Goal: Participate in discussion: Engage in conversation with other users on a specific topic

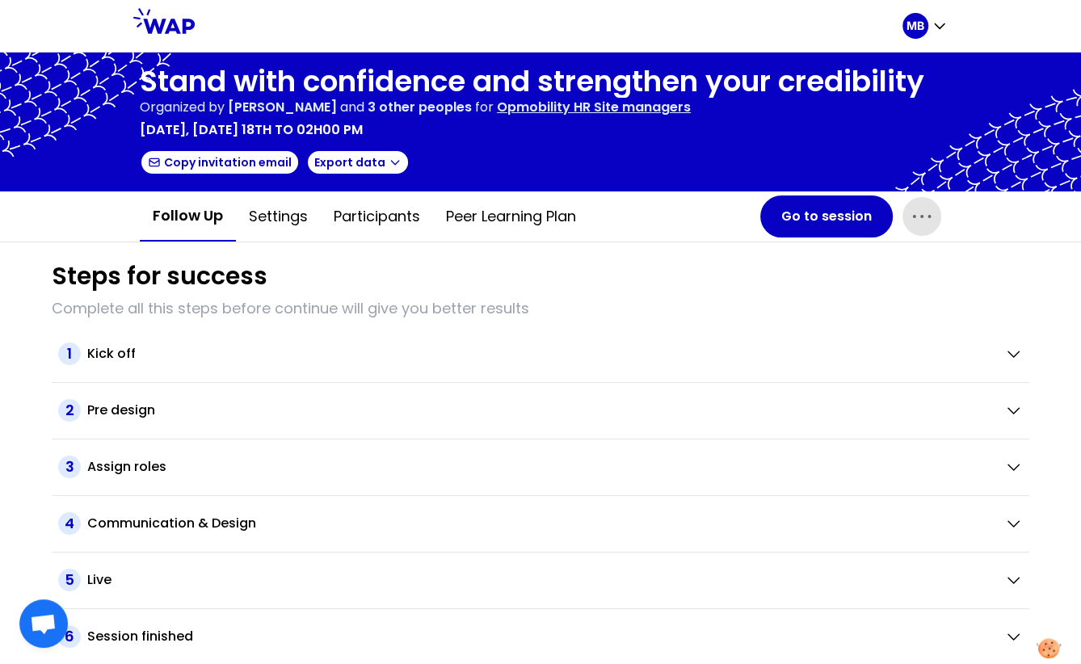
click at [927, 210] on icon "button" at bounding box center [922, 217] width 26 height 26
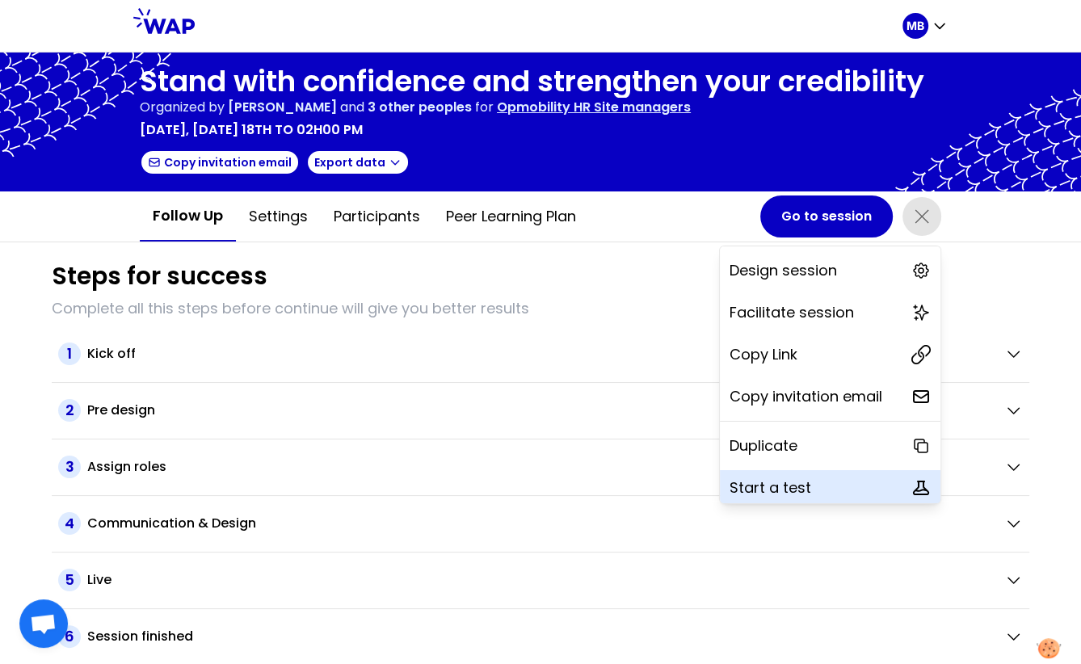
click at [751, 485] on p "Start a test" at bounding box center [770, 487] width 82 height 23
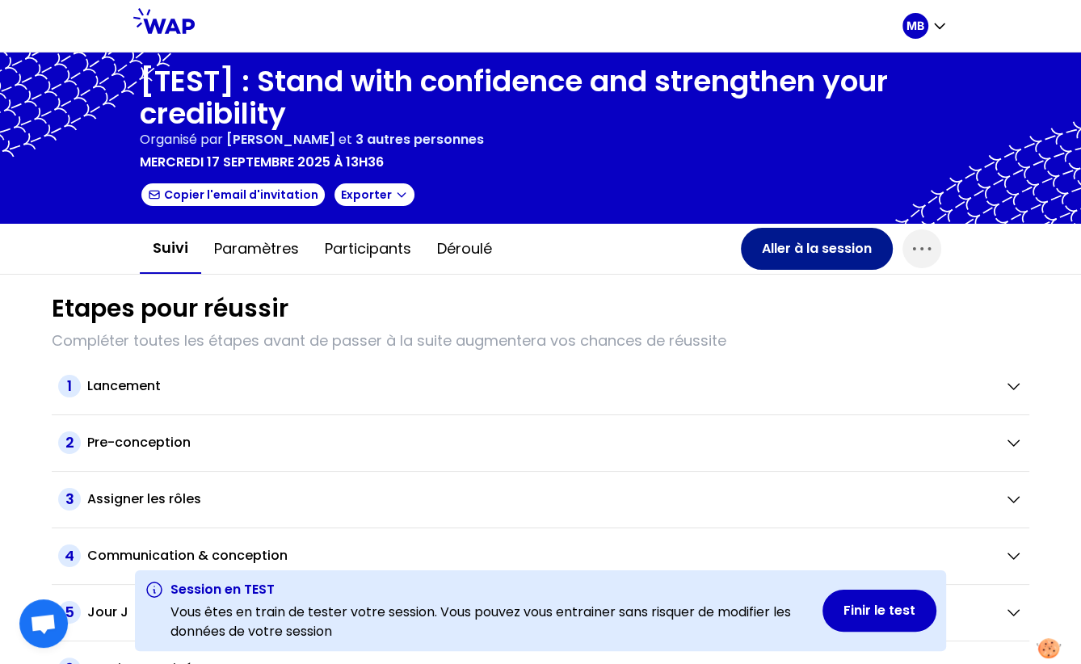
click at [773, 245] on button "Aller à la session" at bounding box center [817, 249] width 152 height 42
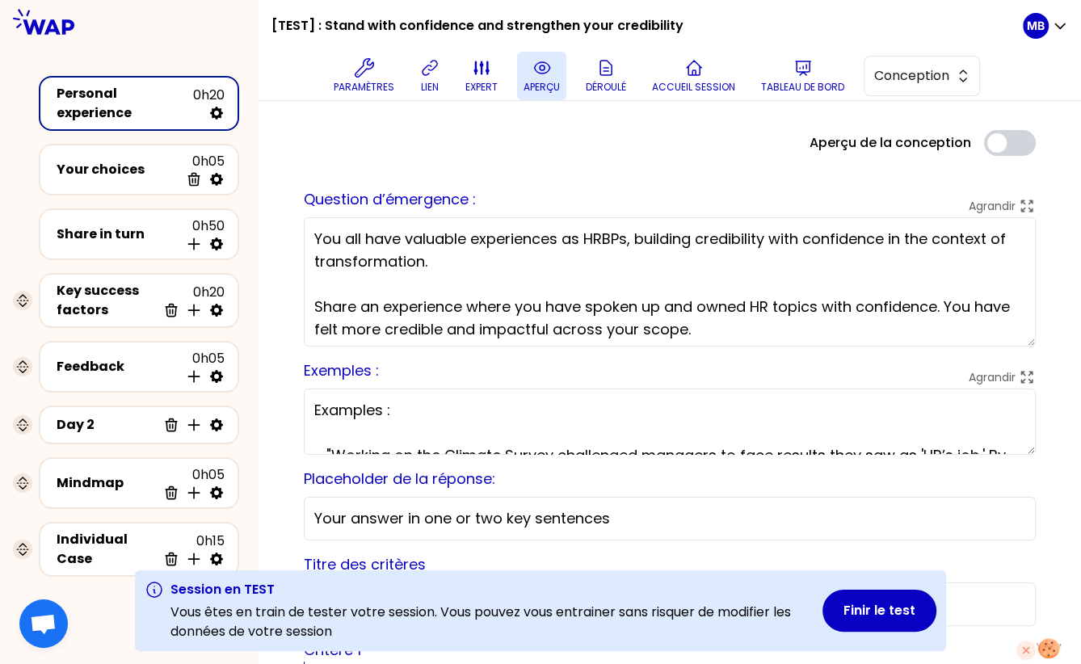
click at [552, 82] on p "aperçu" at bounding box center [541, 87] width 36 height 13
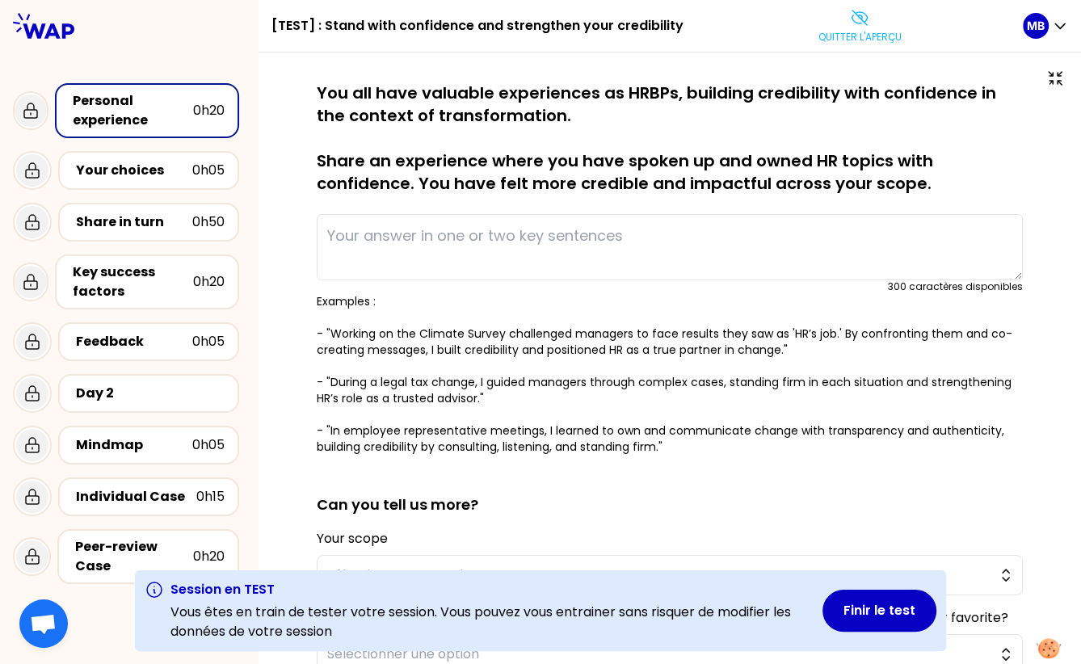
type textarea "A journey from a hostile union environment to a culture of collaborative, consu…"
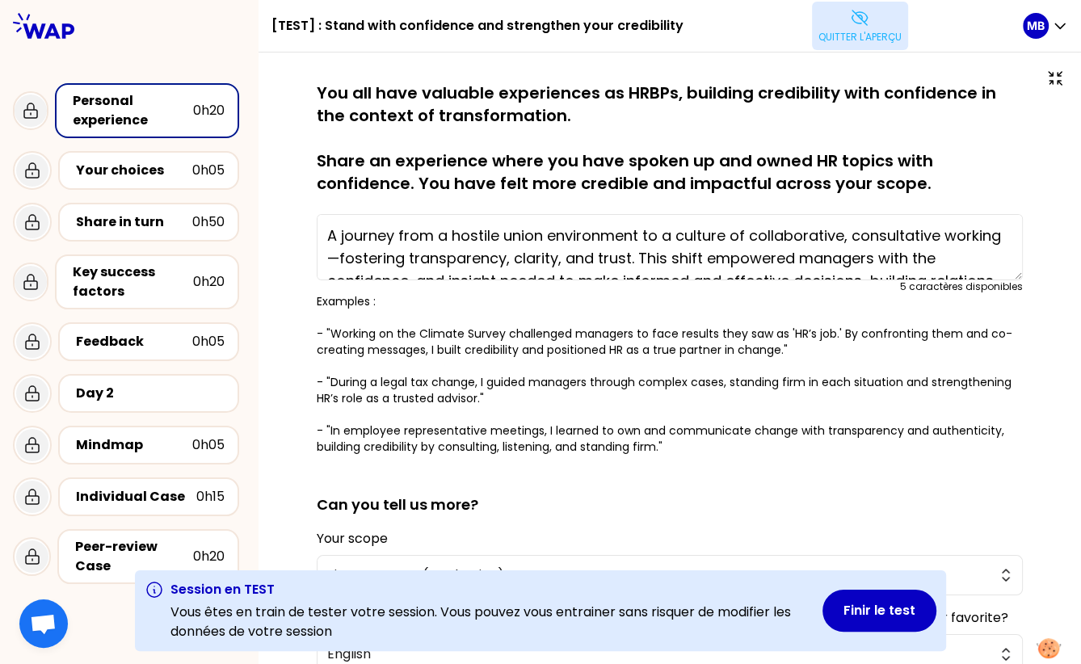
click at [836, 24] on button "Quitter l'aperçu" at bounding box center [860, 26] width 96 height 48
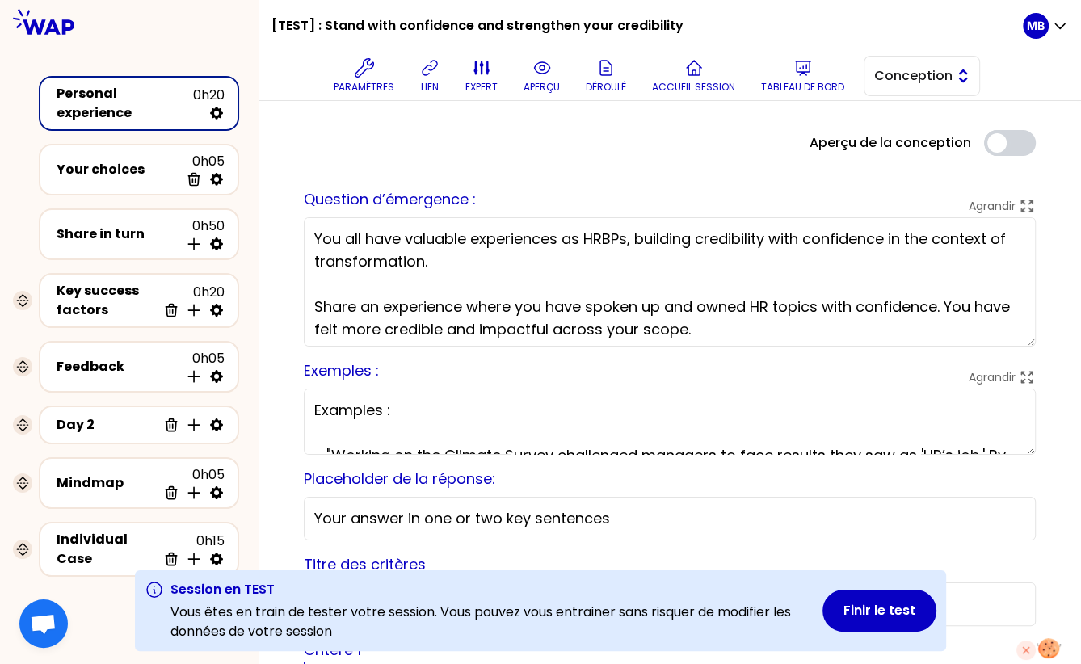
click at [881, 79] on span "Conception" at bounding box center [910, 75] width 73 height 19
click at [882, 141] on li "Facilitation" at bounding box center [921, 142] width 115 height 26
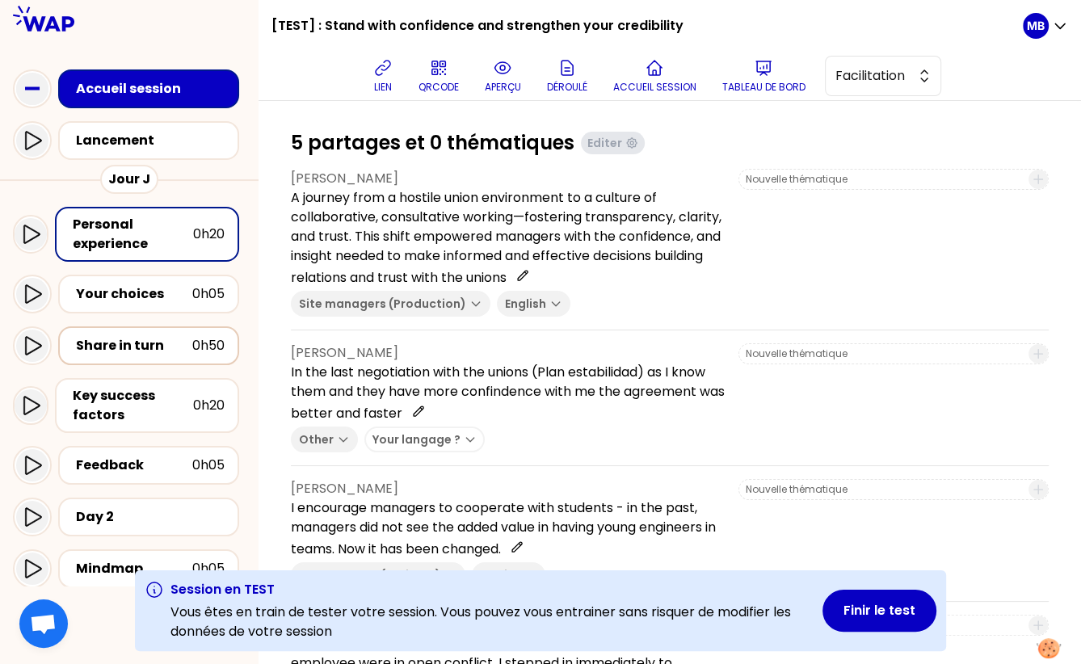
click at [179, 340] on div "Share in turn" at bounding box center [134, 345] width 116 height 19
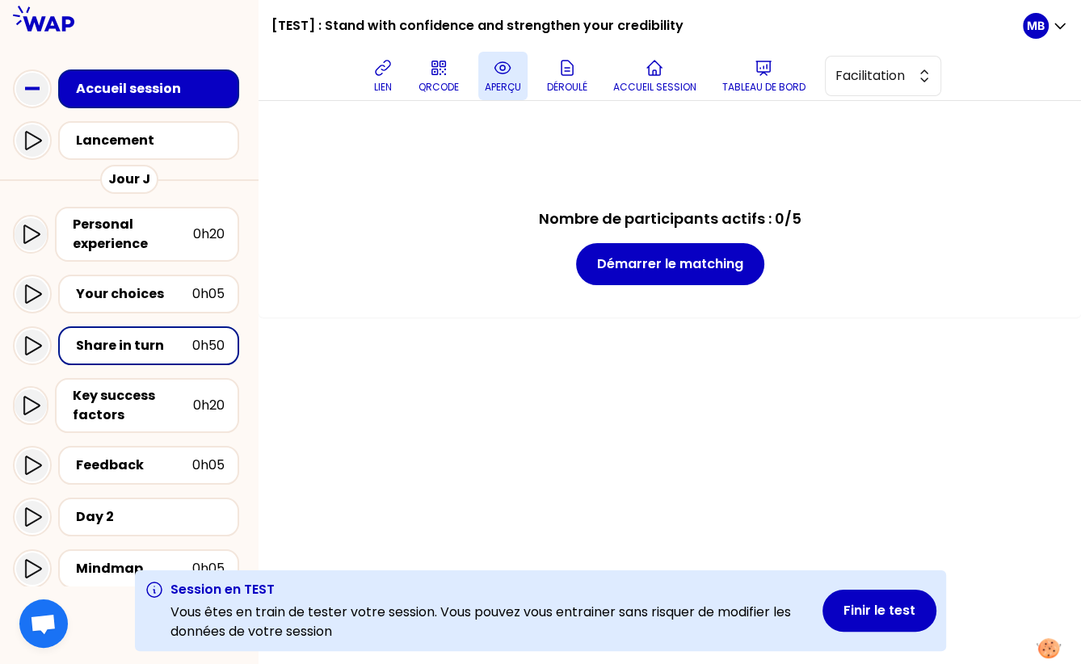
click at [499, 82] on p "aperçu" at bounding box center [503, 87] width 36 height 13
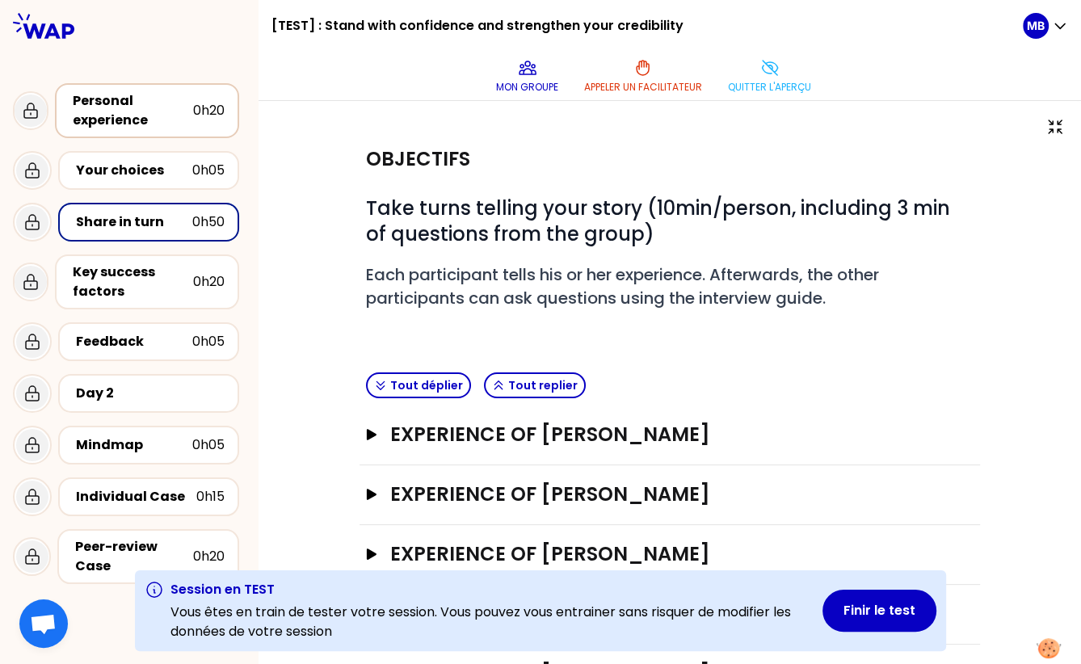
click at [176, 115] on div "Personal experience" at bounding box center [133, 110] width 120 height 39
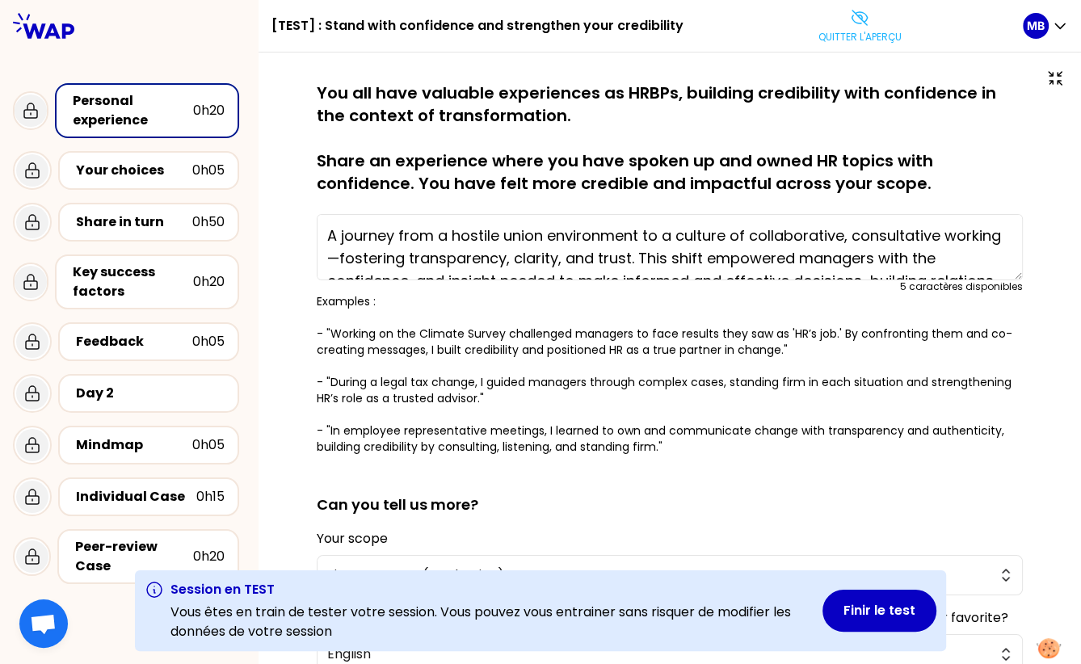
type textarea "Working on the Climate Survey challenged managers to face results they saw as '…"
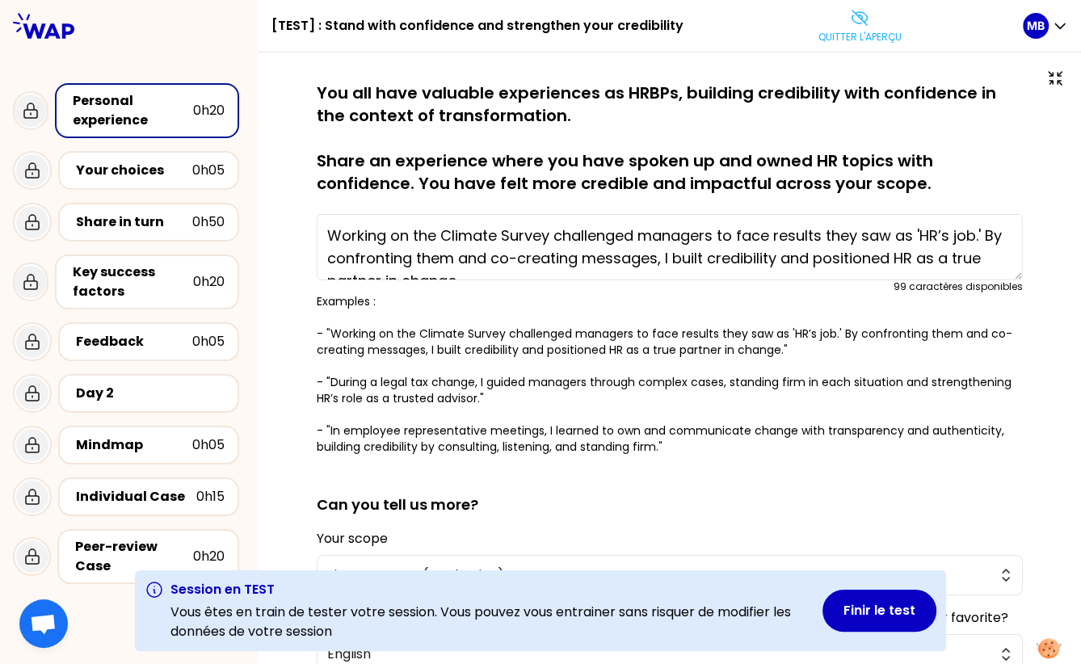
scroll to position [214, 0]
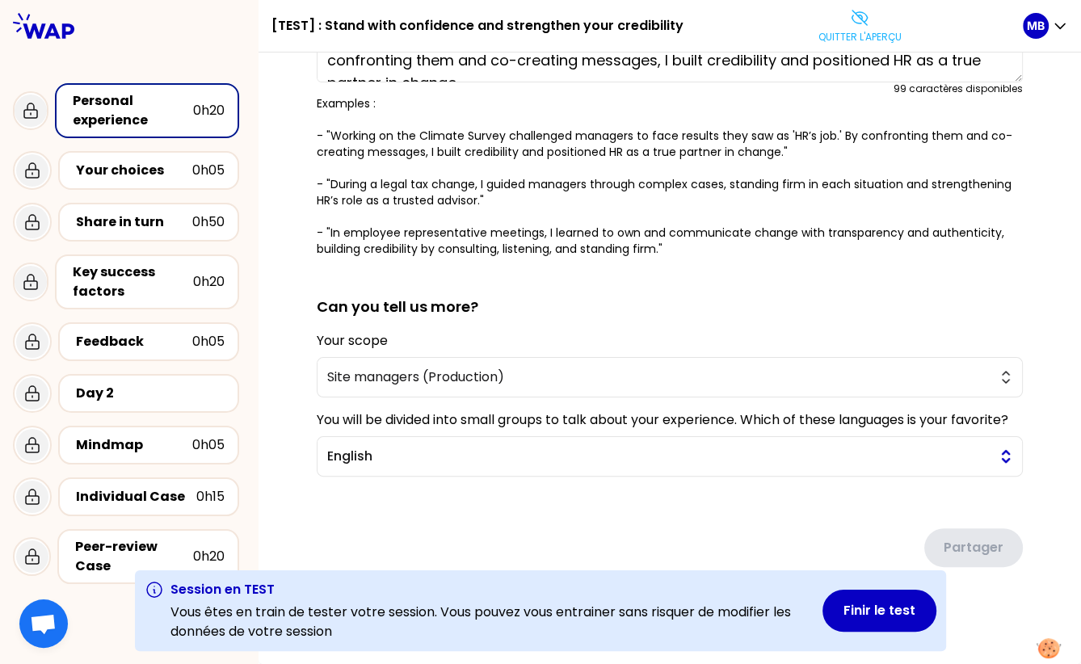
click at [362, 455] on span "English" at bounding box center [658, 456] width 662 height 19
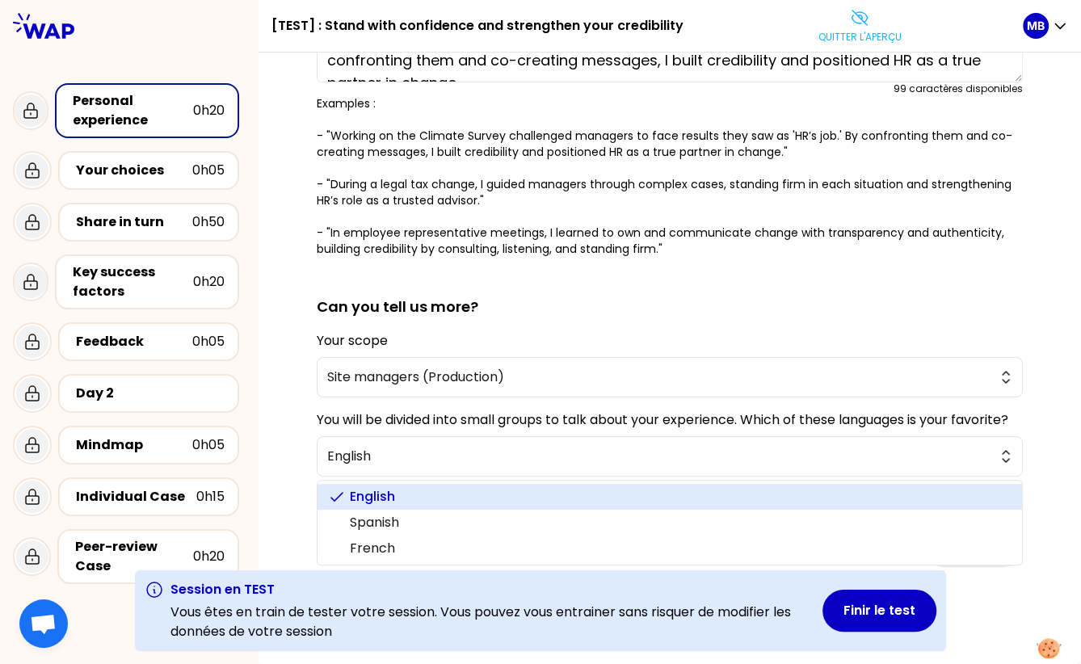
click at [359, 391] on form "sauvegardé You all have valuable experiences as HRBPs, building credibility wit…" at bounding box center [670, 232] width 706 height 696
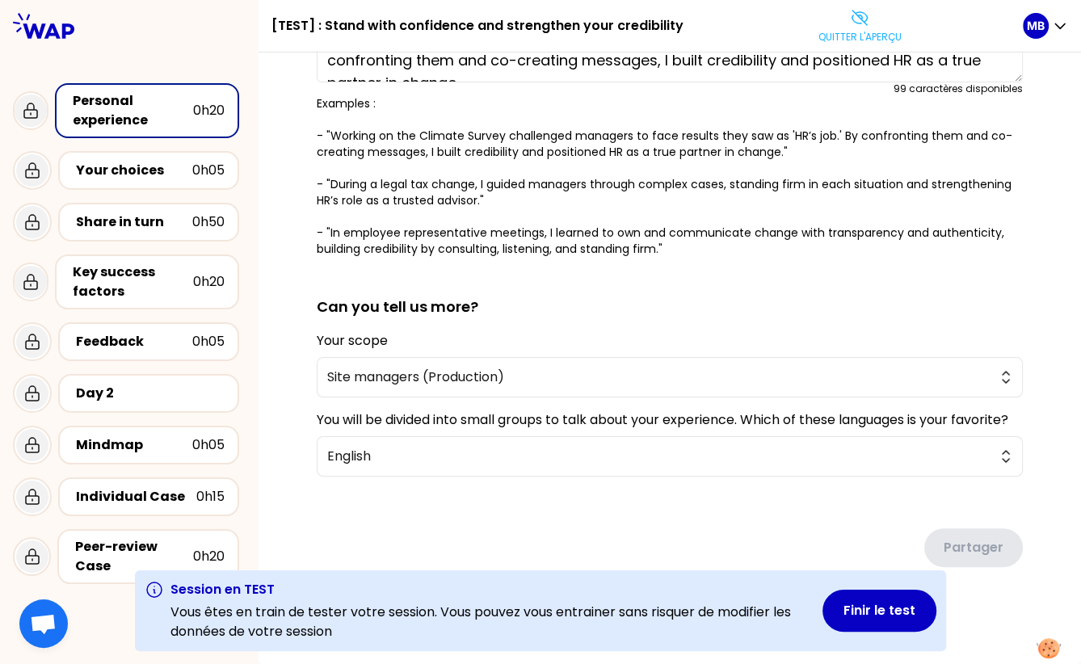
scroll to position [0, 0]
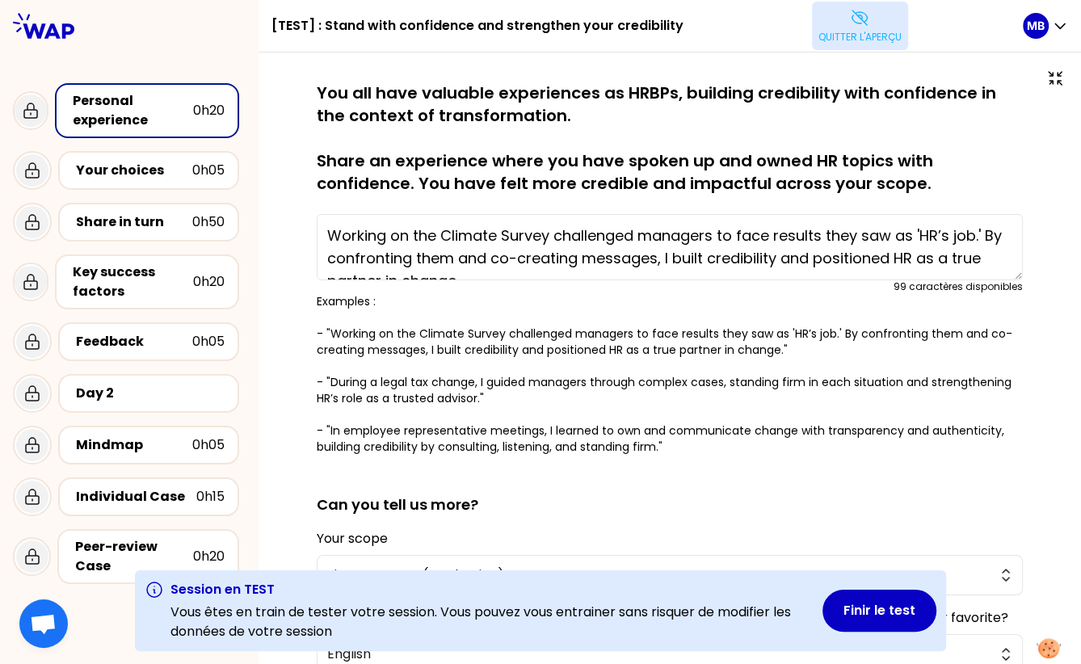
click at [837, 37] on p "Quitter l'aperçu" at bounding box center [859, 37] width 83 height 13
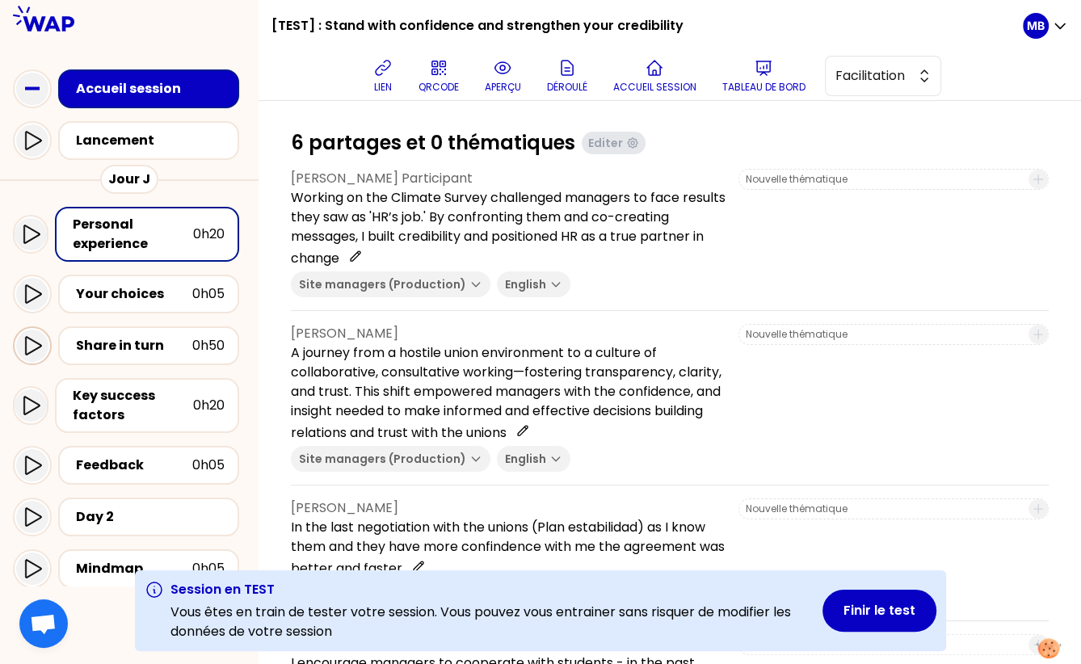
click at [36, 345] on icon at bounding box center [32, 345] width 19 height 19
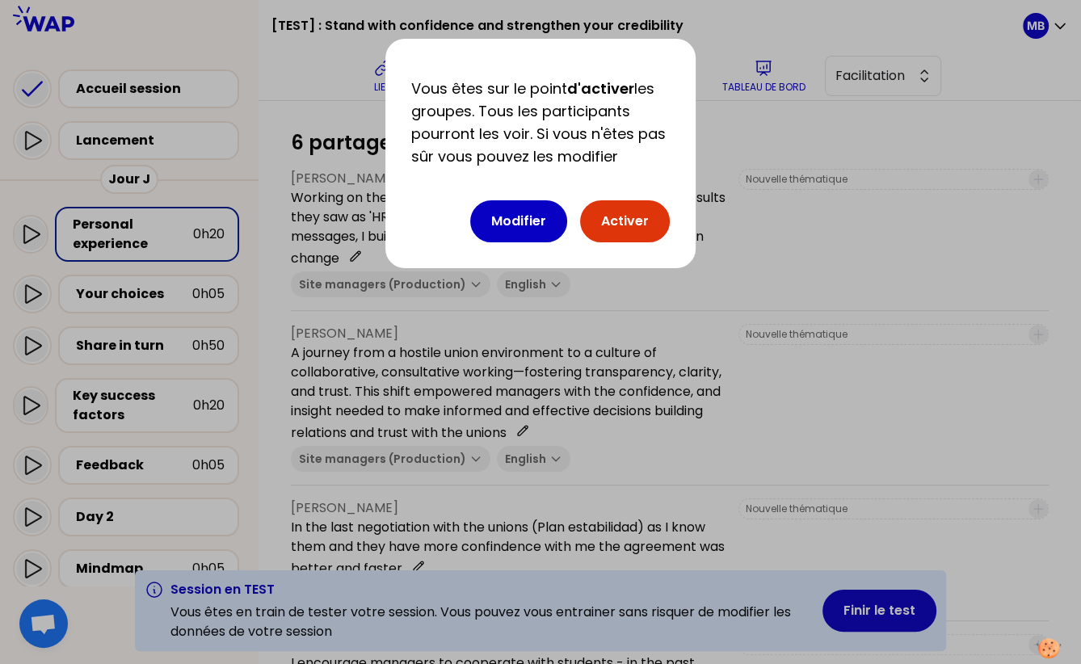
click at [611, 220] on button "Activer" at bounding box center [625, 221] width 90 height 42
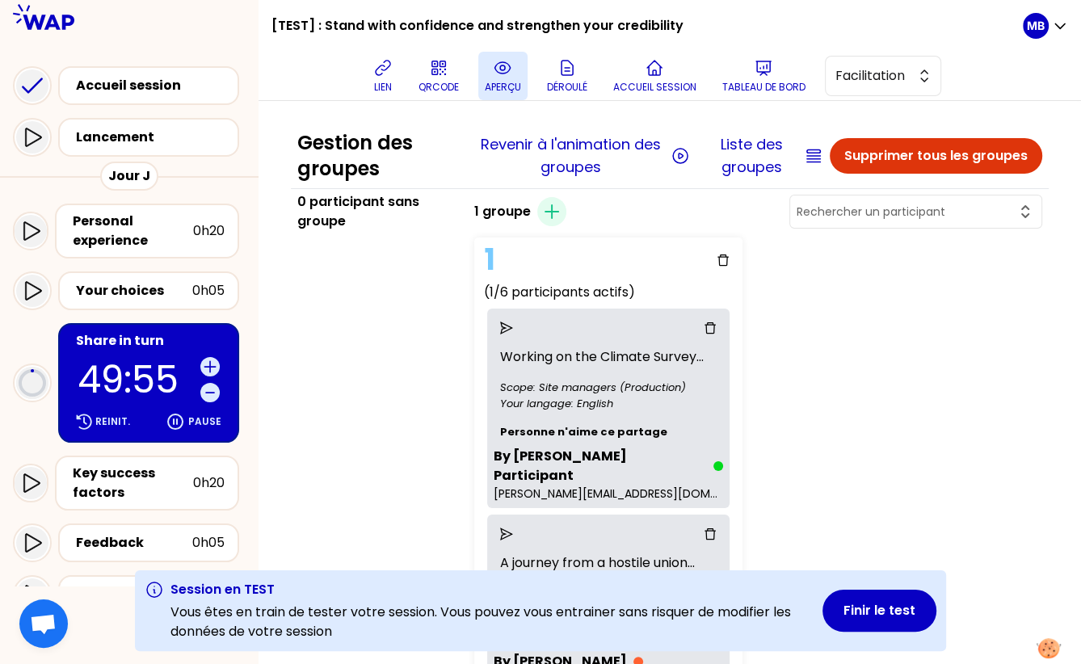
click at [505, 81] on p "aperçu" at bounding box center [503, 87] width 36 height 13
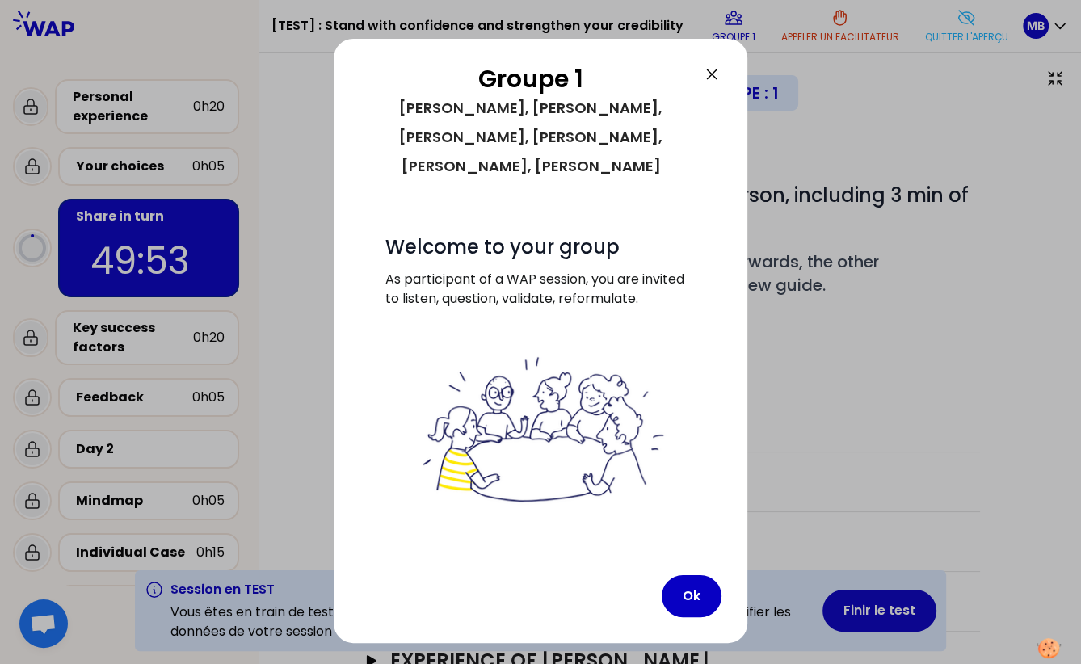
click at [706, 71] on icon at bounding box center [711, 74] width 19 height 19
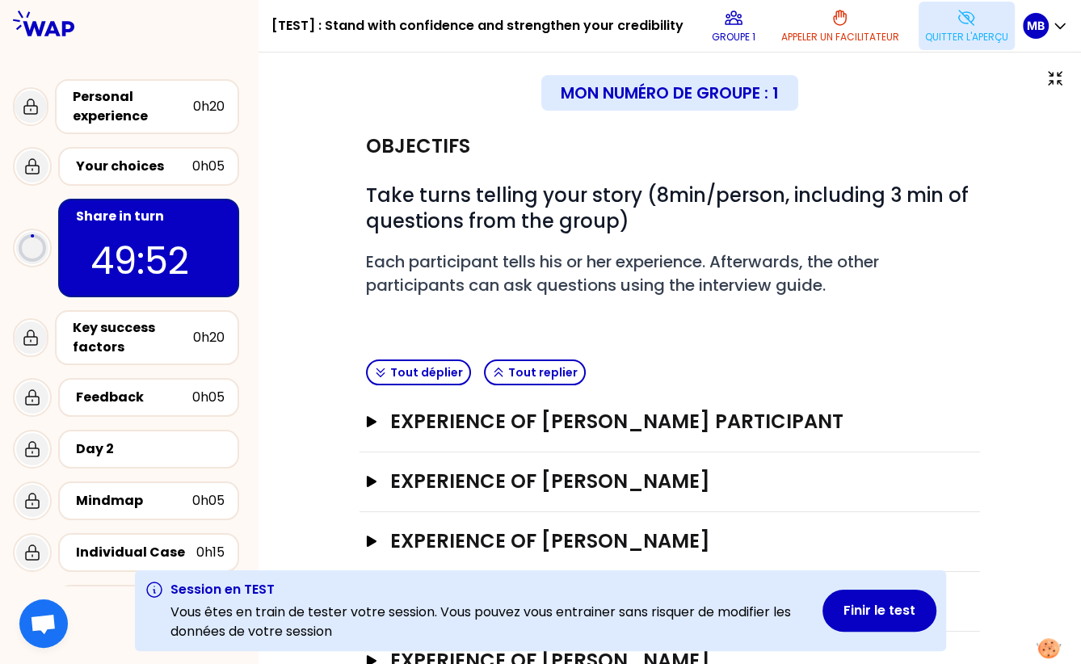
click at [946, 38] on p "Quitter l'aperçu" at bounding box center [966, 37] width 83 height 13
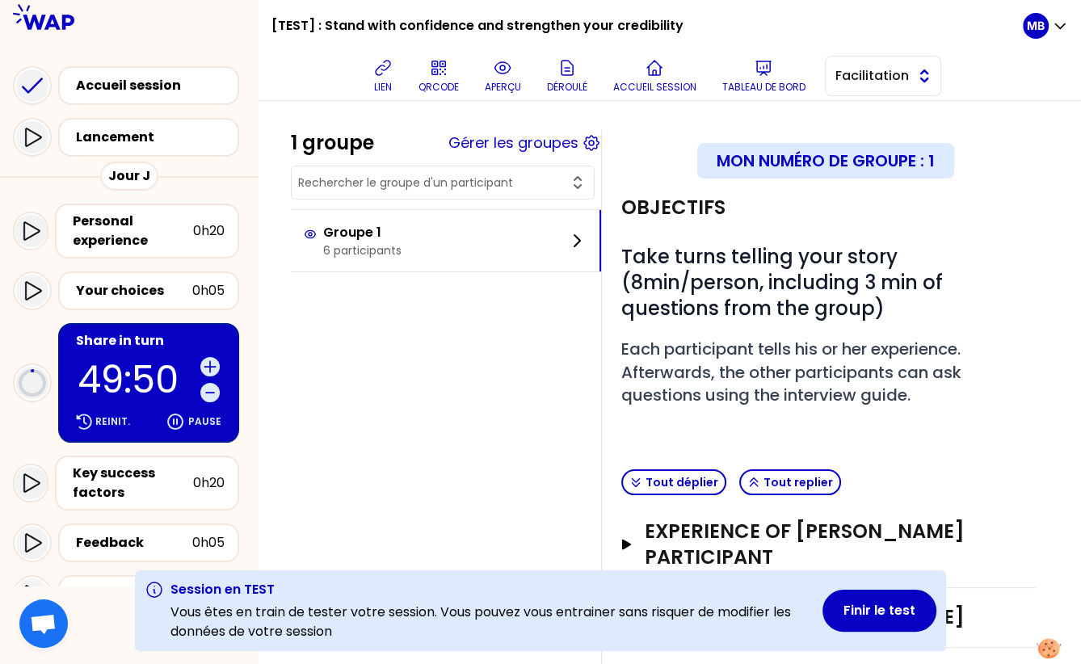
click at [857, 77] on span "Facilitation" at bounding box center [871, 75] width 73 height 19
click at [862, 110] on span "Conception" at bounding box center [892, 116] width 69 height 19
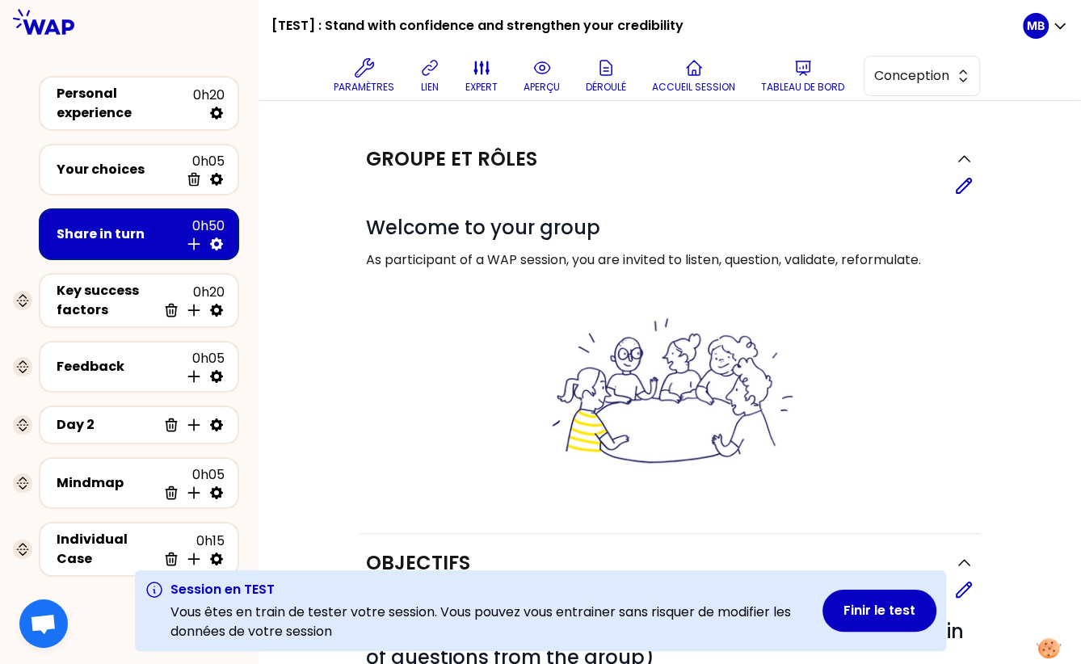
click at [216, 238] on icon at bounding box center [216, 244] width 16 height 16
select select "5"
select select "all"
select select "false"
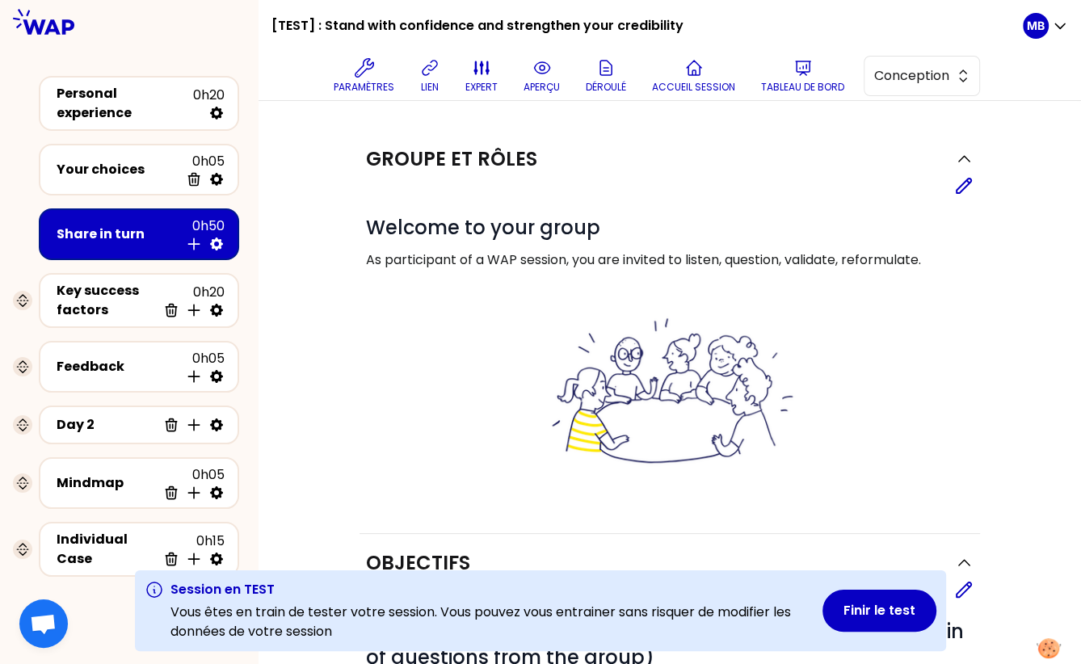
select select "Each"
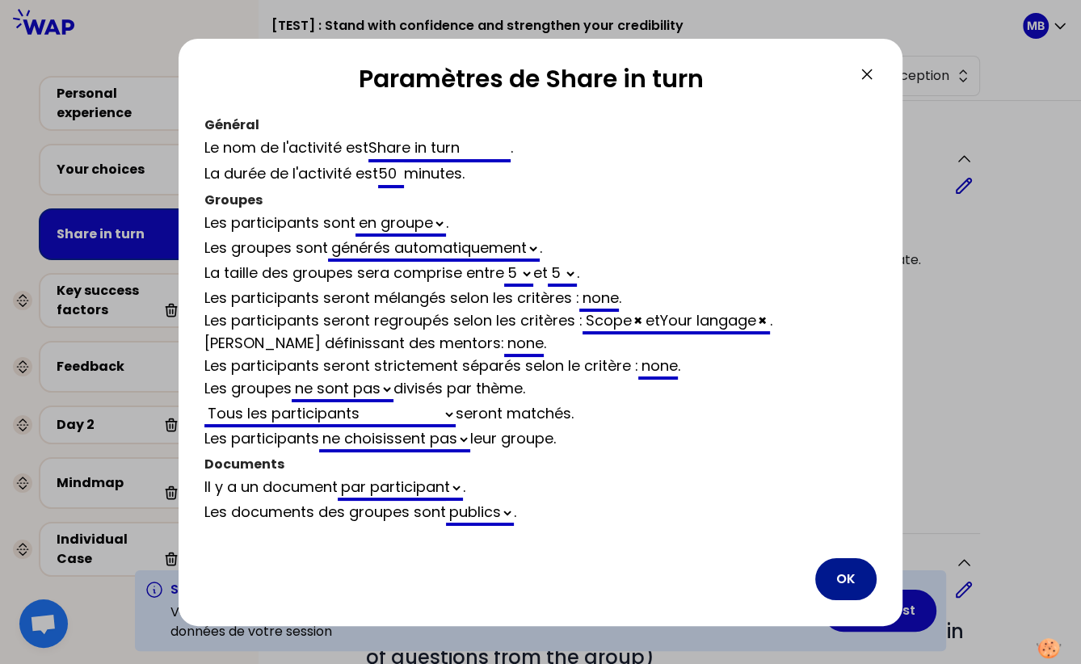
click at [857, 568] on button "OK" at bounding box center [845, 579] width 61 height 42
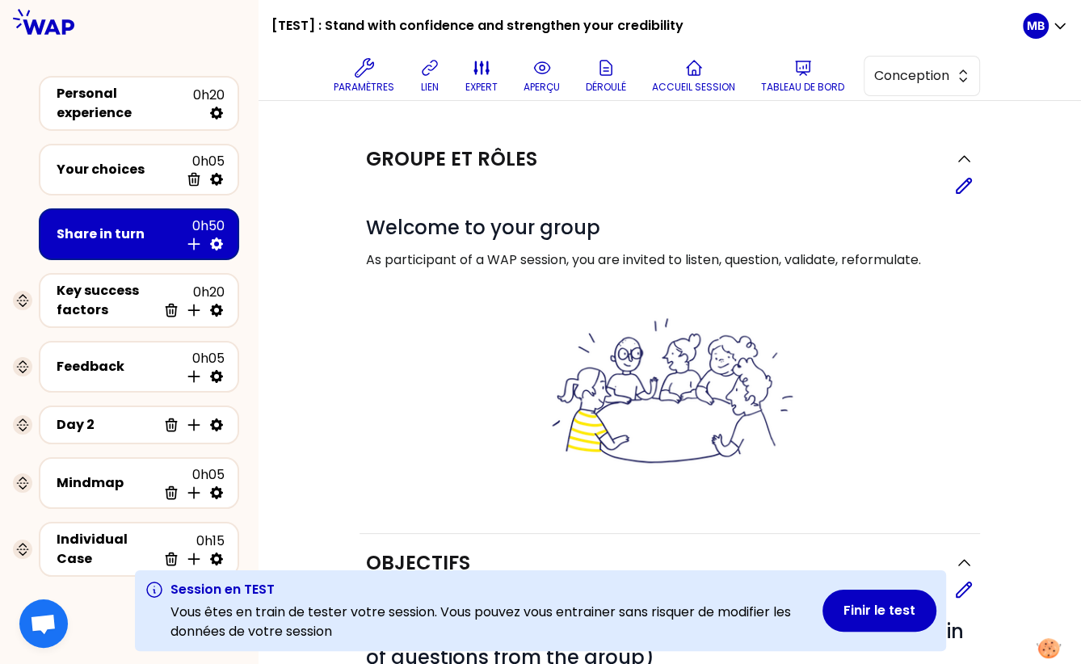
click at [217, 244] on icon at bounding box center [216, 243] width 13 height 13
select select "5"
select select "all"
select select "false"
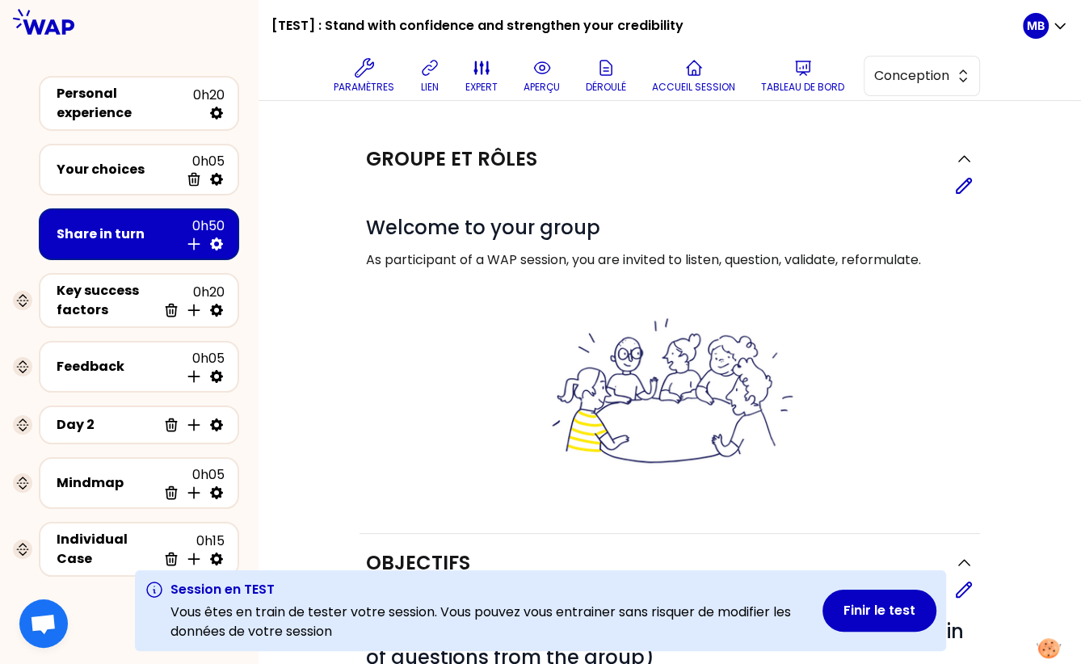
select select "Each"
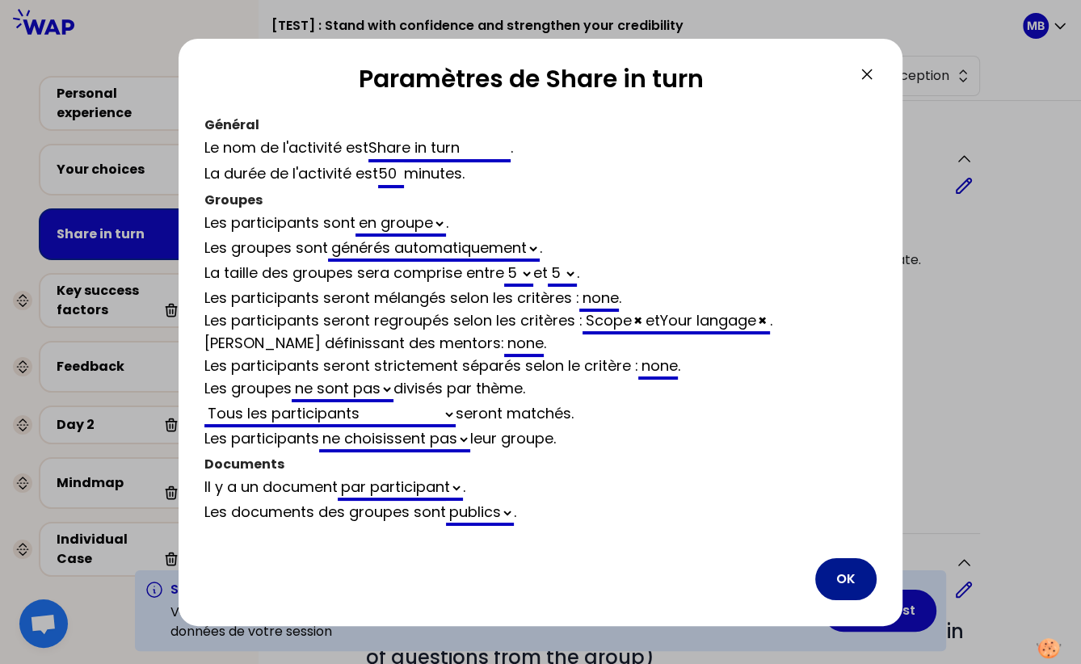
click at [826, 580] on button "OK" at bounding box center [845, 579] width 61 height 42
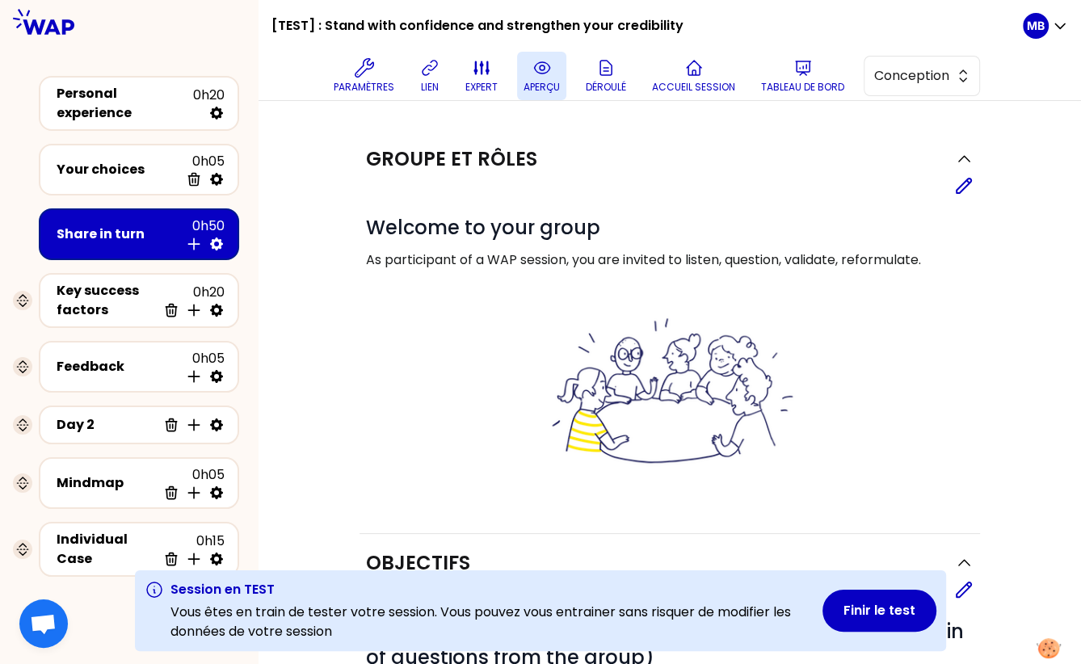
click at [527, 84] on p "aperçu" at bounding box center [541, 87] width 36 height 13
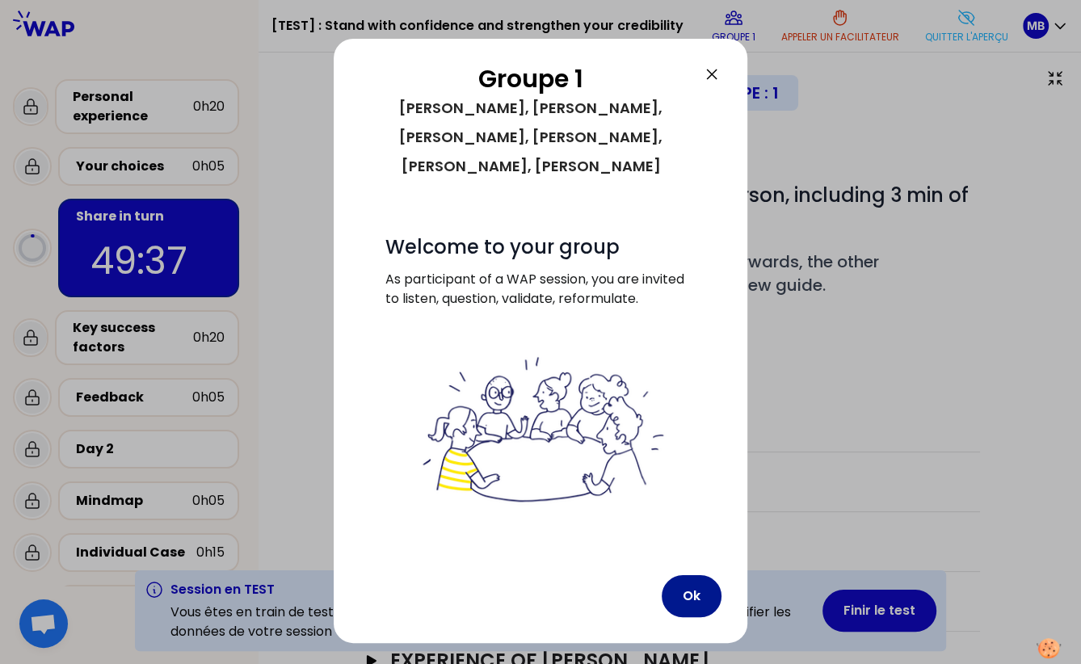
click at [694, 575] on button "Ok" at bounding box center [691, 596] width 60 height 42
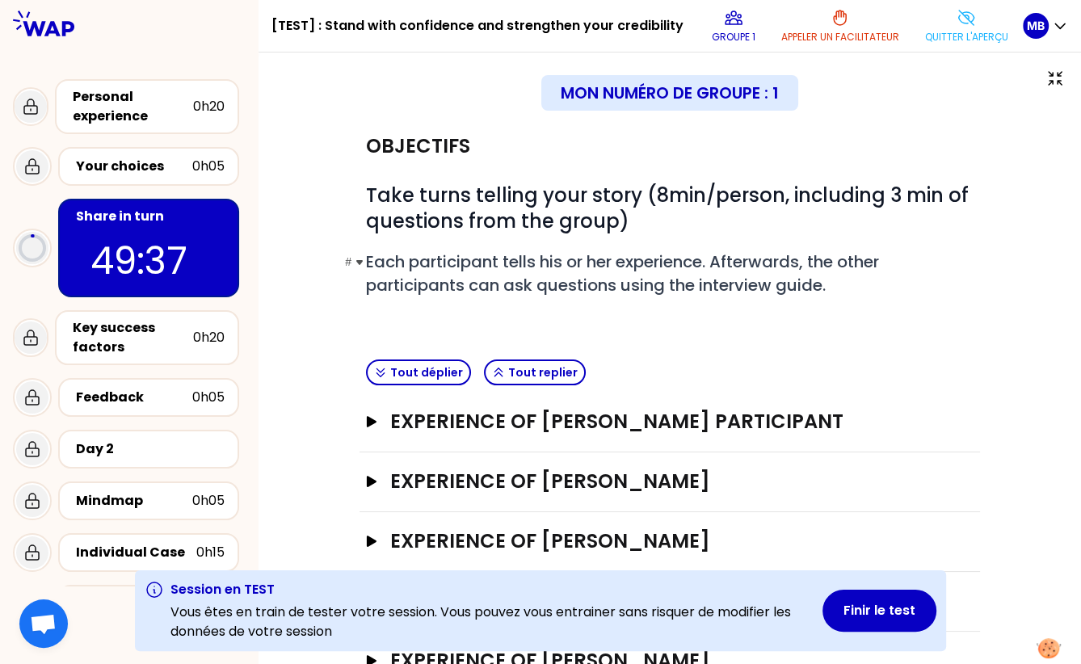
scroll to position [112, 0]
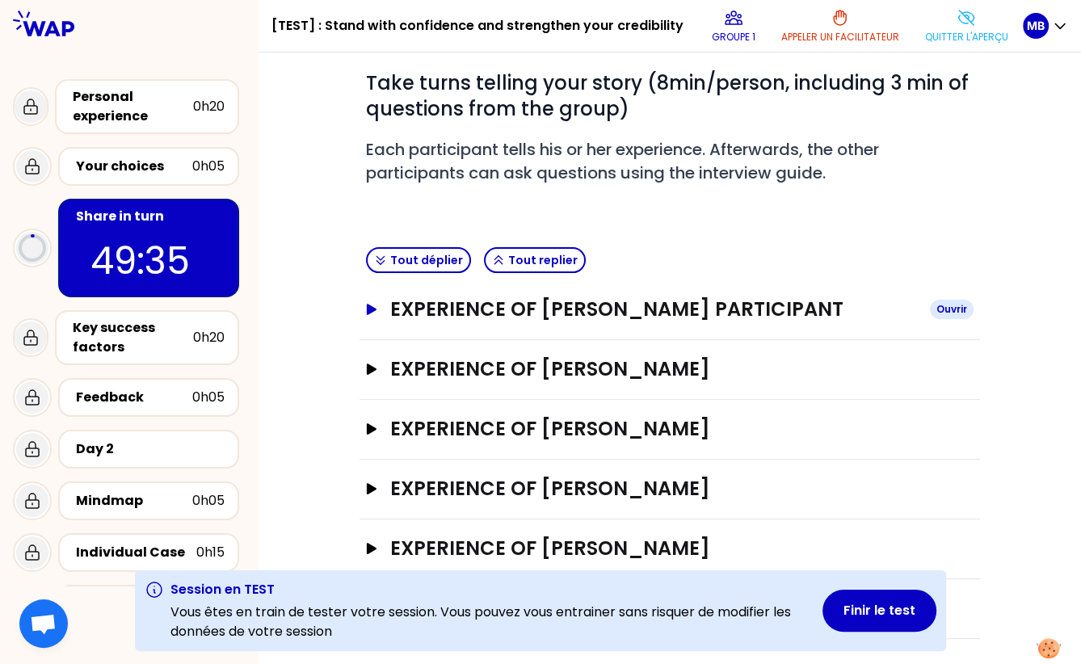
click at [431, 310] on h3 "EXPERIENCE OF Marie-Solveig Participant" at bounding box center [653, 309] width 527 height 26
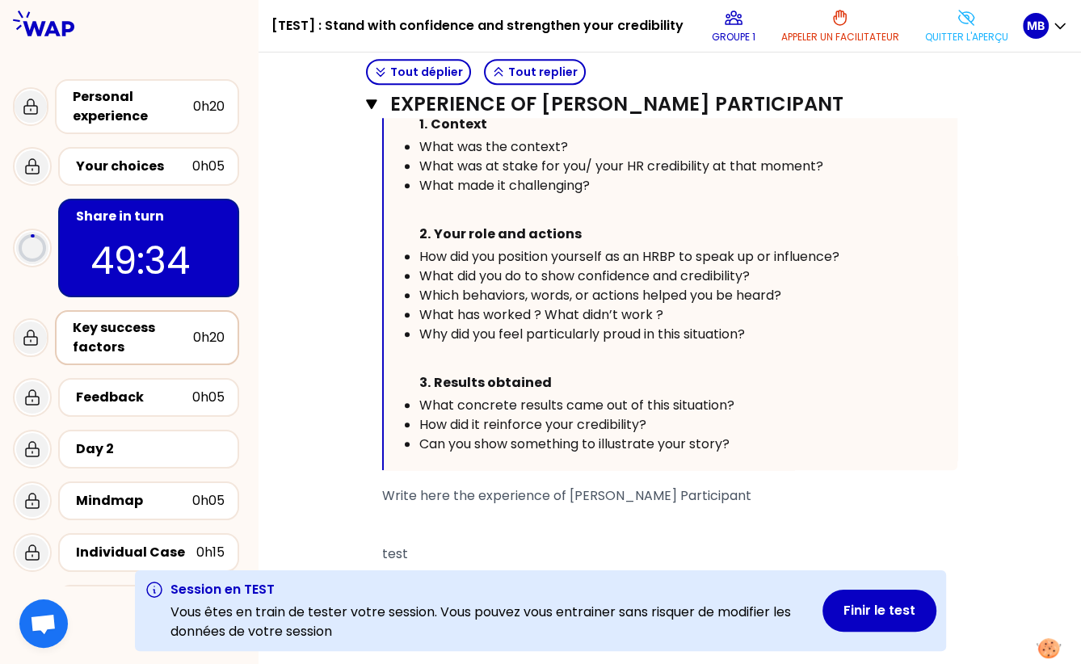
scroll to position [652, 0]
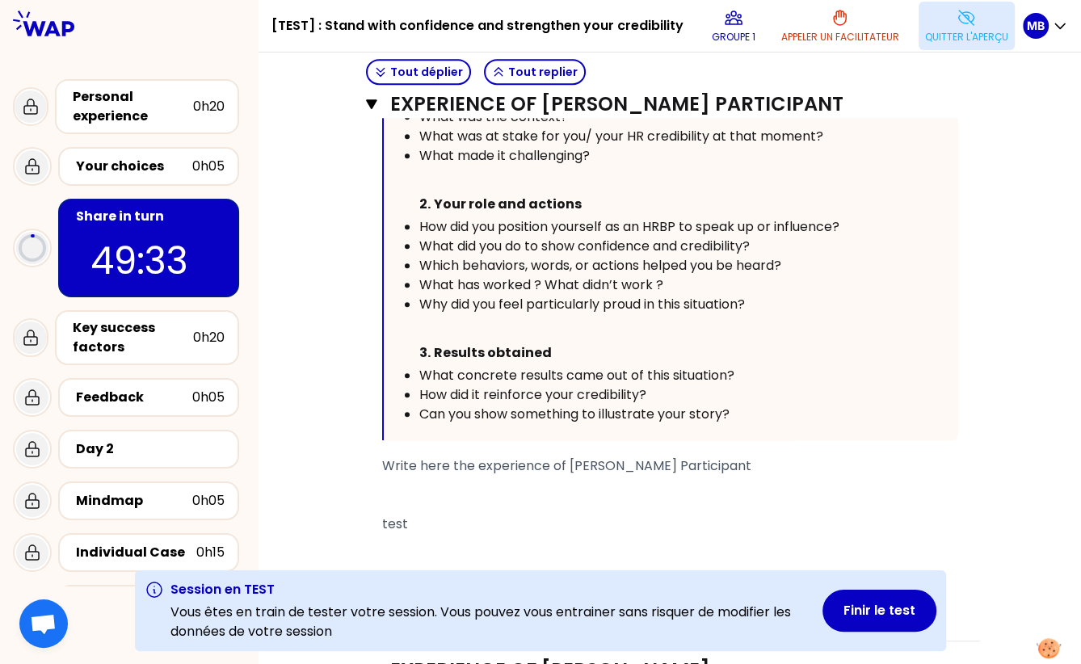
click at [958, 31] on p "Quitter l'aperçu" at bounding box center [966, 37] width 83 height 13
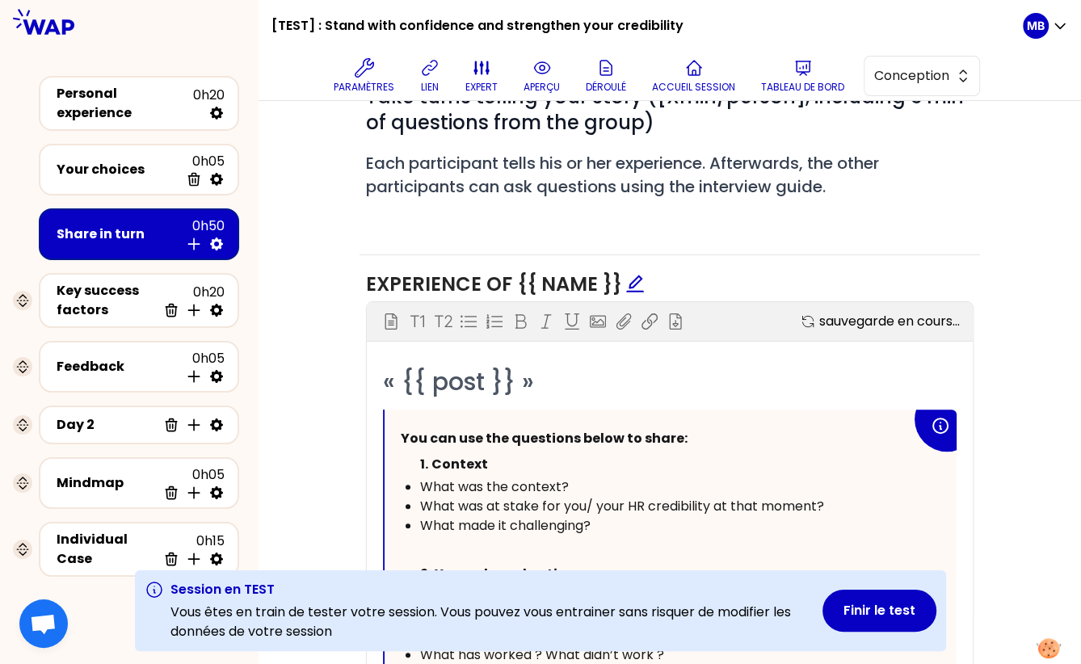
scroll to position [909, 0]
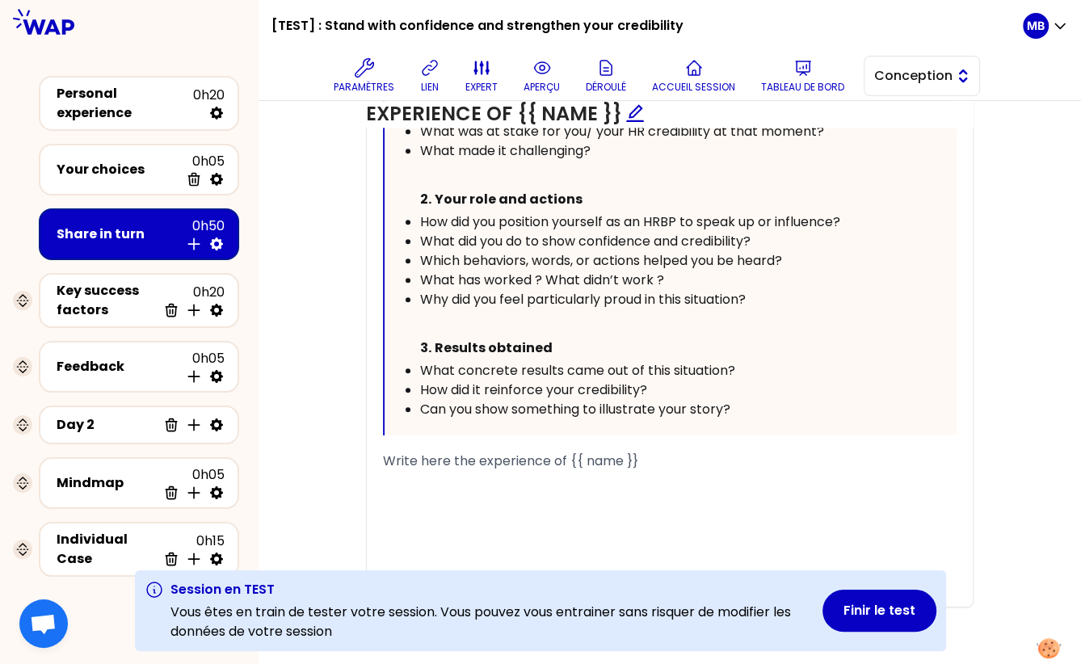
click at [892, 90] on button "Conception" at bounding box center [921, 76] width 116 height 40
click at [892, 143] on li "Facilitation" at bounding box center [921, 142] width 115 height 26
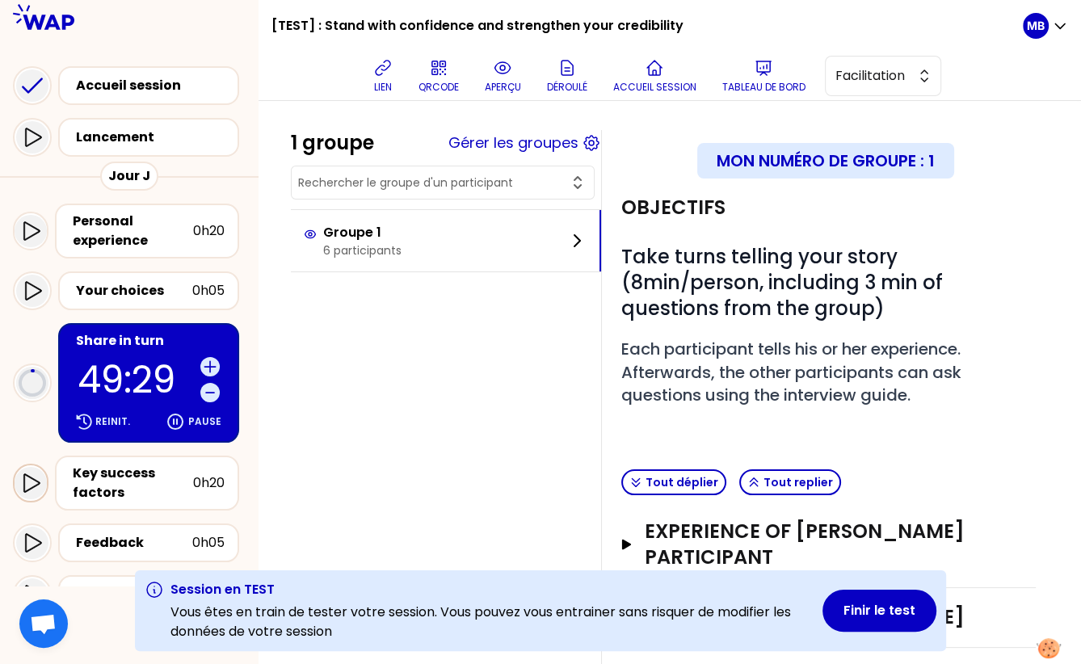
click at [27, 479] on icon at bounding box center [30, 482] width 19 height 19
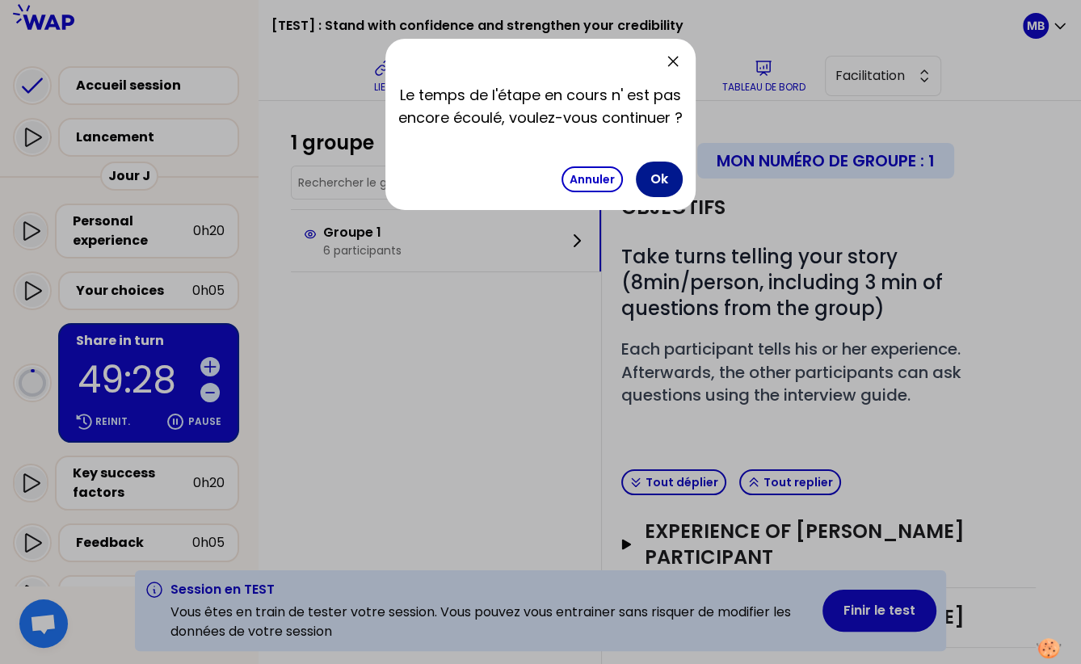
click at [675, 192] on button "Ok" at bounding box center [659, 180] width 47 height 36
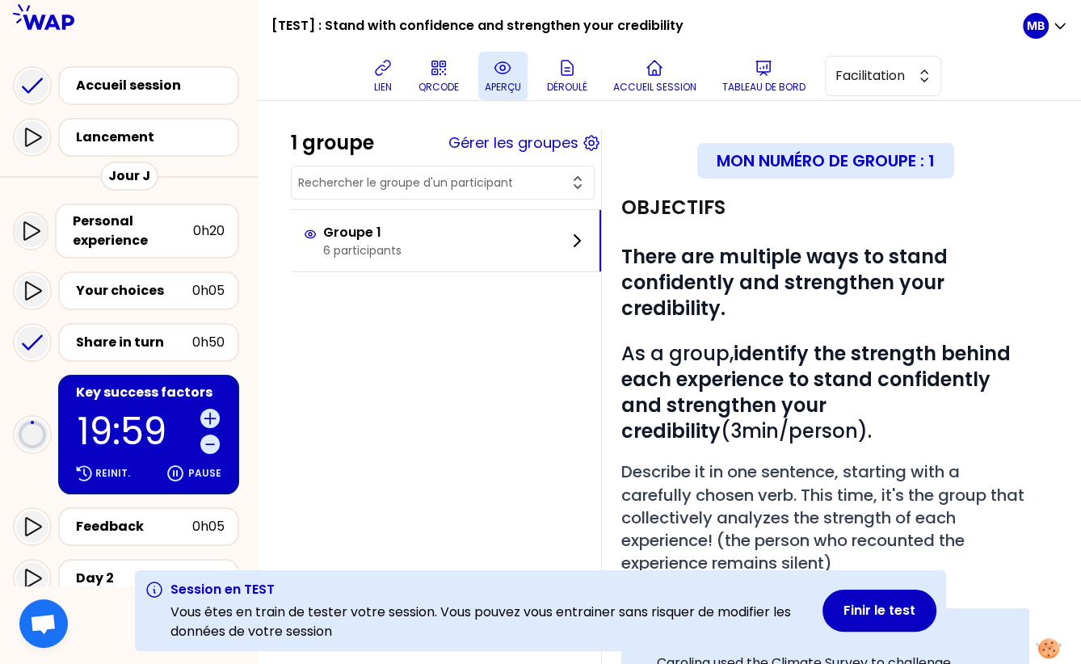
click at [493, 81] on p "aperçu" at bounding box center [503, 87] width 36 height 13
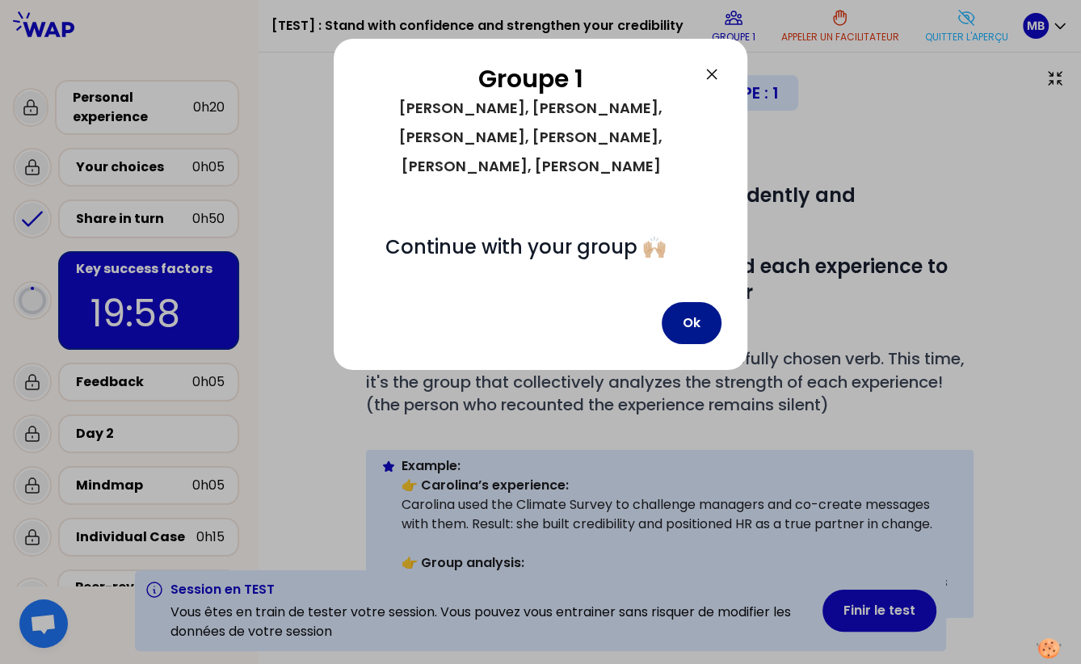
click at [682, 302] on button "Ok" at bounding box center [691, 323] width 60 height 42
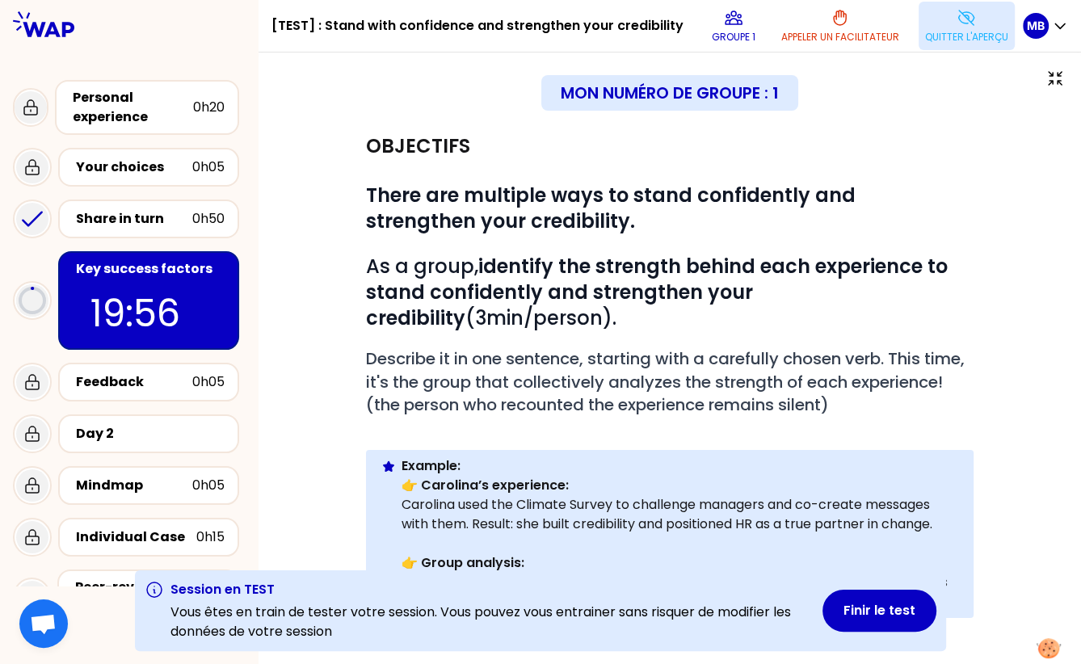
click at [925, 36] on p "Quitter l'aperçu" at bounding box center [966, 37] width 83 height 13
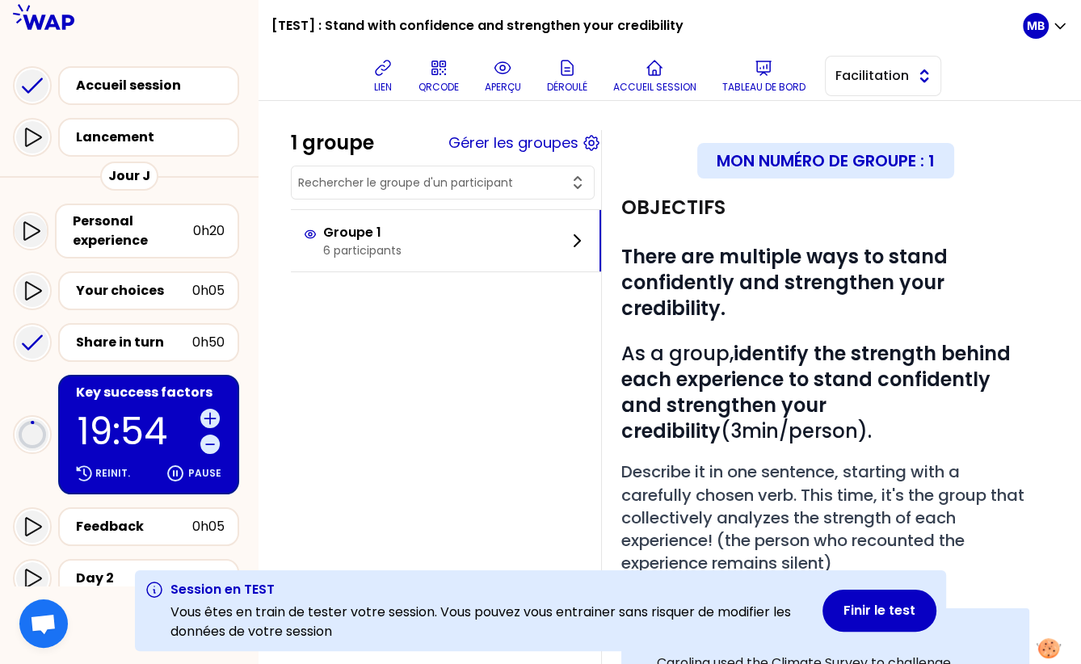
click at [854, 82] on span "Facilitation" at bounding box center [871, 75] width 73 height 19
click at [854, 120] on li "Conception" at bounding box center [882, 116] width 115 height 26
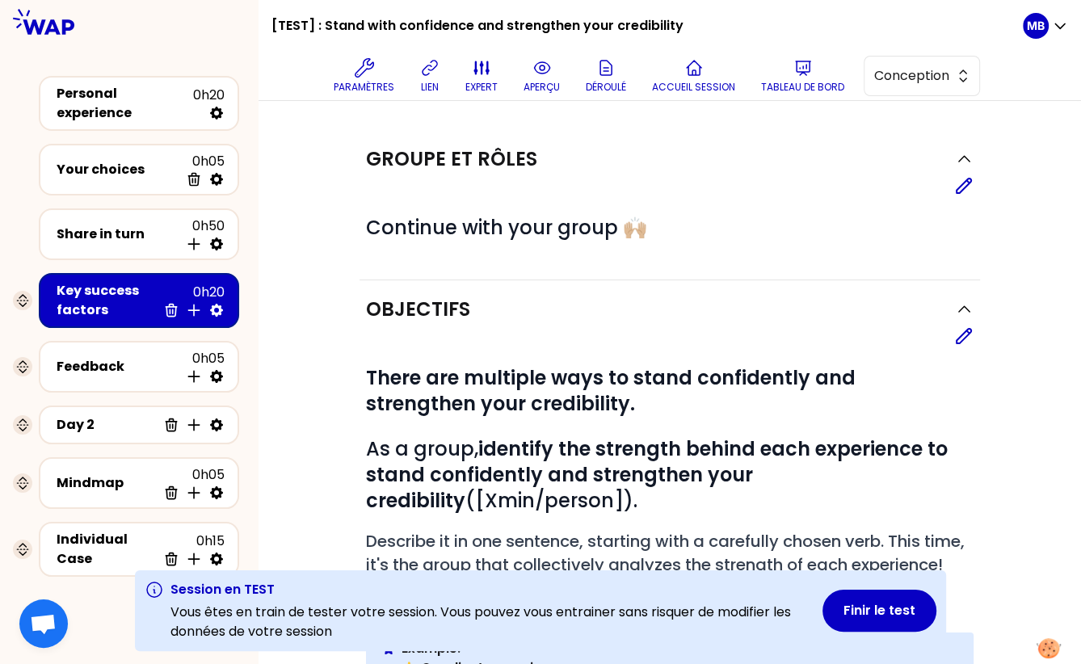
drag, startPoint x: 128, startPoint y: 401, endPoint x: 142, endPoint y: 386, distance: 20.0
click at [216, 306] on icon at bounding box center [216, 310] width 16 height 16
select select "same_as"
select select "false"
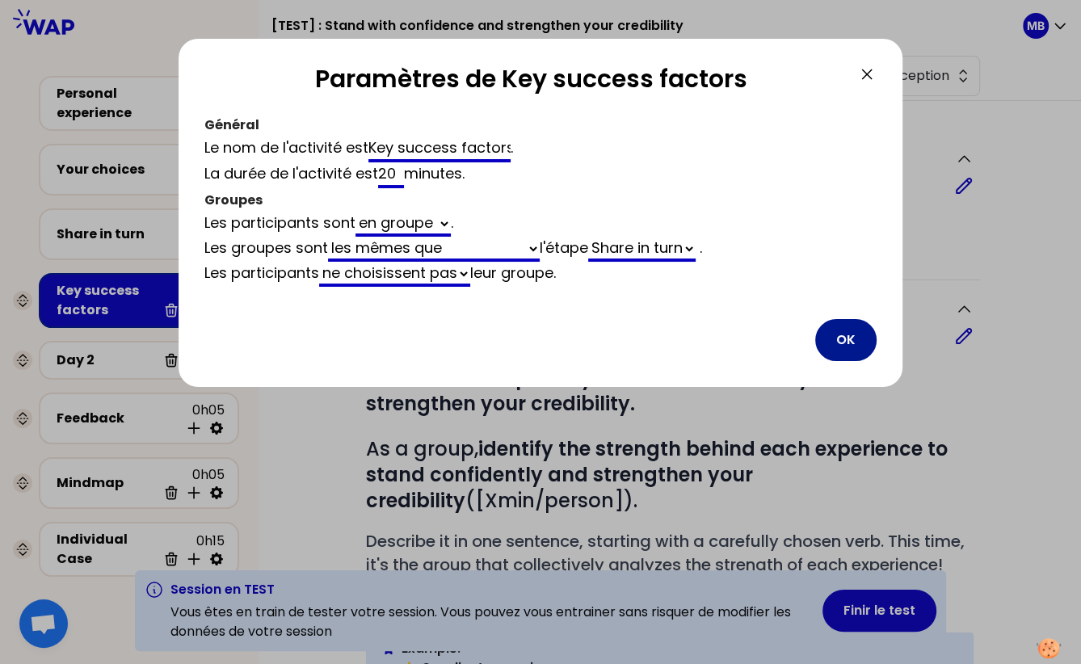
click at [844, 344] on button "OK" at bounding box center [845, 340] width 61 height 42
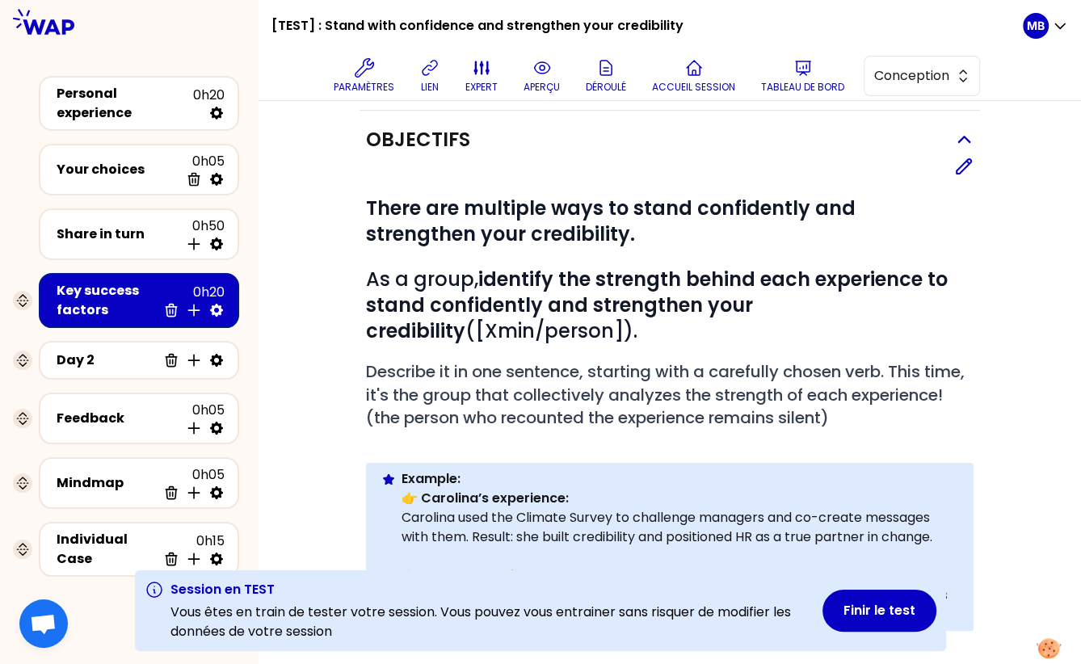
scroll to position [158, 0]
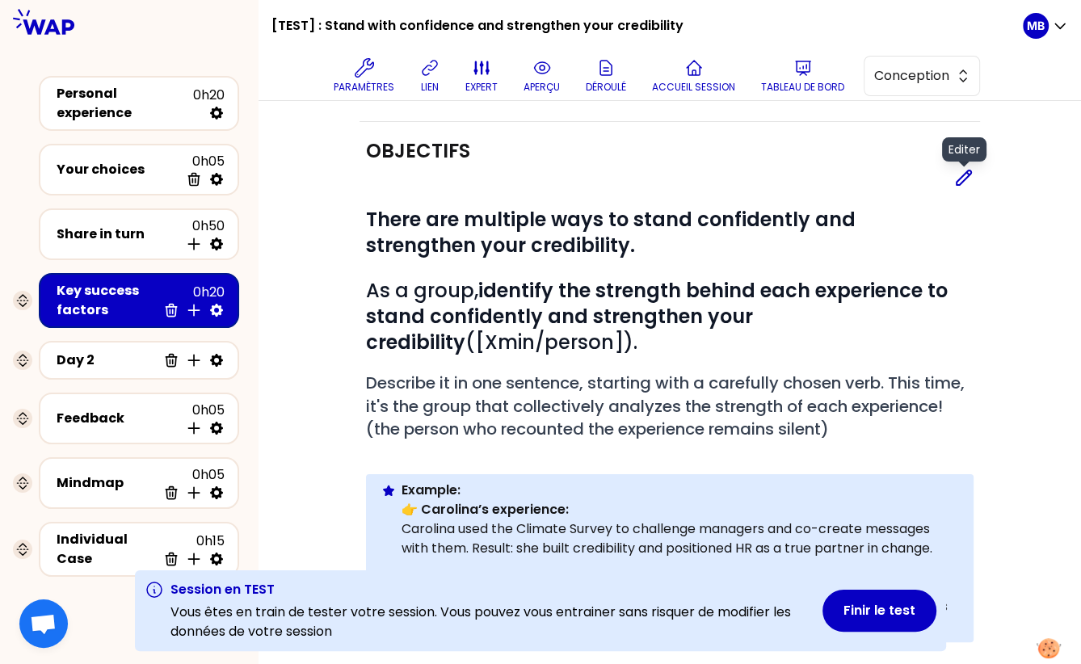
click at [962, 181] on icon at bounding box center [963, 177] width 19 height 19
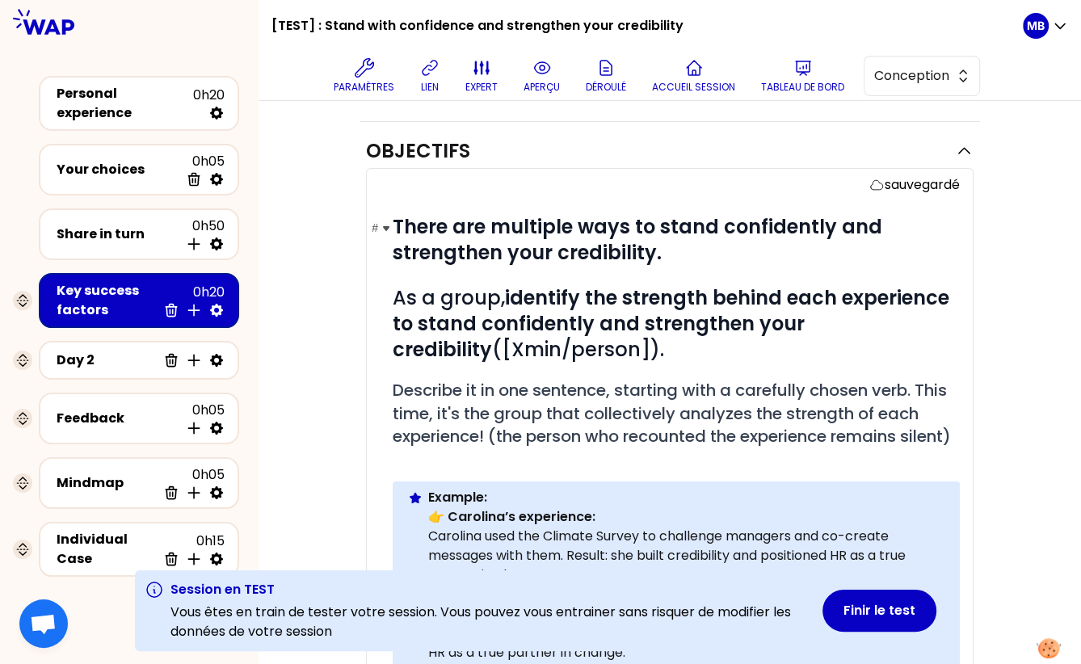
click at [721, 229] on strong "There are multiple ways to stand confidently and strengthen your credibility." at bounding box center [639, 239] width 494 height 52
click at [877, 223] on strong "There are multiple ways to stand with confidently and strengthen your credibili…" at bounding box center [662, 239] width 541 height 52
click at [765, 249] on h1 "# There are multiple ways to stand with confidence and strengthen your credibil…" at bounding box center [675, 240] width 567 height 52
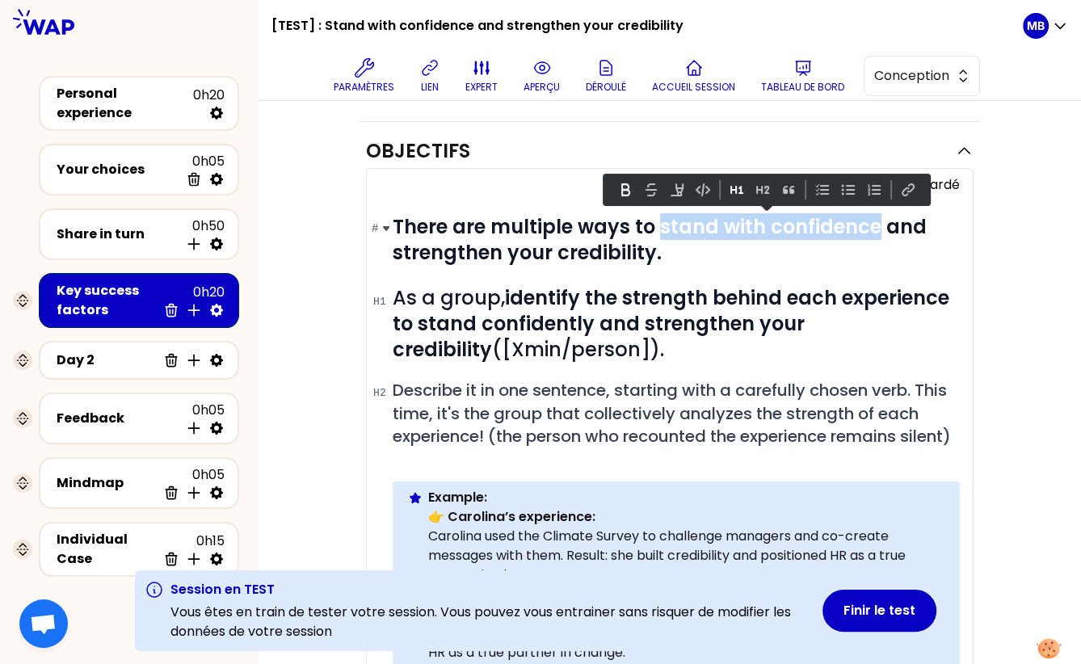
drag, startPoint x: 875, startPoint y: 219, endPoint x: 658, endPoint y: 222, distance: 217.3
click at [658, 222] on strong "There are multiple ways to stand with confidence and strengthen your credibilit…" at bounding box center [661, 239] width 539 height 52
copy strong "stand with confidence"
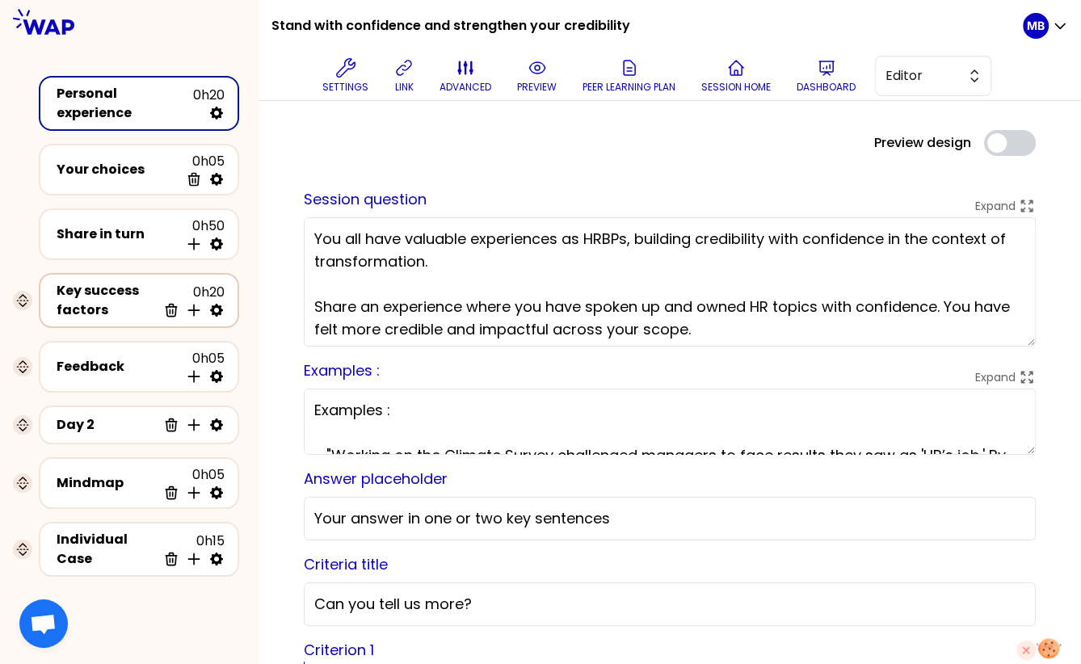
click at [155, 296] on div "Key success factors" at bounding box center [107, 300] width 100 height 39
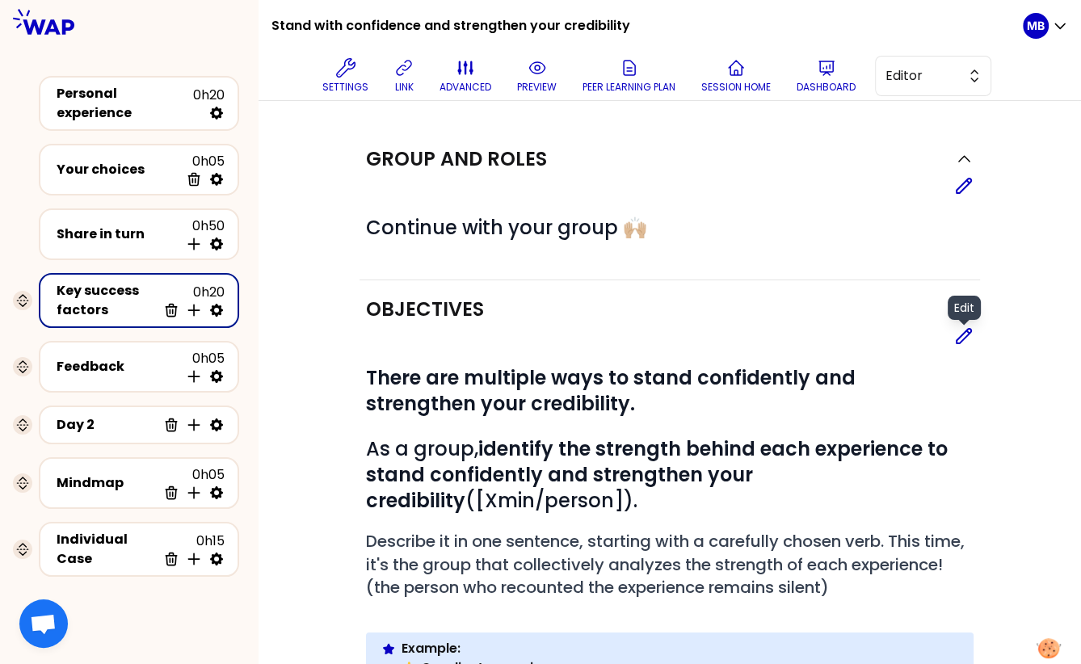
click at [958, 336] on icon at bounding box center [963, 336] width 15 height 15
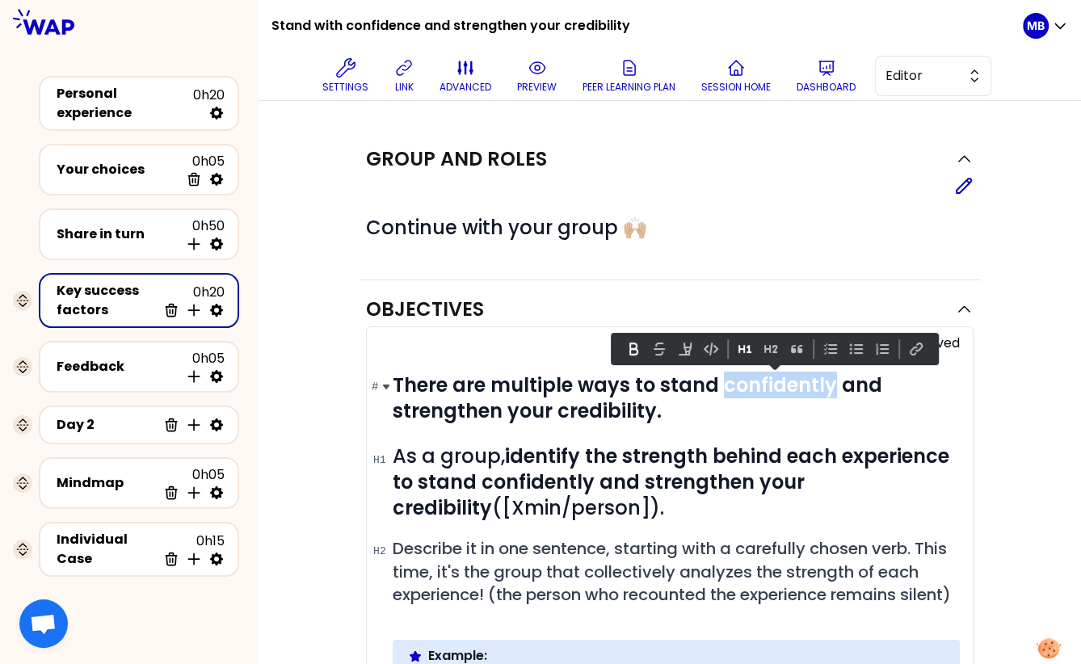
drag, startPoint x: 830, startPoint y: 387, endPoint x: 722, endPoint y: 381, distance: 108.4
click at [722, 381] on strong "There are multiple ways to stand confidently and strengthen your credibility." at bounding box center [639, 397] width 494 height 52
paste div
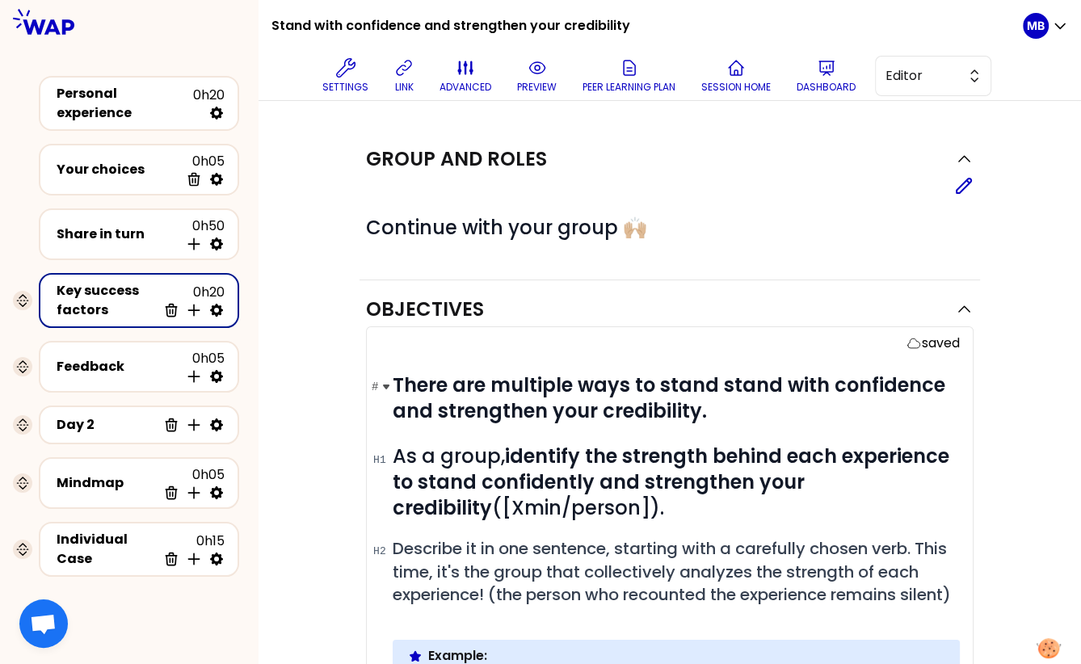
click at [718, 382] on strong "There are multiple ways to stand stand with confidence and strengthen your cred…" at bounding box center [670, 397] width 557 height 52
click at [623, 508] on h1 "# As a group, identify the strength behind each experience to stand confidently…" at bounding box center [675, 482] width 567 height 78
click at [155, 107] on div "Personal experience" at bounding box center [125, 103] width 136 height 39
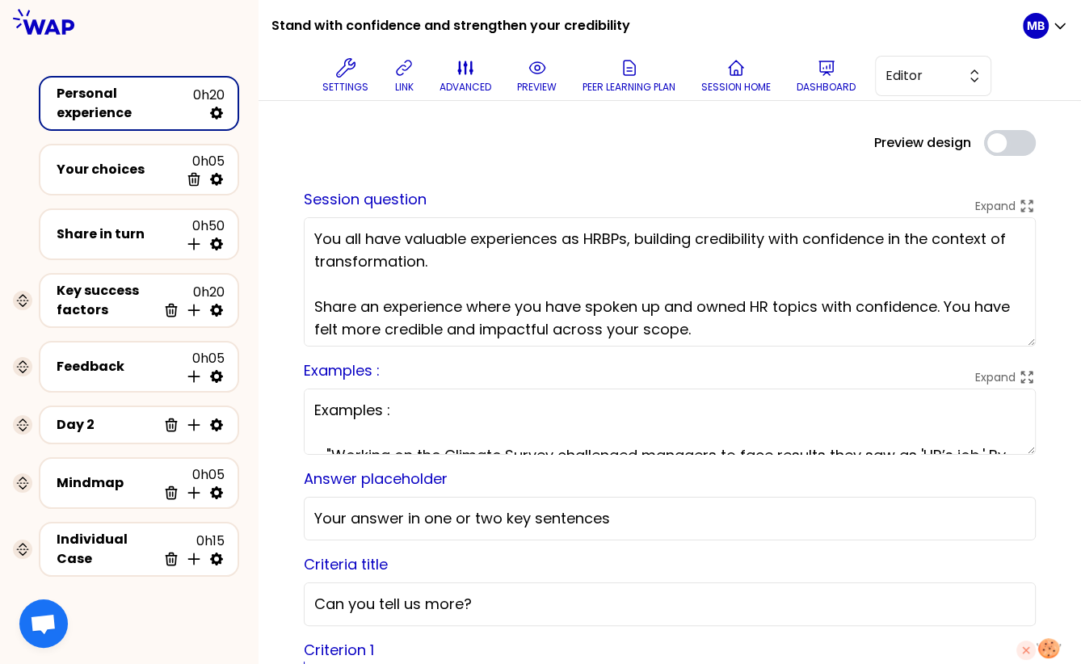
scroll to position [4, 0]
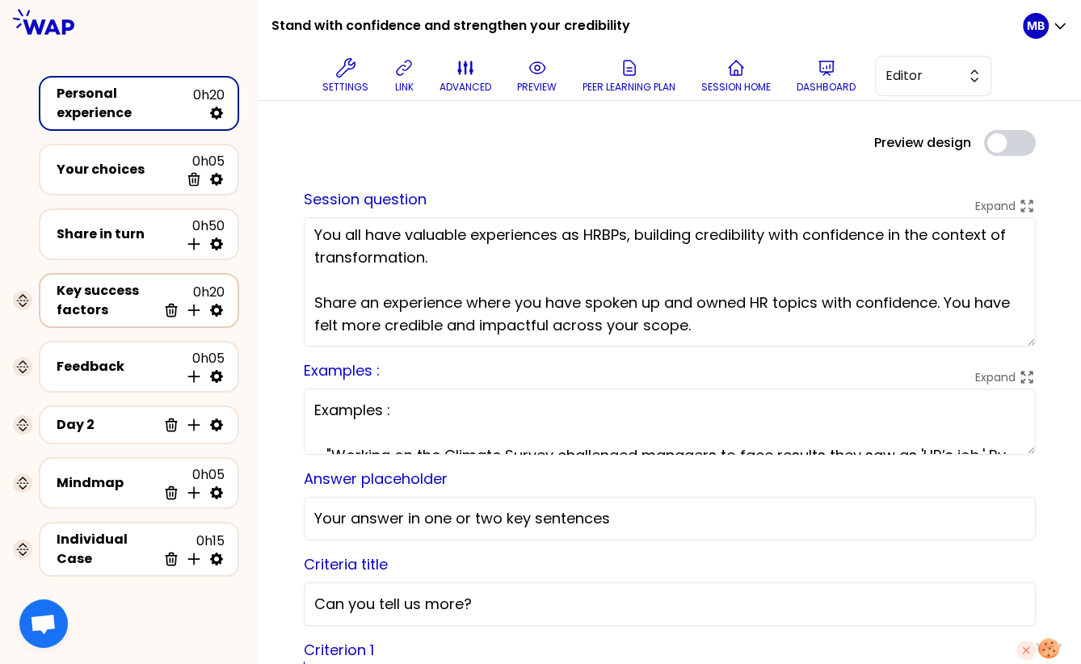
click at [113, 292] on div "Key success factors" at bounding box center [107, 300] width 100 height 39
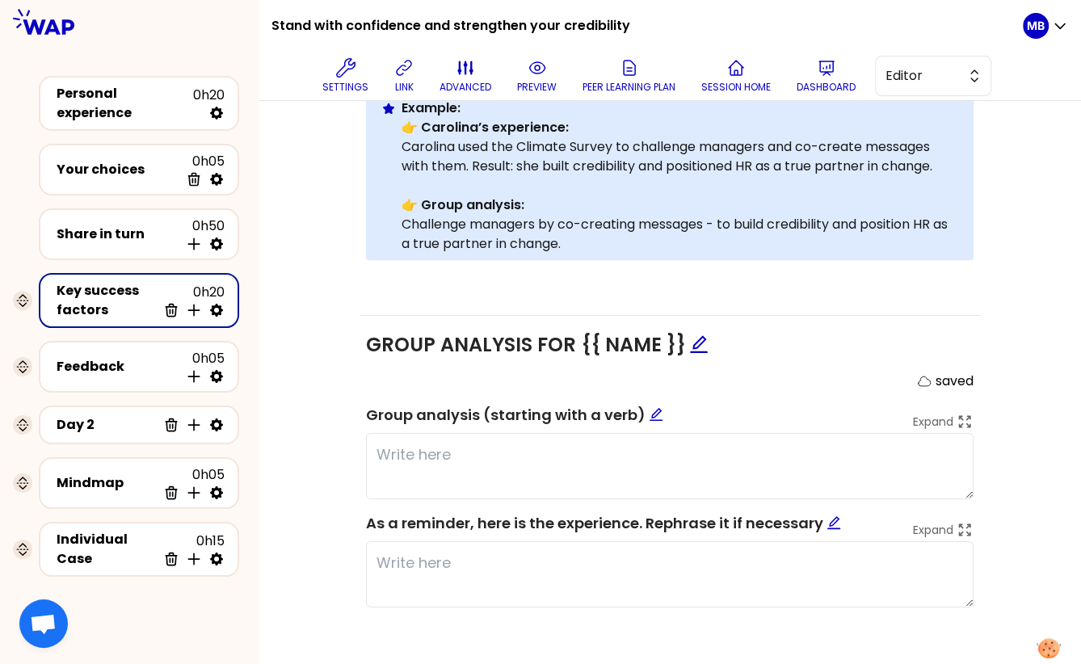
scroll to position [191, 0]
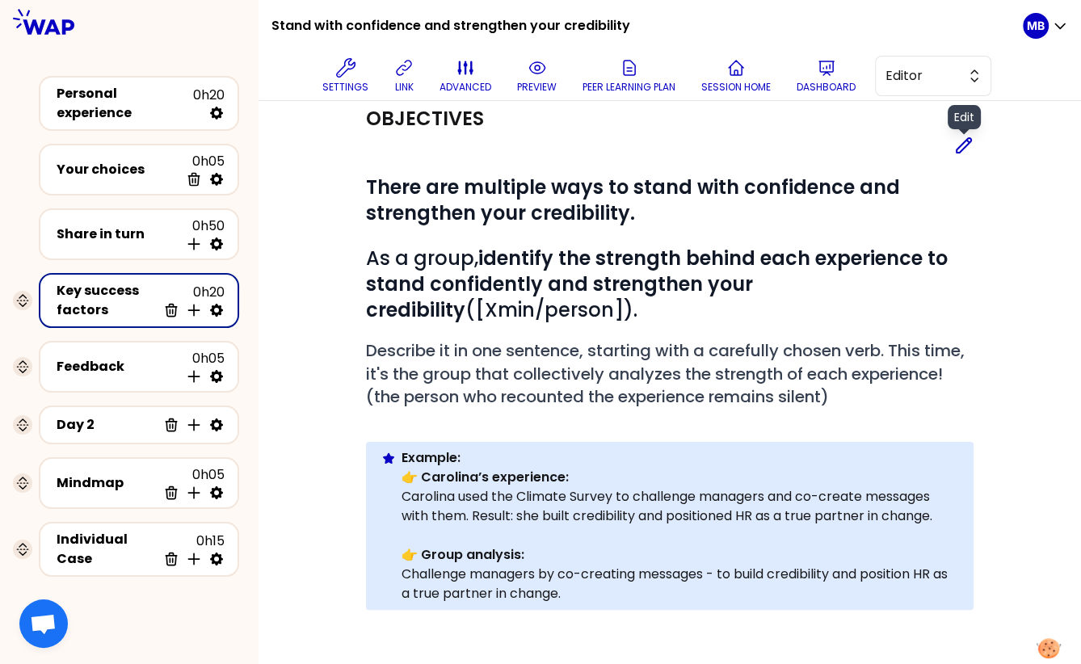
click at [959, 147] on icon at bounding box center [963, 145] width 19 height 19
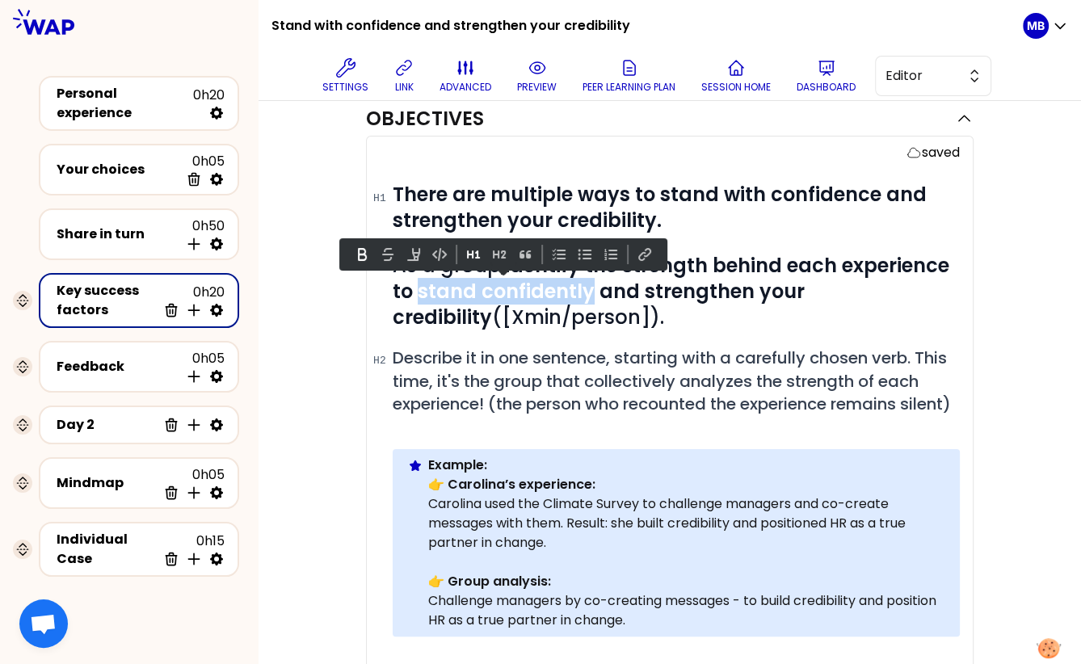
drag, startPoint x: 591, startPoint y: 295, endPoint x: 422, endPoint y: 295, distance: 169.6
click at [422, 295] on strong "identify the strength behind each experience to stand confidently and strengthe…" at bounding box center [672, 291] width 561 height 78
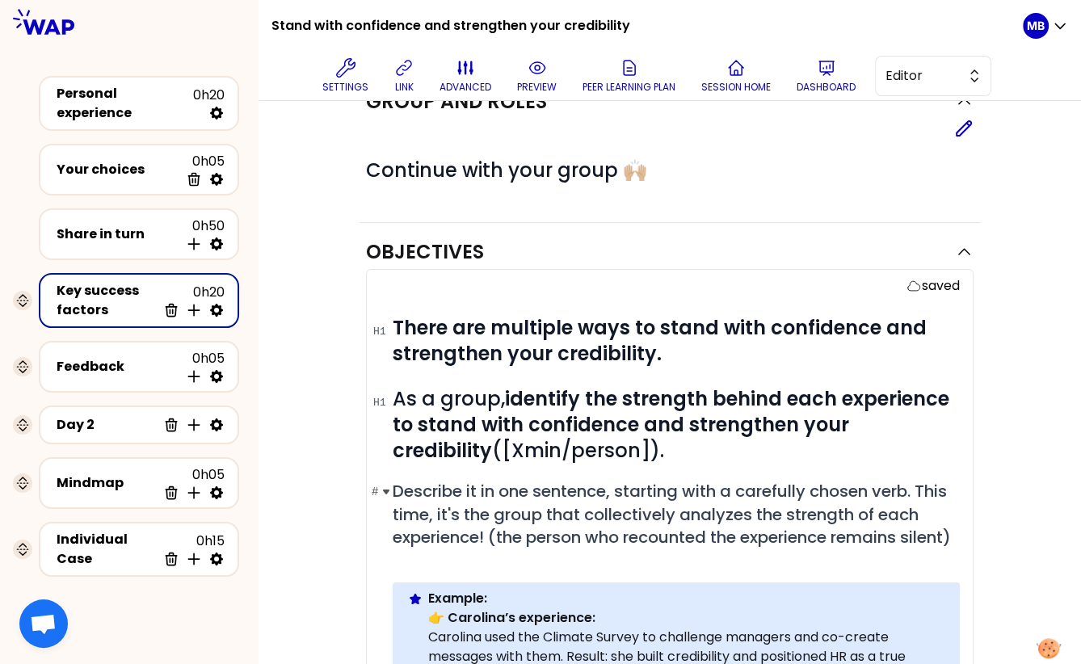
scroll to position [0, 0]
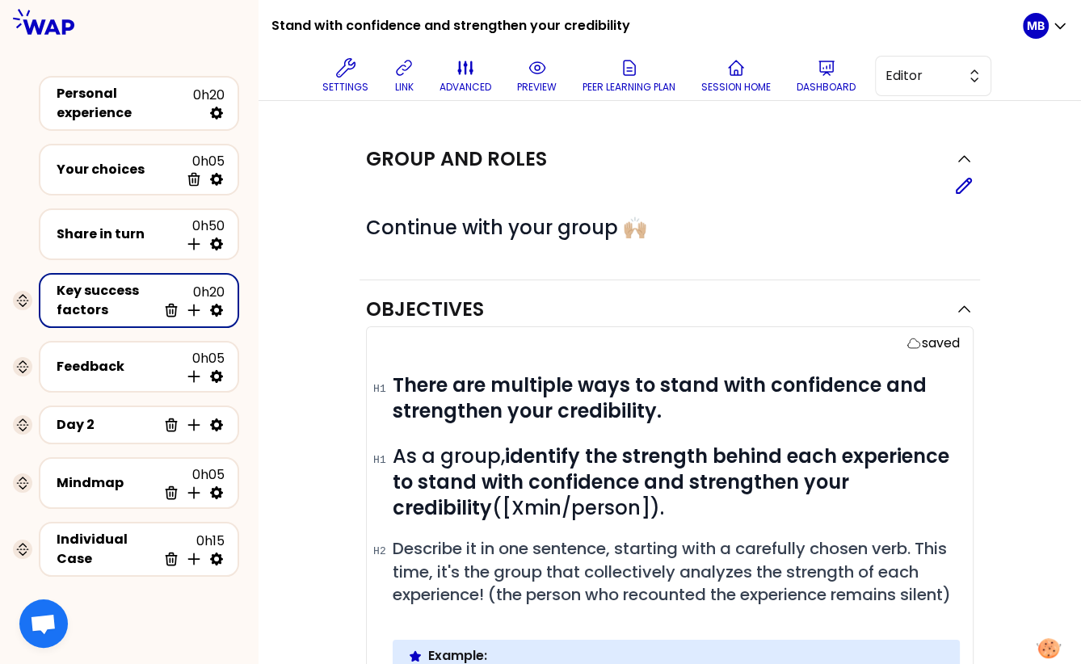
click at [924, 67] on span "Editor" at bounding box center [921, 75] width 73 height 19
click at [913, 135] on span "Facilitator" at bounding box center [942, 141] width 69 height 19
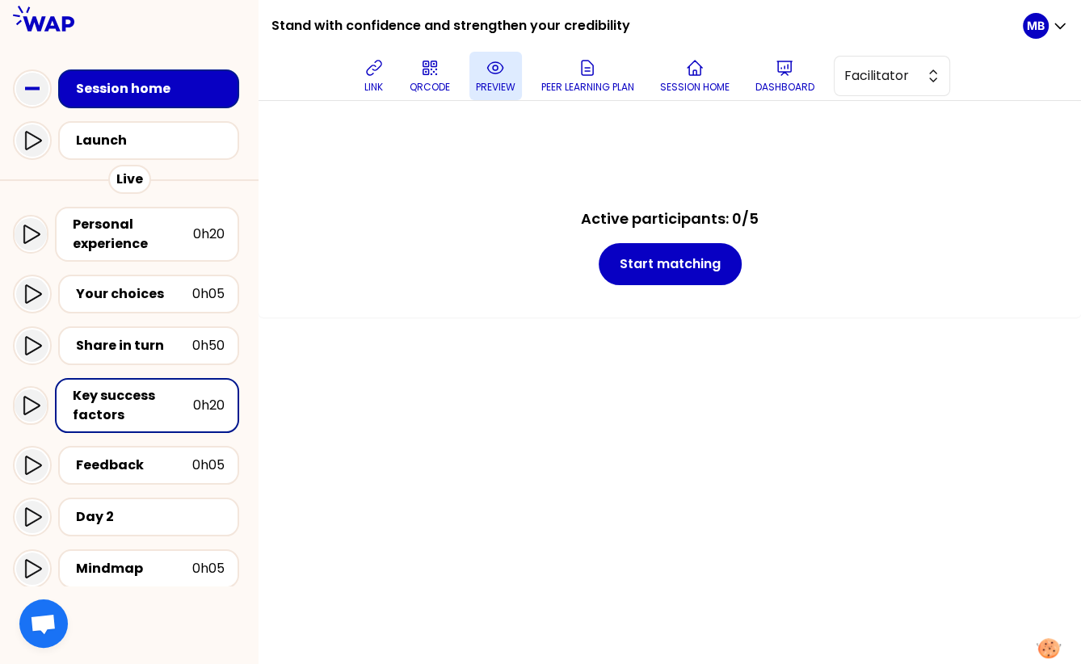
click at [503, 81] on p "preview" at bounding box center [496, 87] width 40 height 13
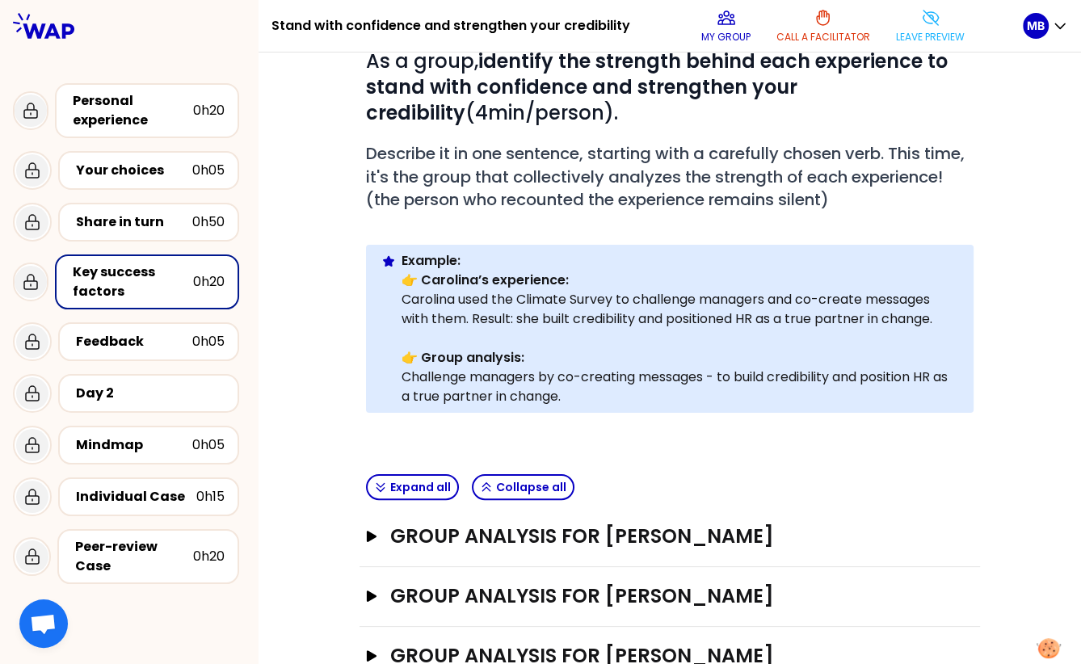
scroll to position [338, 0]
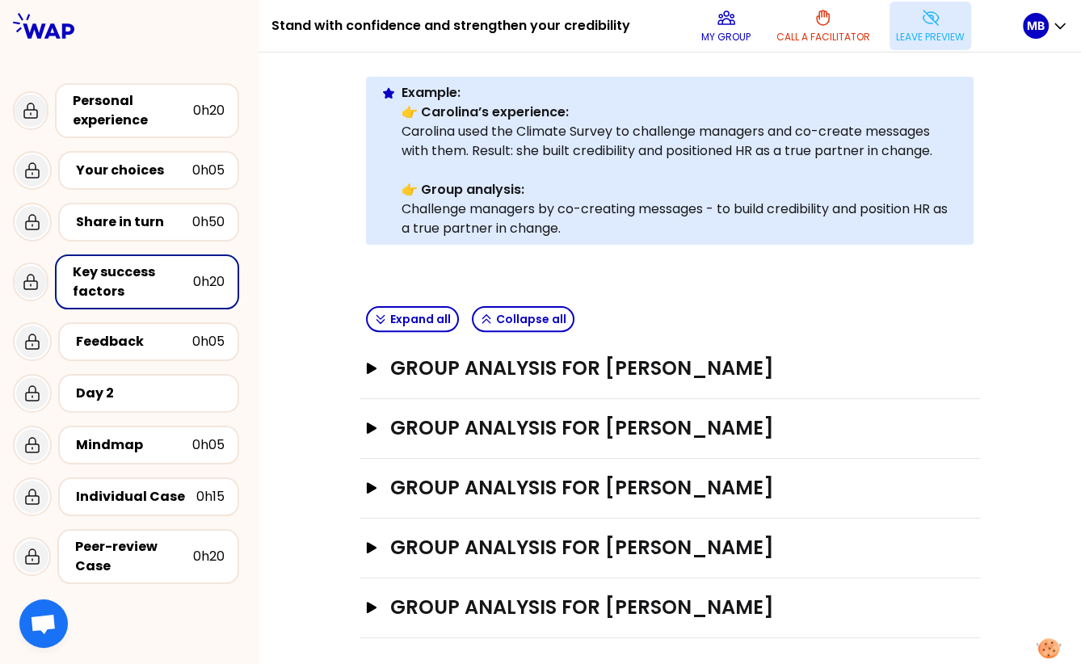
click at [910, 8] on button "Leave preview" at bounding box center [930, 26] width 82 height 48
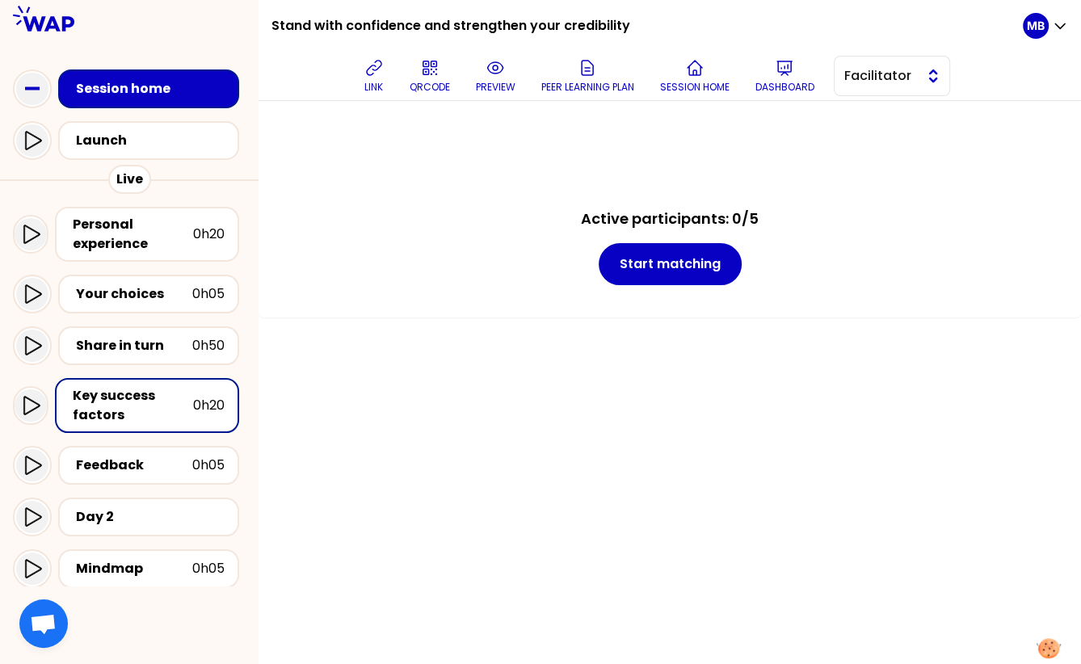
click at [873, 73] on span "Facilitator" at bounding box center [880, 75] width 73 height 19
click at [860, 118] on li "Editor" at bounding box center [891, 116] width 115 height 26
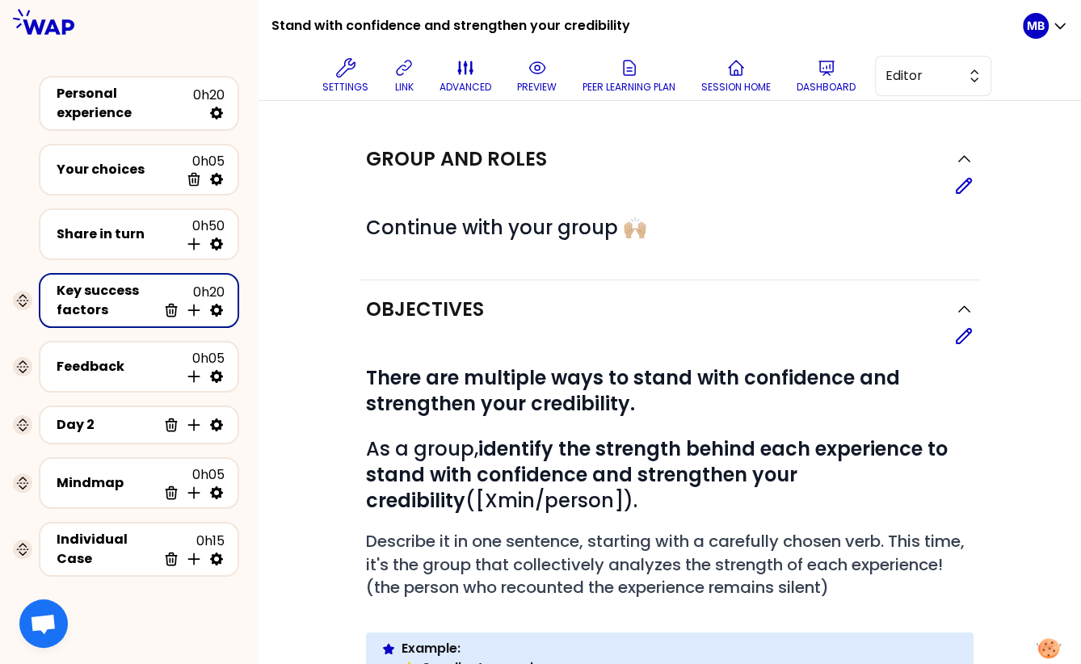
click at [214, 306] on icon at bounding box center [216, 310] width 16 height 16
select select "same_as"
select select "false"
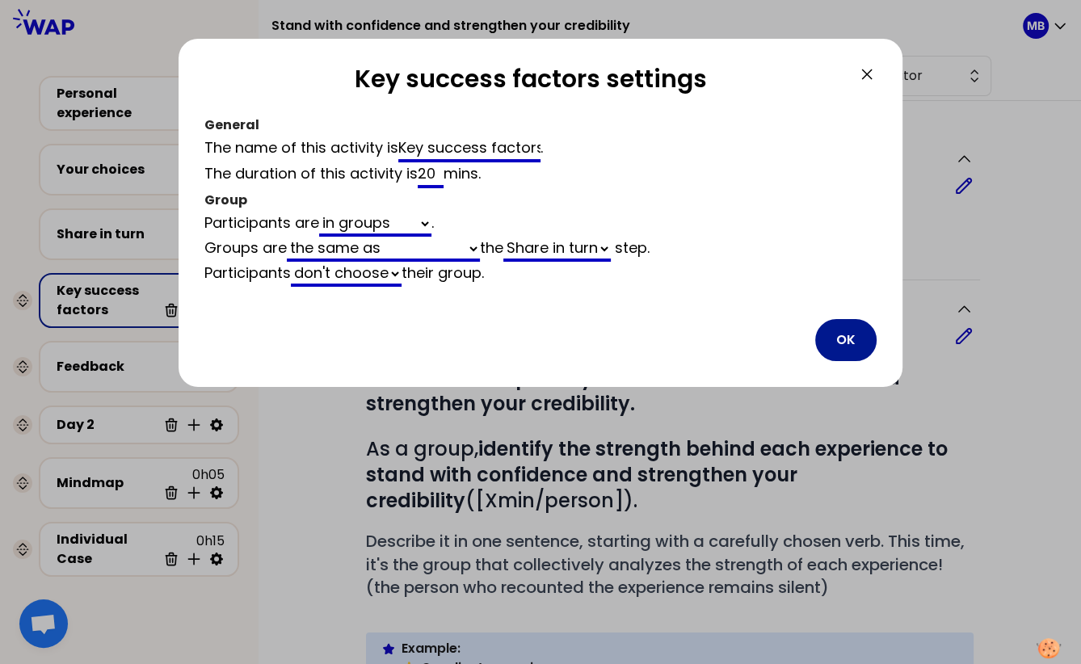
click at [845, 337] on button "OK" at bounding box center [845, 340] width 61 height 42
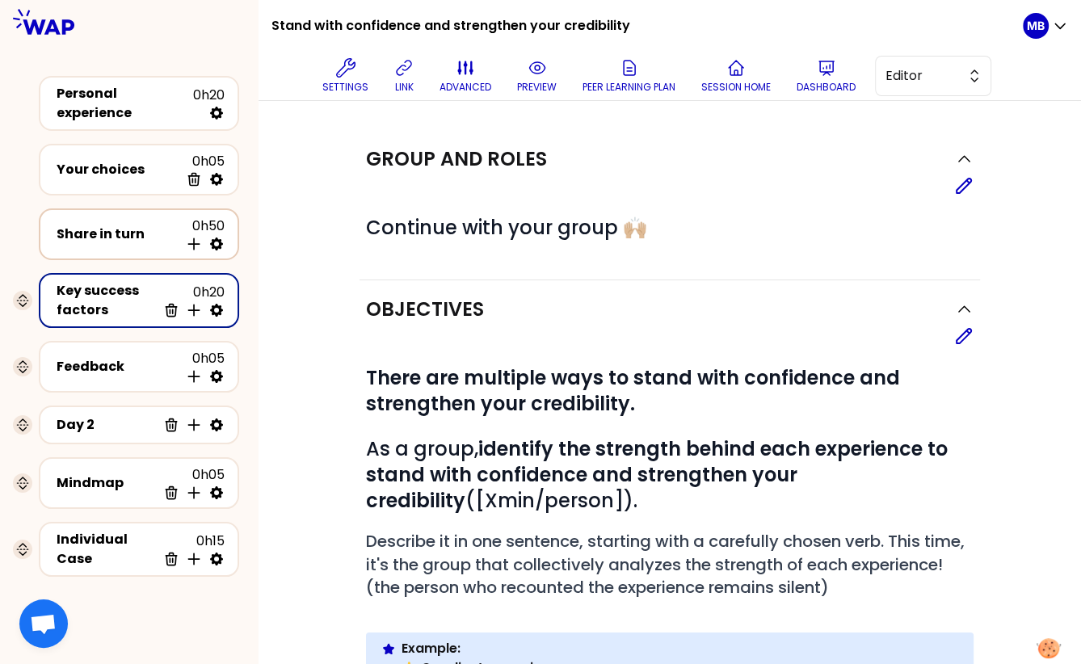
click at [215, 237] on icon at bounding box center [216, 243] width 13 height 13
select select "5"
select select "all"
select select "false"
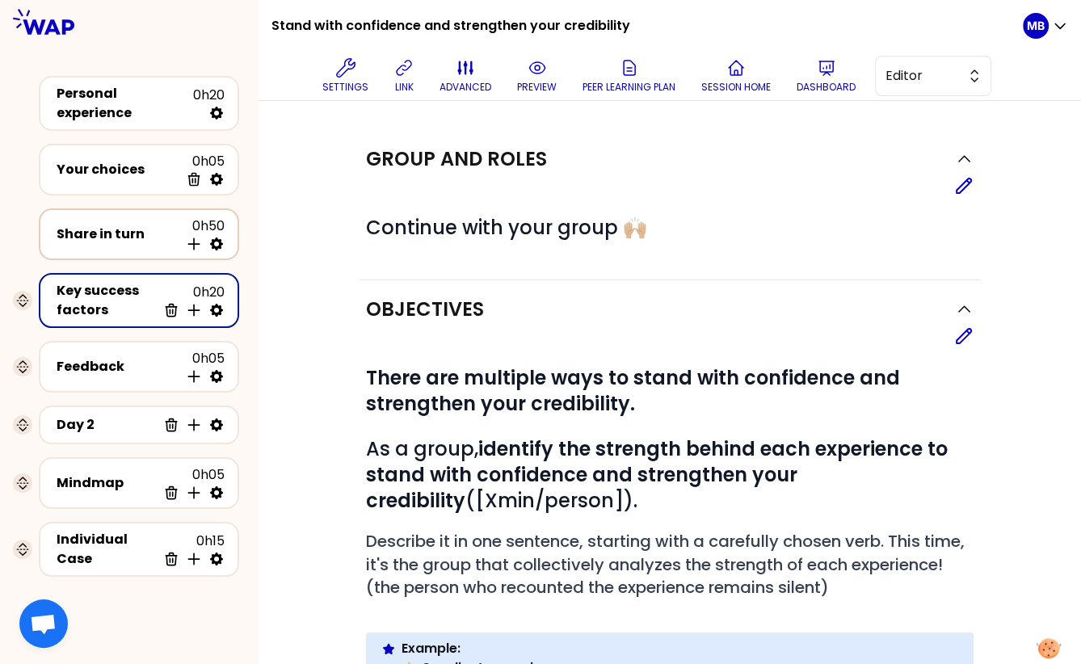
select select "Each"
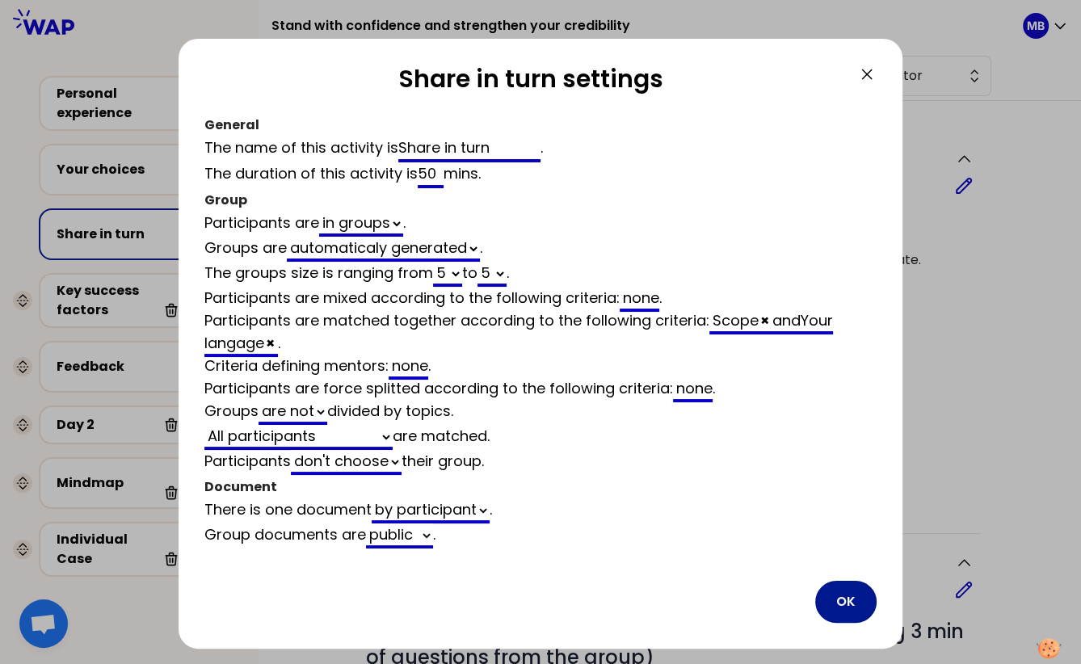
click at [836, 600] on button "OK" at bounding box center [845, 602] width 61 height 42
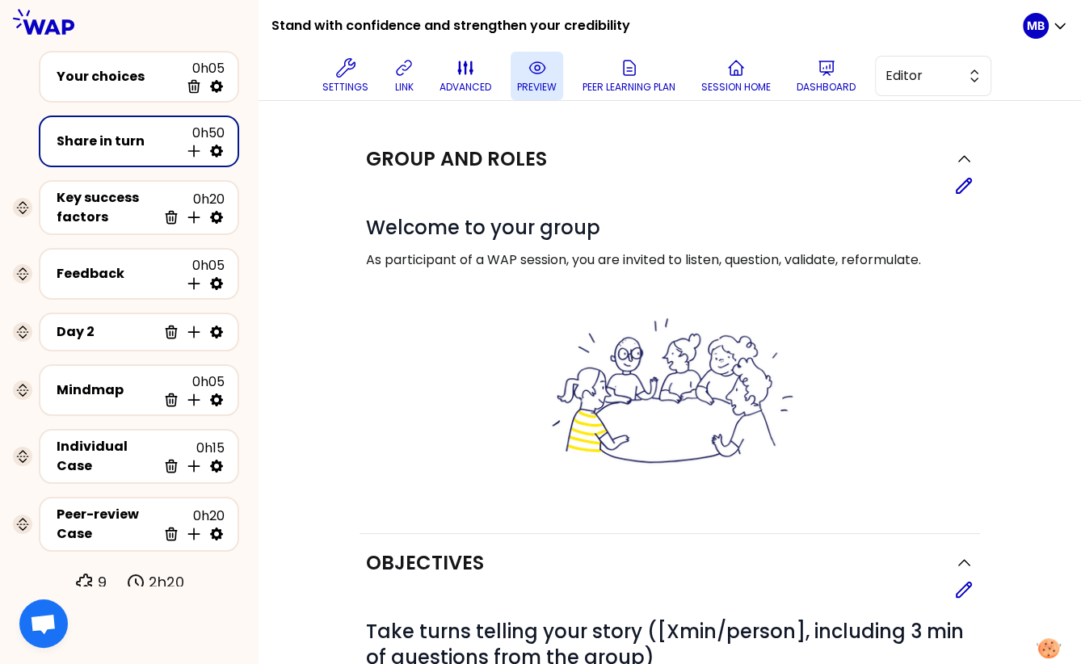
click at [522, 83] on p "preview" at bounding box center [537, 87] width 40 height 13
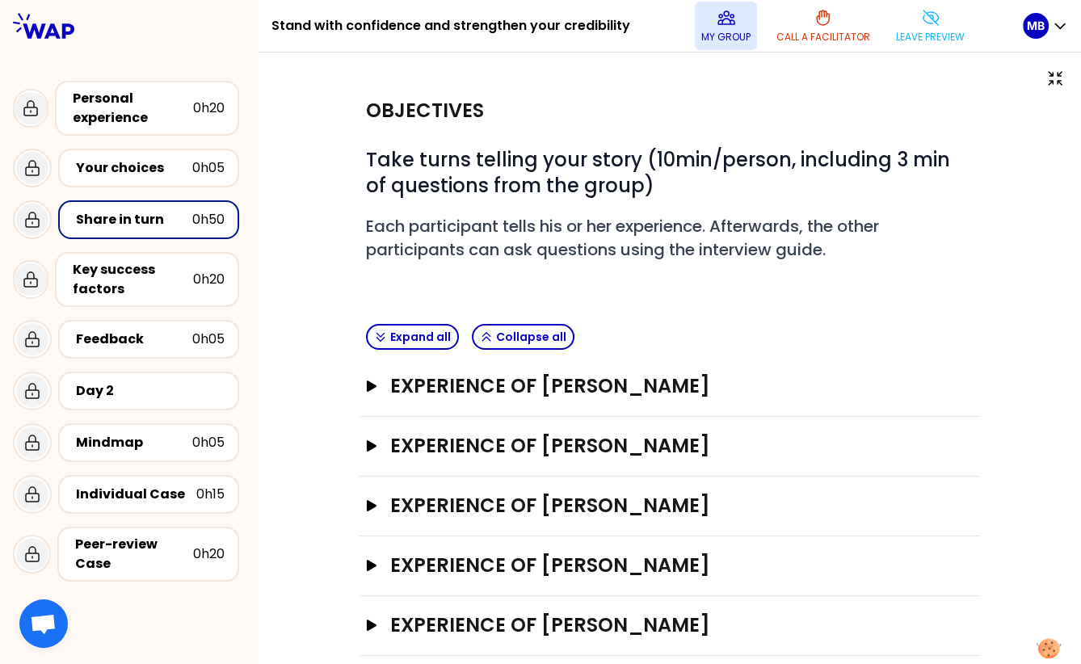
click at [728, 43] on p "My group" at bounding box center [725, 37] width 49 height 13
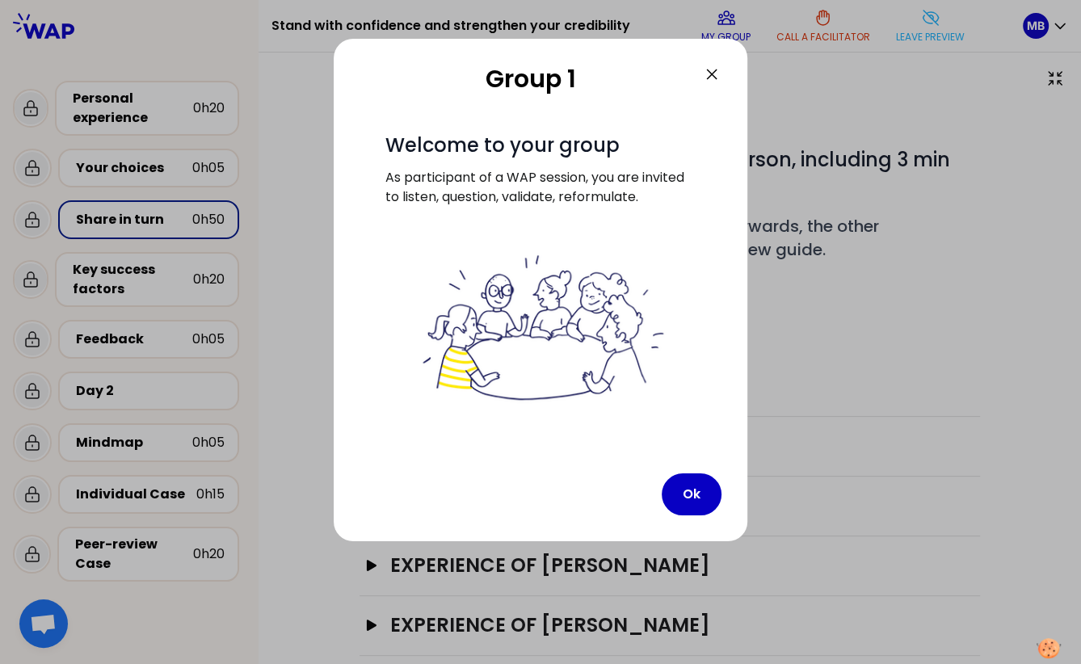
click at [722, 73] on div "Group 1 # Welcome to your group As participant of a WAP session, you are invite…" at bounding box center [540, 290] width 413 height 502
click at [711, 78] on icon at bounding box center [711, 74] width 19 height 19
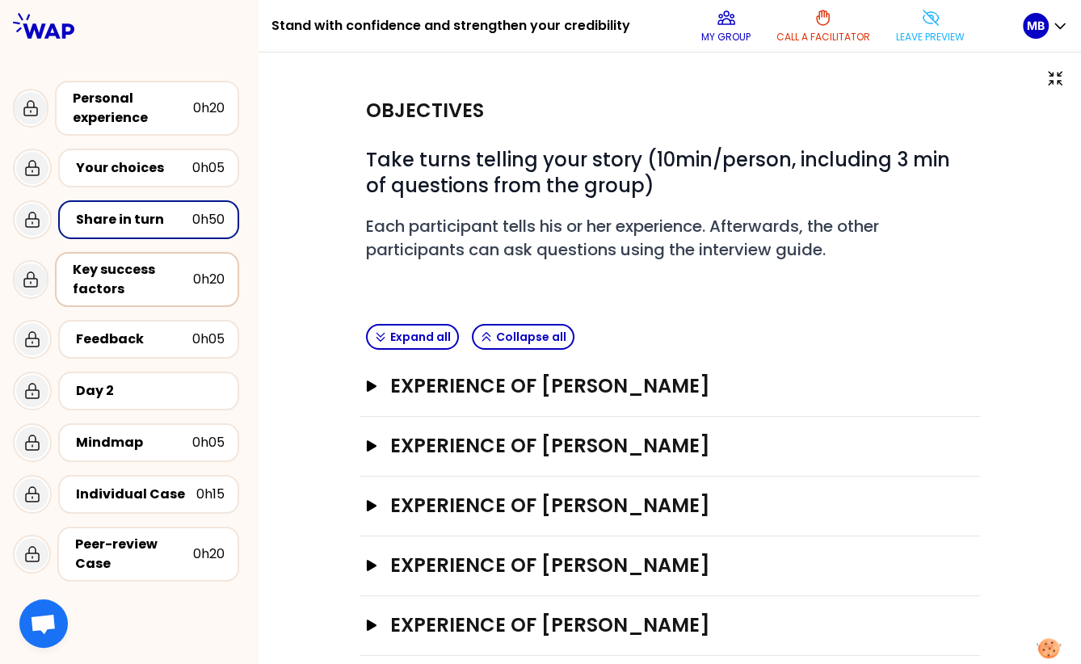
click at [121, 286] on div "Key success factors" at bounding box center [133, 279] width 120 height 39
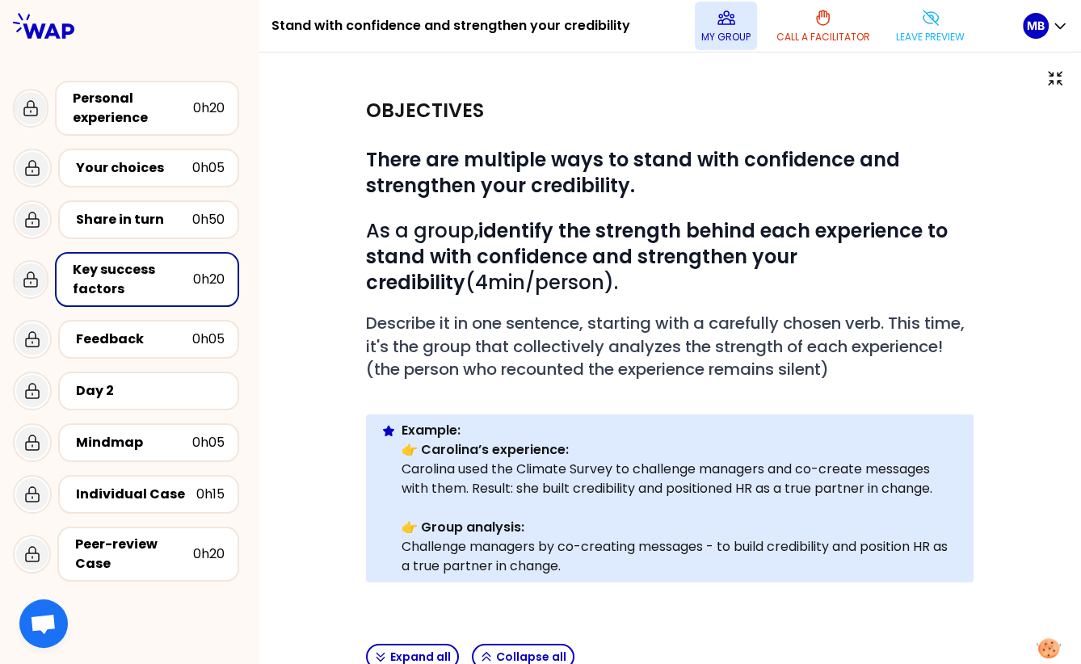
click at [735, 23] on button "My group" at bounding box center [726, 26] width 62 height 48
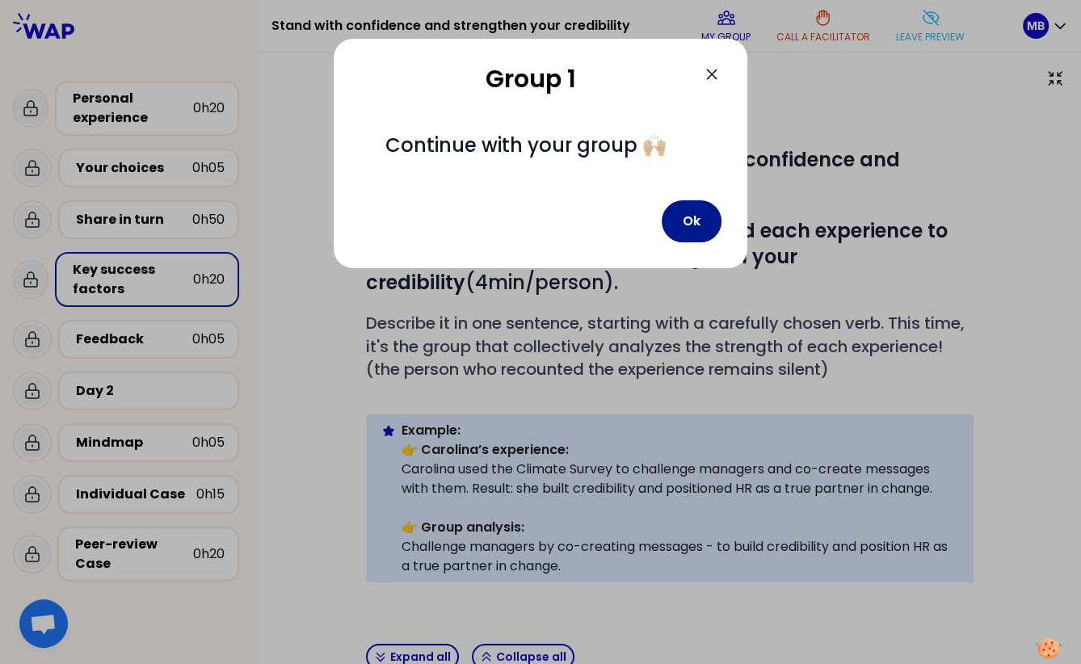
click at [698, 225] on button "Ok" at bounding box center [691, 221] width 60 height 42
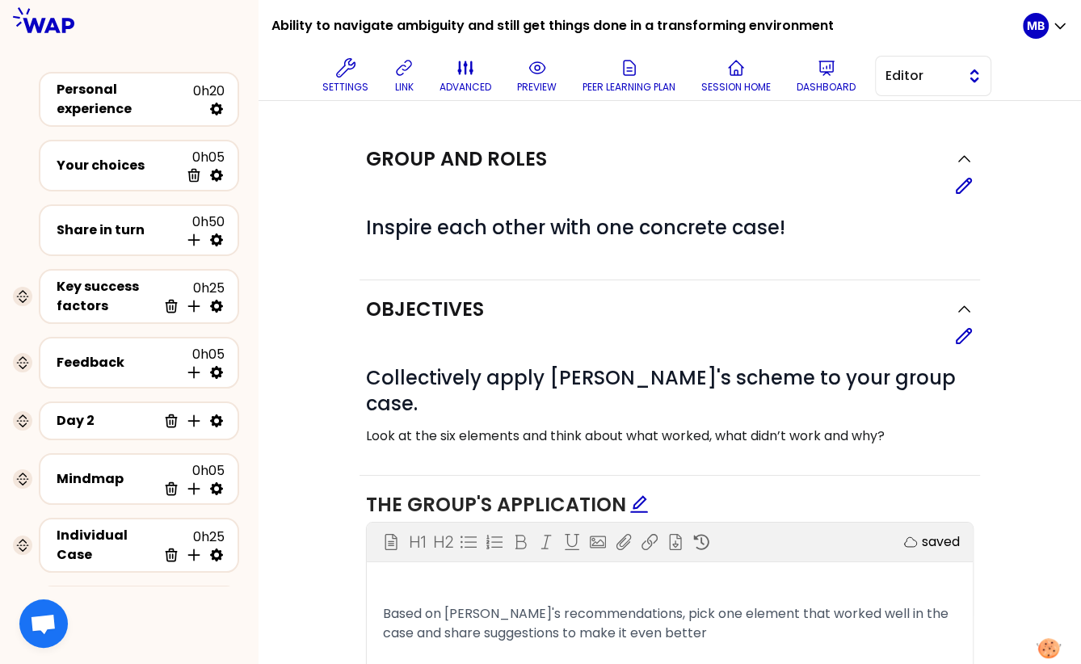
click at [957, 74] on span "Editor" at bounding box center [921, 75] width 73 height 19
click at [818, 73] on icon at bounding box center [825, 67] width 19 height 19
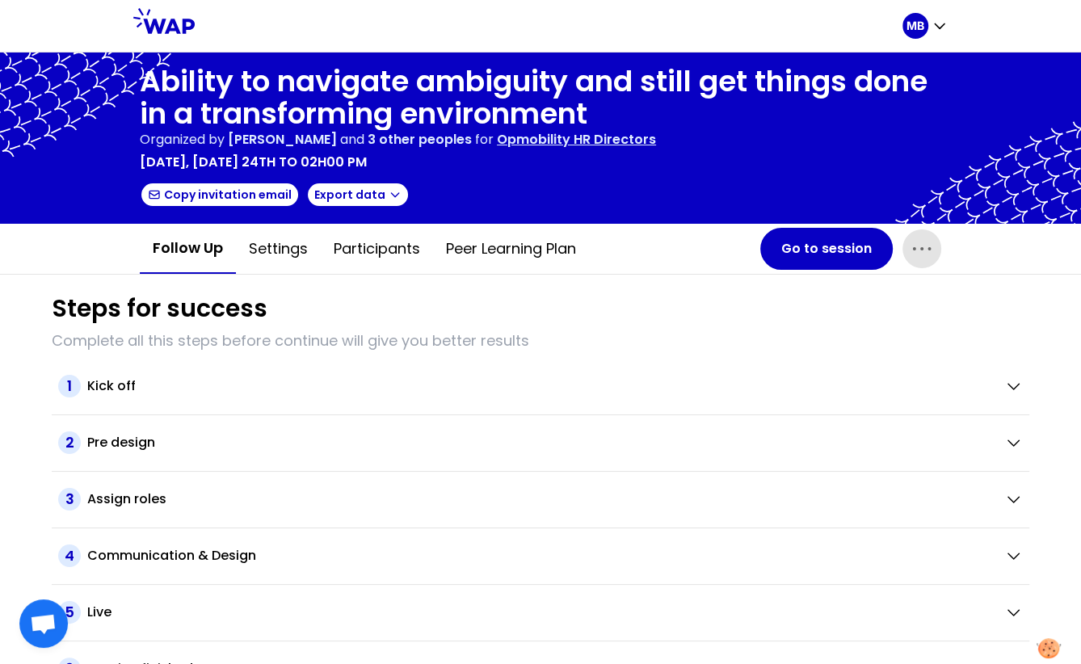
click at [930, 254] on icon "button" at bounding box center [922, 249] width 26 height 26
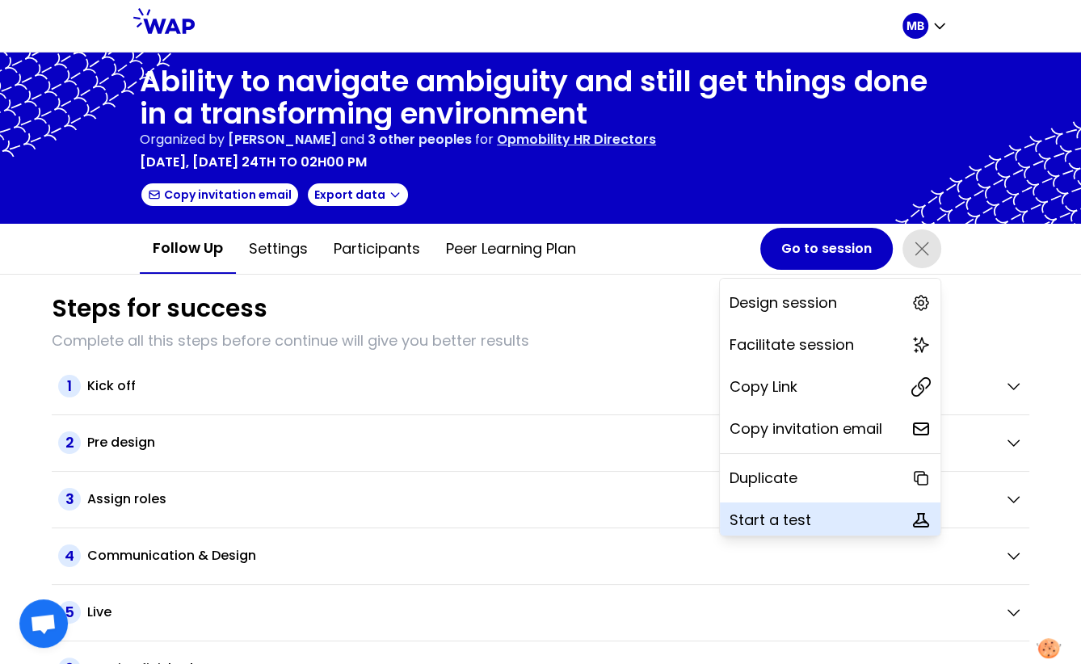
click at [783, 518] on p "Start a test" at bounding box center [770, 520] width 82 height 23
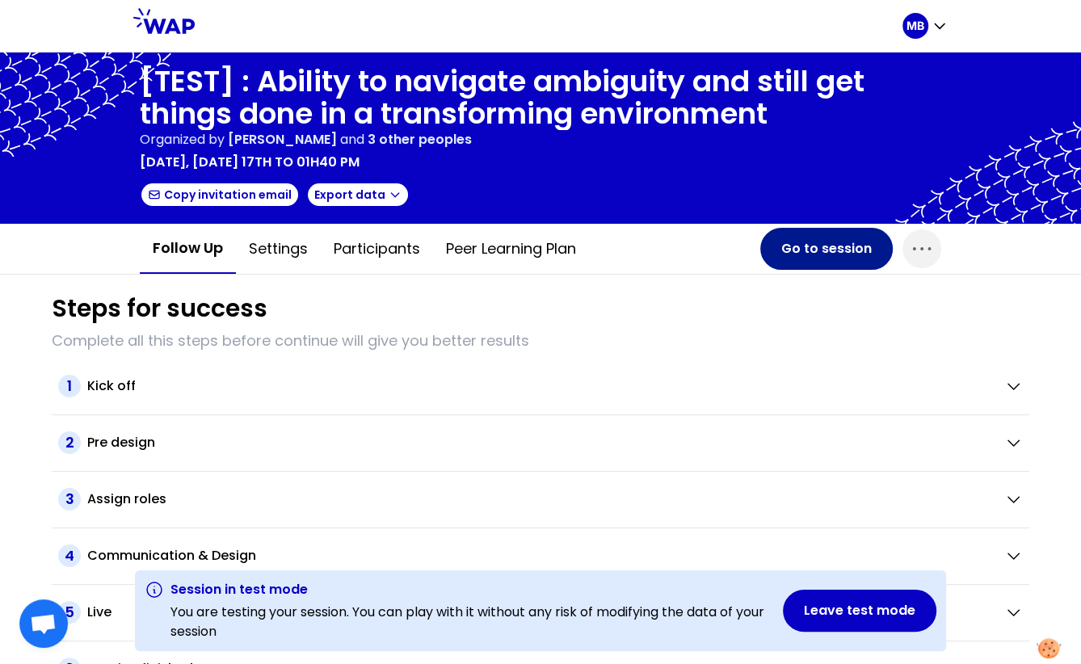
click at [812, 250] on button "Go to session" at bounding box center [826, 249] width 132 height 42
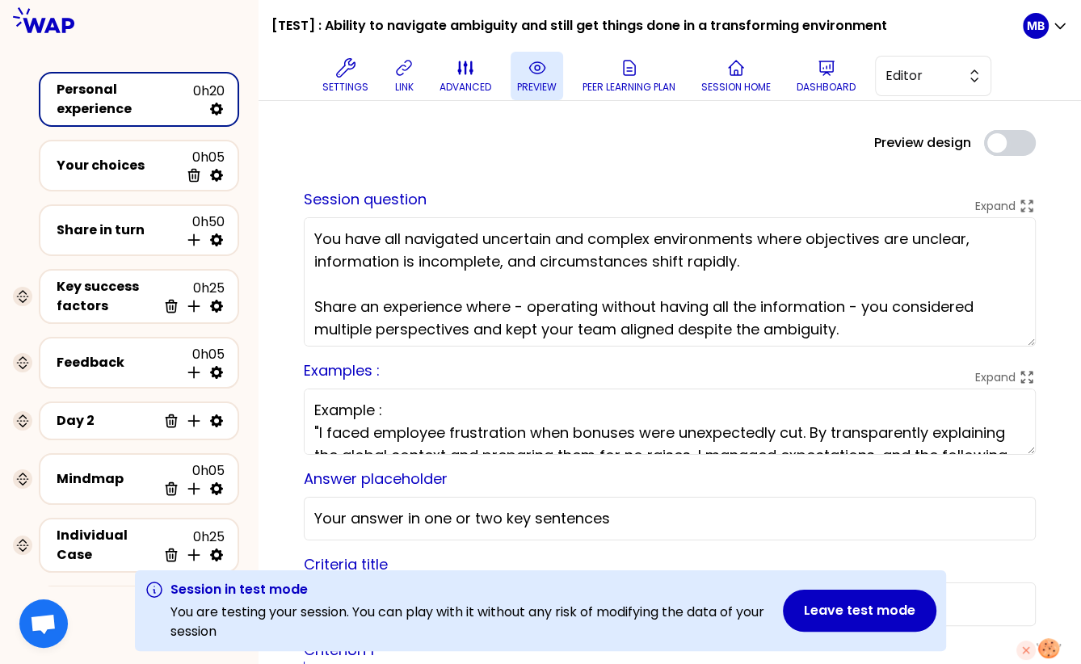
click at [535, 73] on icon at bounding box center [536, 67] width 15 height 11
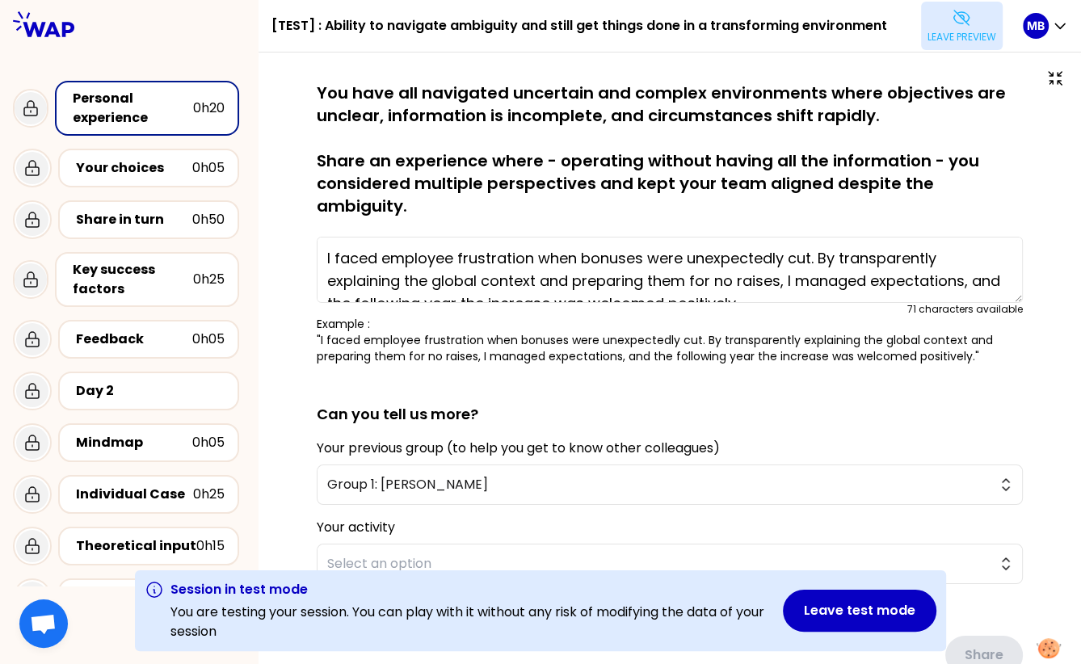
click at [951, 19] on icon at bounding box center [960, 17] width 19 height 19
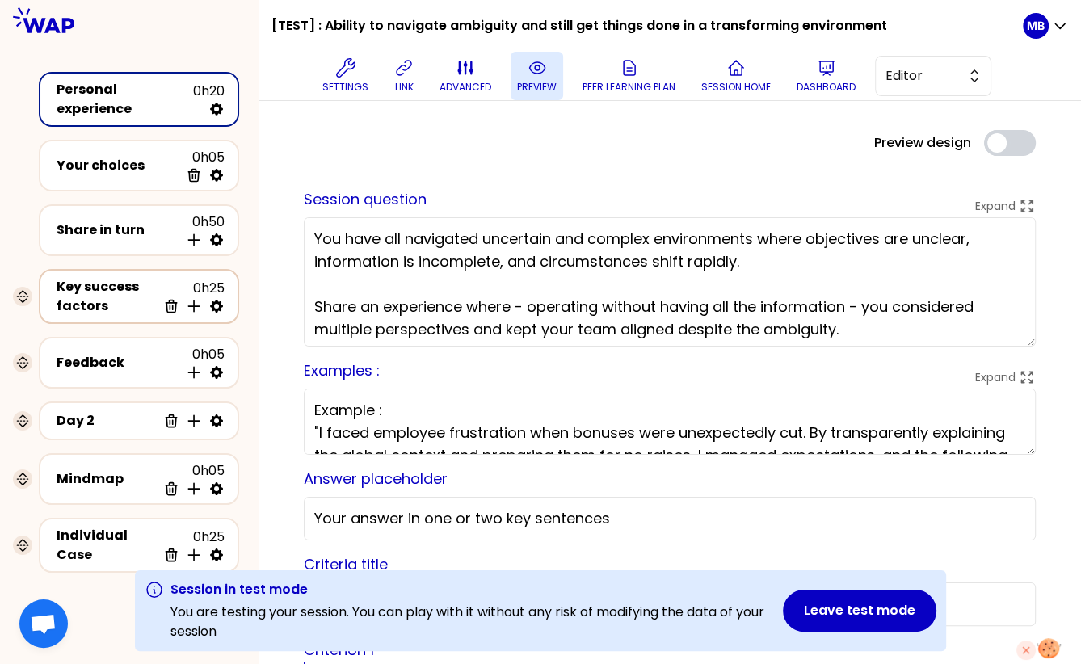
click at [217, 300] on icon at bounding box center [216, 306] width 16 height 16
select select "same_as"
select select "false"
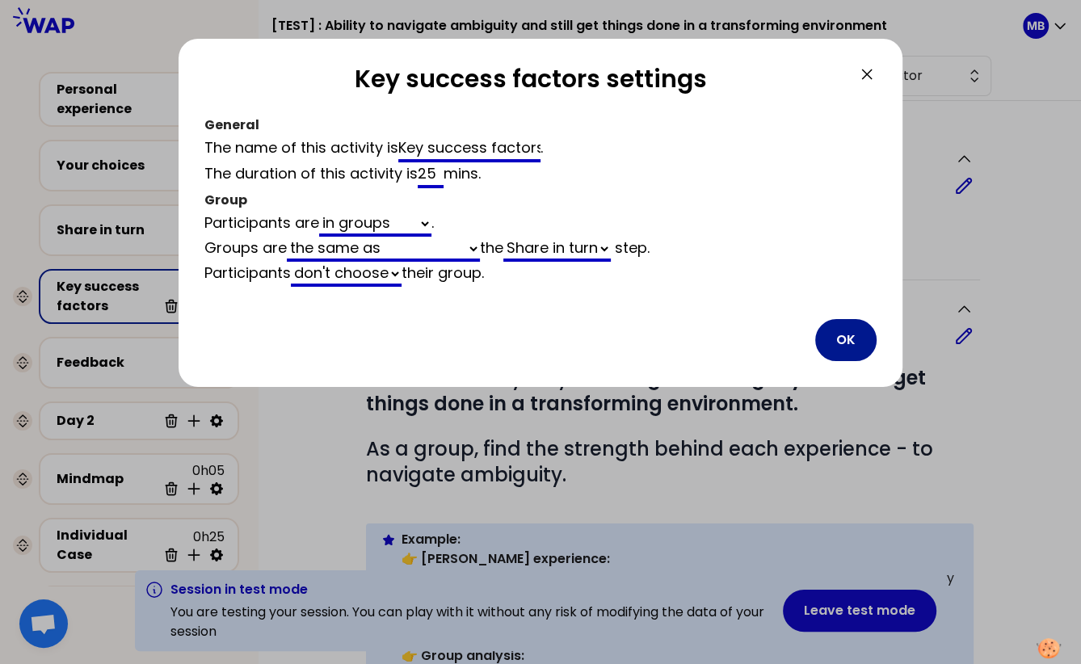
click at [831, 334] on button "OK" at bounding box center [845, 340] width 61 height 42
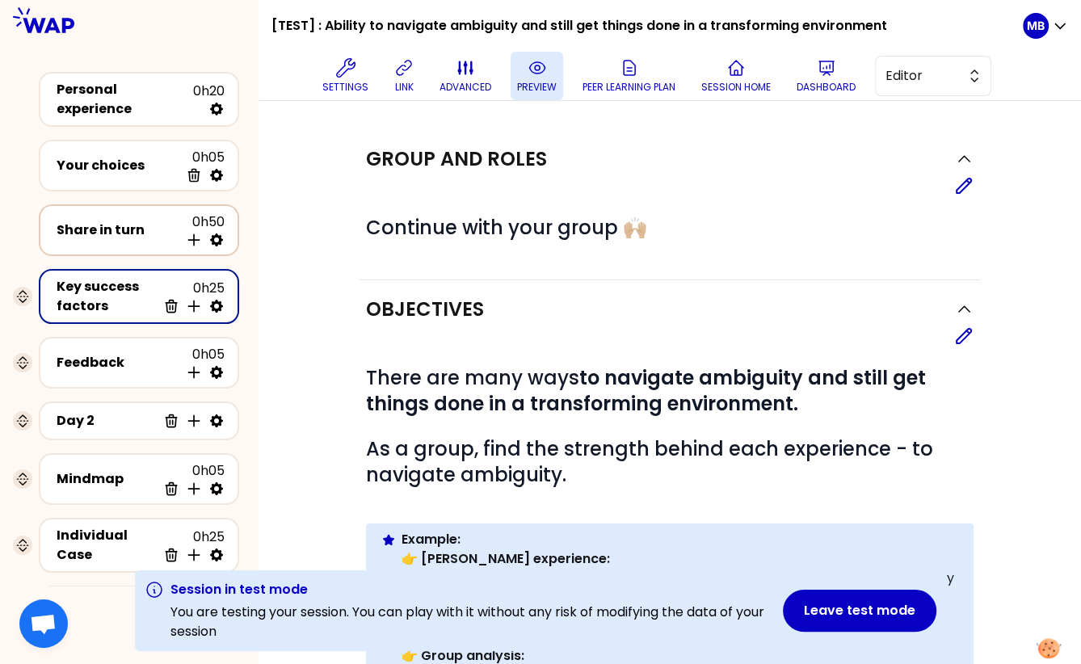
click at [216, 236] on icon at bounding box center [216, 240] width 16 height 16
select select "3"
select select "5"
select select "all"
select select "false"
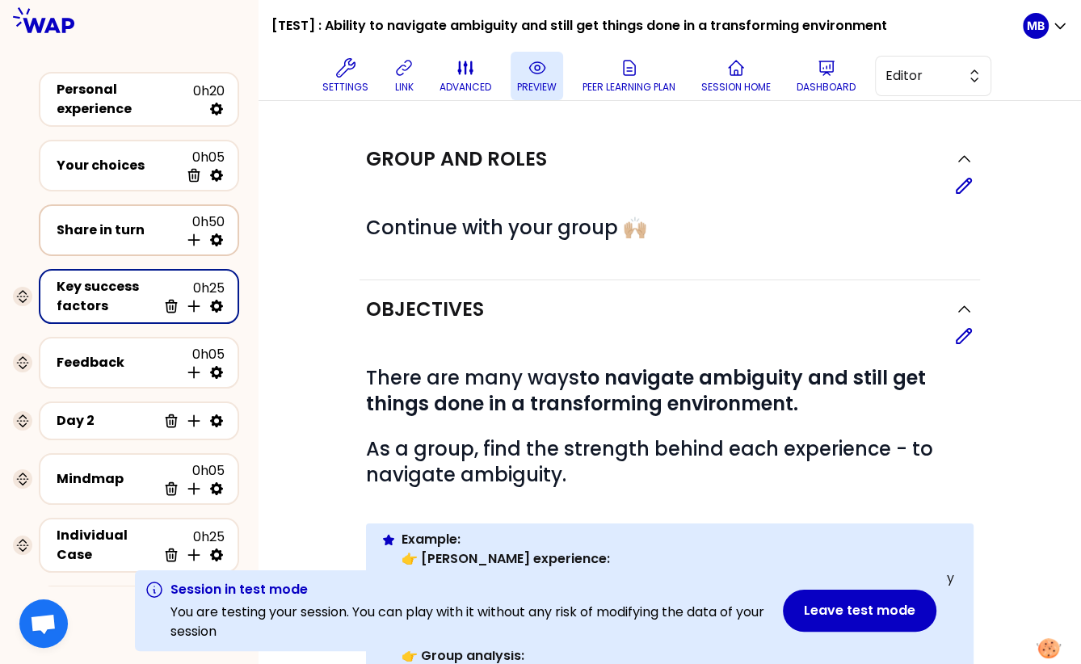
select select "Each"
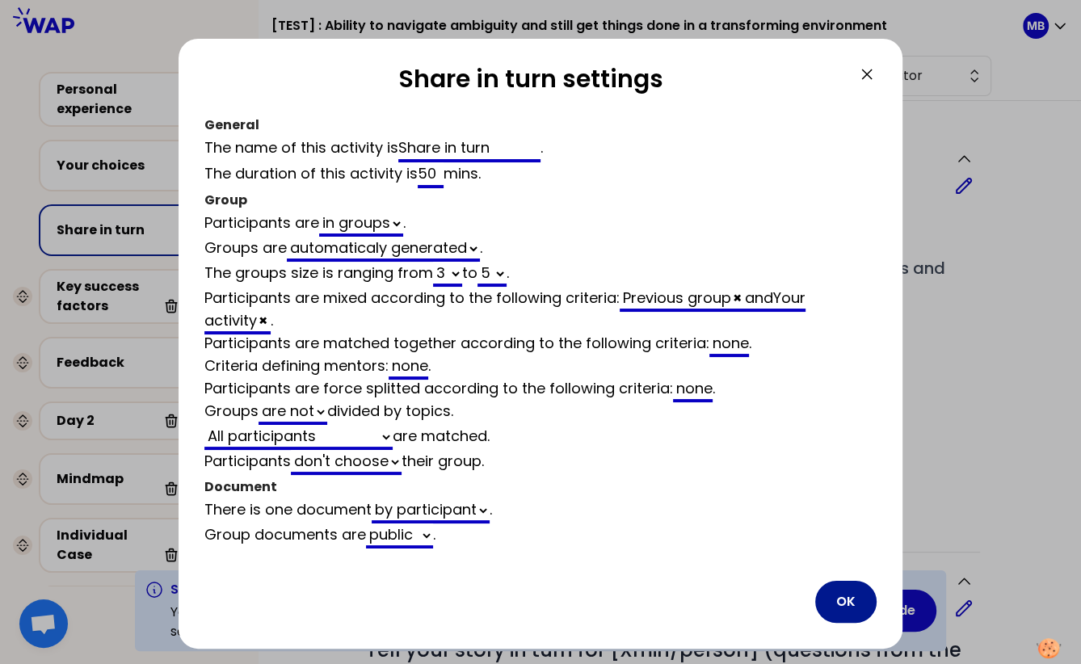
click at [846, 602] on button "OK" at bounding box center [845, 602] width 61 height 42
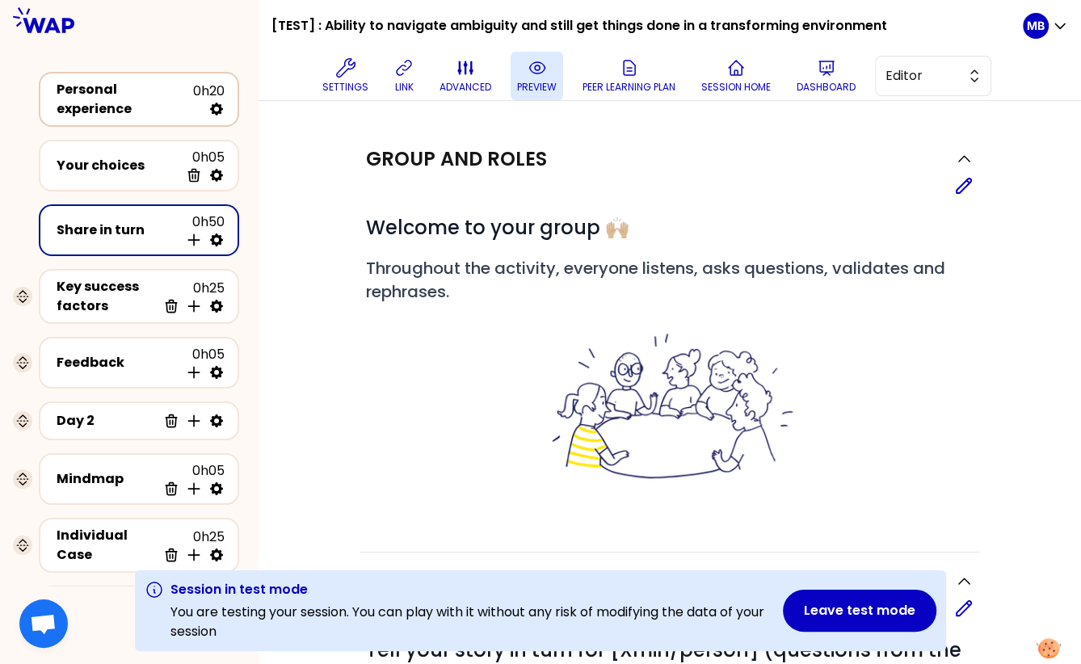
click at [127, 115] on div "Personal experience 0h20" at bounding box center [138, 99] width 171 height 39
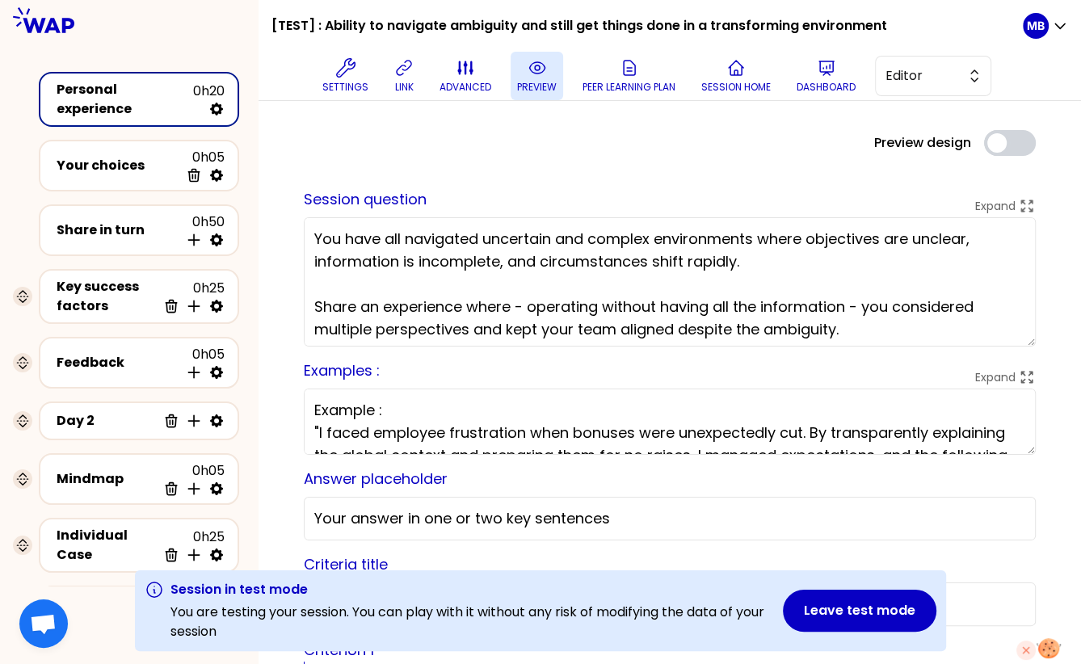
click at [527, 73] on icon at bounding box center [536, 67] width 19 height 19
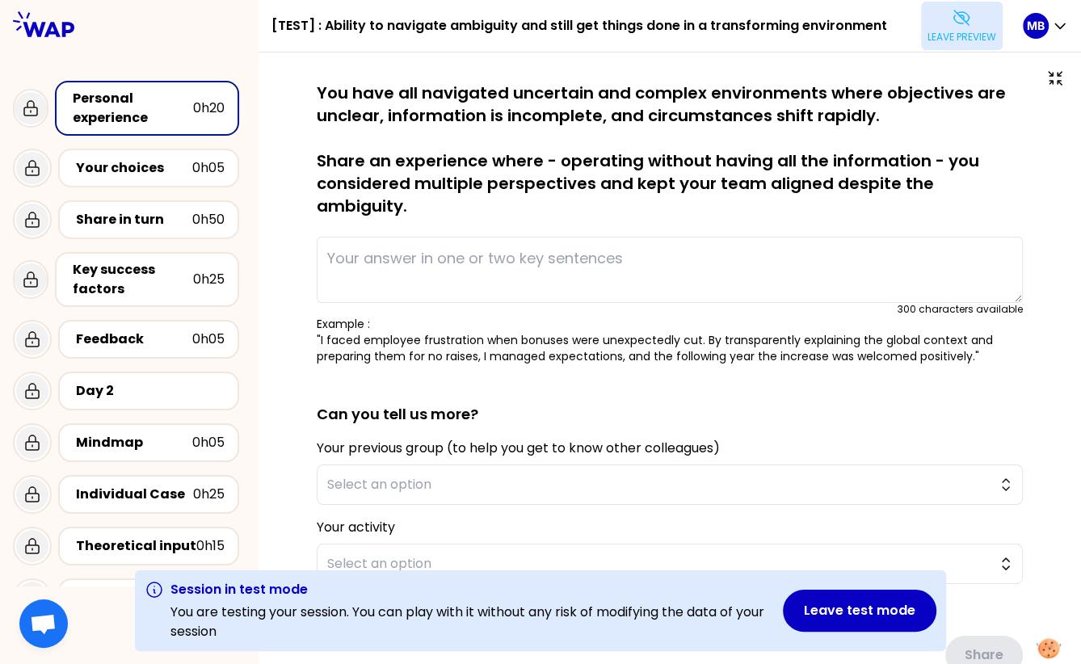
type textarea "I faced employee frustration when bonuses were unexpectedly cut. By transparent…"
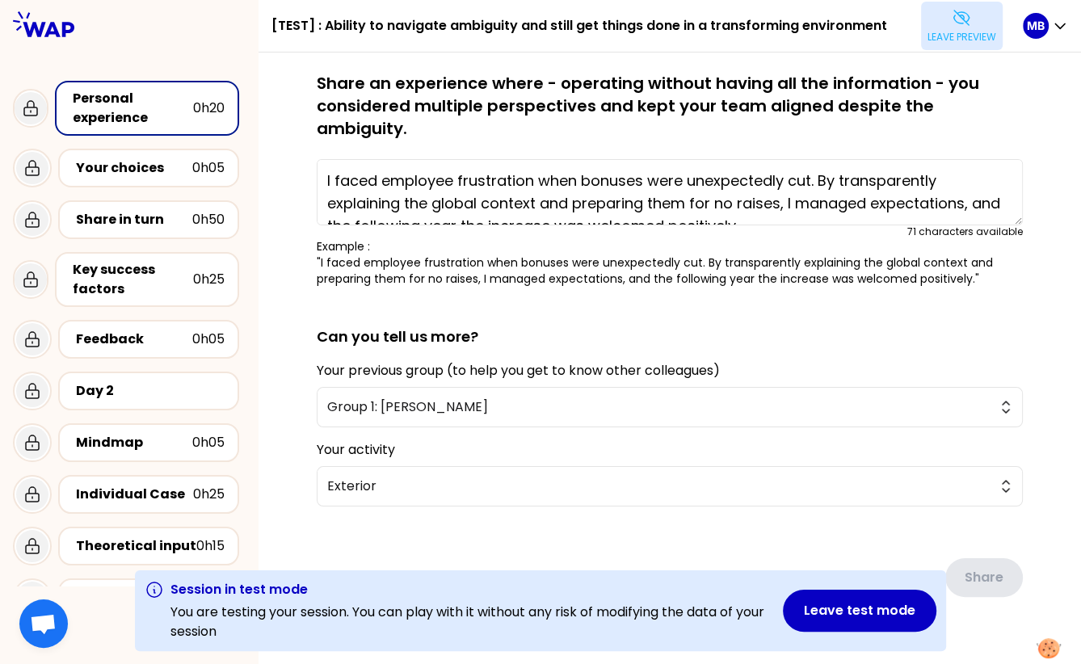
scroll to position [82, 0]
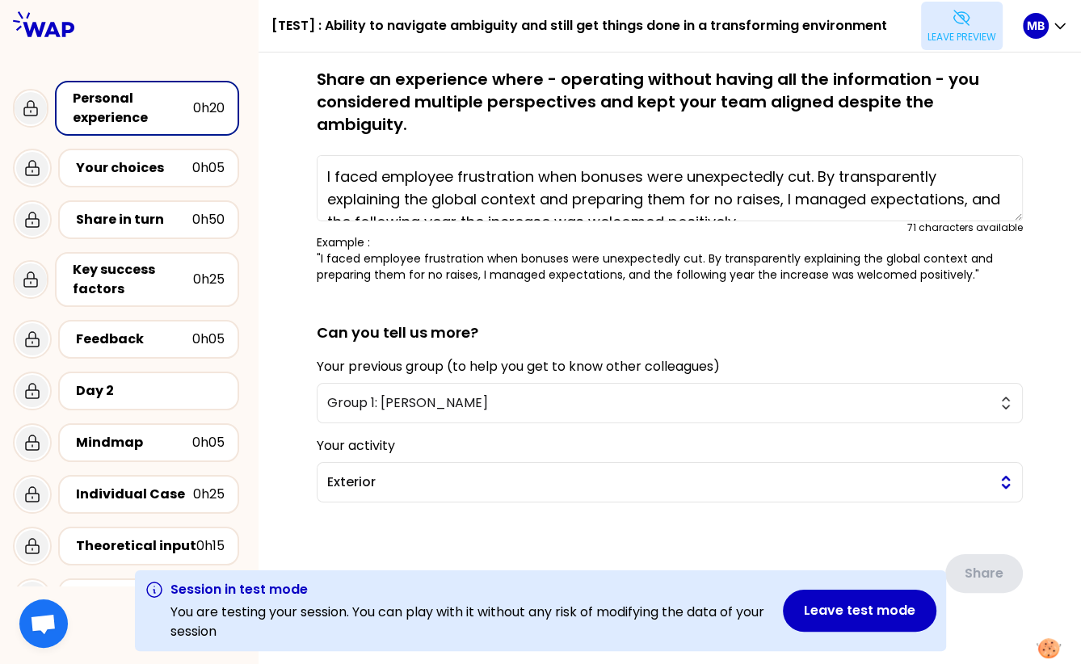
click at [403, 472] on span "Exterior" at bounding box center [658, 481] width 662 height 19
click at [380, 393] on span "Group 1: Shirley, Juliana, Ricardo" at bounding box center [658, 402] width 662 height 19
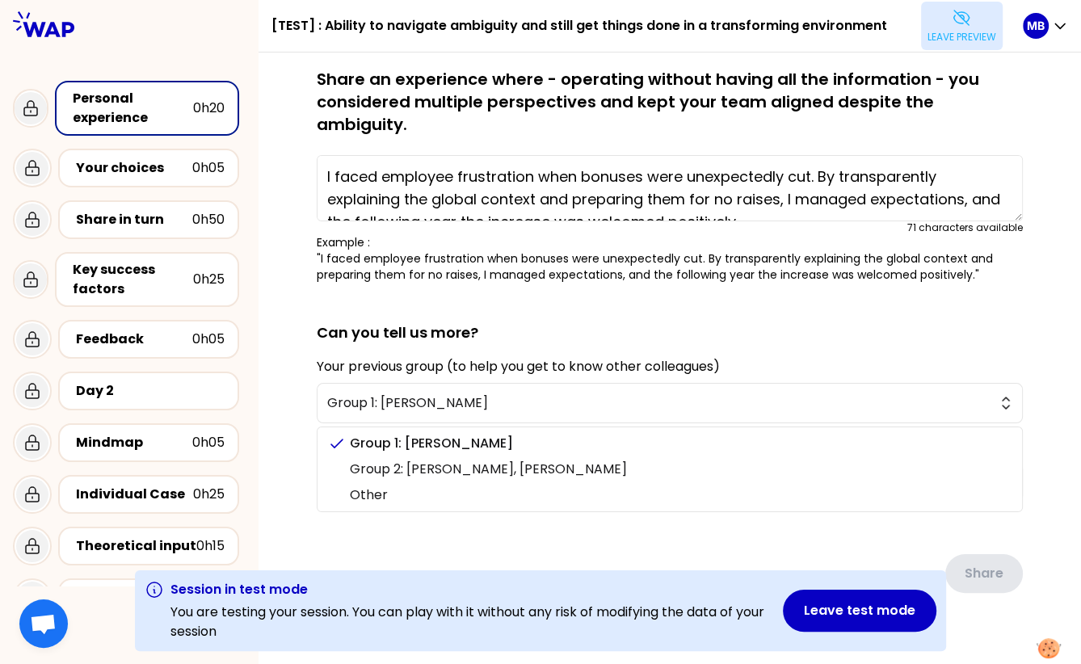
click at [292, 410] on div "saved You have all navigated uncertain and complex environments where objective…" at bounding box center [669, 328] width 757 height 657
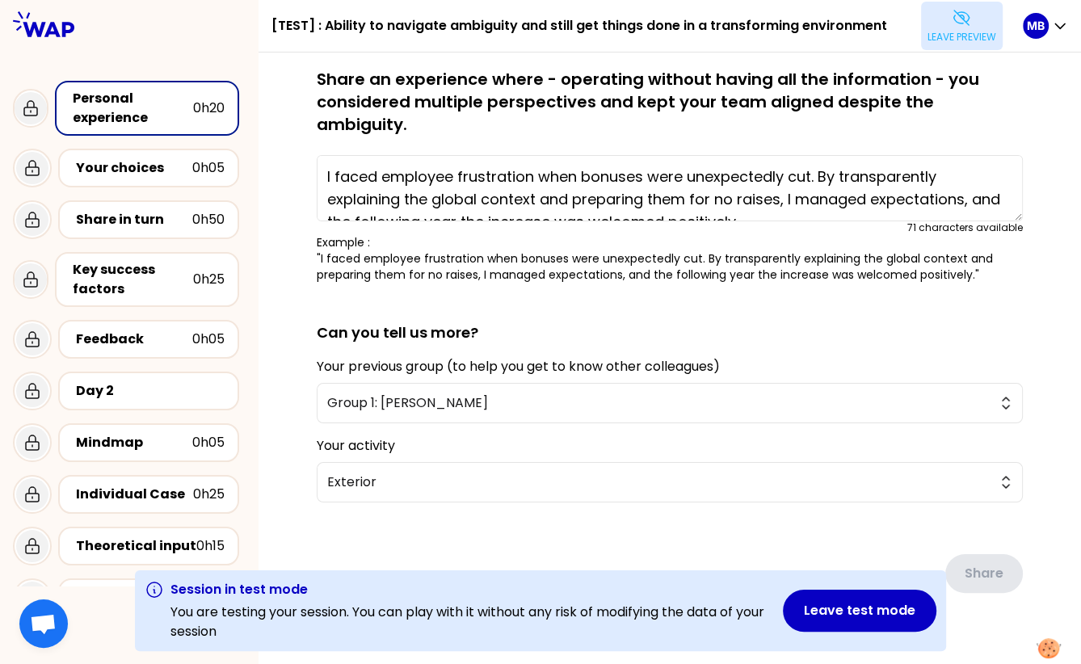
click at [970, 44] on button "Leave preview" at bounding box center [962, 26] width 82 height 48
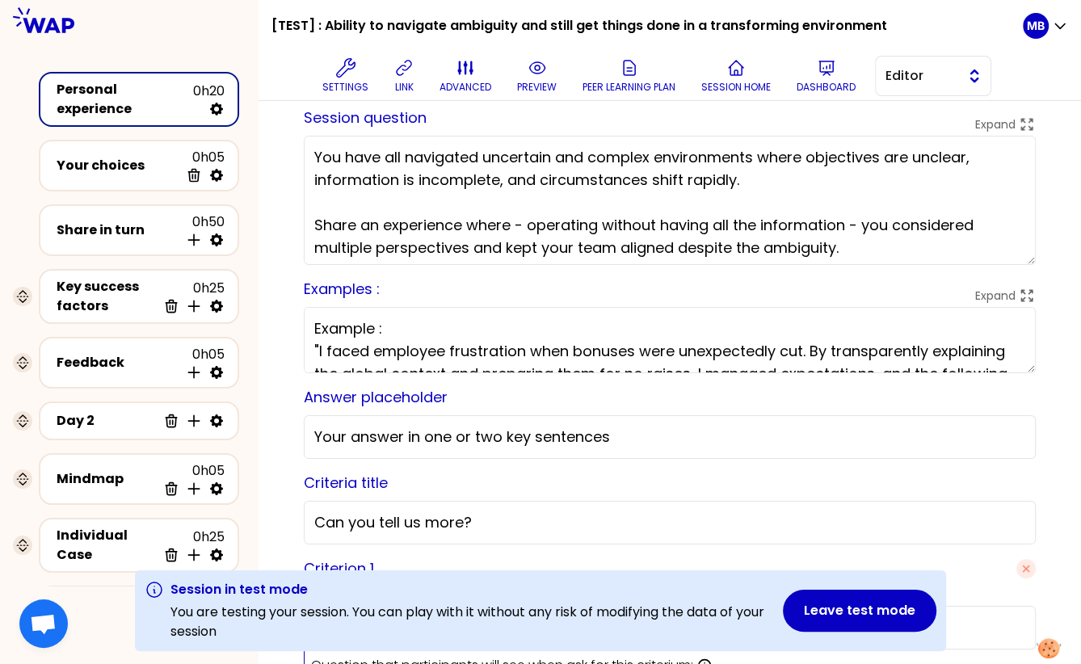
click at [901, 75] on span "Editor" at bounding box center [921, 75] width 73 height 19
click at [900, 142] on li "Facilitator" at bounding box center [932, 142] width 115 height 26
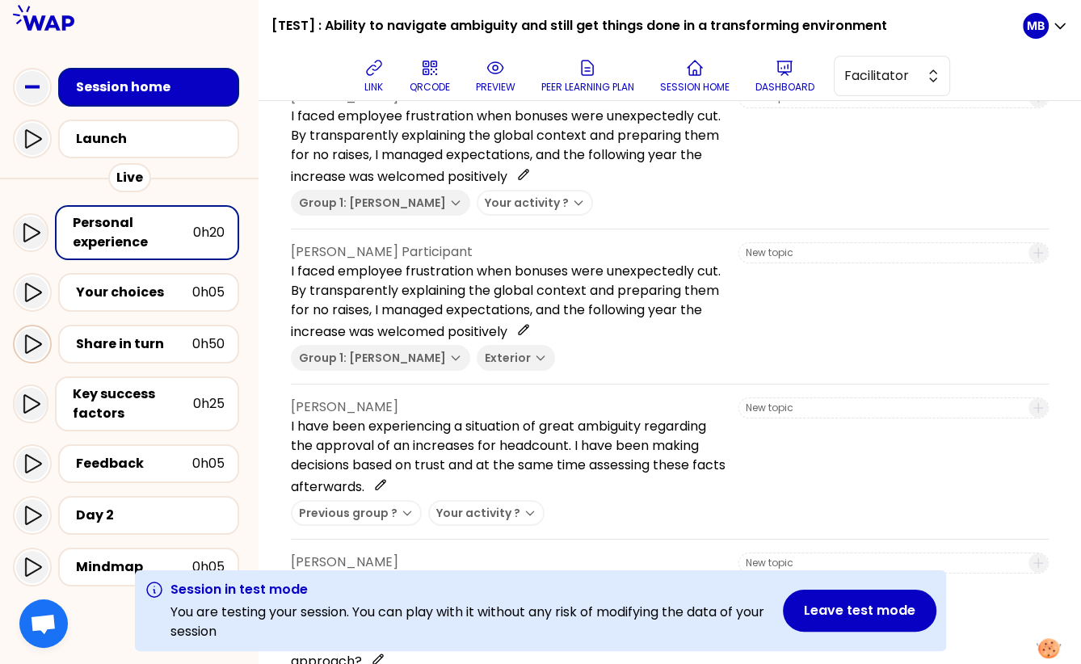
click at [32, 350] on icon at bounding box center [32, 343] width 19 height 19
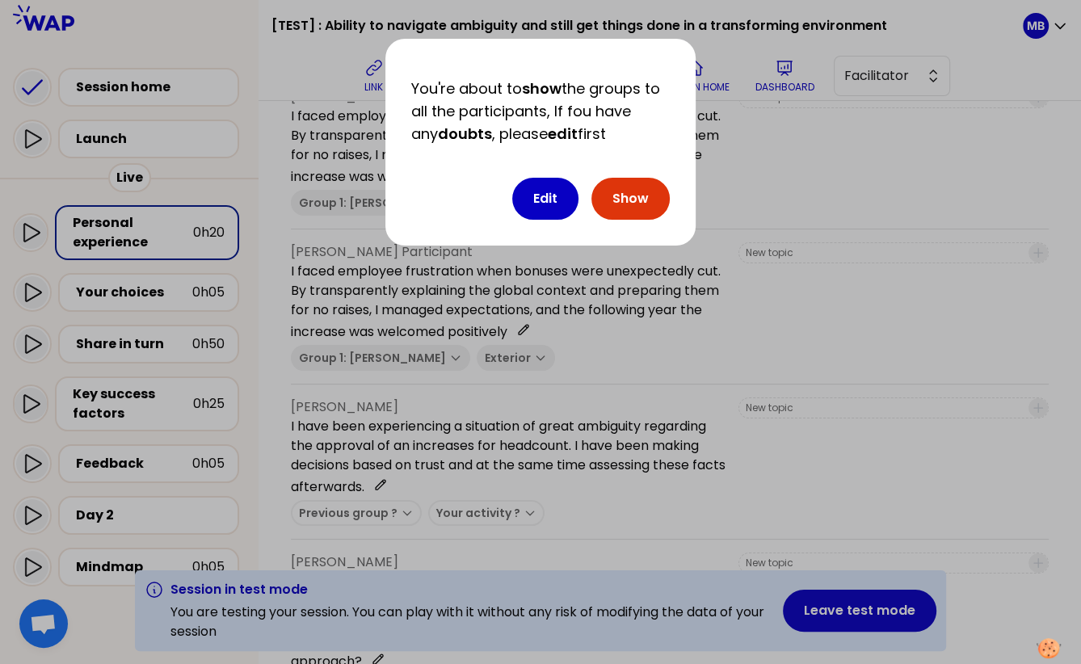
click at [628, 195] on button "Show" at bounding box center [630, 199] width 78 height 42
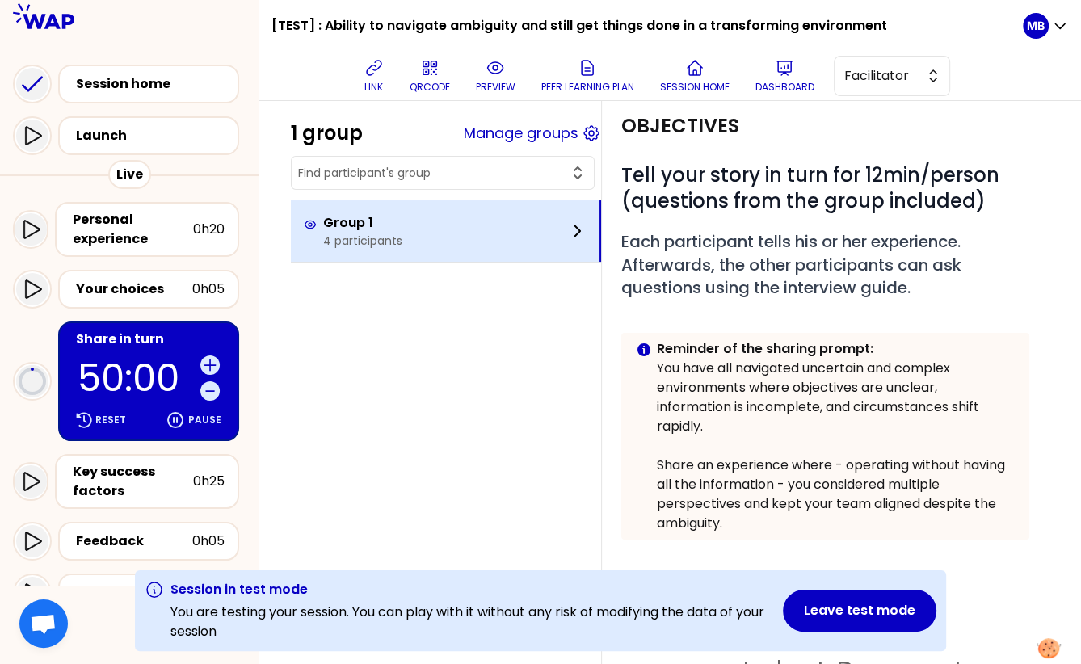
scroll to position [82, 0]
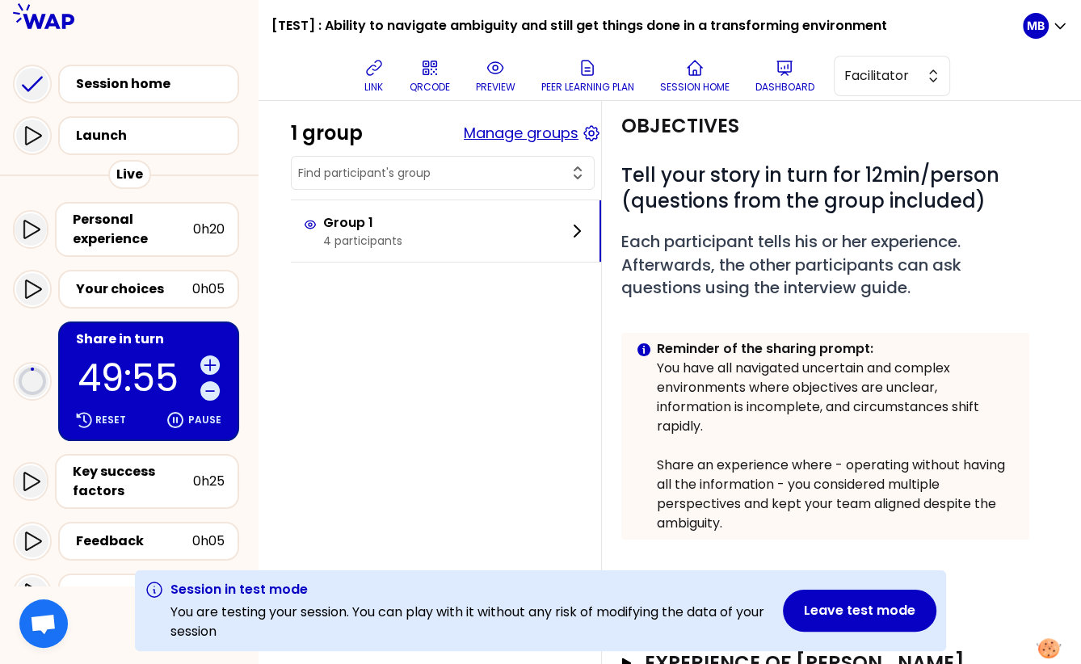
click at [529, 131] on button "Manage groups" at bounding box center [521, 133] width 115 height 23
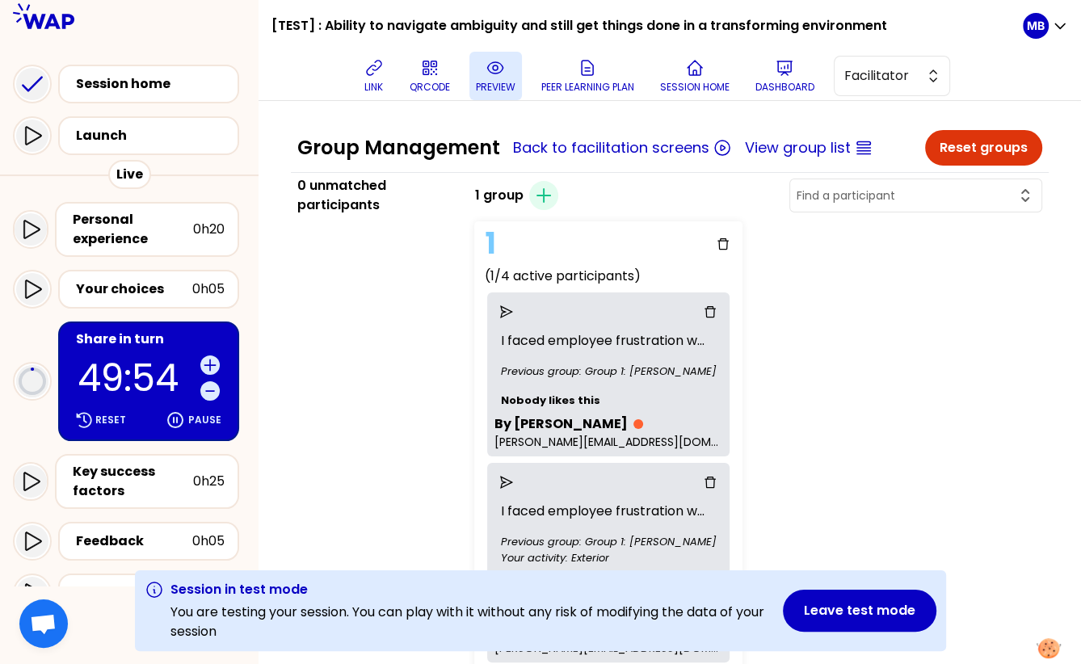
click at [485, 77] on button "preview" at bounding box center [495, 76] width 52 height 48
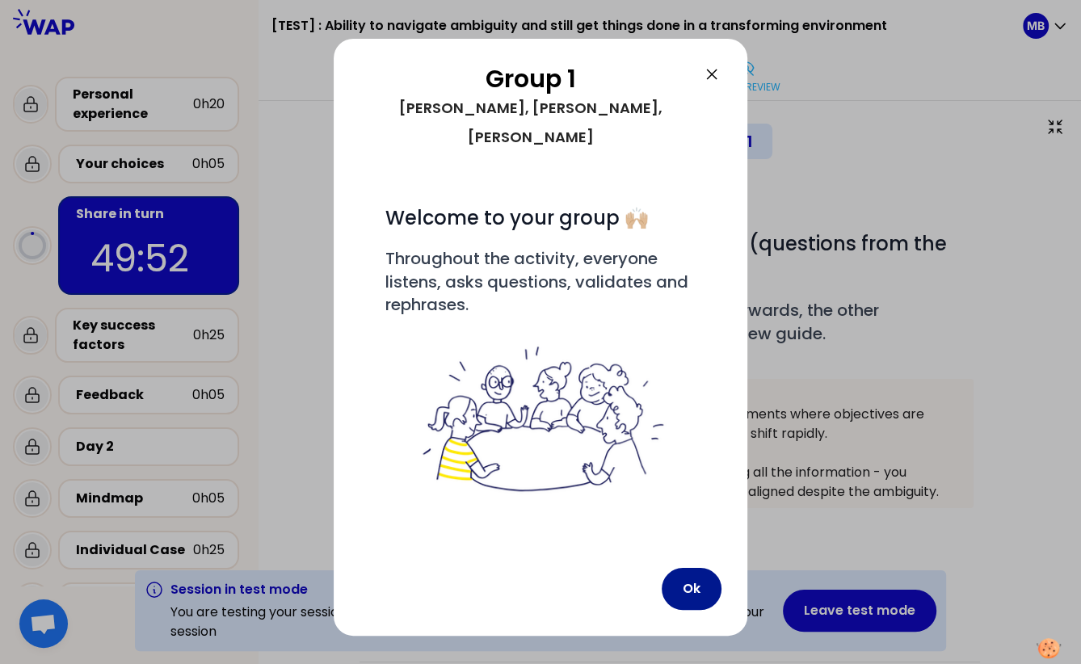
click at [683, 568] on button "Ok" at bounding box center [691, 589] width 60 height 42
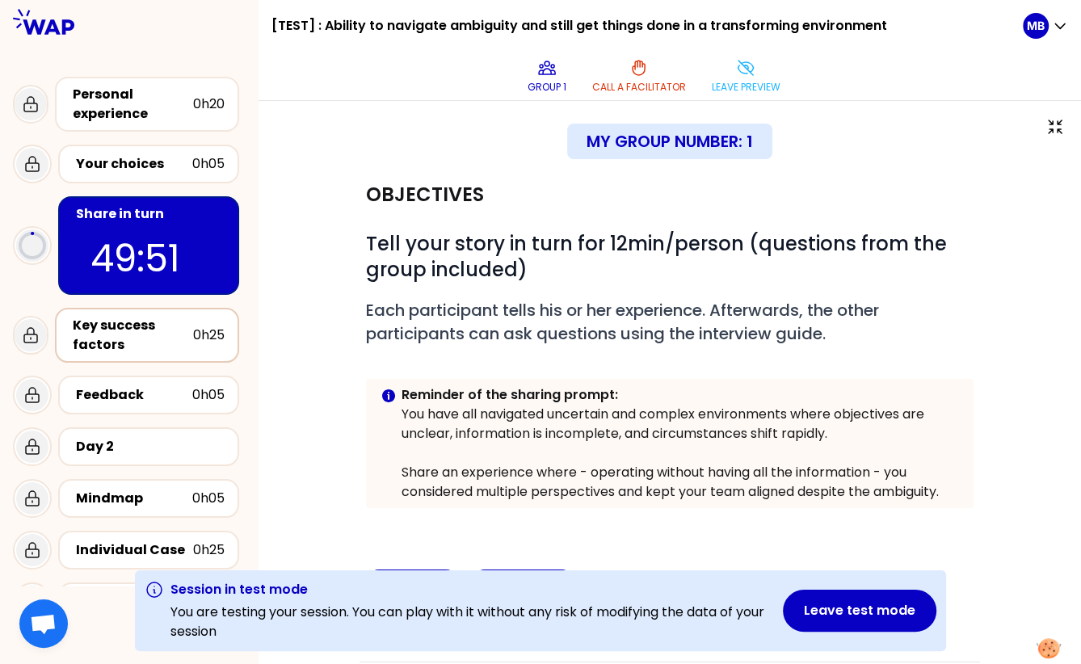
click at [187, 345] on div "Key success factors" at bounding box center [133, 335] width 120 height 39
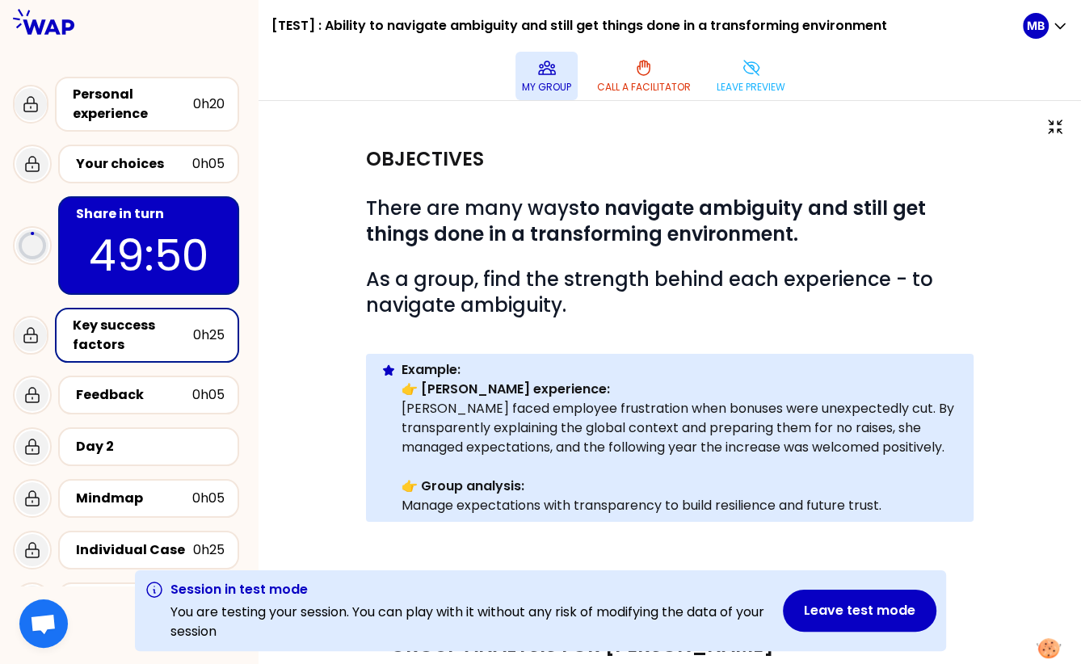
click at [559, 84] on p "My group" at bounding box center [546, 87] width 49 height 13
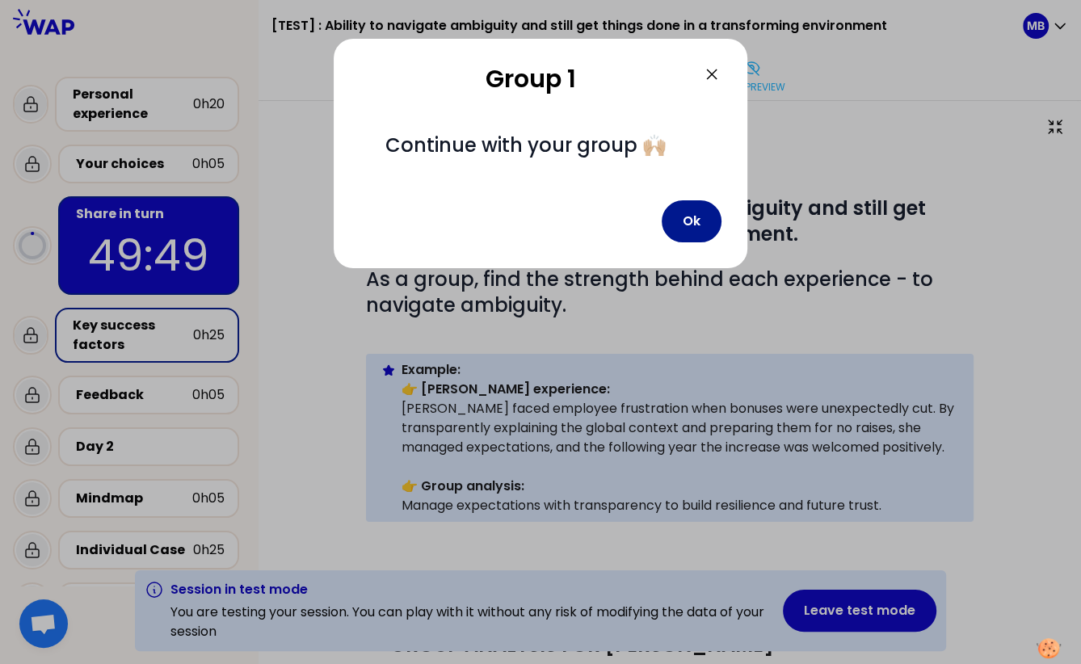
click at [709, 210] on button "Ok" at bounding box center [691, 221] width 60 height 42
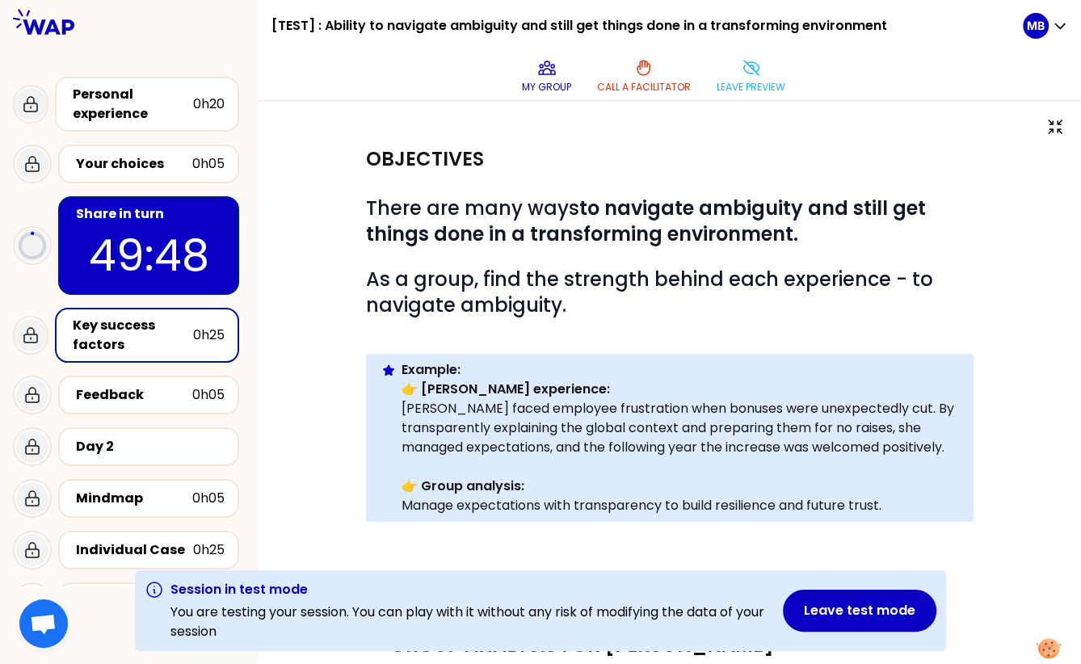
click at [235, 223] on div "Share in turn 49:48" at bounding box center [148, 245] width 181 height 99
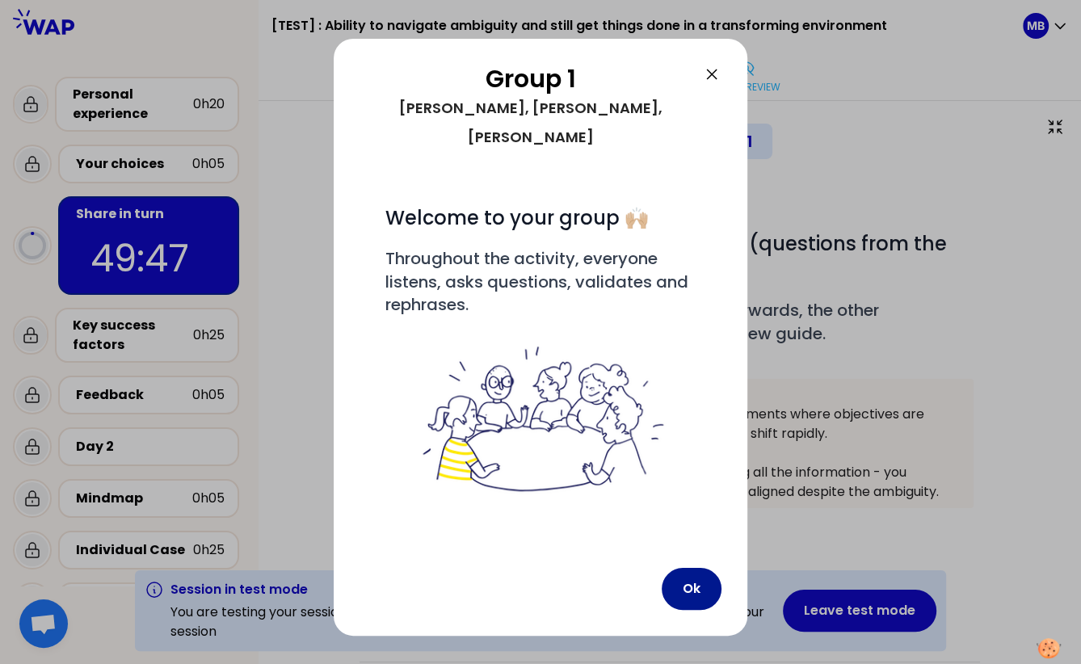
click at [686, 568] on button "Ok" at bounding box center [691, 589] width 60 height 42
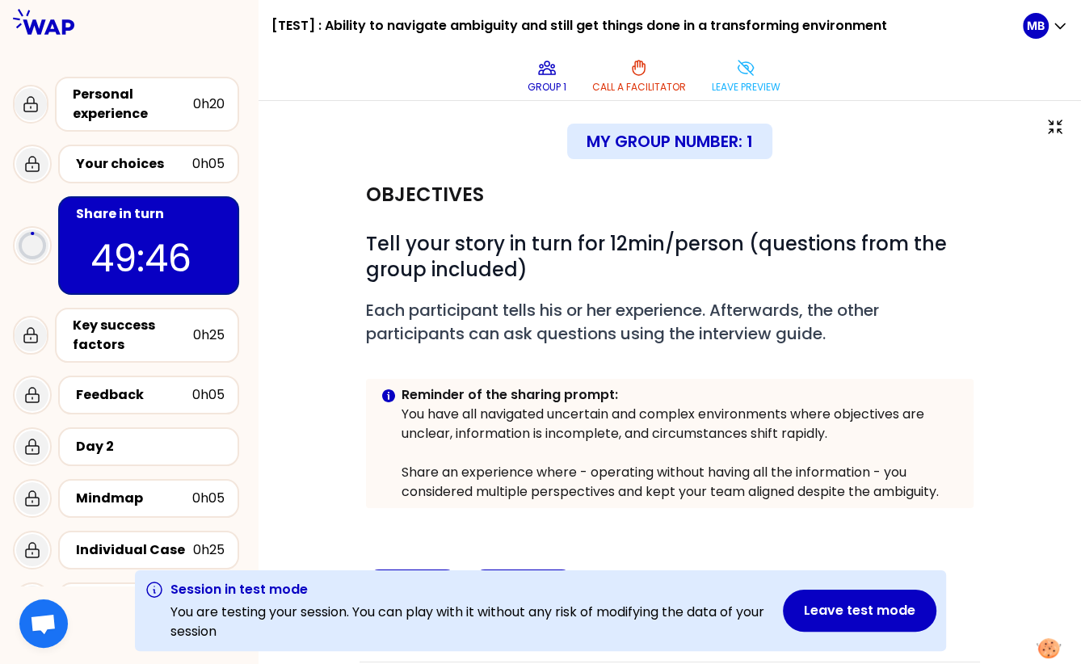
scroll to position [204, 0]
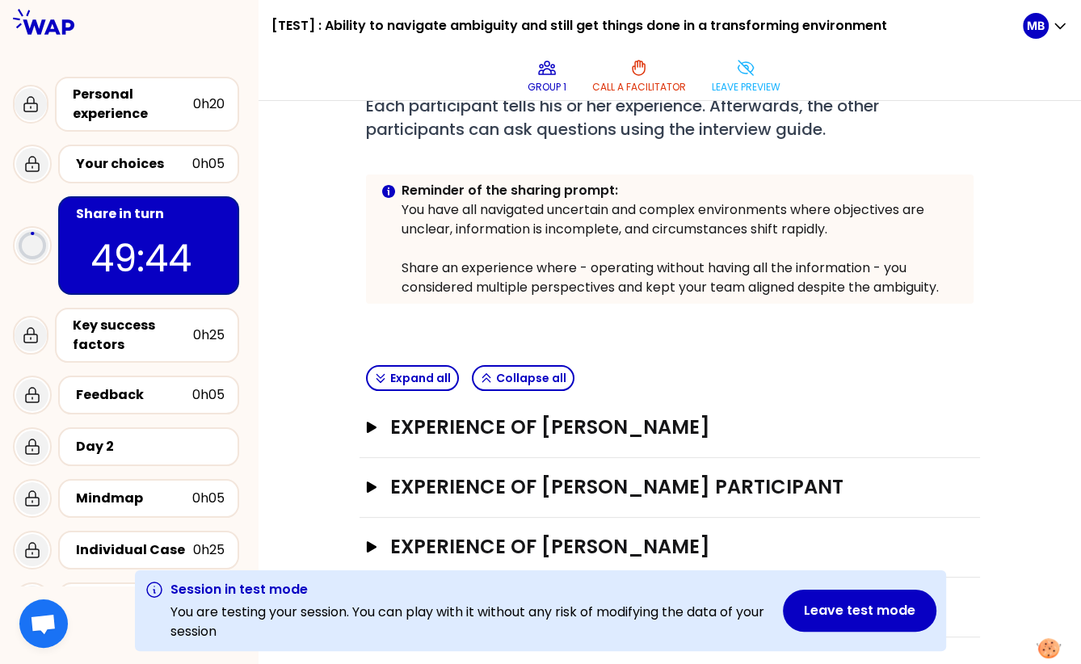
click at [186, 210] on div "Share in turn" at bounding box center [150, 213] width 149 height 19
click at [486, 432] on h3 "EXPERIENCE OF Shirley Sun" at bounding box center [654, 427] width 529 height 26
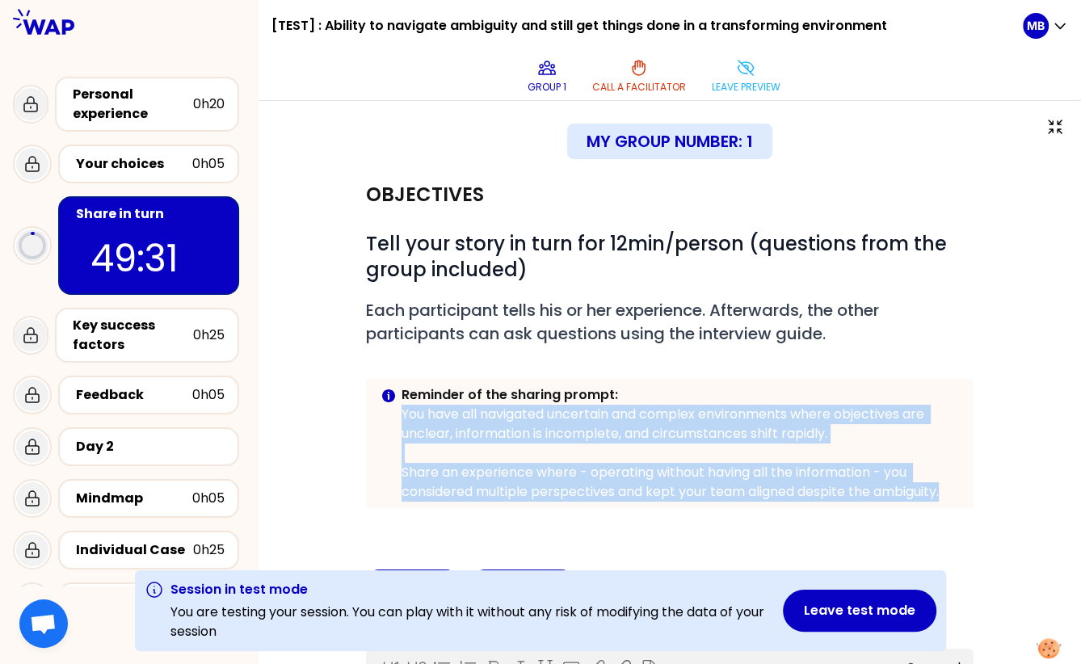
drag, startPoint x: 403, startPoint y: 411, endPoint x: 981, endPoint y: 490, distance: 583.6
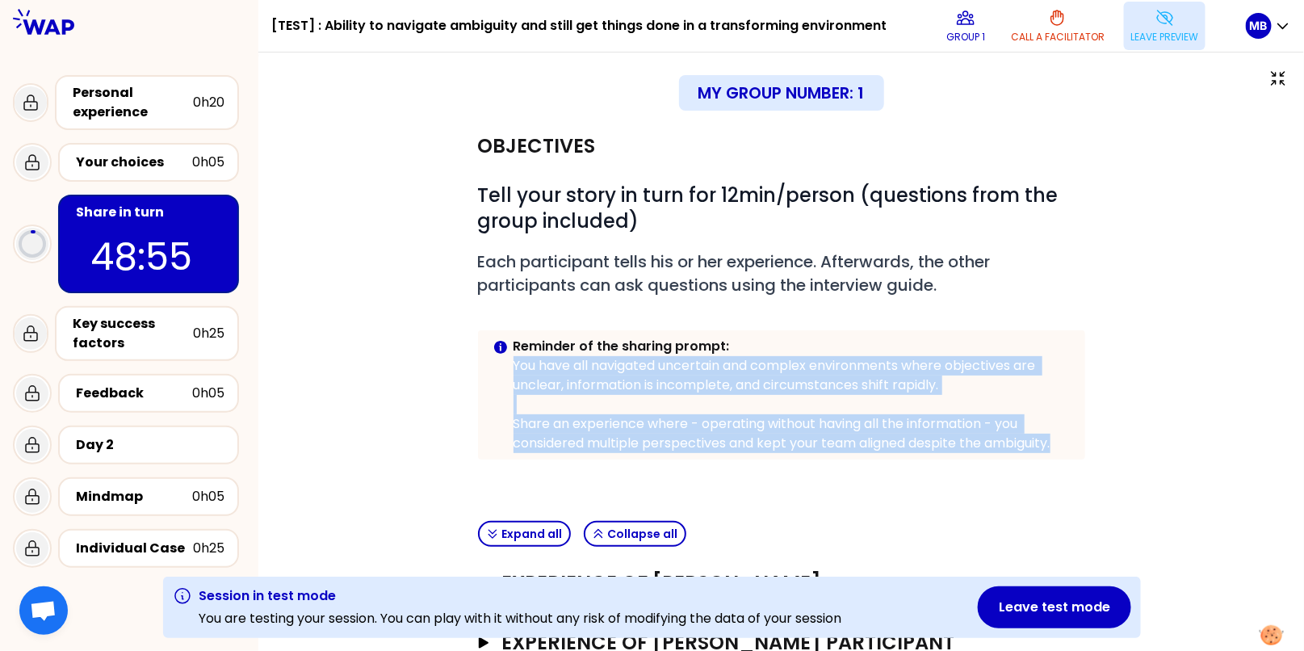
click at [1080, 31] on p "Leave preview" at bounding box center [1165, 37] width 69 height 13
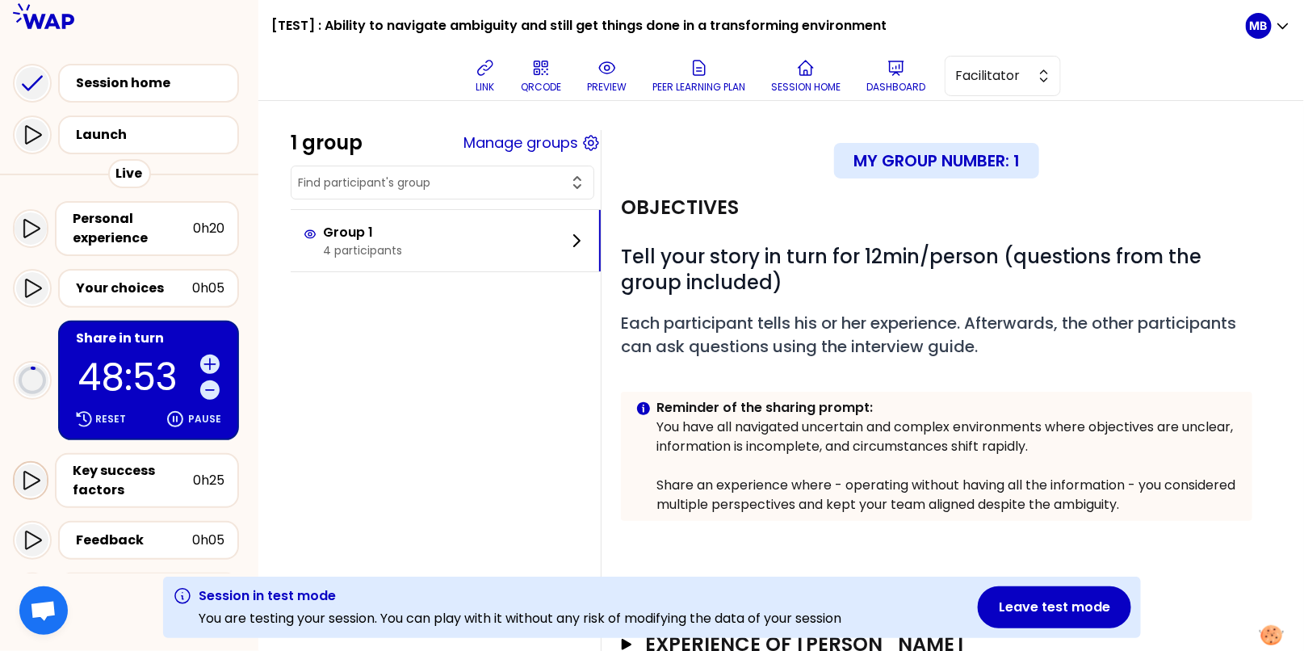
click at [35, 472] on icon at bounding box center [30, 480] width 19 height 19
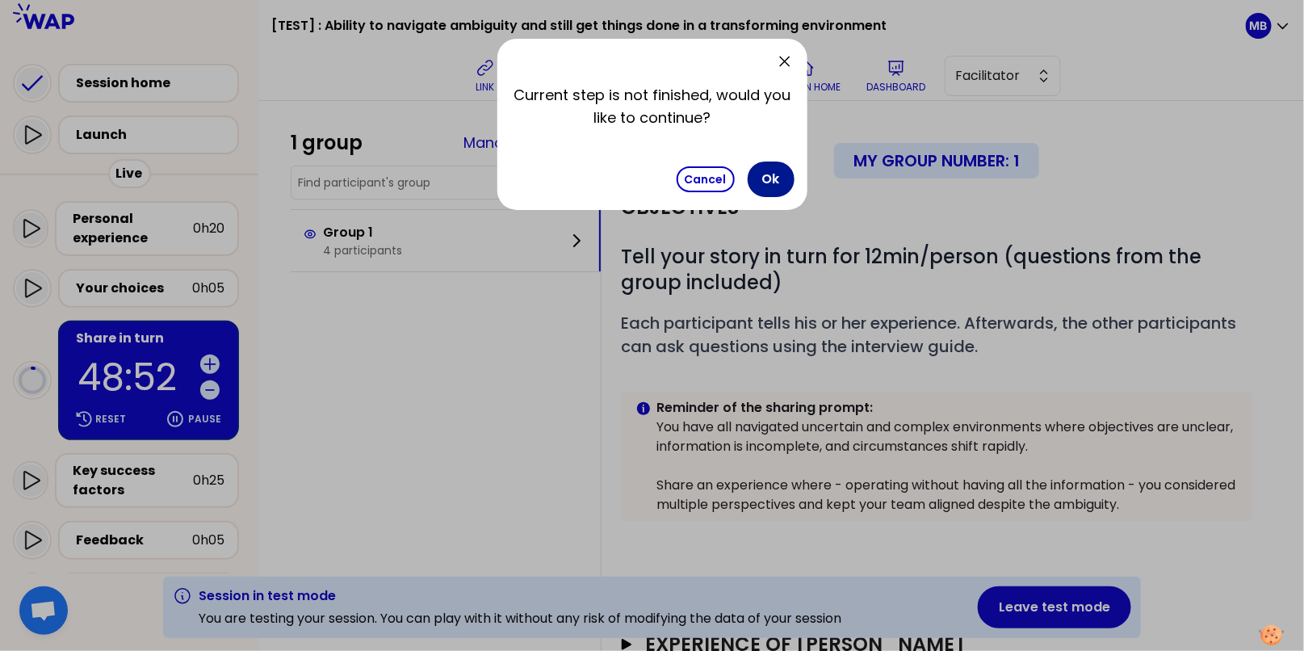
click at [771, 174] on button "Ok" at bounding box center [771, 180] width 47 height 36
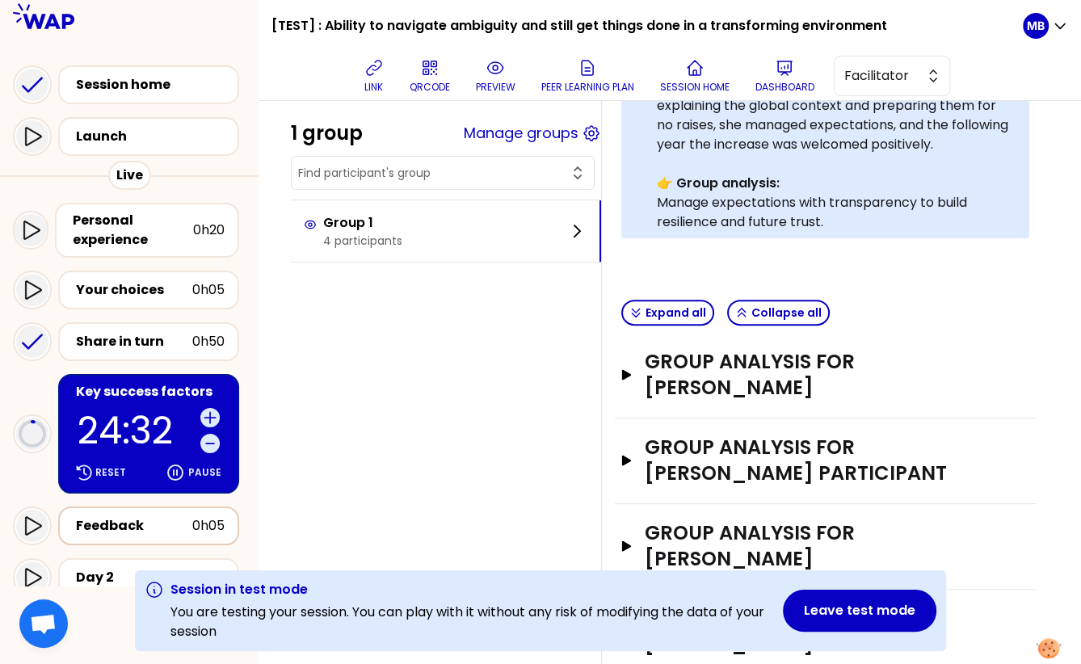
click at [107, 538] on div "Feedback 0h05" at bounding box center [148, 525] width 181 height 39
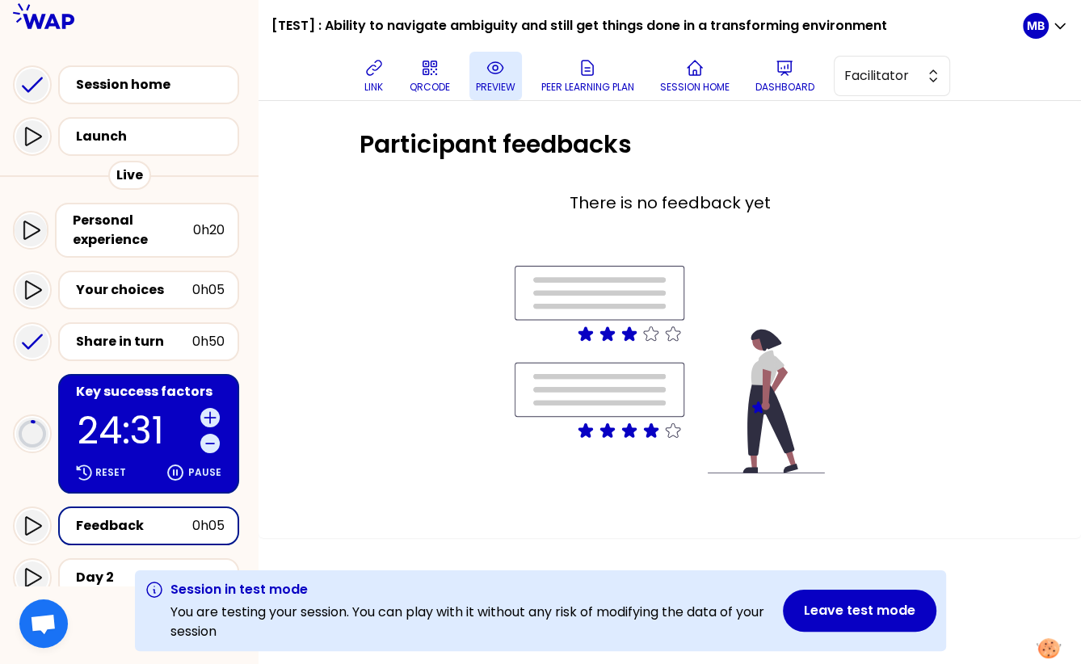
click at [506, 88] on p "preview" at bounding box center [496, 87] width 40 height 13
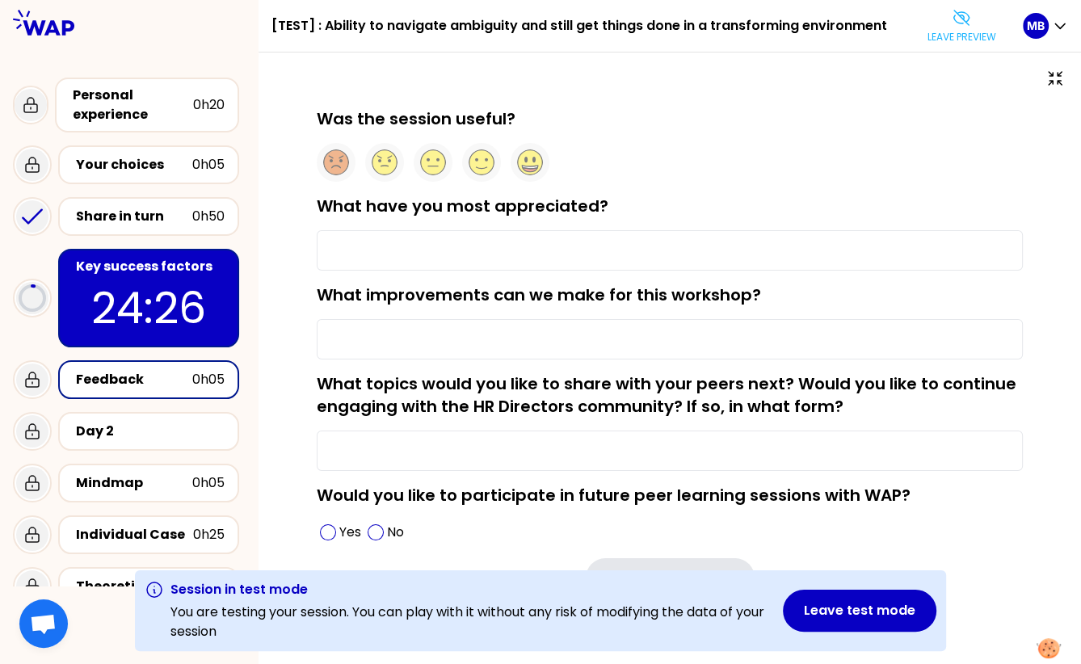
scroll to position [14, 0]
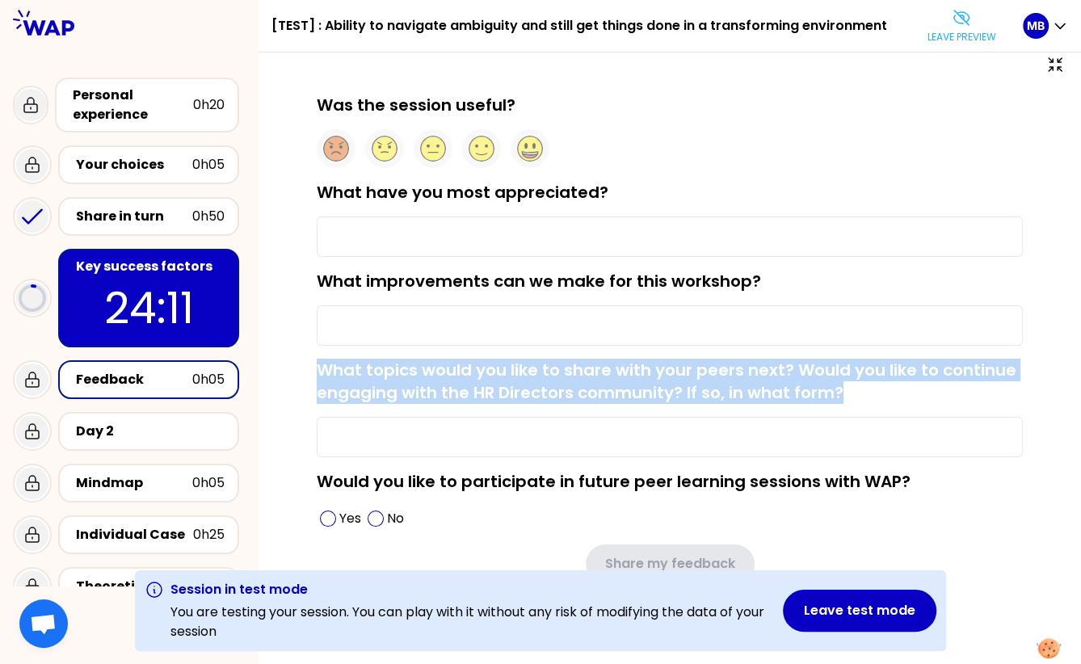
drag, startPoint x: 310, startPoint y: 363, endPoint x: 871, endPoint y: 391, distance: 561.9
click at [871, 391] on div "Was the session useful? What have you most appreciated? What improvements can w…" at bounding box center [669, 364] width 757 height 541
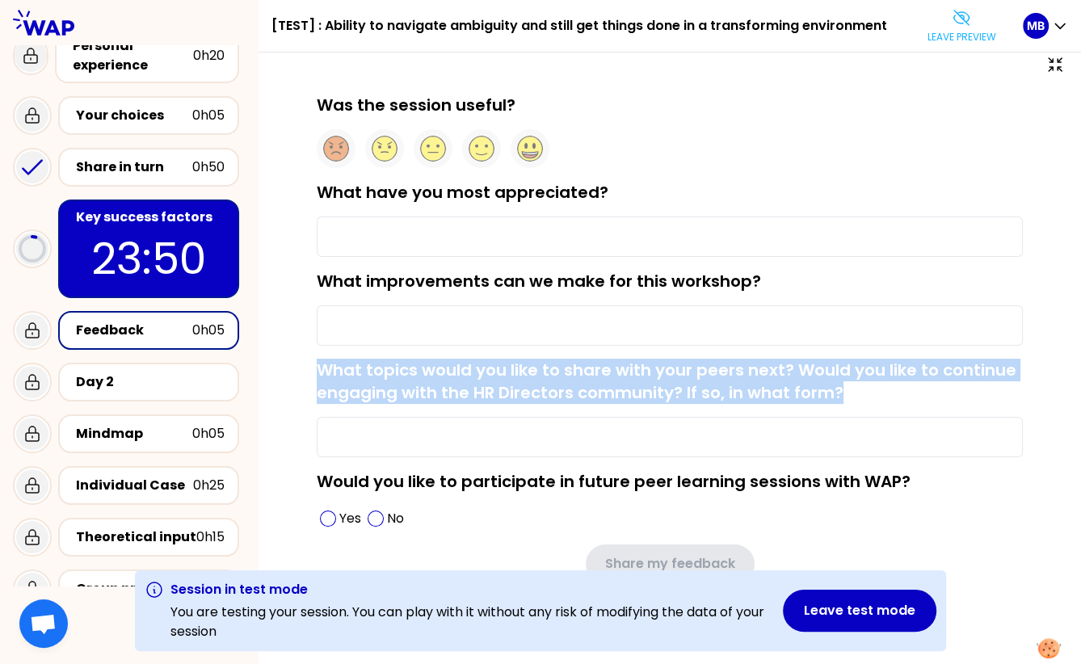
scroll to position [76, 0]
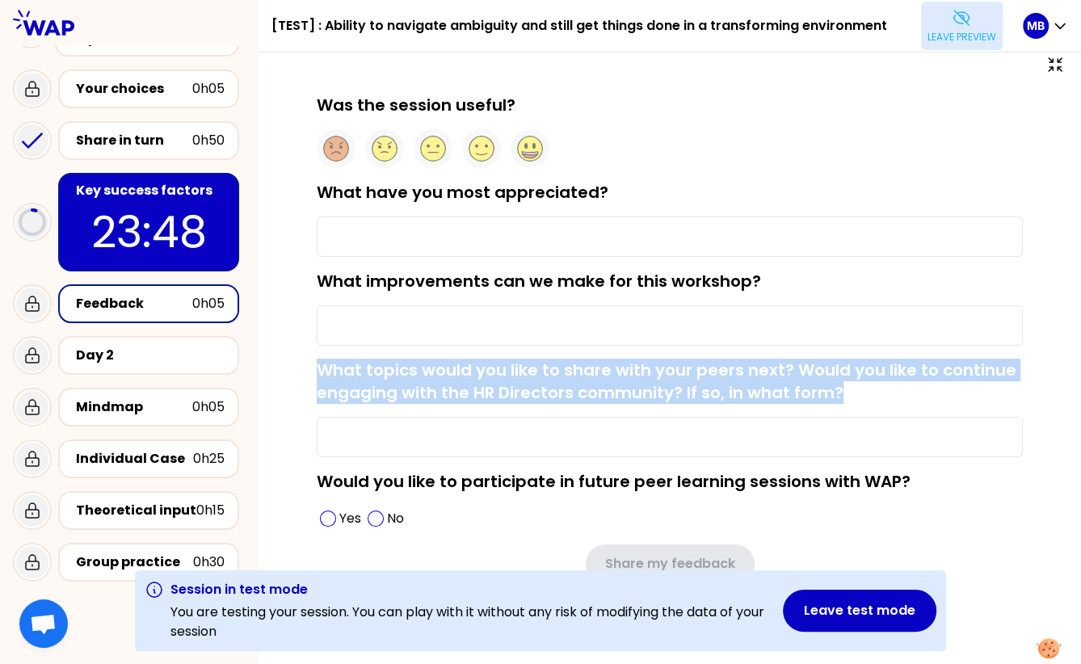
click at [955, 24] on icon at bounding box center [960, 17] width 19 height 19
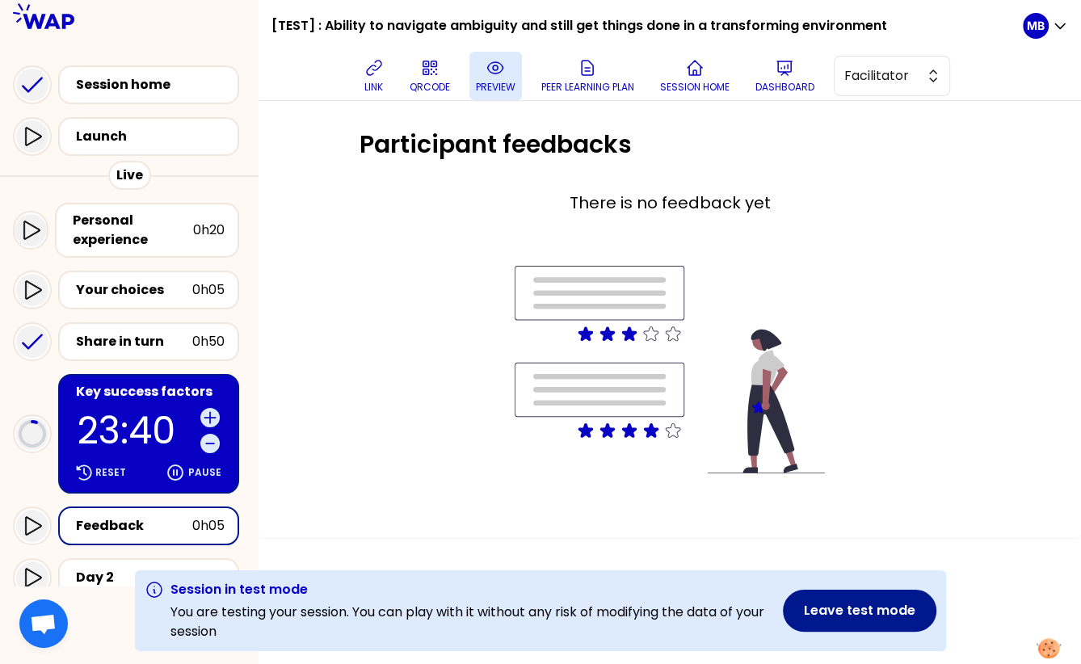
click at [843, 615] on button "Leave test mode" at bounding box center [859, 611] width 153 height 42
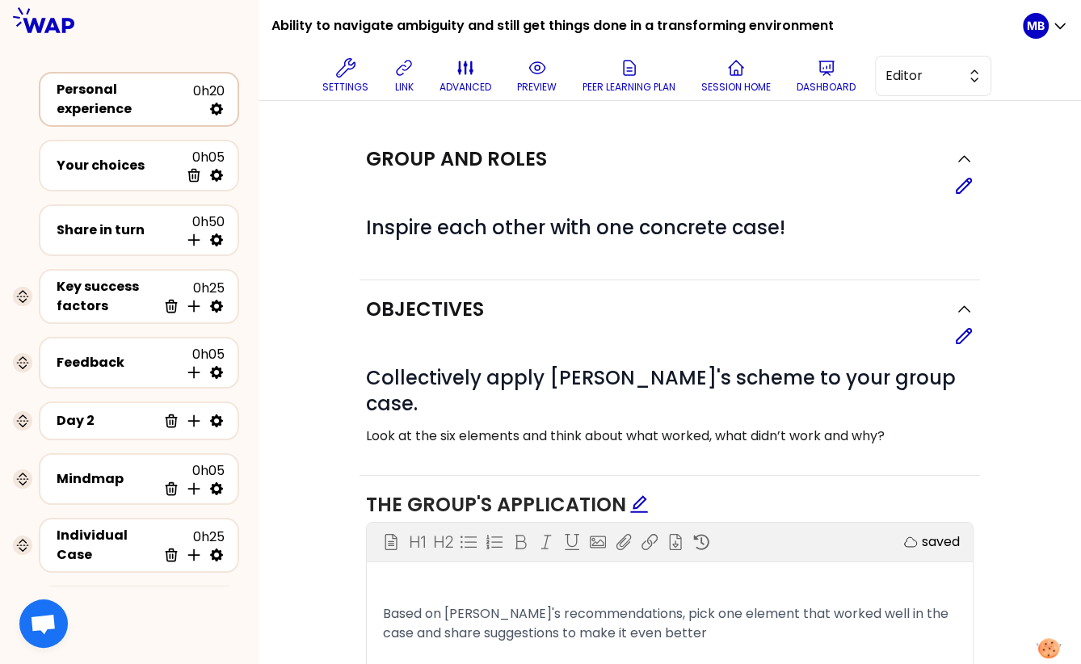
click at [151, 101] on div "Personal experience" at bounding box center [125, 99] width 136 height 39
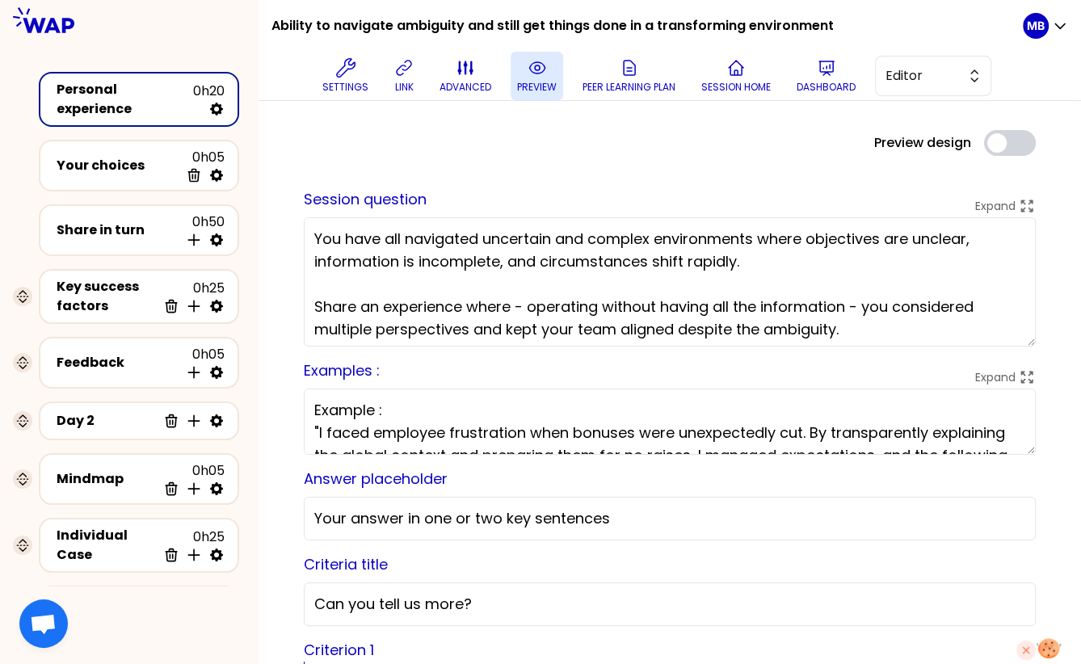
click at [527, 68] on icon at bounding box center [536, 67] width 19 height 19
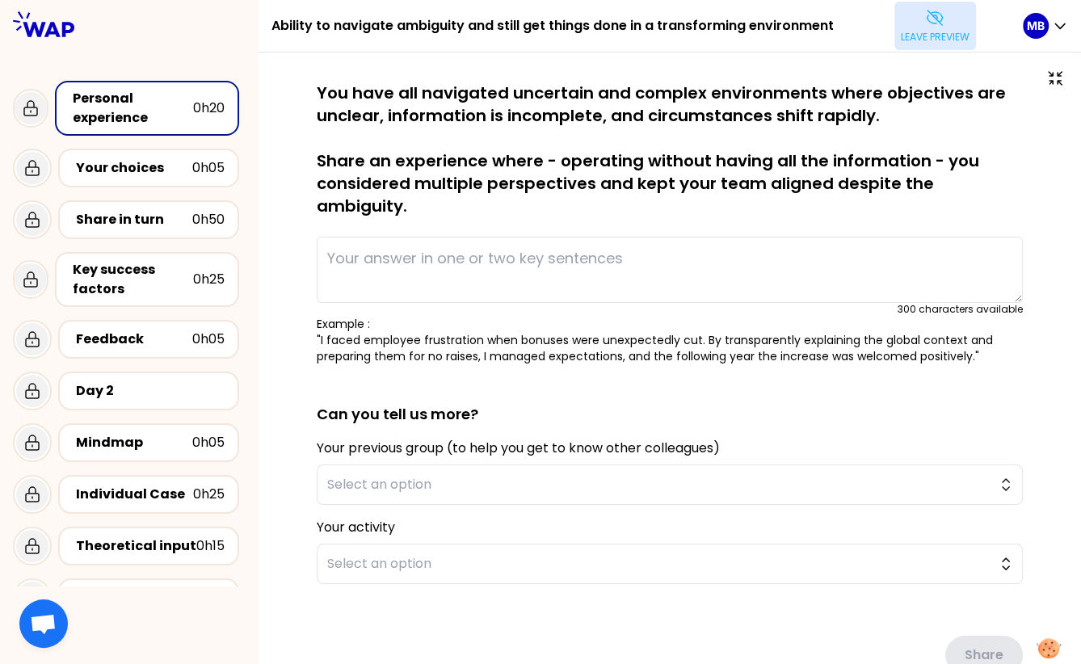
type textarea "I faced employee frustration when bonuses were unexpectedly cut. By transparent…"
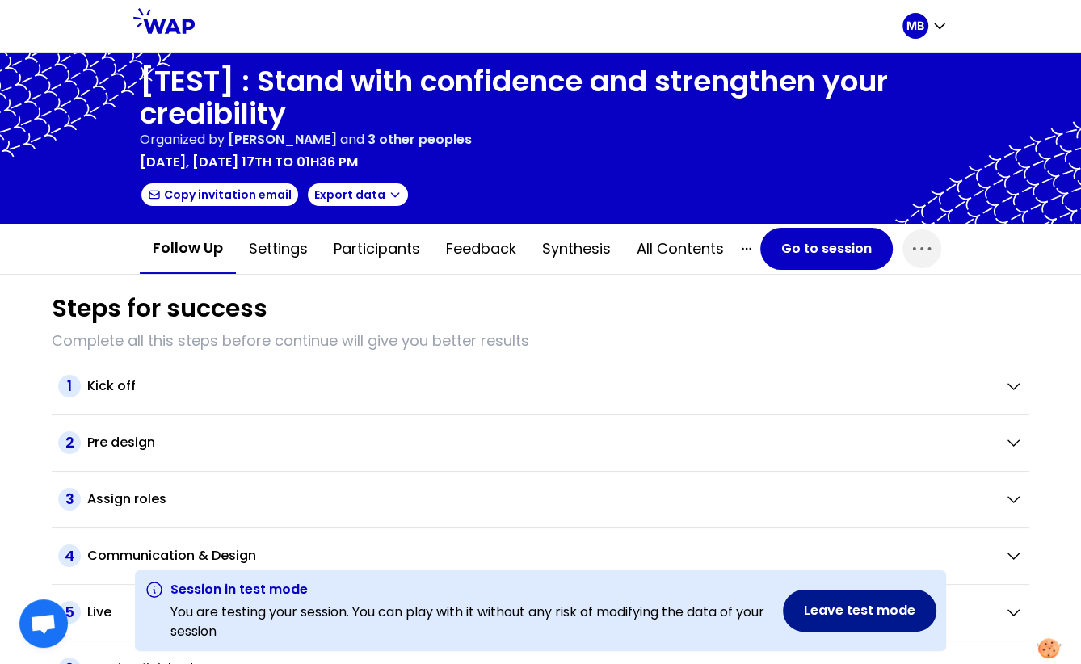
click at [856, 615] on button "Leave test mode" at bounding box center [859, 611] width 153 height 42
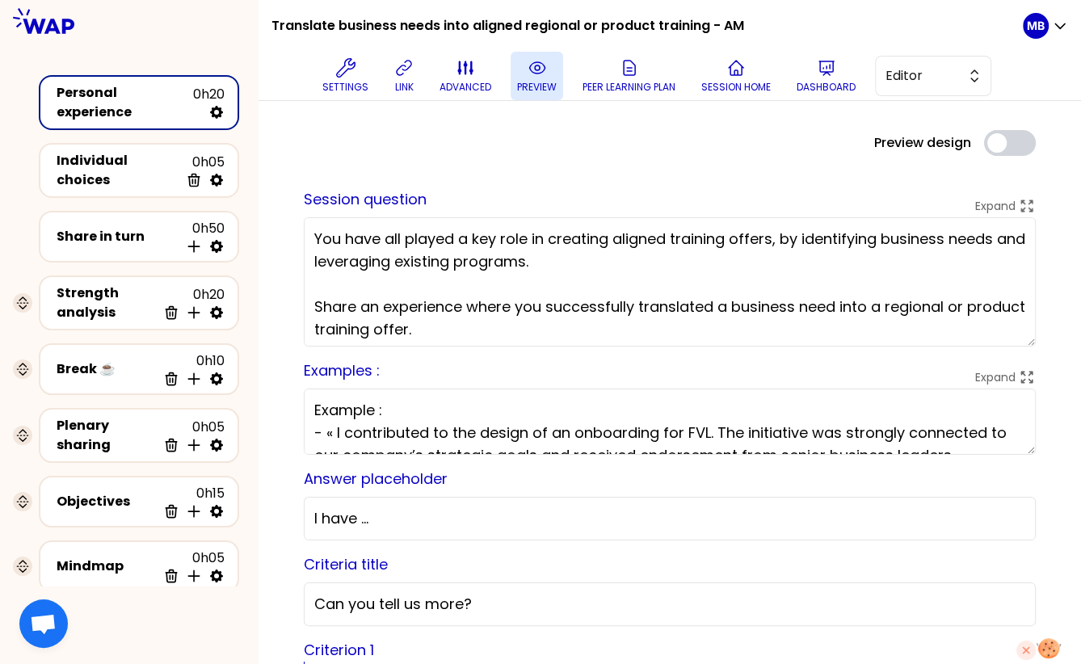
click at [531, 81] on p "preview" at bounding box center [537, 87] width 40 height 13
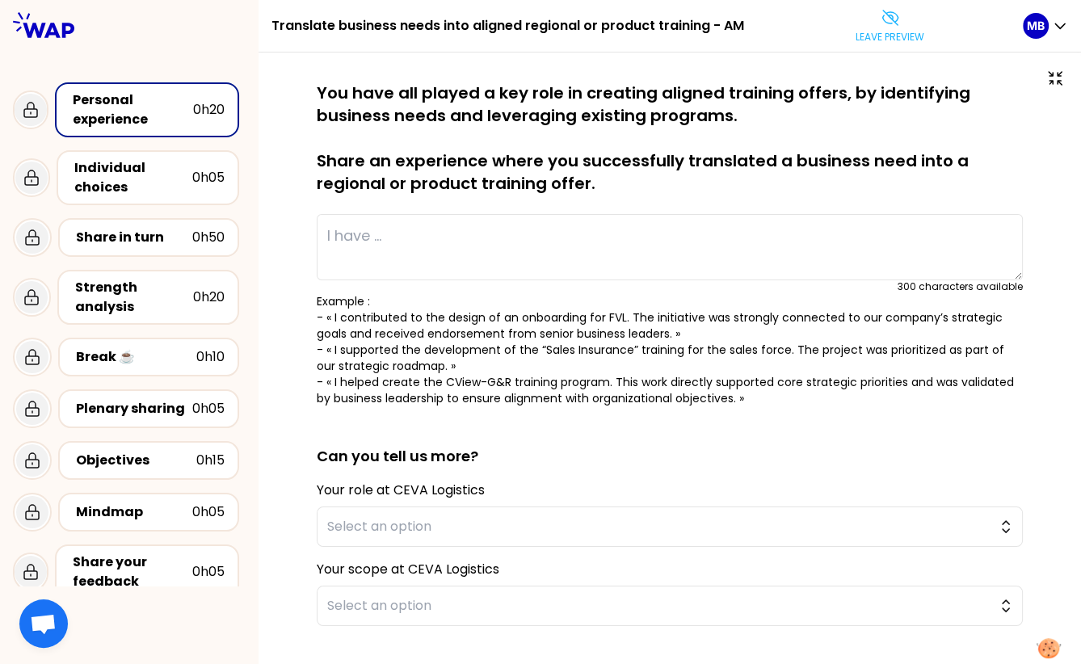
type textarea "I saw colleagues struggled with presentations in client and internal meetings. …"
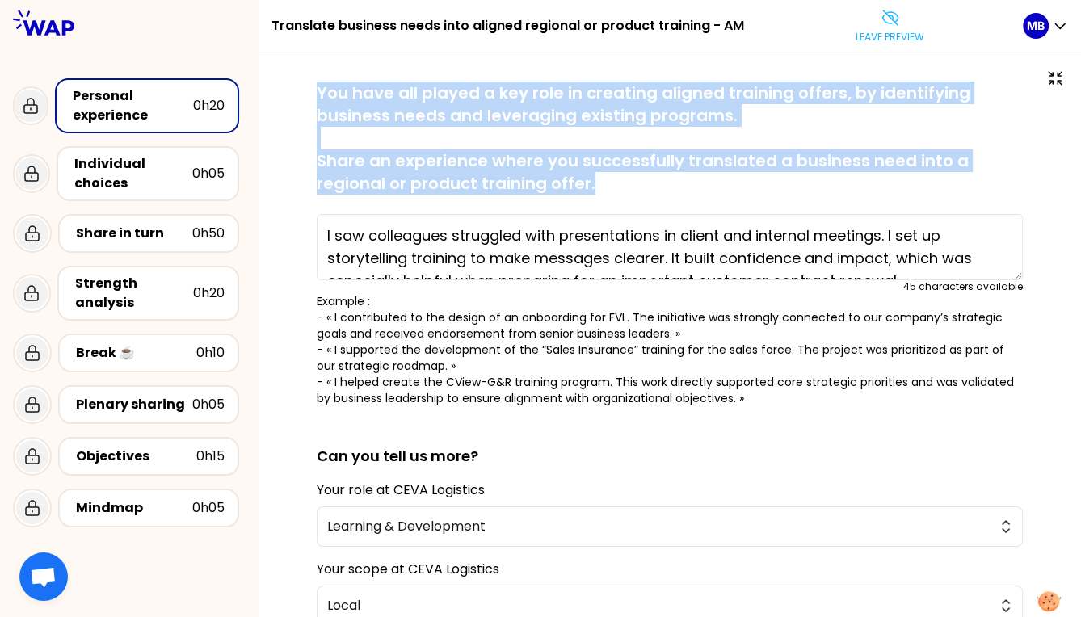
drag, startPoint x: 316, startPoint y: 92, endPoint x: 601, endPoint y: 188, distance: 300.8
click at [601, 188] on p "You have all played a key role in creating aligned training offers, by identify…" at bounding box center [670, 138] width 706 height 113
click at [604, 183] on p "You have all played a key role in creating aligned training offers, by identify…" at bounding box center [670, 138] width 706 height 113
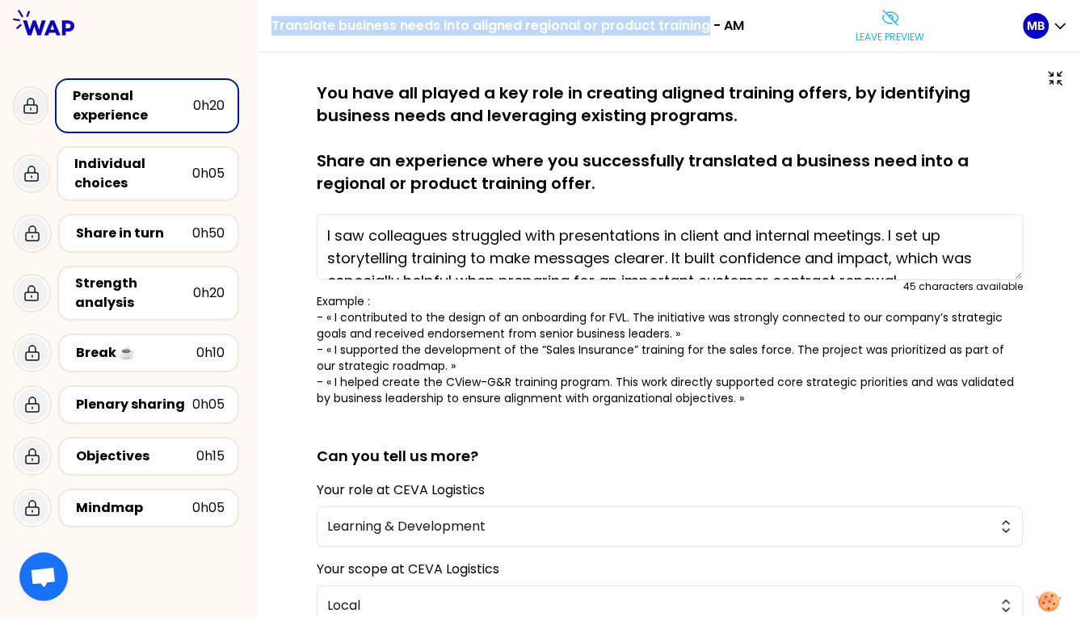
drag, startPoint x: 273, startPoint y: 29, endPoint x: 703, endPoint y: 29, distance: 430.4
click at [703, 29] on h1 "Translate business needs into aligned regional or product training - AM" at bounding box center [507, 26] width 472 height 52
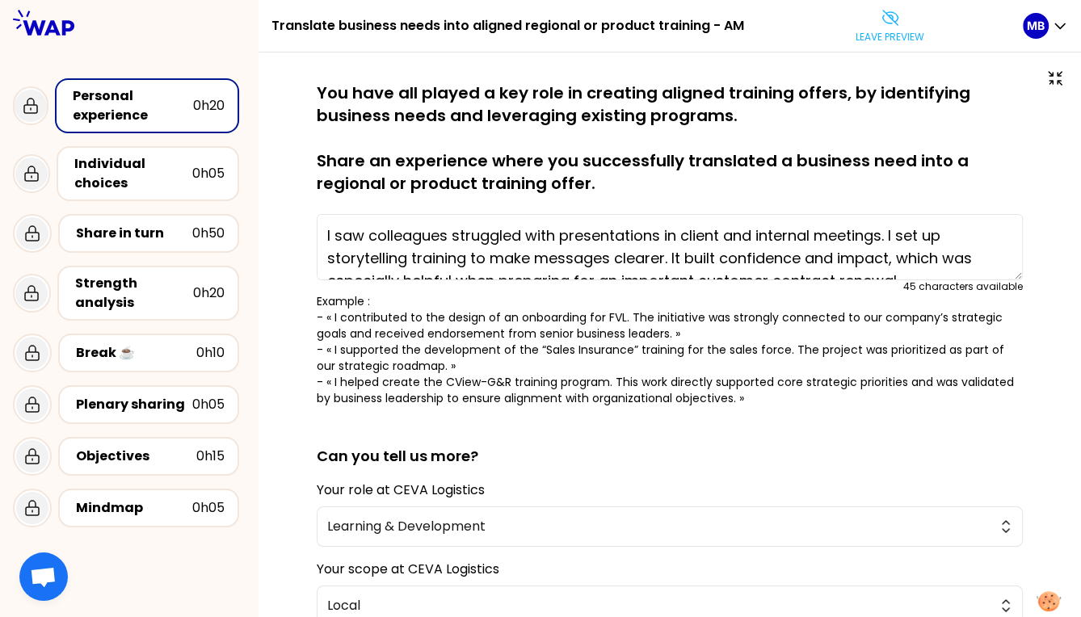
click at [618, 183] on p "You have all played a key role in creating aligned training offers, by identify…" at bounding box center [670, 138] width 706 height 113
click at [138, 464] on div "Objectives 0h15" at bounding box center [149, 456] width 152 height 23
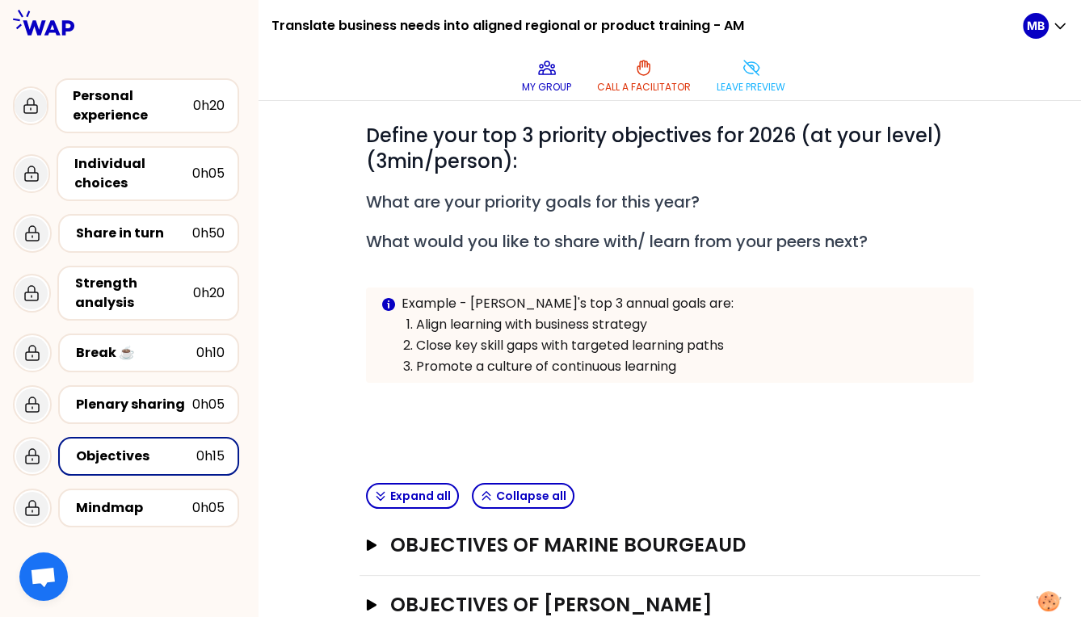
scroll to position [295, 0]
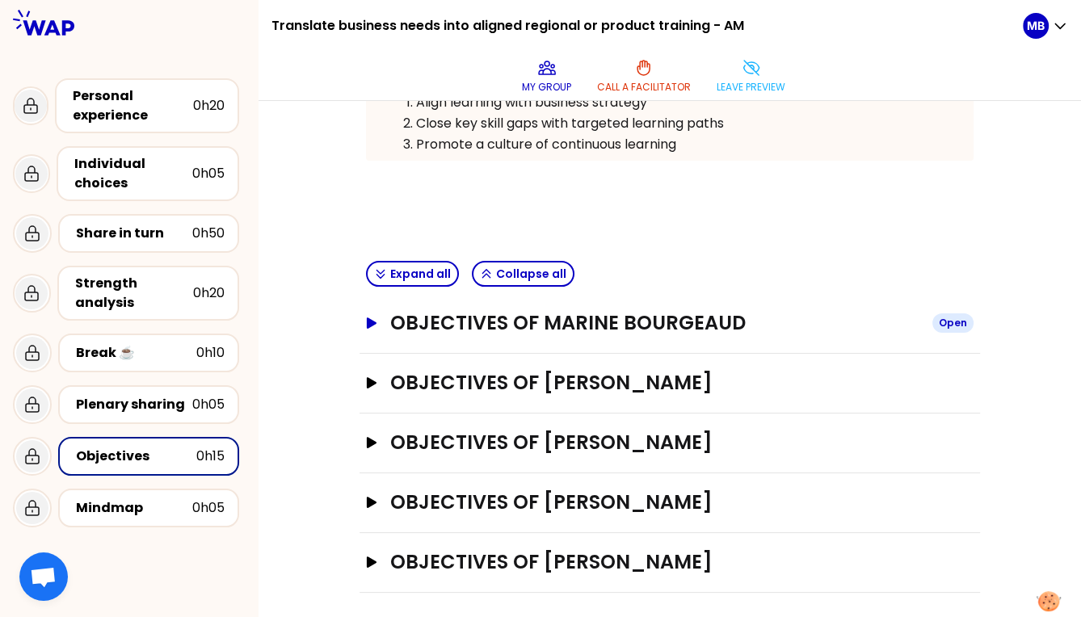
click at [468, 310] on h3 "Objectives of Marine Bourgeaud" at bounding box center [654, 323] width 529 height 26
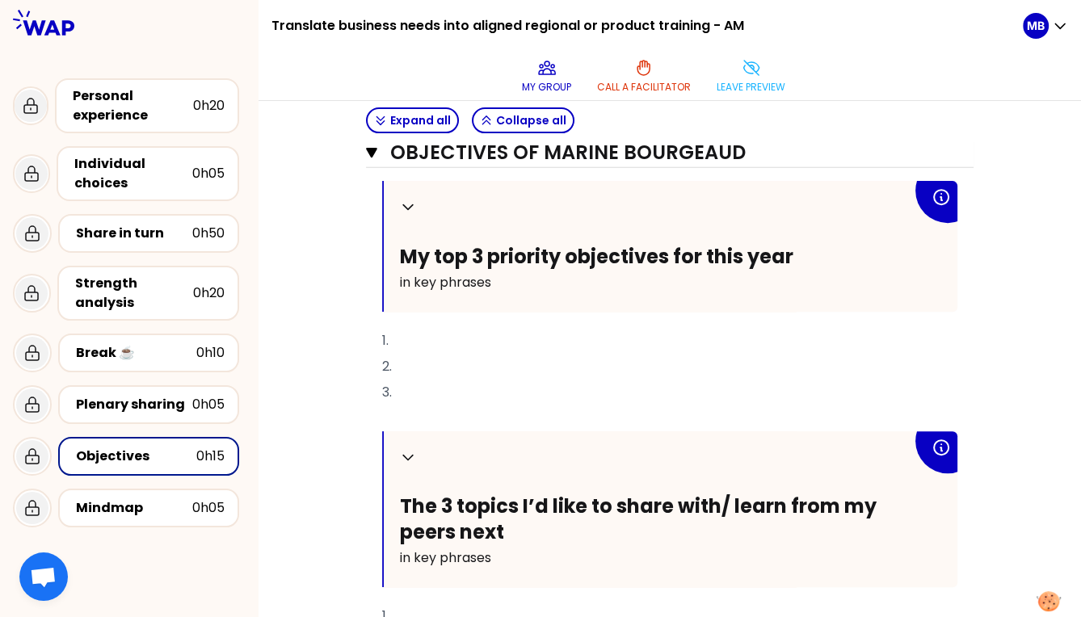
scroll to position [463, 0]
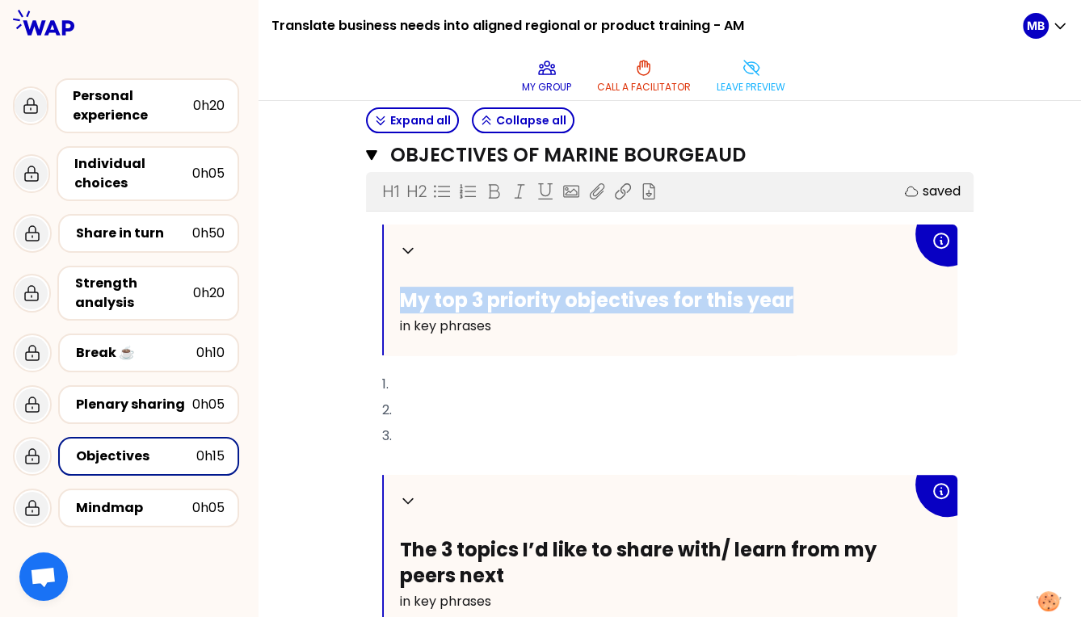
drag, startPoint x: 400, startPoint y: 285, endPoint x: 799, endPoint y: 284, distance: 399.7
click at [799, 287] on h2 "My top 3 priority objectives for this year" at bounding box center [656, 299] width 512 height 25
click at [791, 289] on h2 "My top 3 priority objectives for this year" at bounding box center [656, 299] width 512 height 25
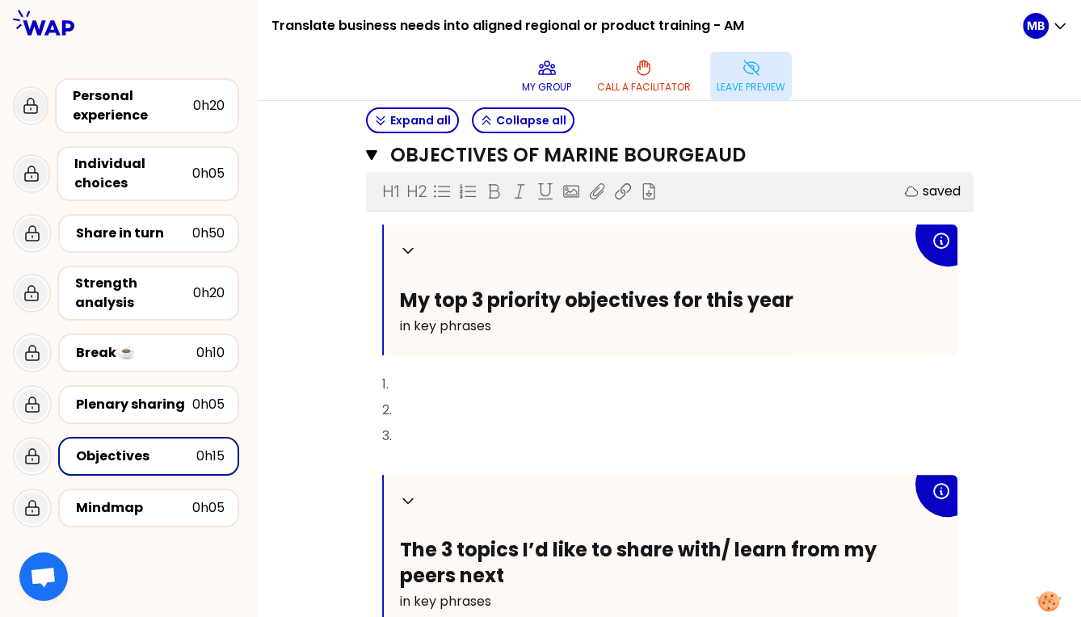
click at [756, 87] on p "Leave preview" at bounding box center [750, 87] width 69 height 13
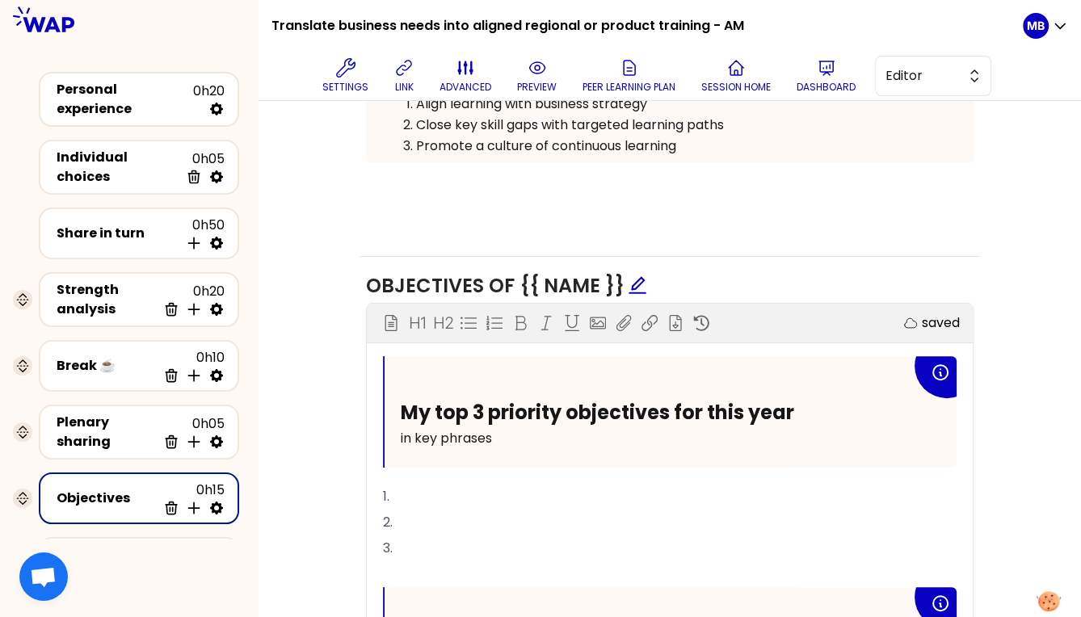
scroll to position [539, 0]
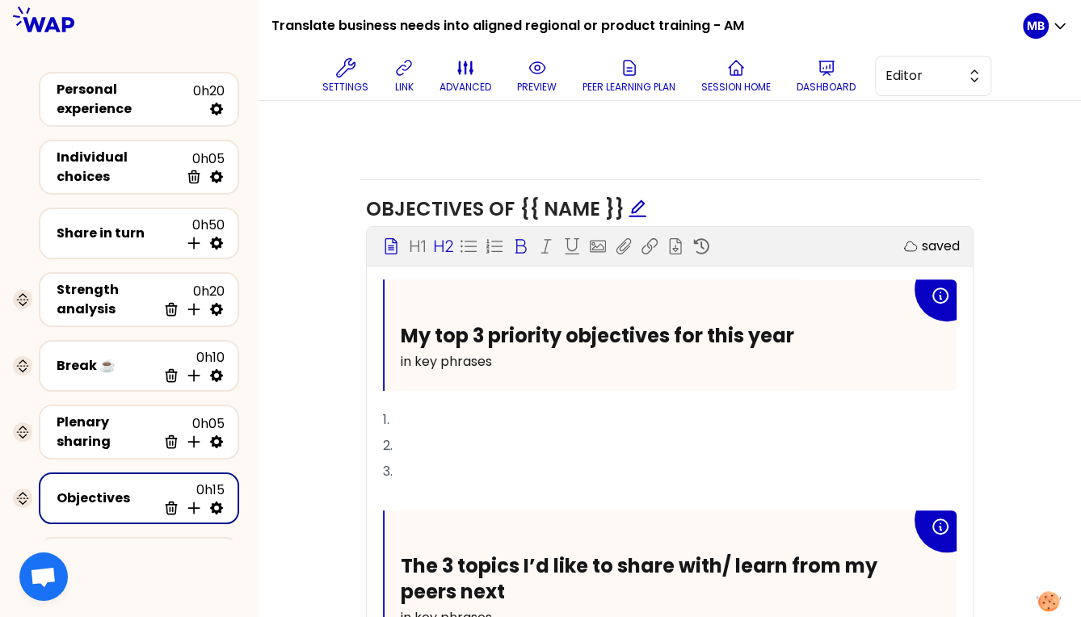
click at [804, 325] on h2 "My top 3 priority objectives for this year" at bounding box center [656, 335] width 510 height 25
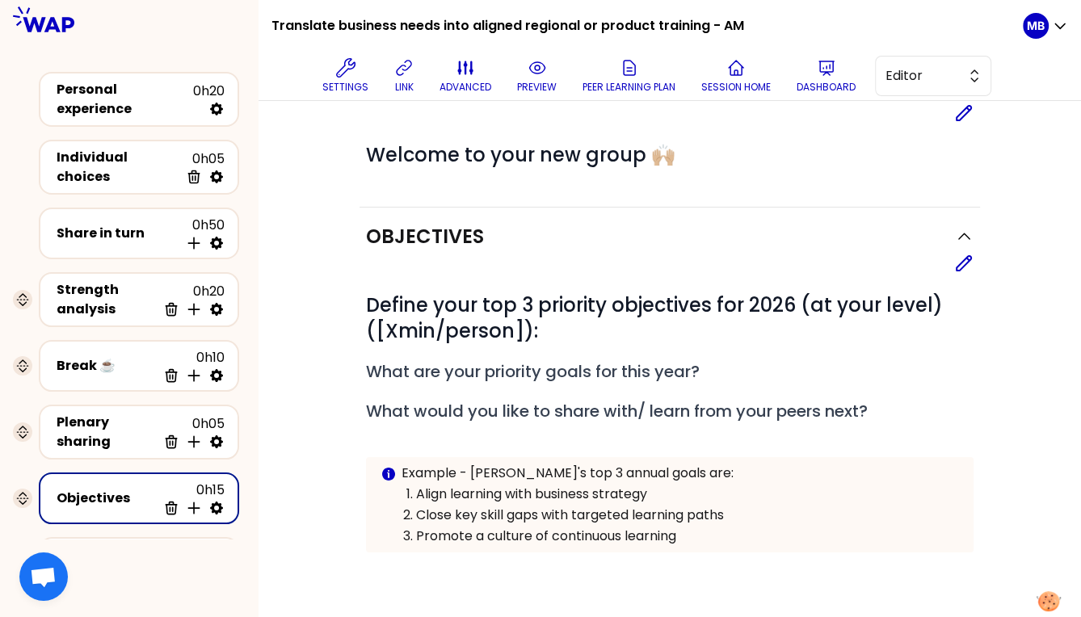
scroll to position [0, 0]
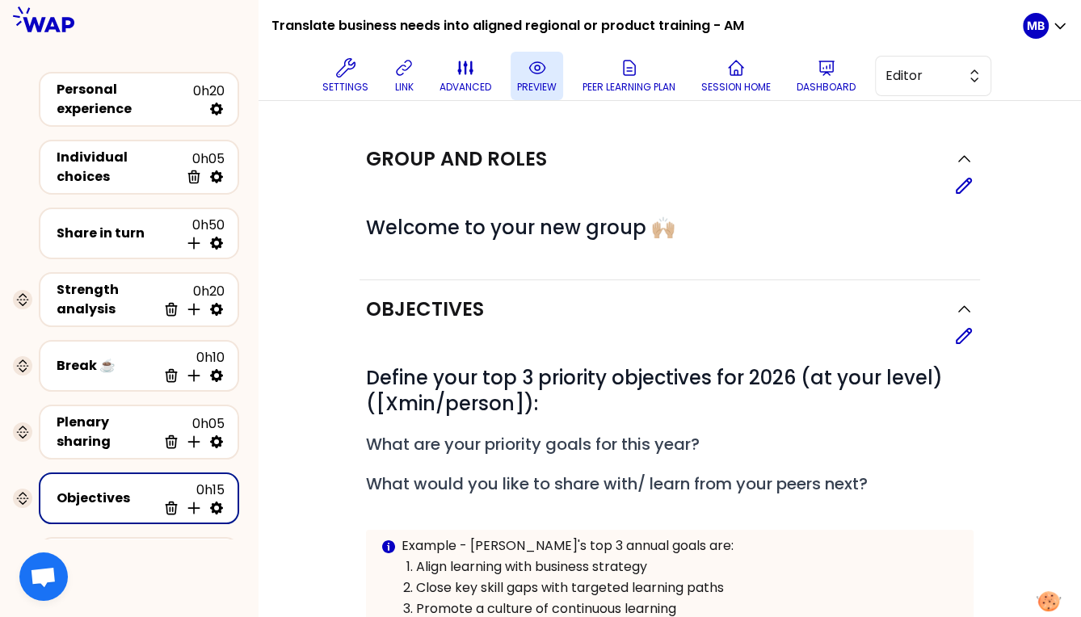
click at [527, 69] on icon at bounding box center [536, 67] width 19 height 19
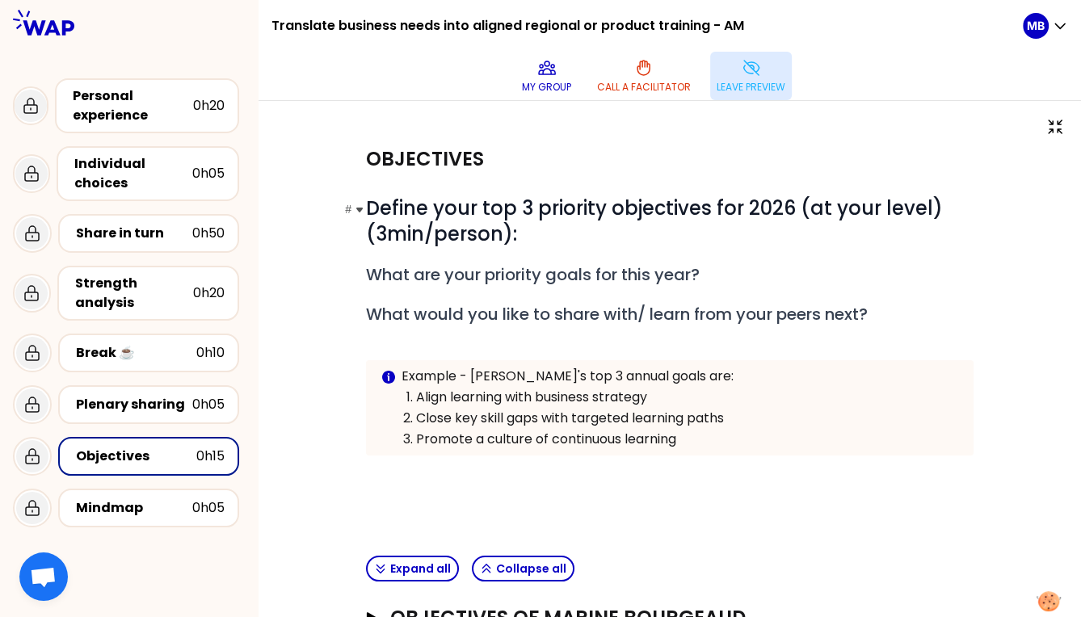
scroll to position [3, 0]
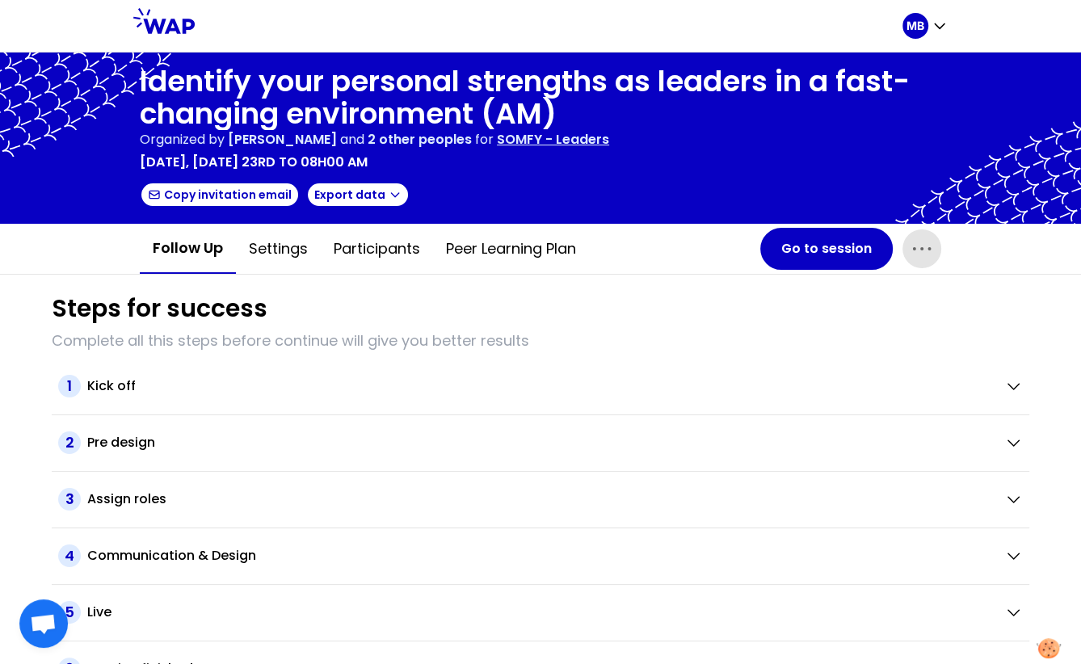
click at [931, 241] on icon "button" at bounding box center [922, 249] width 26 height 26
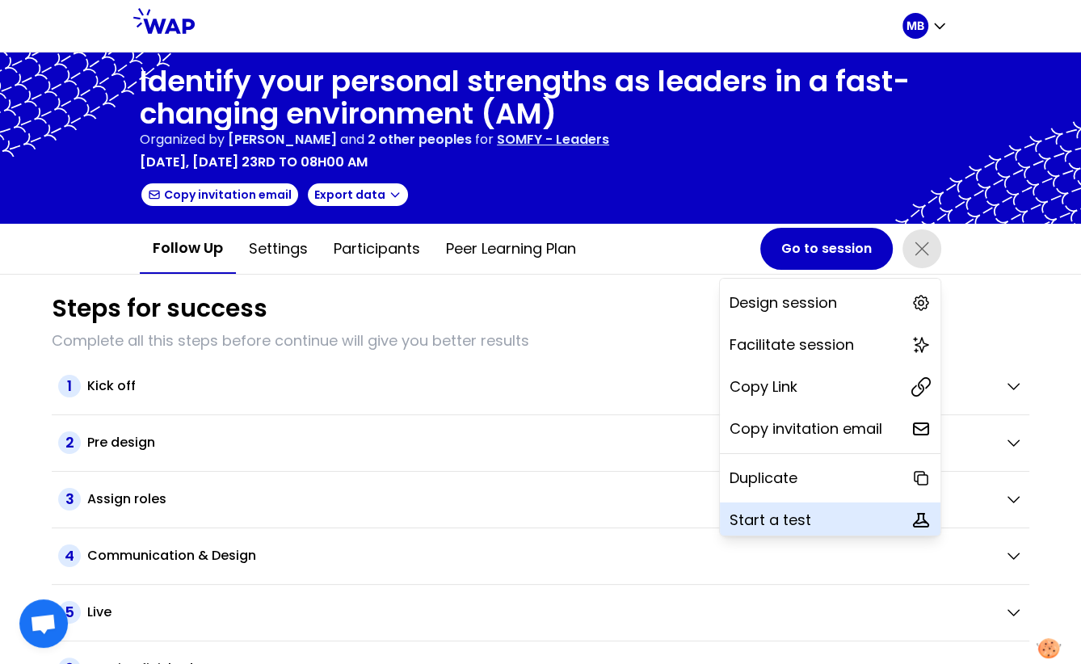
click at [765, 518] on p "Start a test" at bounding box center [770, 520] width 82 height 23
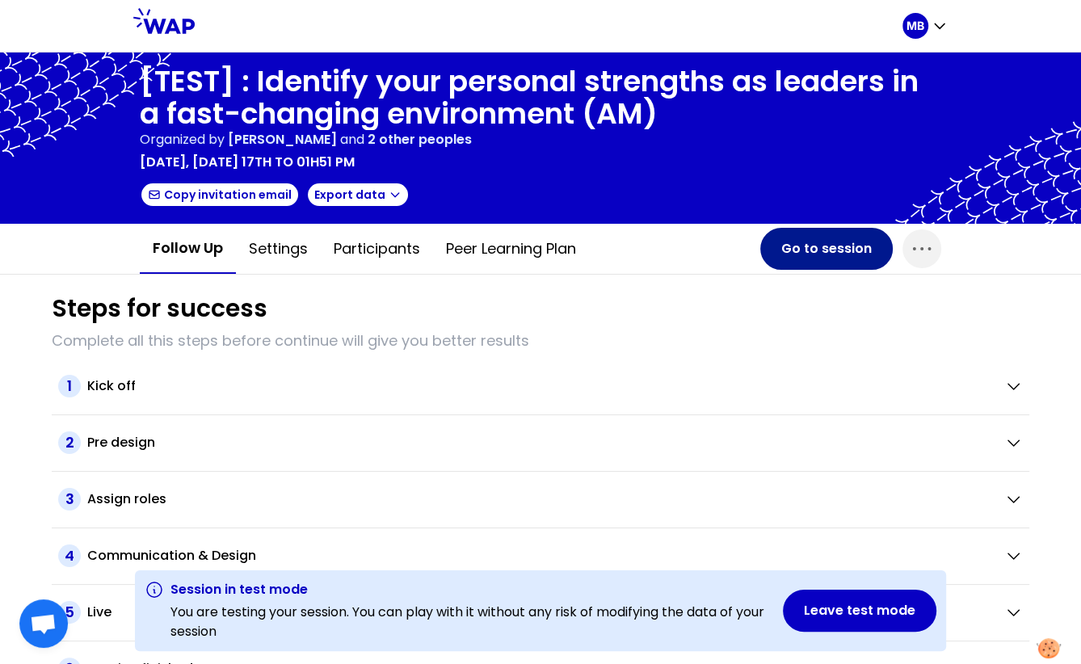
click at [841, 251] on button "Go to session" at bounding box center [826, 249] width 132 height 42
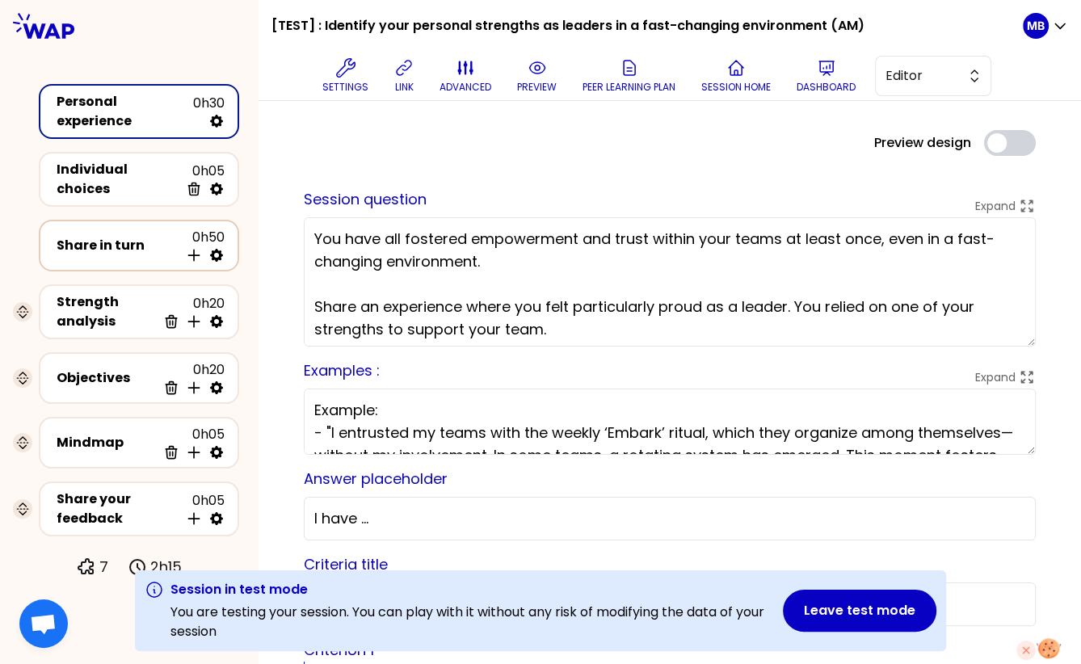
click at [219, 249] on icon at bounding box center [216, 255] width 13 height 13
select select "4"
select select "5"
select select "all"
select select "false"
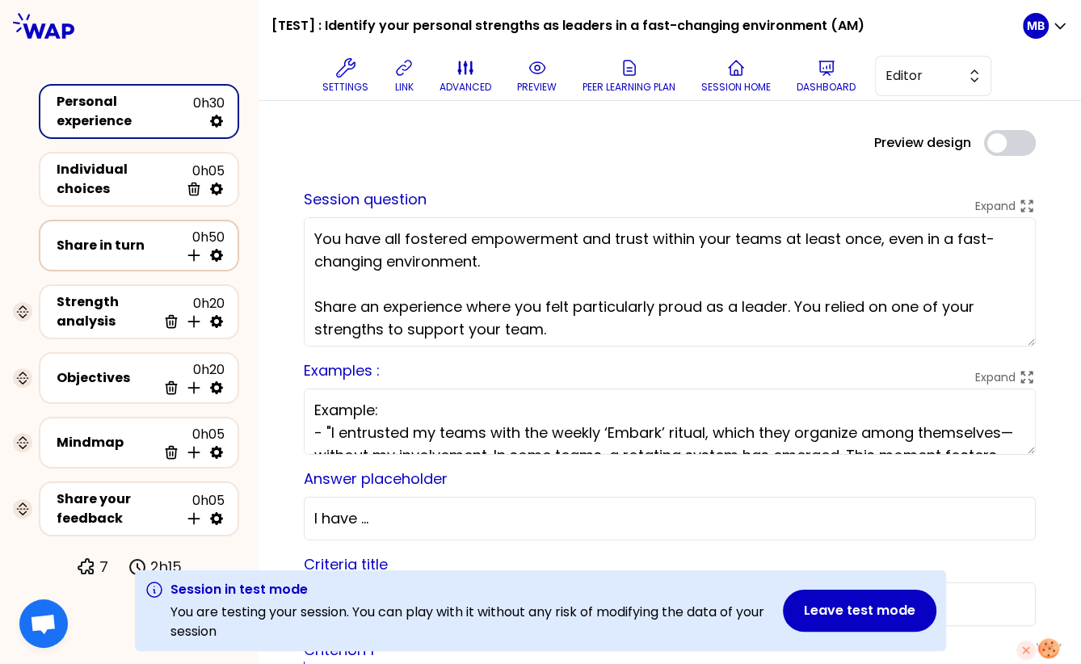
select select "Each"
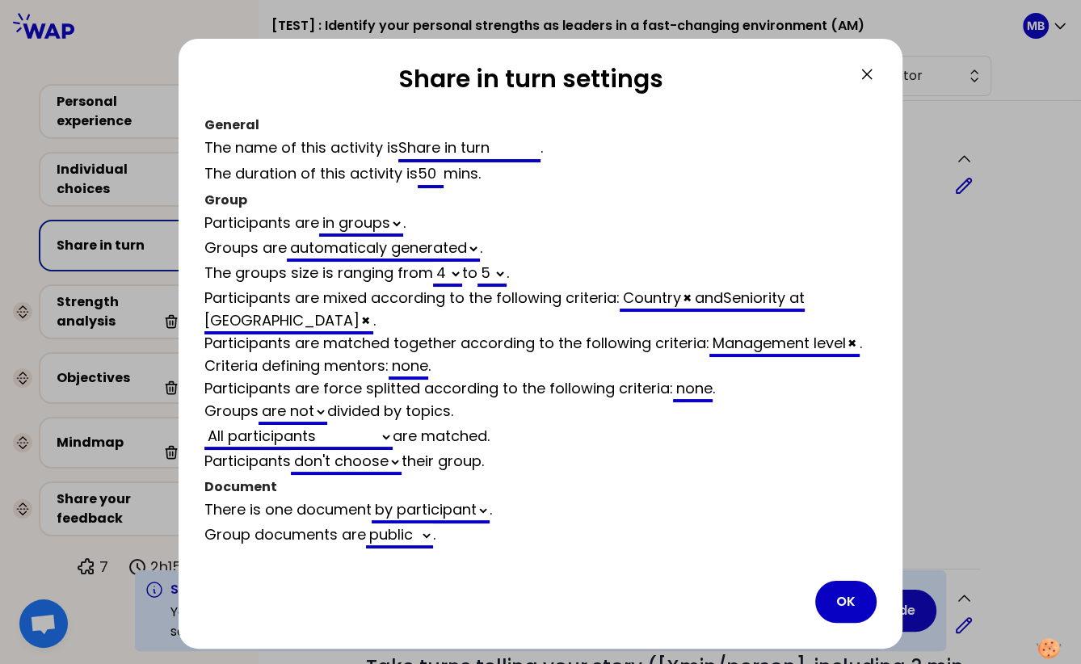
click at [859, 74] on icon at bounding box center [866, 74] width 19 height 19
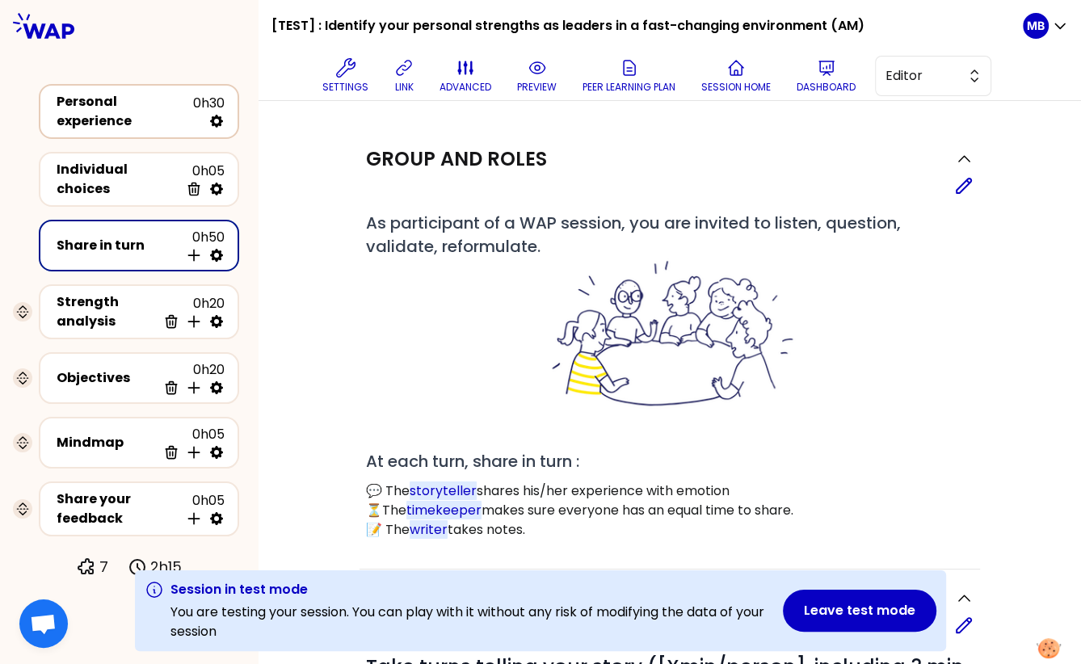
click at [135, 94] on div "Personal experience 0h30" at bounding box center [138, 111] width 171 height 39
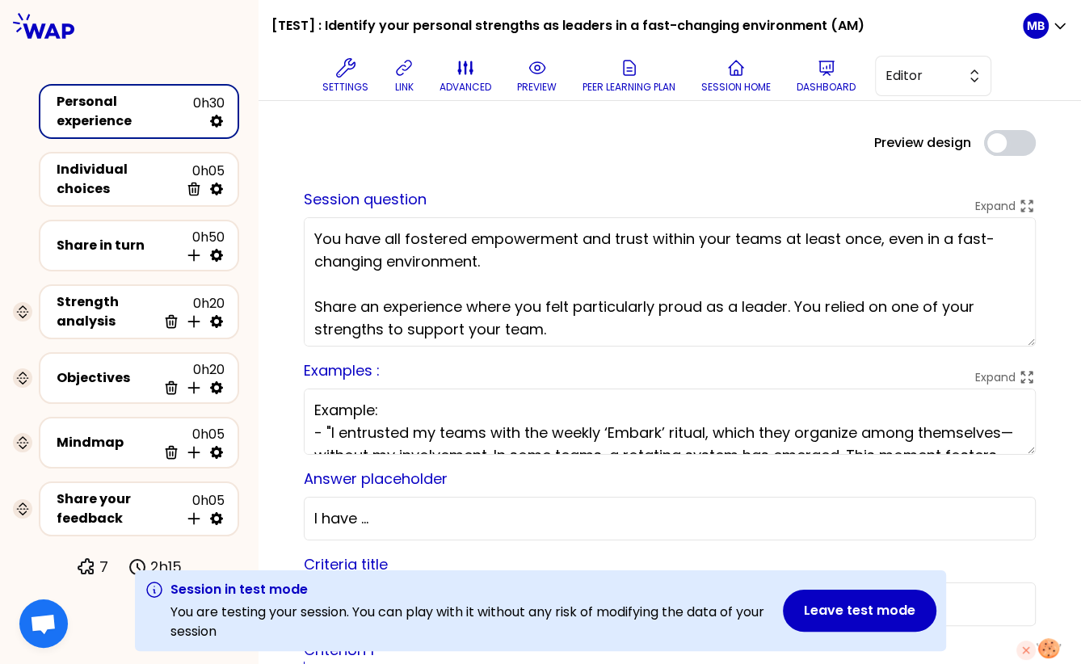
click at [541, 78] on button "preview" at bounding box center [536, 76] width 52 height 48
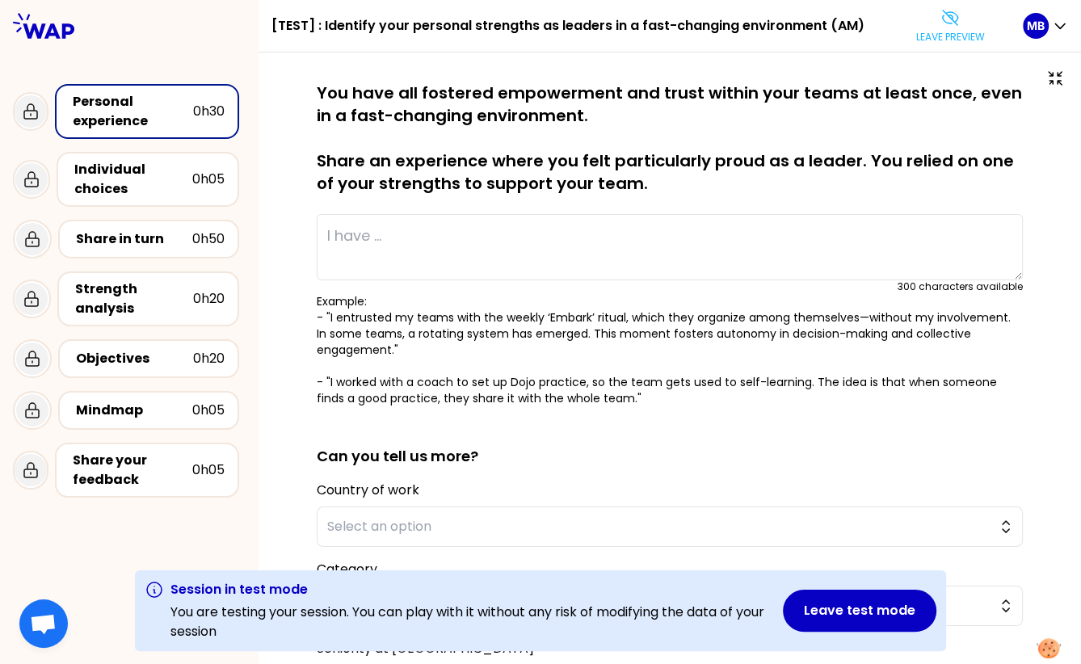
type textarea "I worked with a coach to set up Dojo practice, so the team gets used to self-le…"
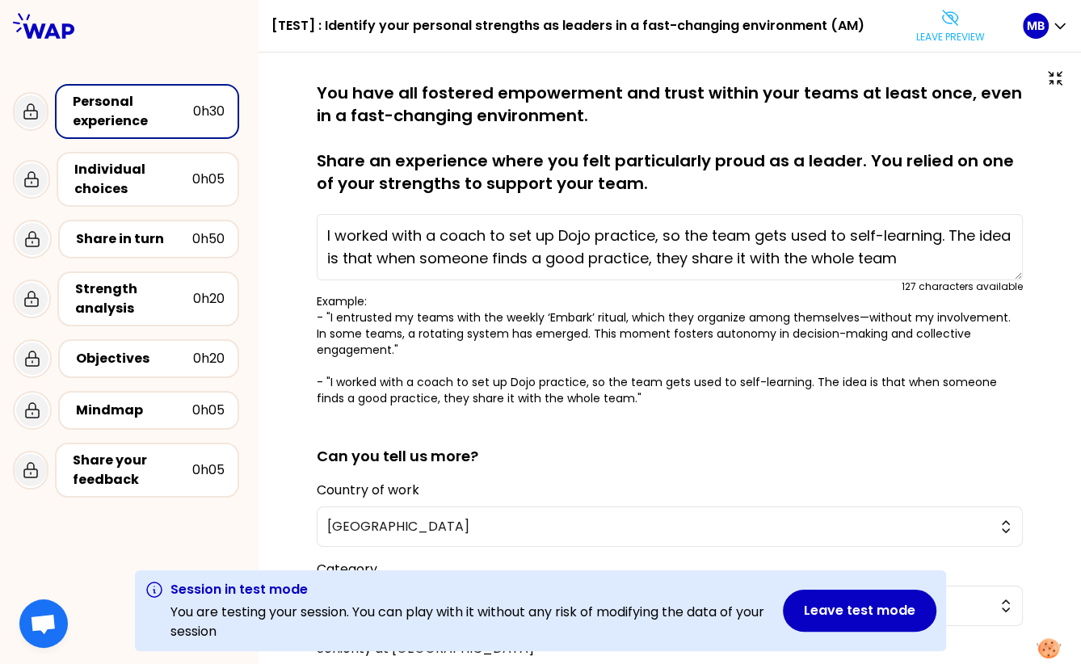
scroll to position [225, 0]
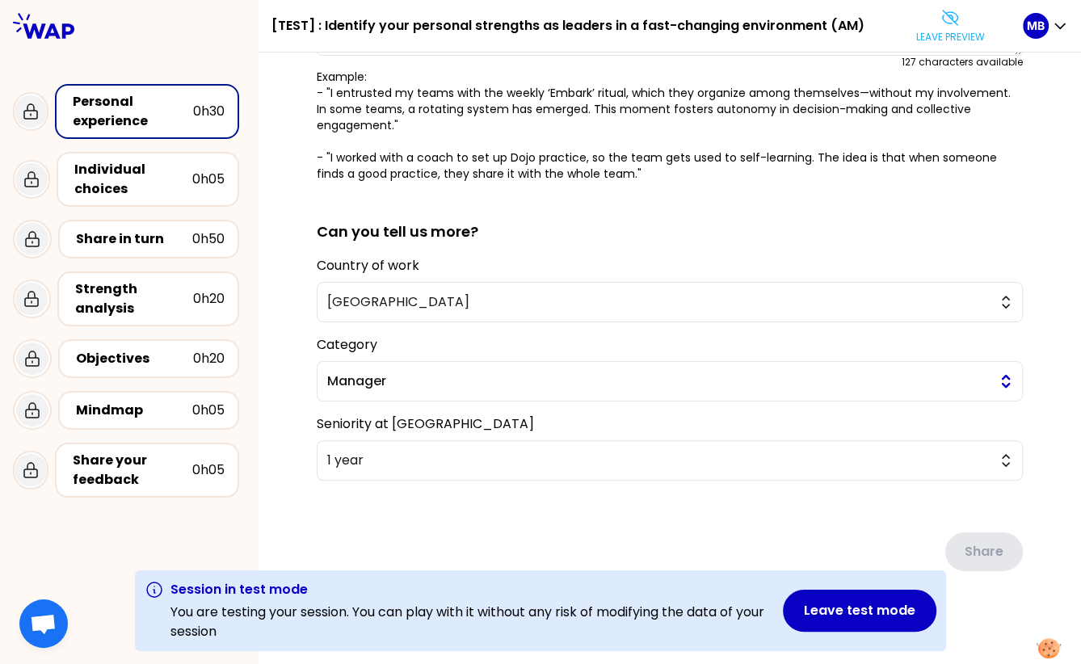
click at [385, 382] on span "Manager" at bounding box center [658, 380] width 662 height 19
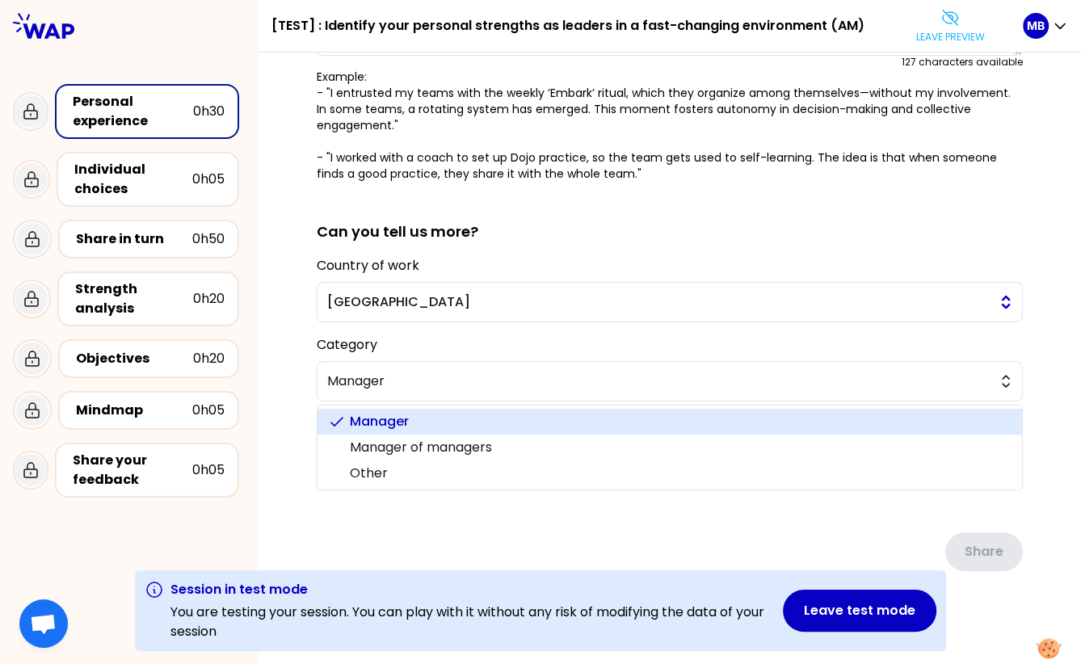
click at [342, 298] on span "[GEOGRAPHIC_DATA]" at bounding box center [658, 301] width 662 height 19
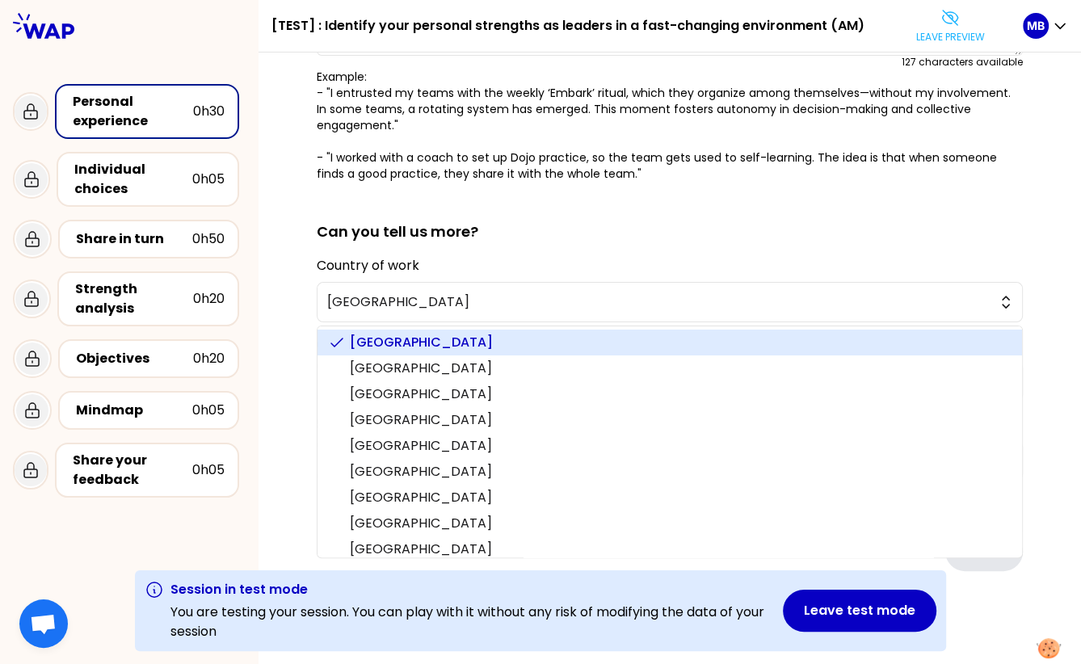
click at [283, 333] on div "saved You have all fostered empowerment and trust within your teams at least on…" at bounding box center [669, 248] width 822 height 840
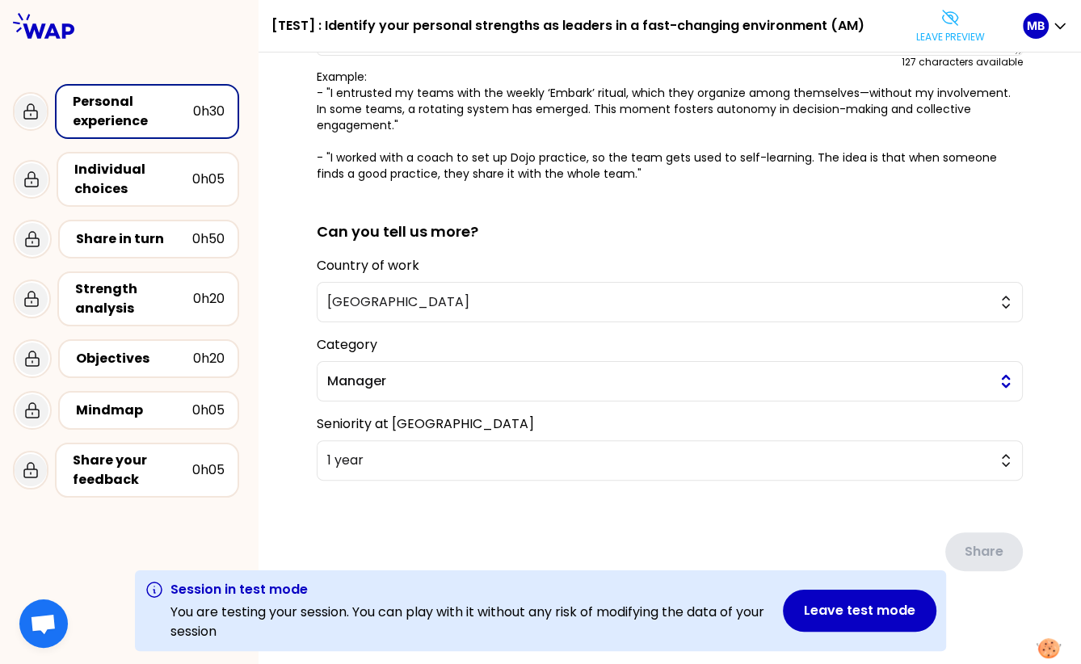
click at [338, 379] on span "Manager" at bounding box center [658, 380] width 662 height 19
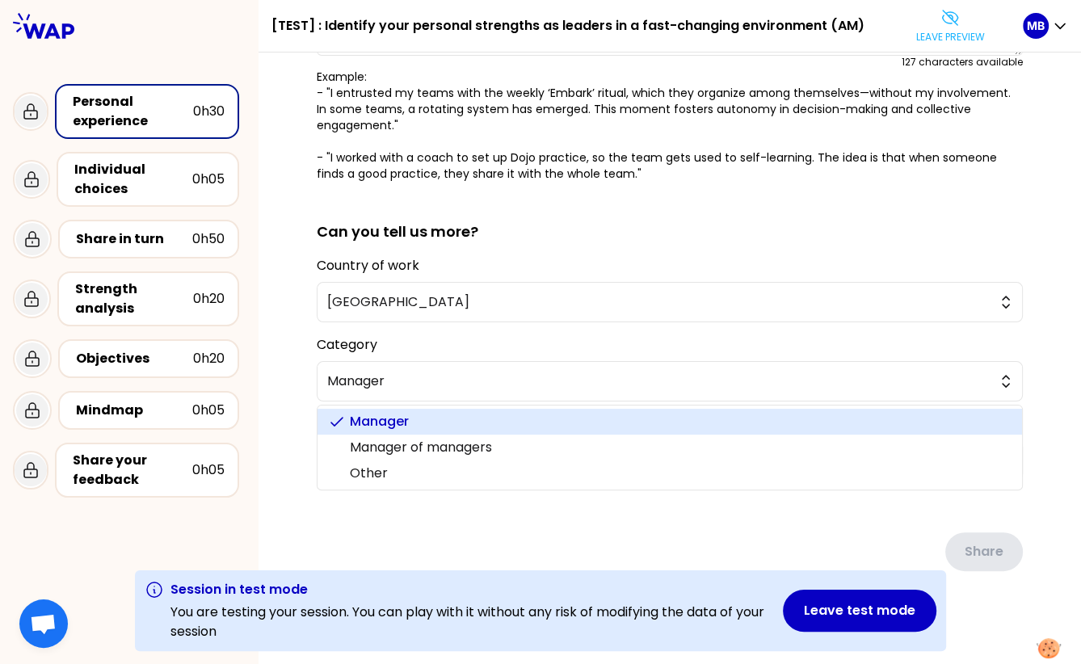
click at [292, 409] on div "saved You have all fostered empowerment and trust within your teams at least on…" at bounding box center [669, 246] width 757 height 778
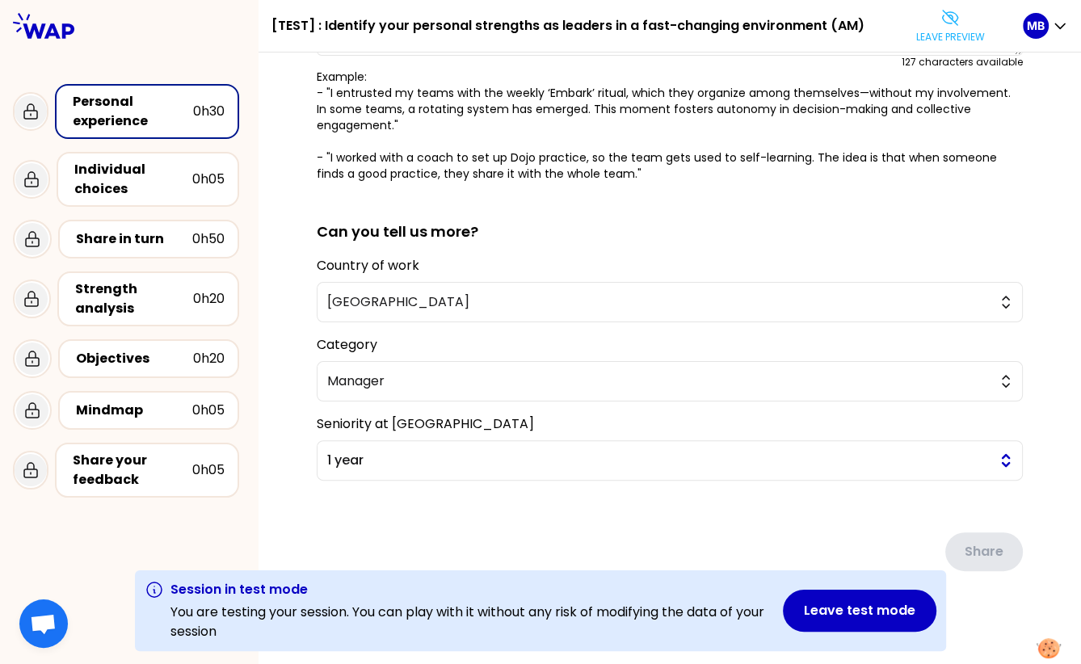
click at [350, 454] on span "1 year" at bounding box center [658, 460] width 662 height 19
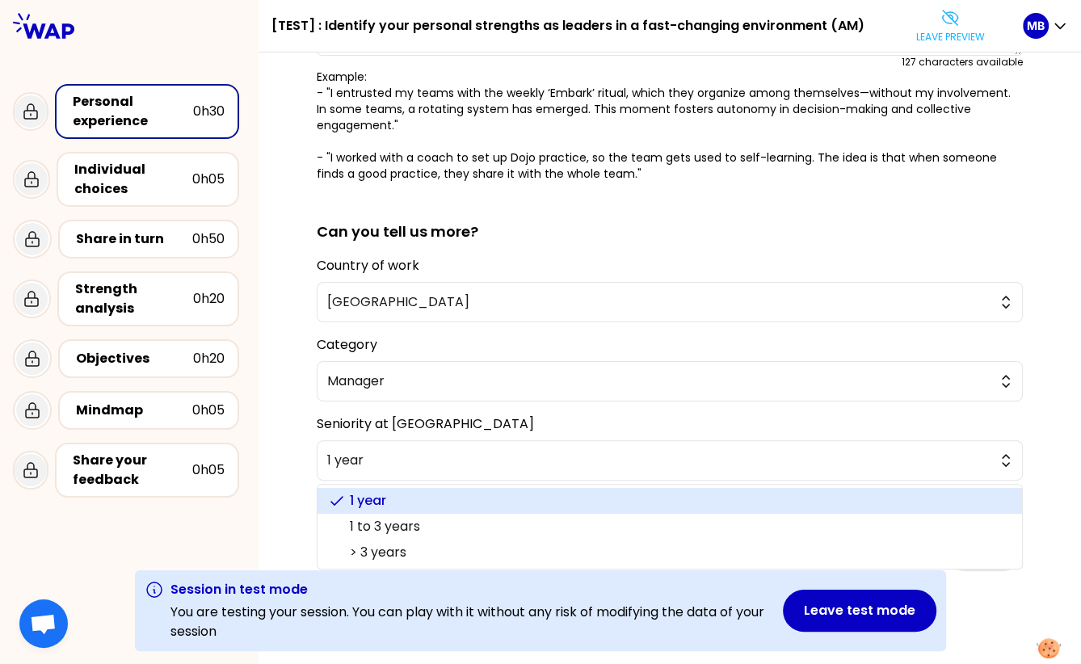
click at [298, 384] on div "saved You have all fostered empowerment and trust within your teams at least on…" at bounding box center [669, 246] width 757 height 778
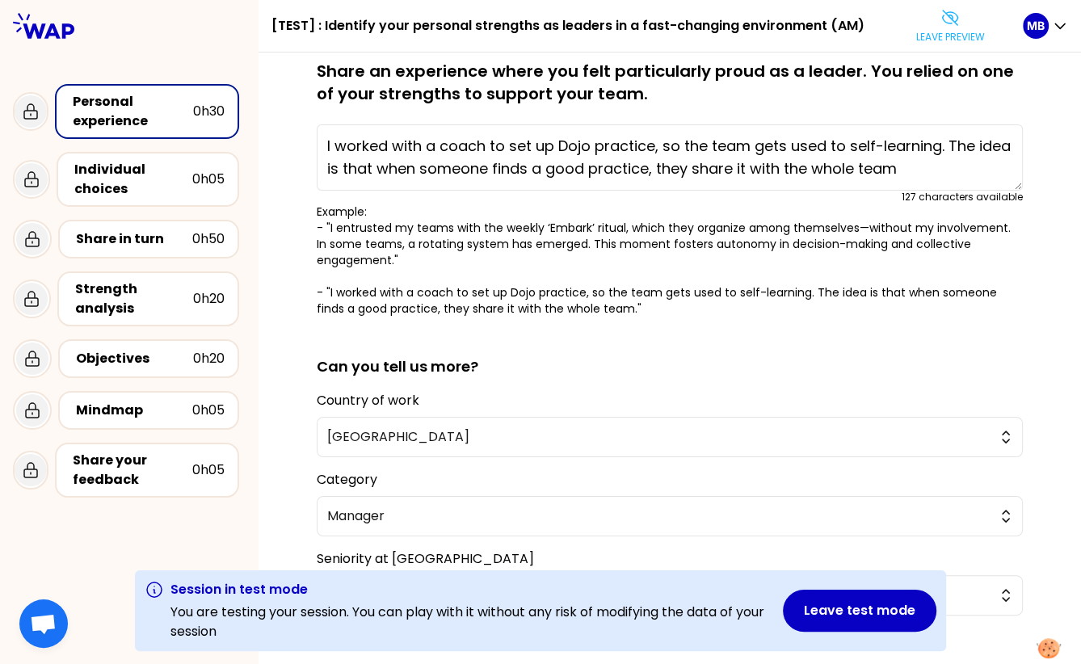
scroll to position [0, 0]
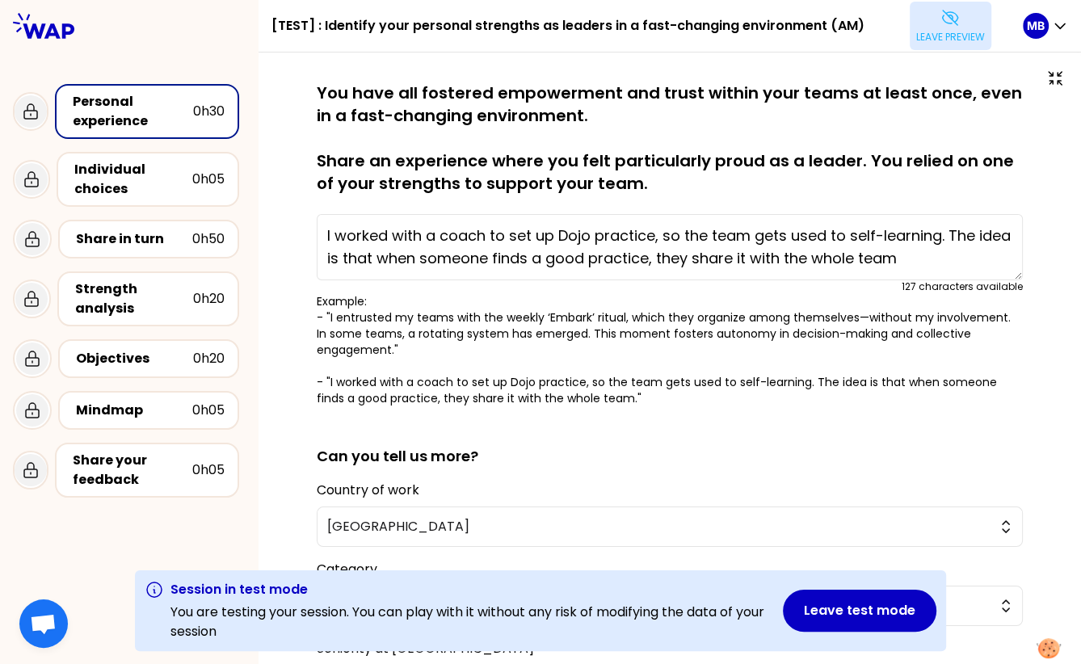
click at [934, 37] on p "Leave preview" at bounding box center [950, 37] width 69 height 13
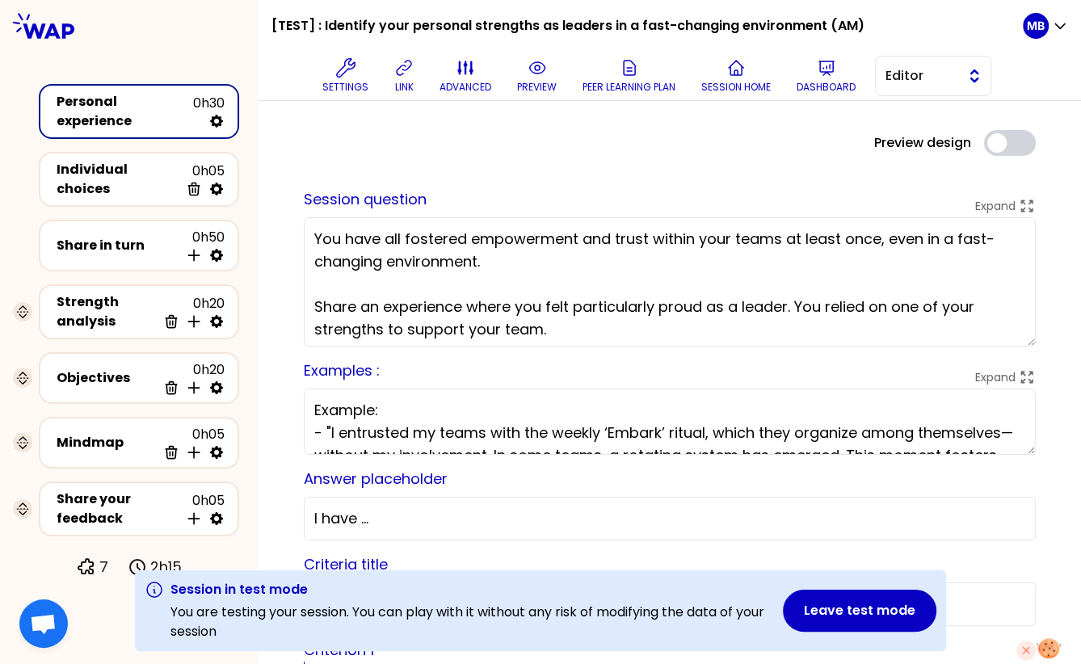
click at [916, 73] on span "Editor" at bounding box center [921, 75] width 73 height 19
click at [909, 138] on span "Facilitator" at bounding box center [942, 141] width 69 height 19
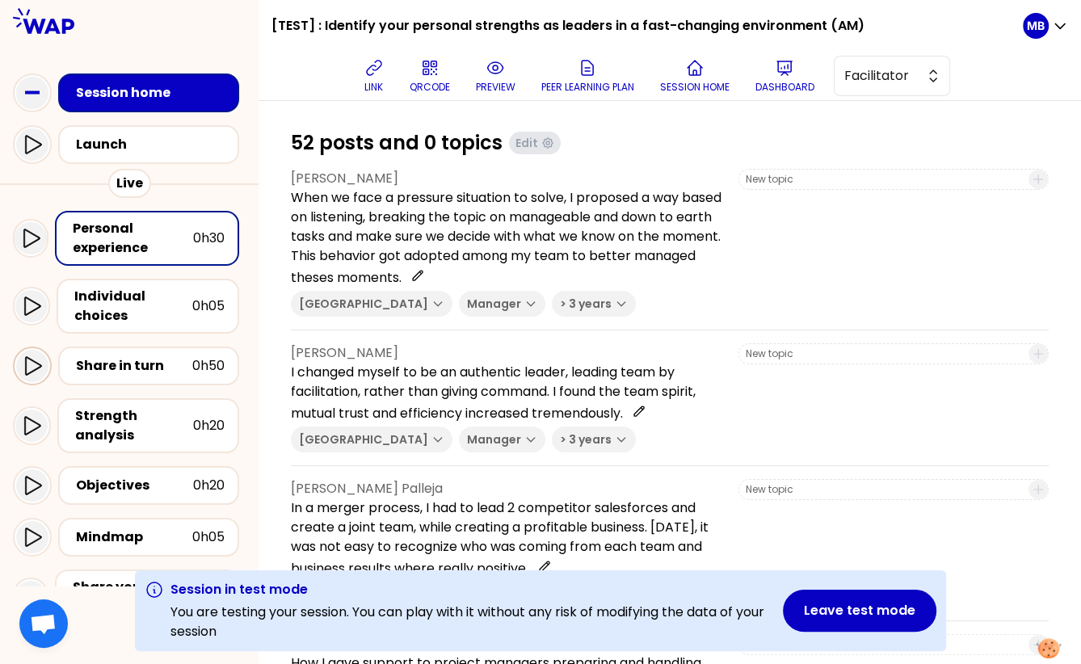
click at [36, 362] on icon at bounding box center [33, 366] width 16 height 19
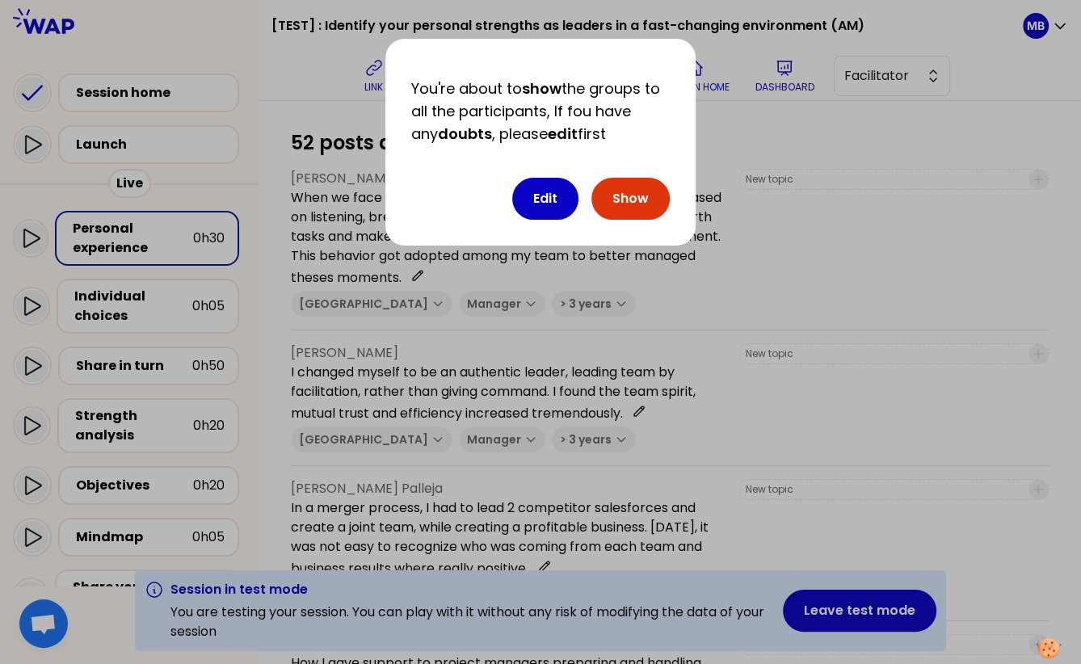
click at [620, 209] on button "Show" at bounding box center [630, 199] width 78 height 42
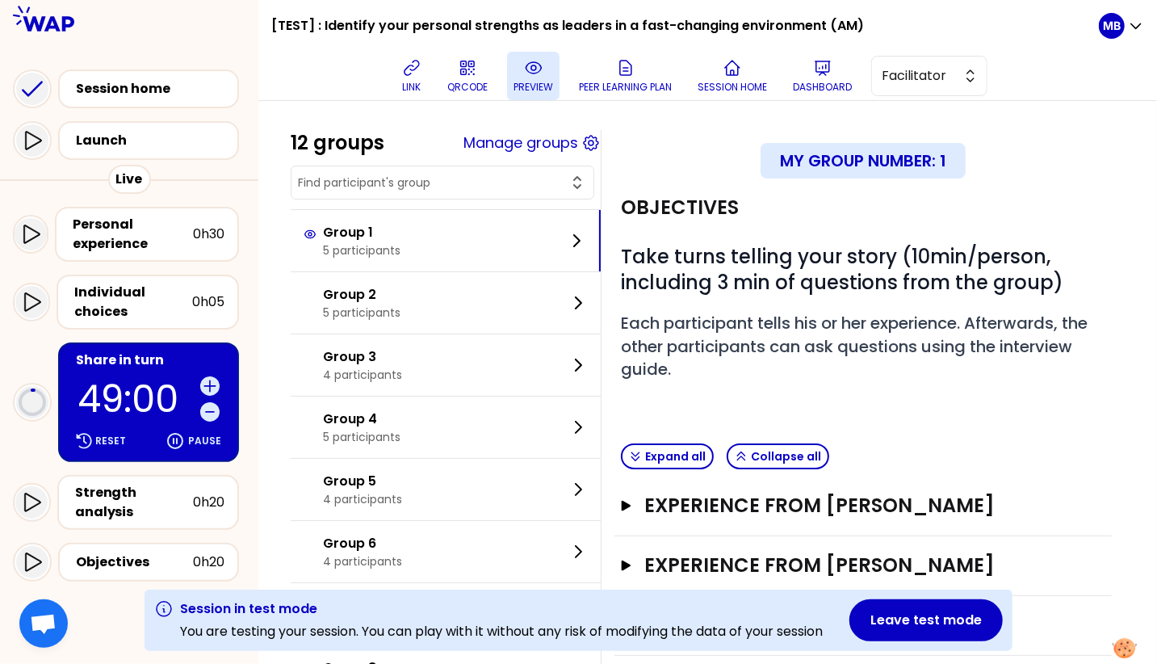
click at [532, 81] on p "preview" at bounding box center [534, 87] width 40 height 13
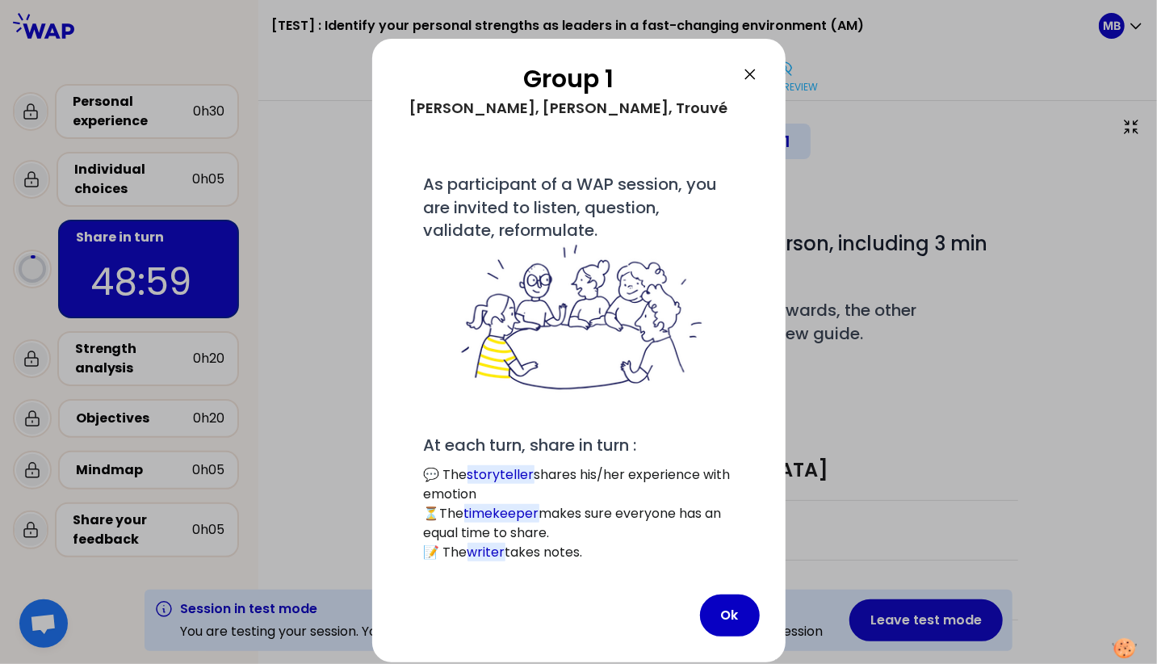
click at [749, 78] on icon at bounding box center [750, 74] width 19 height 19
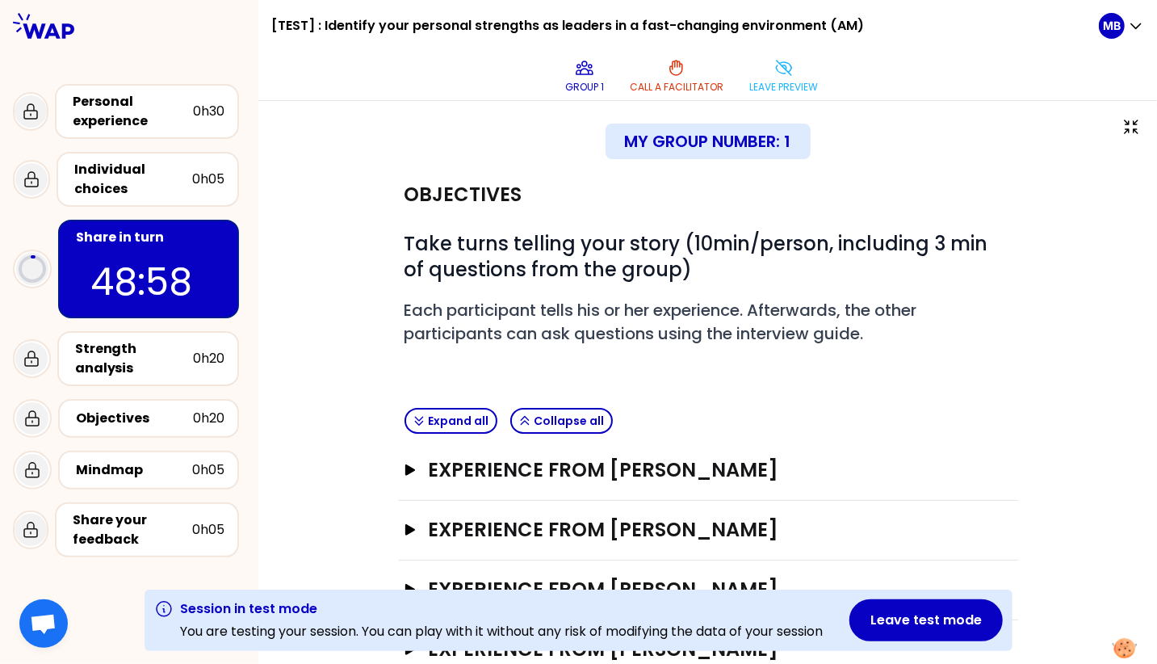
scroll to position [102, 0]
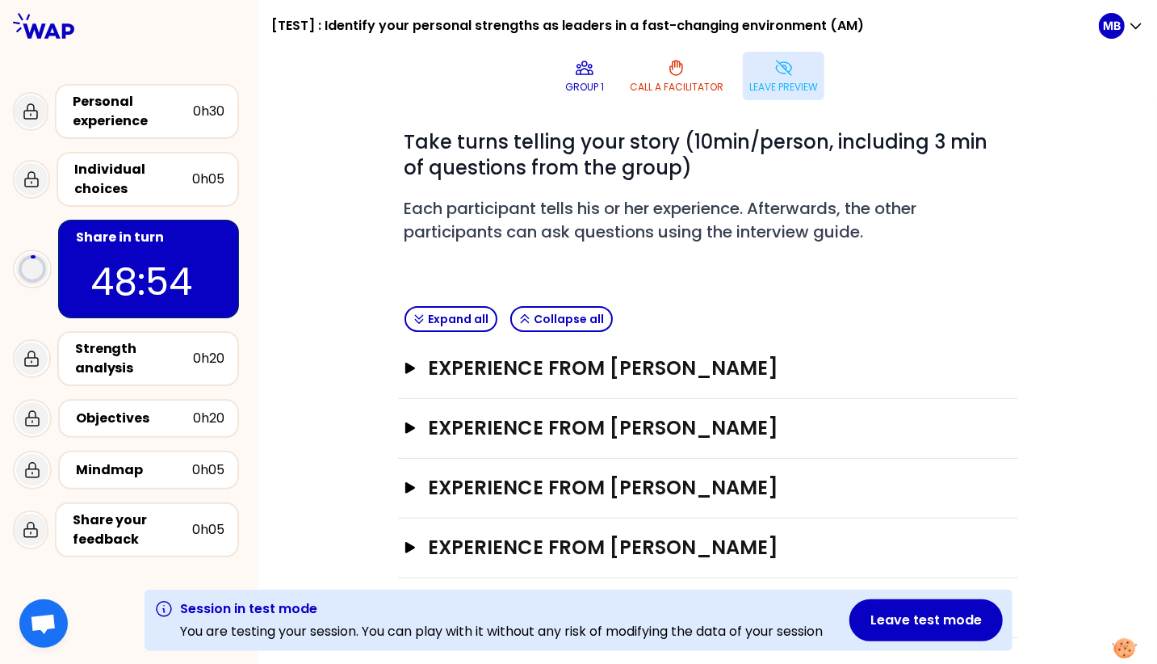
click at [752, 86] on p "Leave preview" at bounding box center [783, 87] width 69 height 13
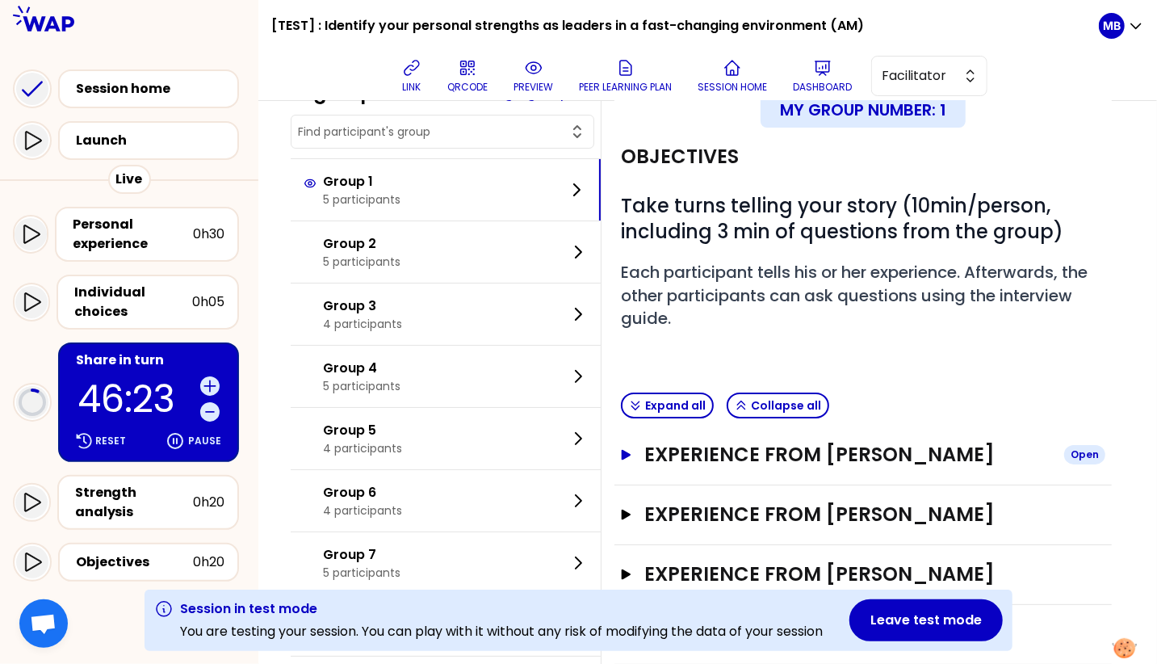
click at [690, 455] on h3 "Experience from PIERRE LOUIS RODOZ" at bounding box center [847, 455] width 407 height 26
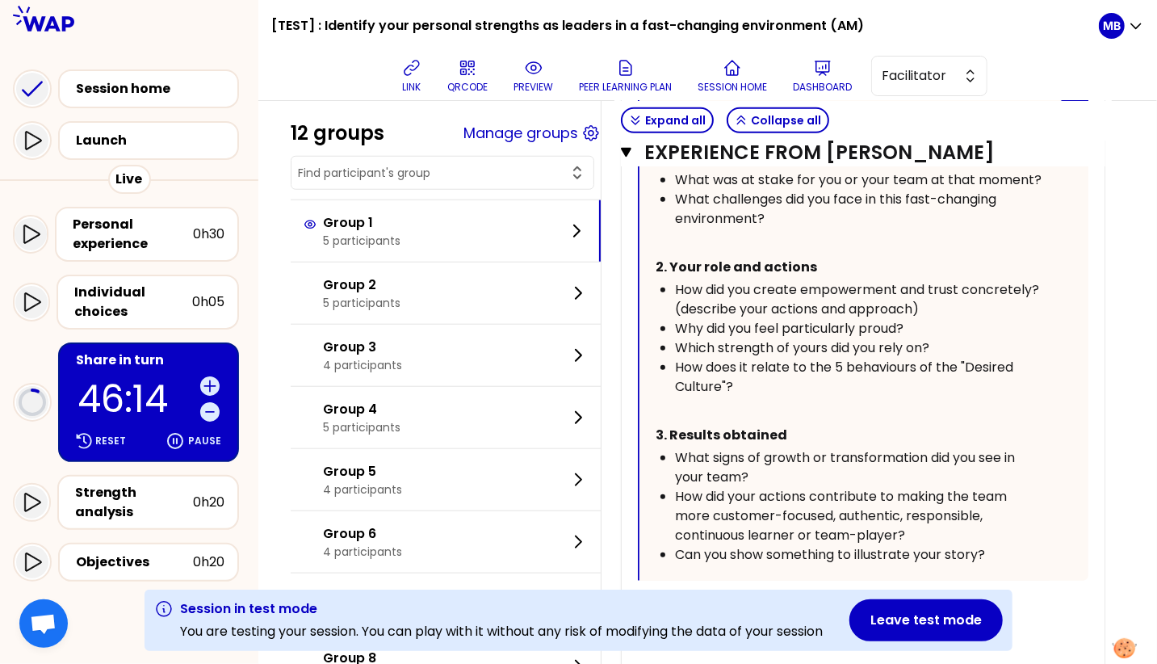
scroll to position [924, 0]
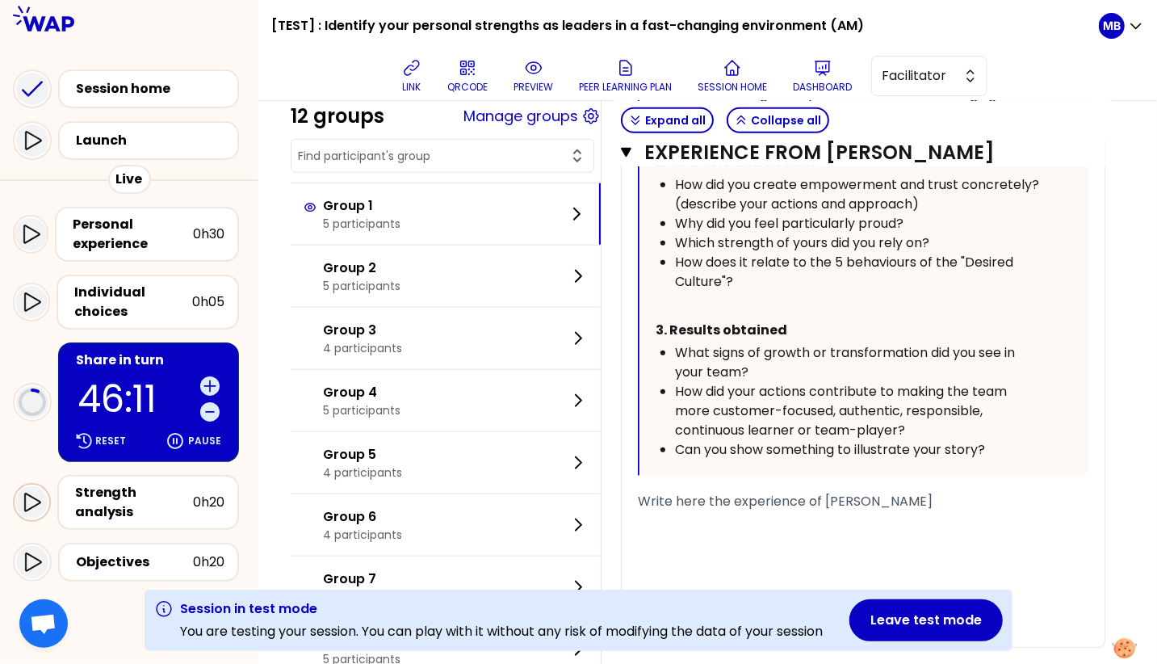
click at [27, 506] on icon at bounding box center [31, 502] width 19 height 19
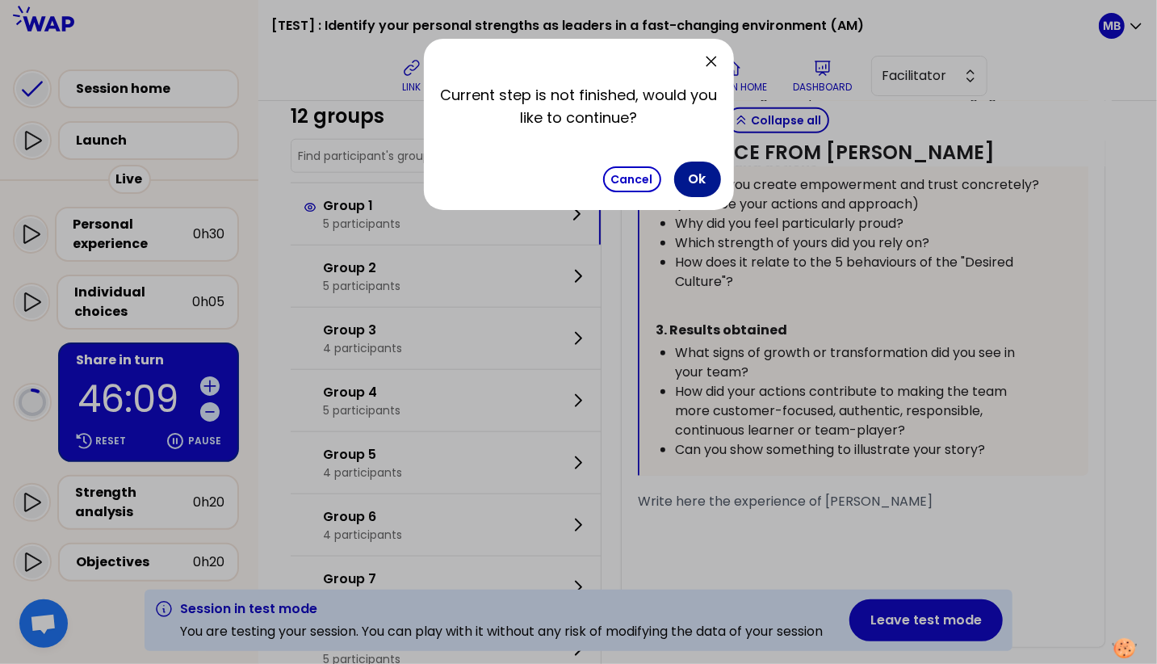
click at [690, 178] on button "Ok" at bounding box center [697, 180] width 47 height 36
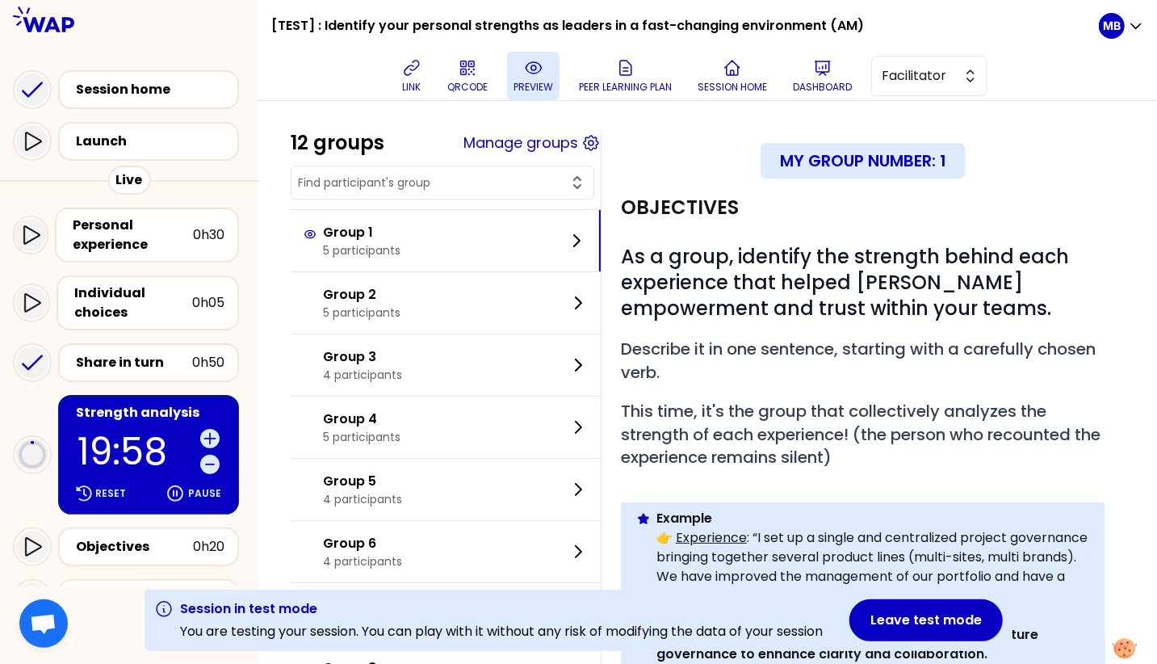
click at [535, 81] on p "preview" at bounding box center [534, 87] width 40 height 13
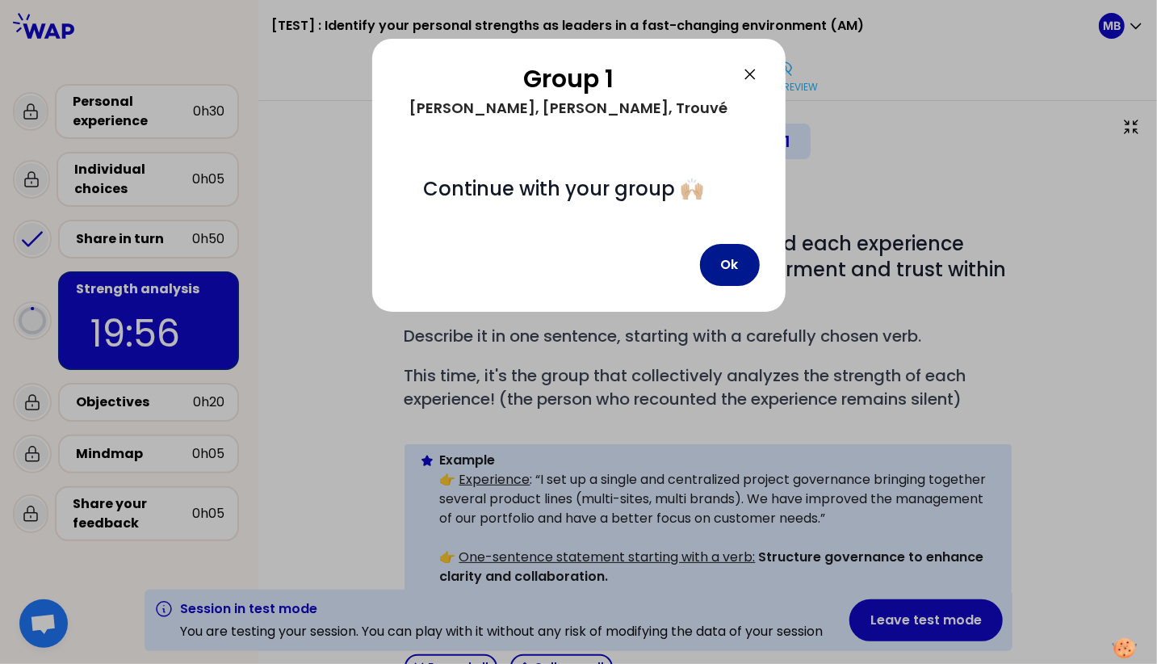
click at [732, 277] on button "Ok" at bounding box center [730, 265] width 60 height 42
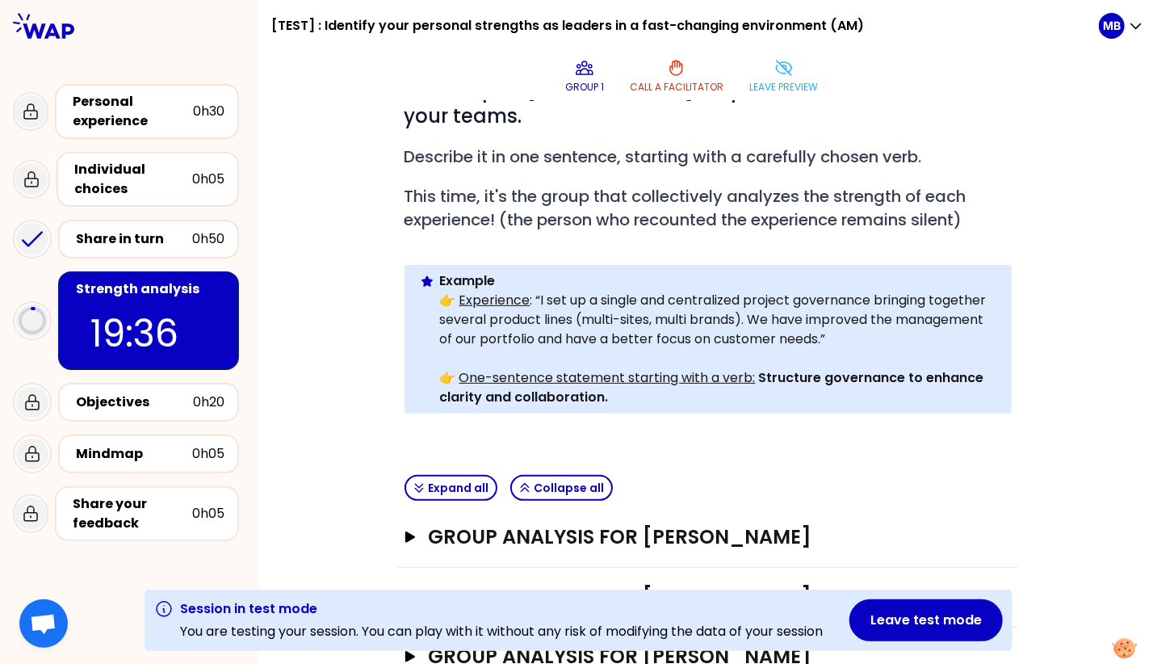
scroll to position [321, 0]
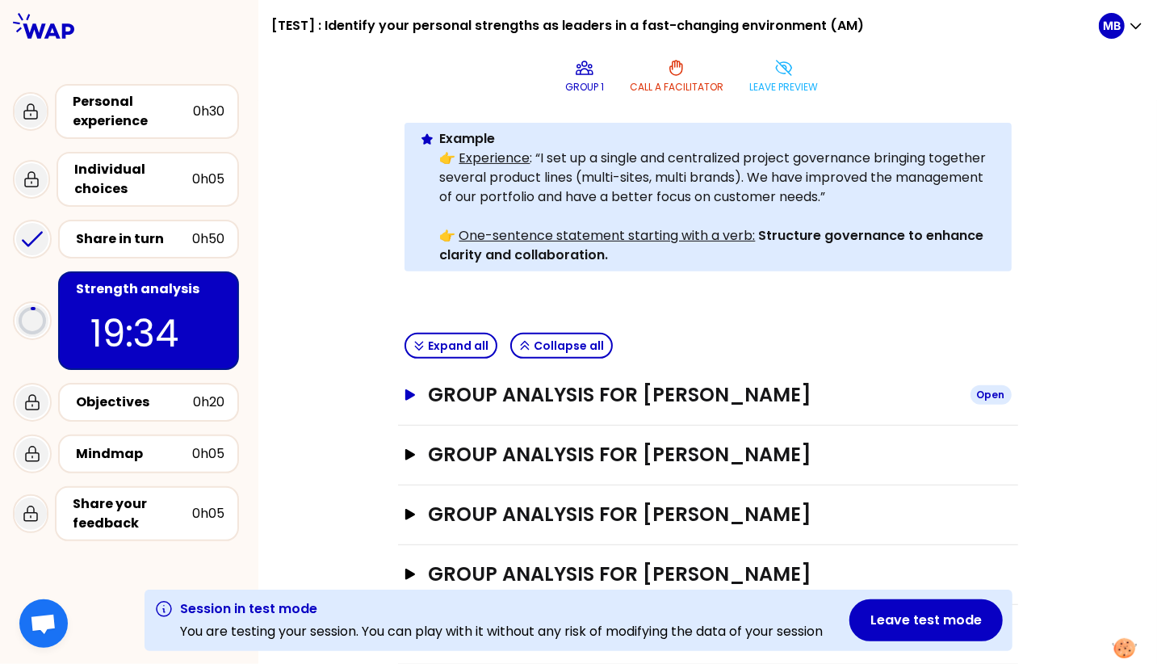
click at [478, 382] on h3 "Group analysis for PIERRE LOUIS RODOZ" at bounding box center [692, 395] width 529 height 26
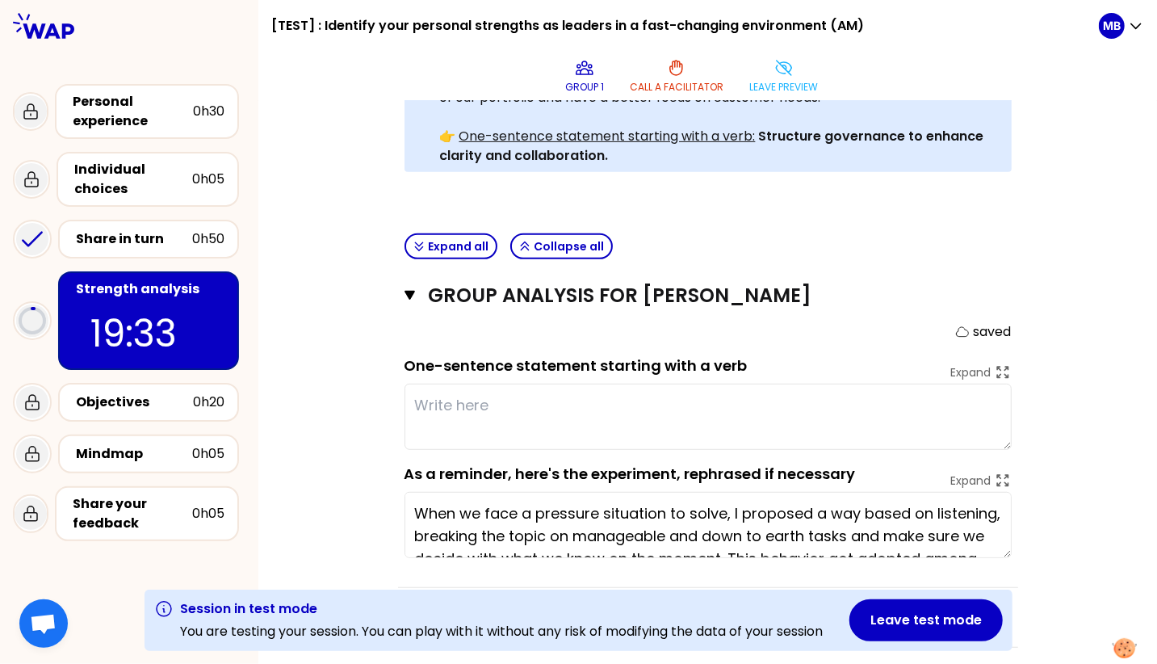
scroll to position [525, 0]
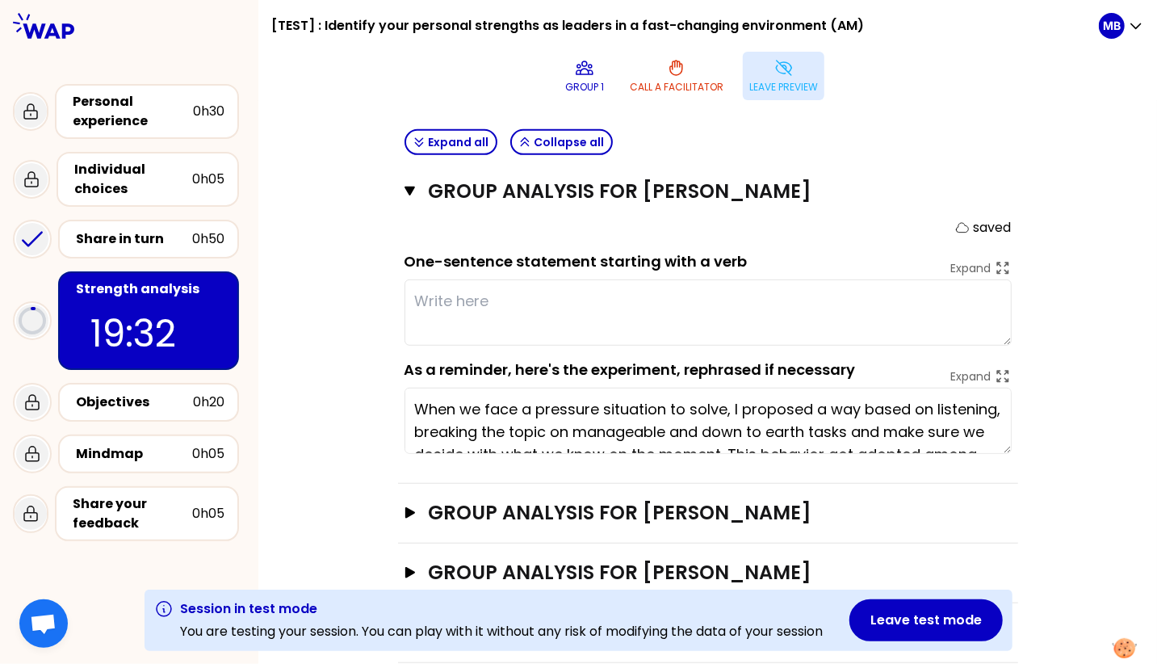
click at [761, 71] on button "Leave preview" at bounding box center [784, 76] width 82 height 48
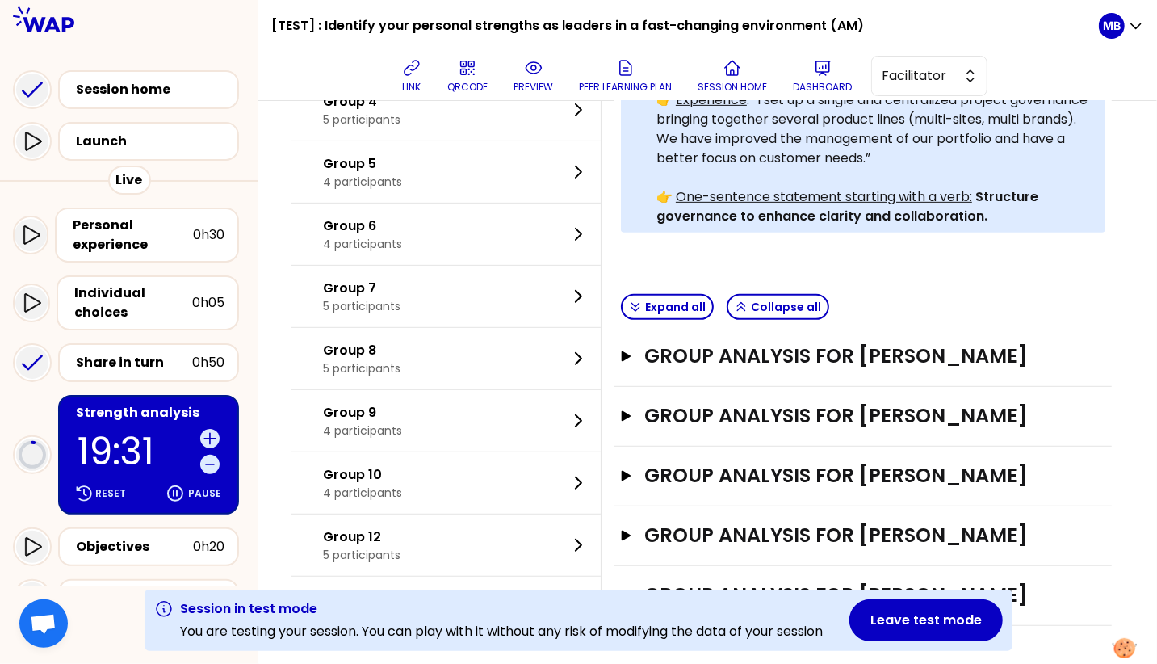
scroll to position [195, 0]
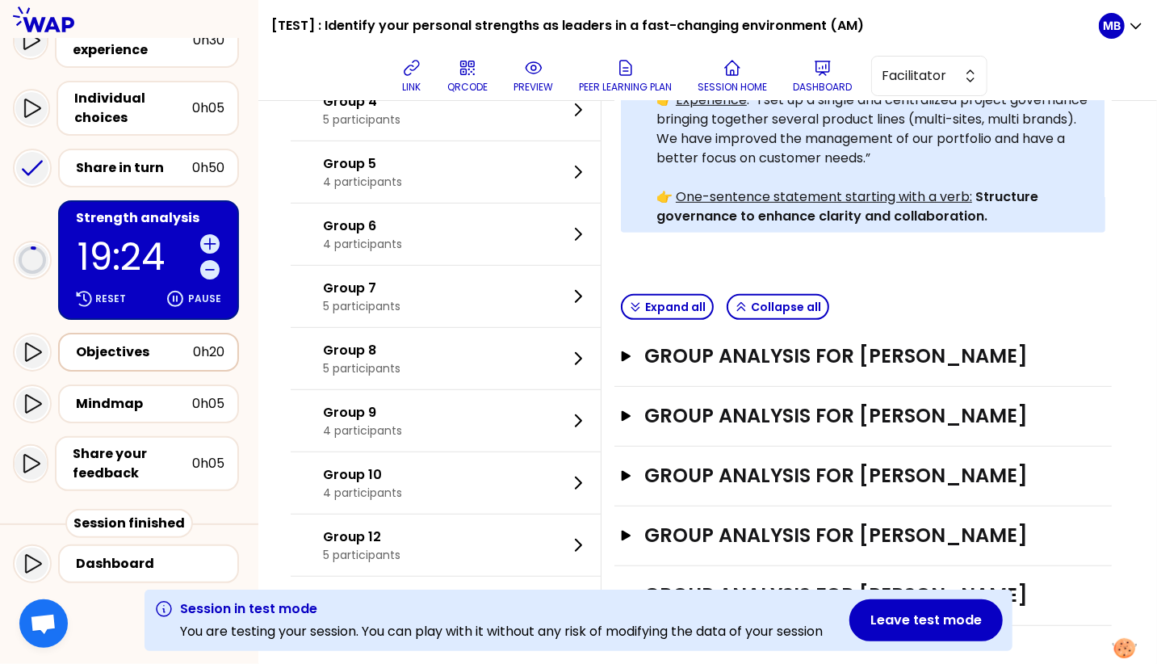
click at [166, 354] on div "Objectives" at bounding box center [134, 351] width 117 height 19
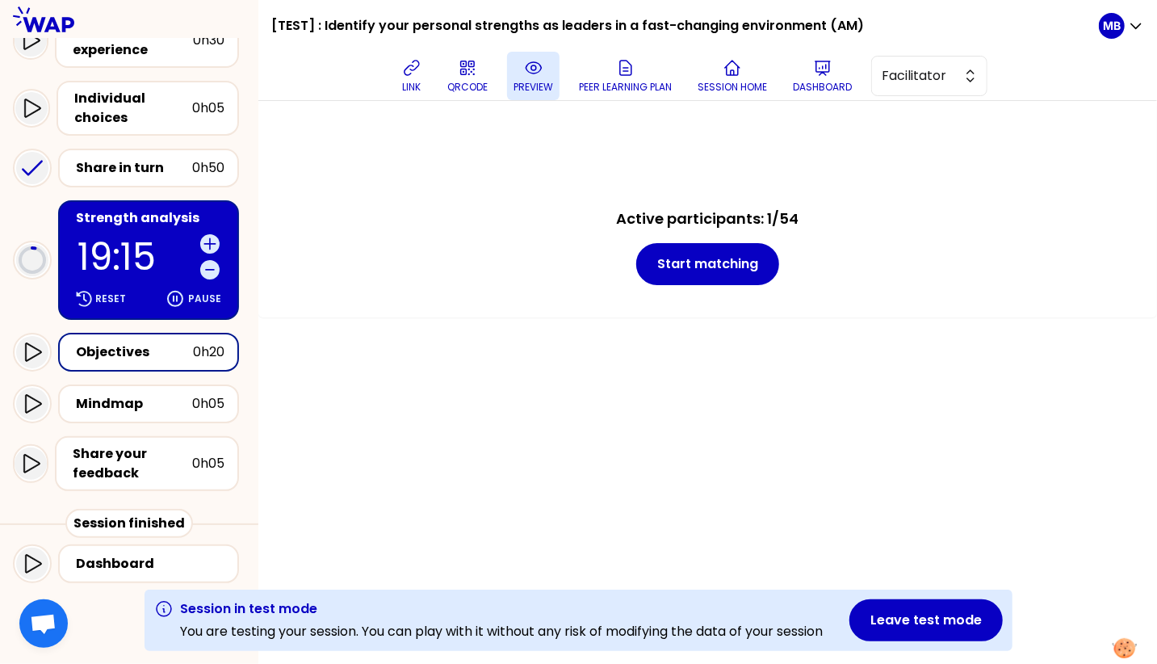
click at [546, 72] on button "preview" at bounding box center [533, 76] width 52 height 48
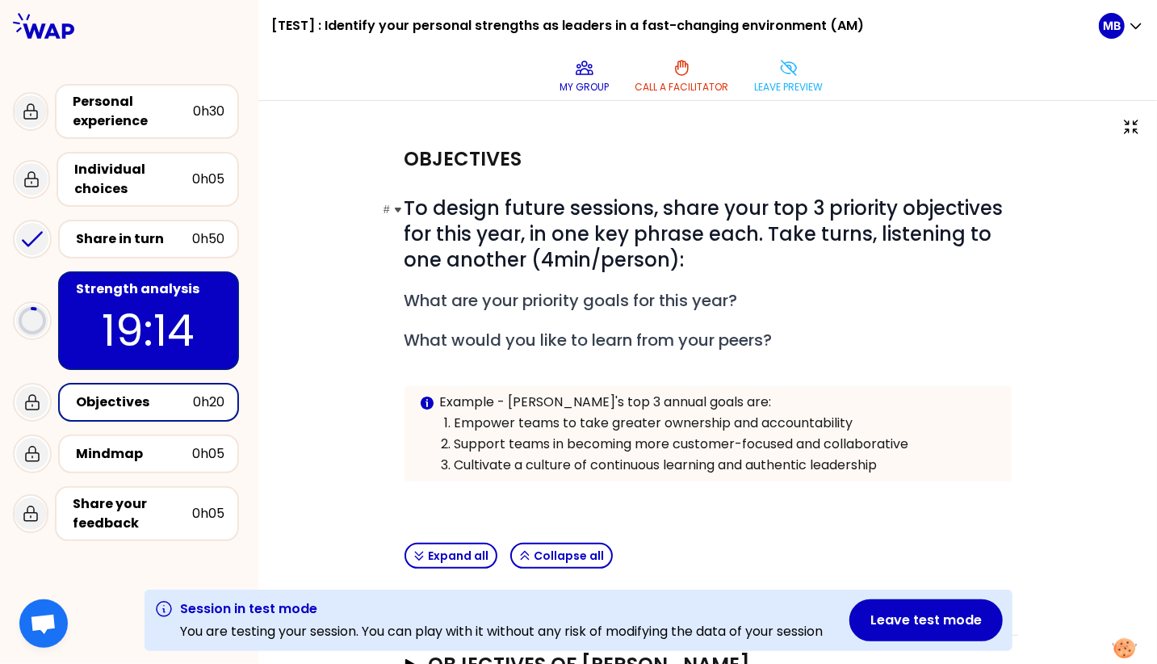
scroll to position [235, 0]
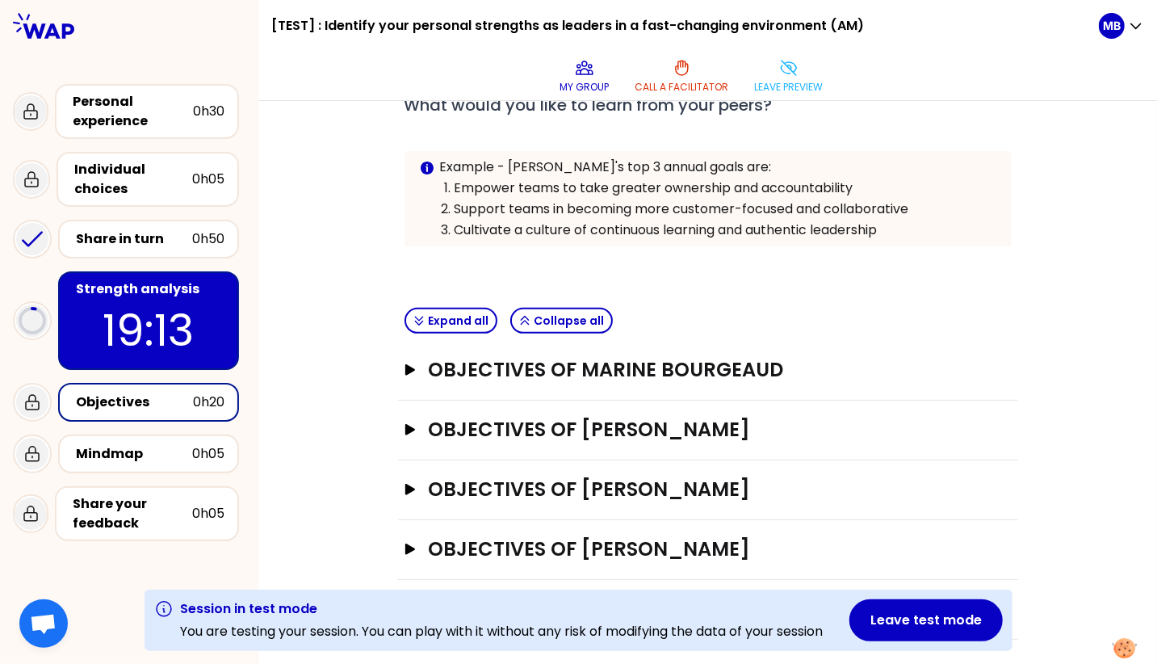
click at [495, 349] on div "Objectives of Marine Bourgeaud Open" at bounding box center [708, 371] width 620 height 60
click at [493, 363] on h3 "Objectives of Marine Bourgeaud" at bounding box center [692, 370] width 529 height 26
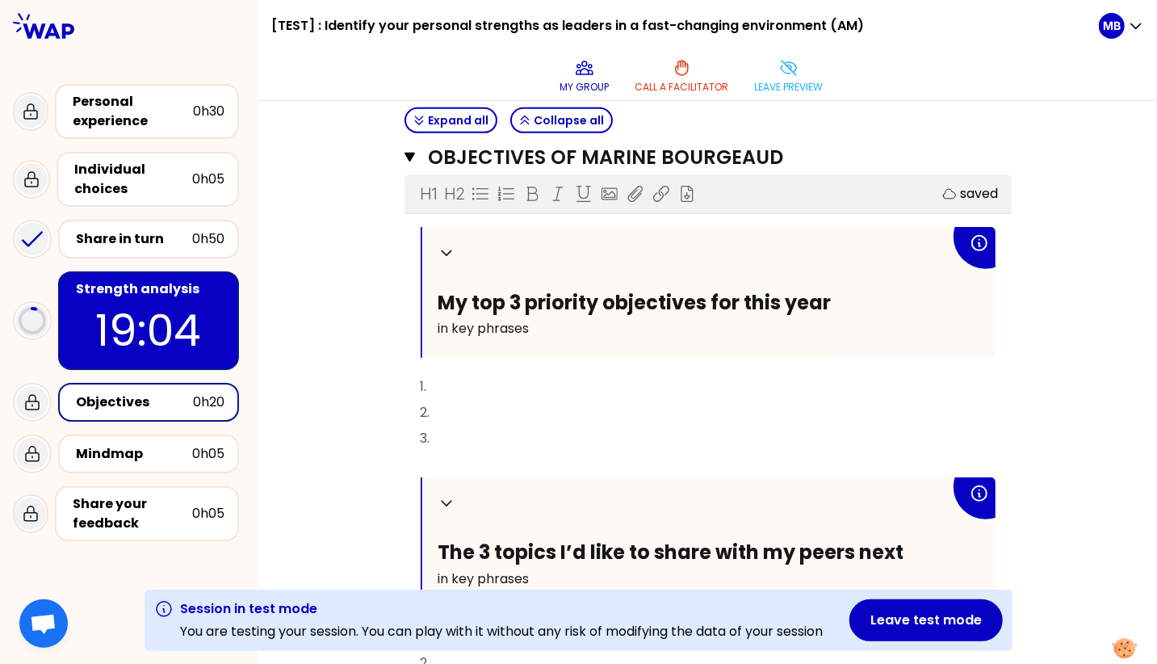
scroll to position [404, 0]
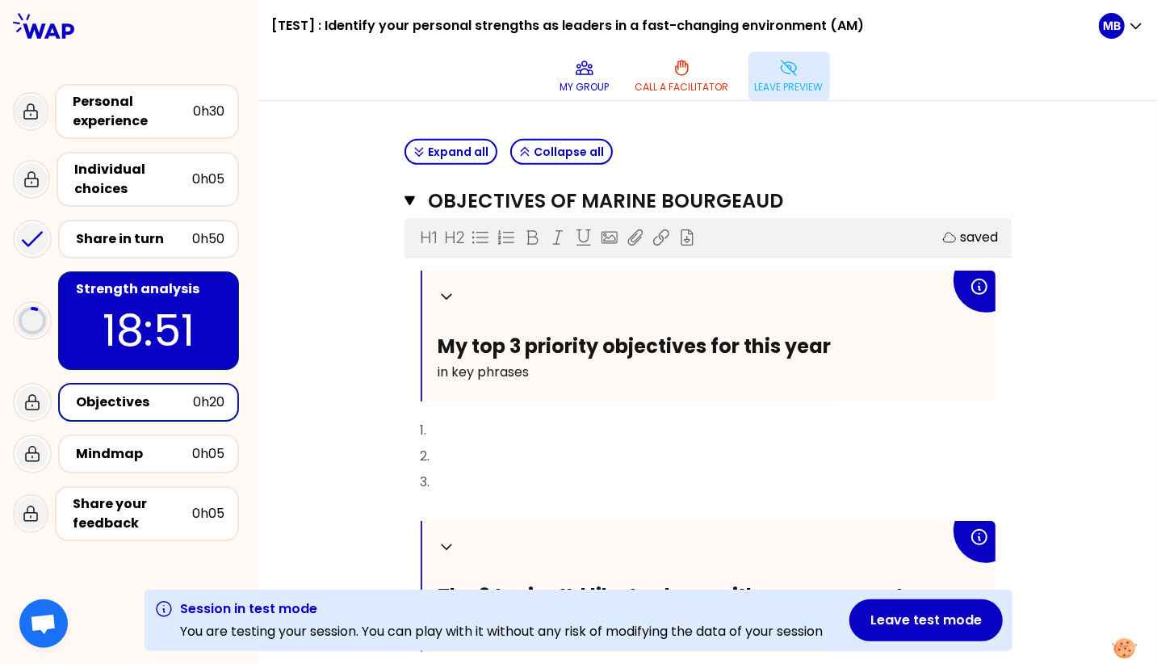
click at [758, 84] on p "Leave preview" at bounding box center [789, 87] width 69 height 13
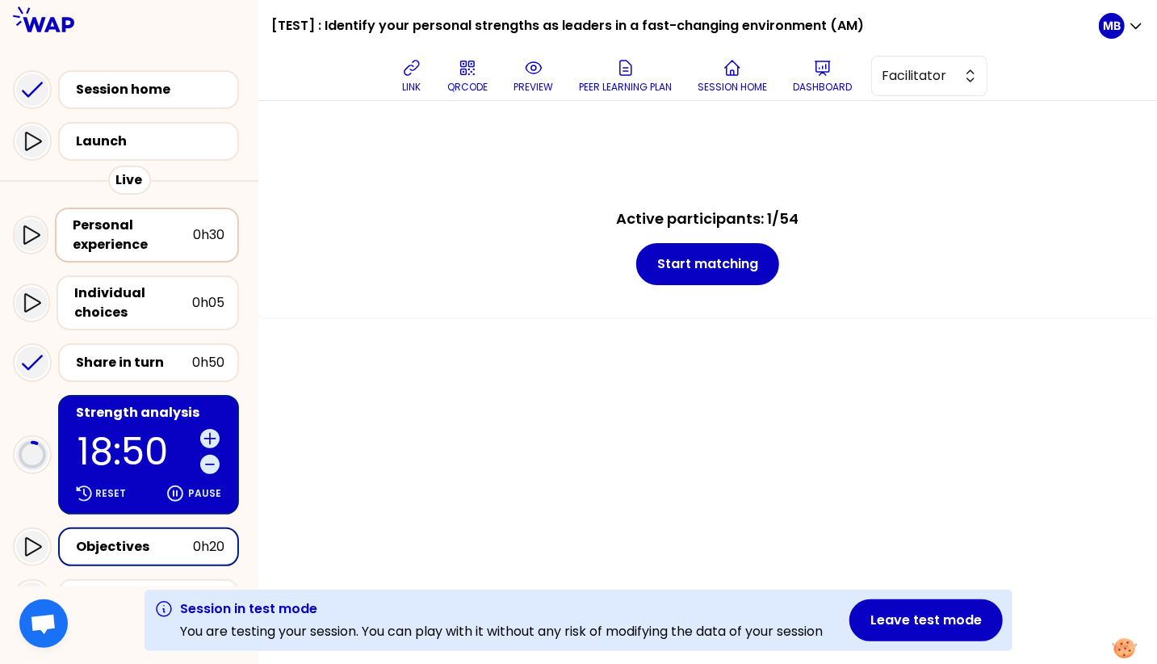
scroll to position [195, 0]
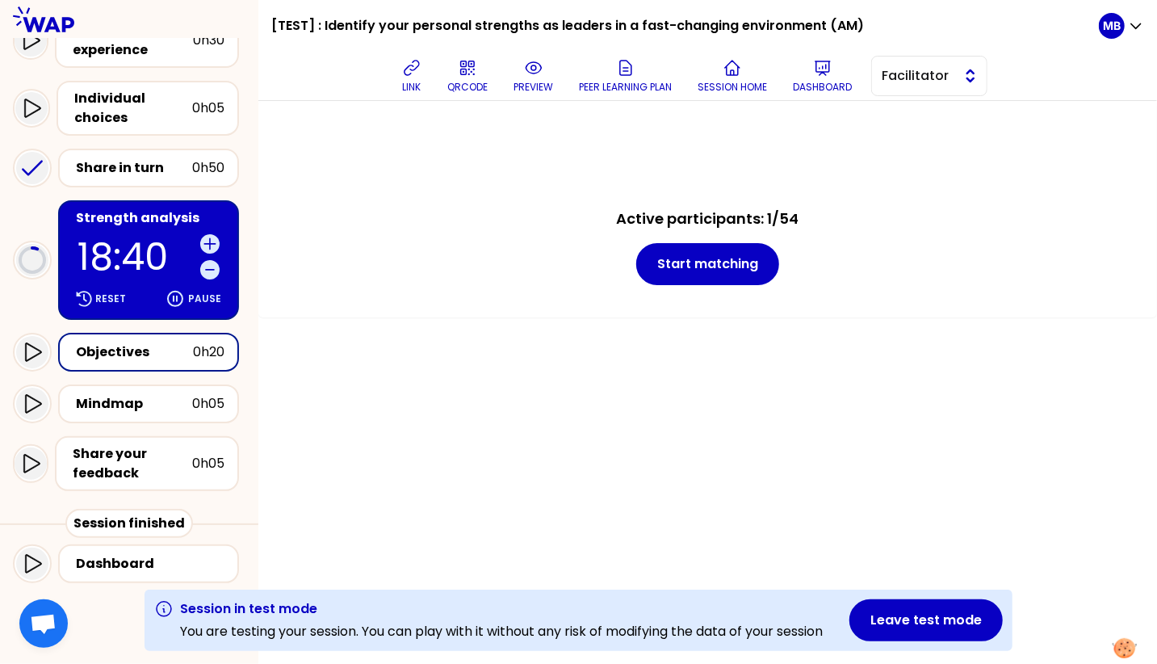
click at [919, 79] on span "Facilitator" at bounding box center [918, 75] width 73 height 19
click at [913, 120] on span "Editor" at bounding box center [938, 116] width 69 height 19
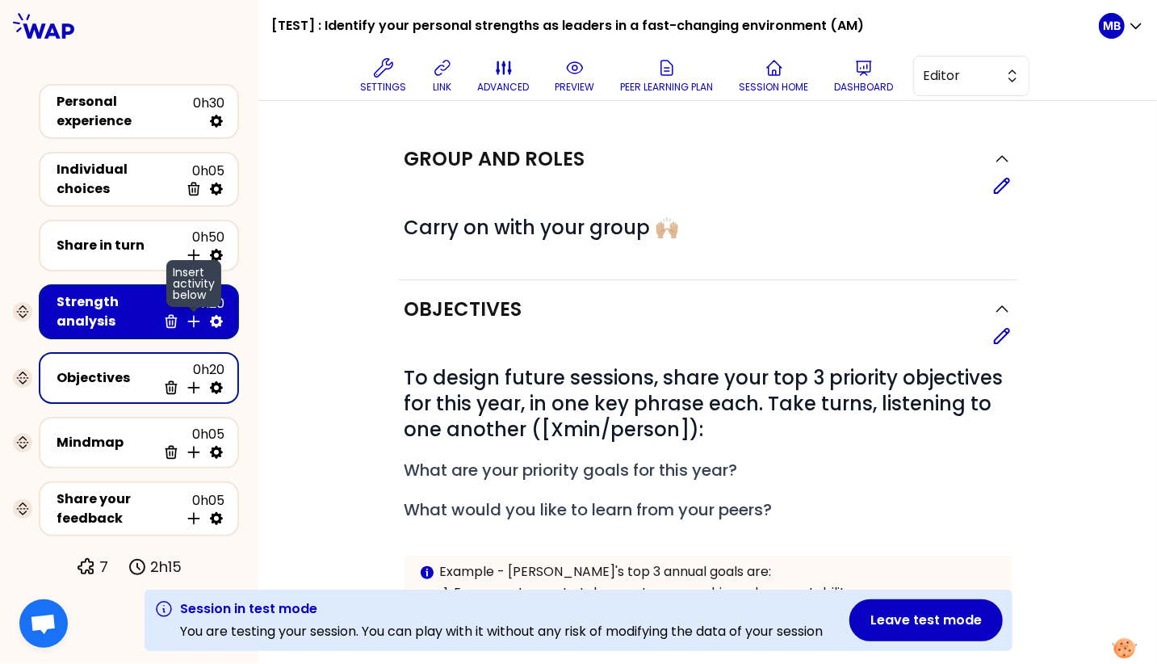
click at [194, 316] on icon at bounding box center [193, 321] width 10 height 10
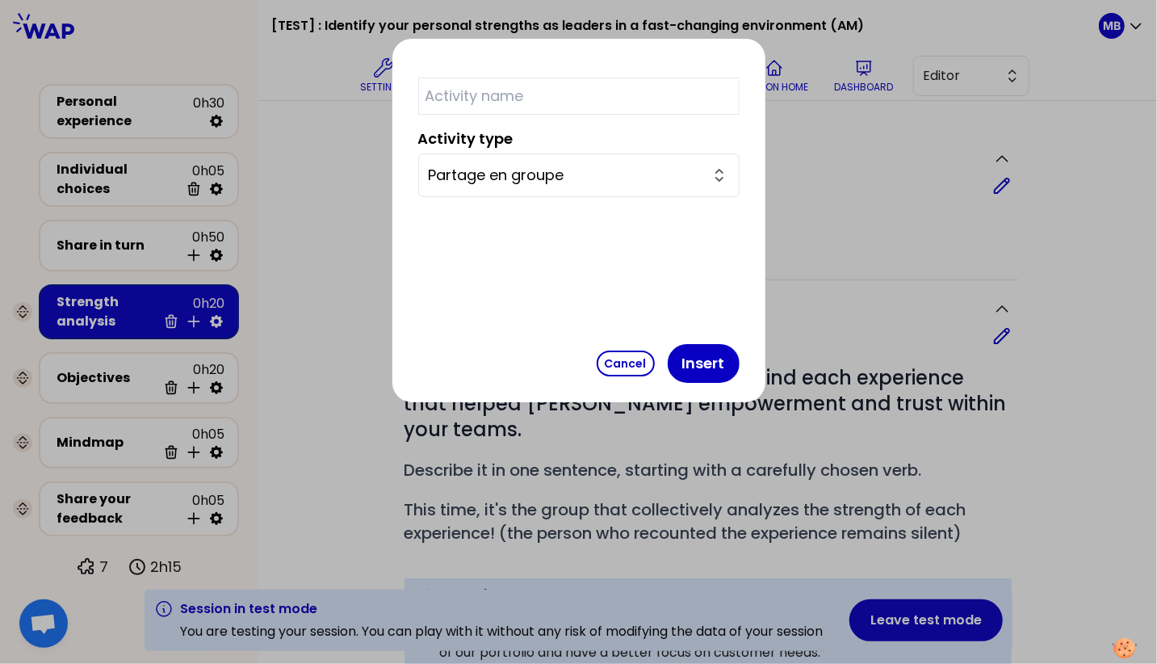
click at [544, 156] on div "Partage en groupe" at bounding box center [578, 175] width 321 height 44
click at [536, 171] on input "Partage en groupe" at bounding box center [569, 175] width 281 height 23
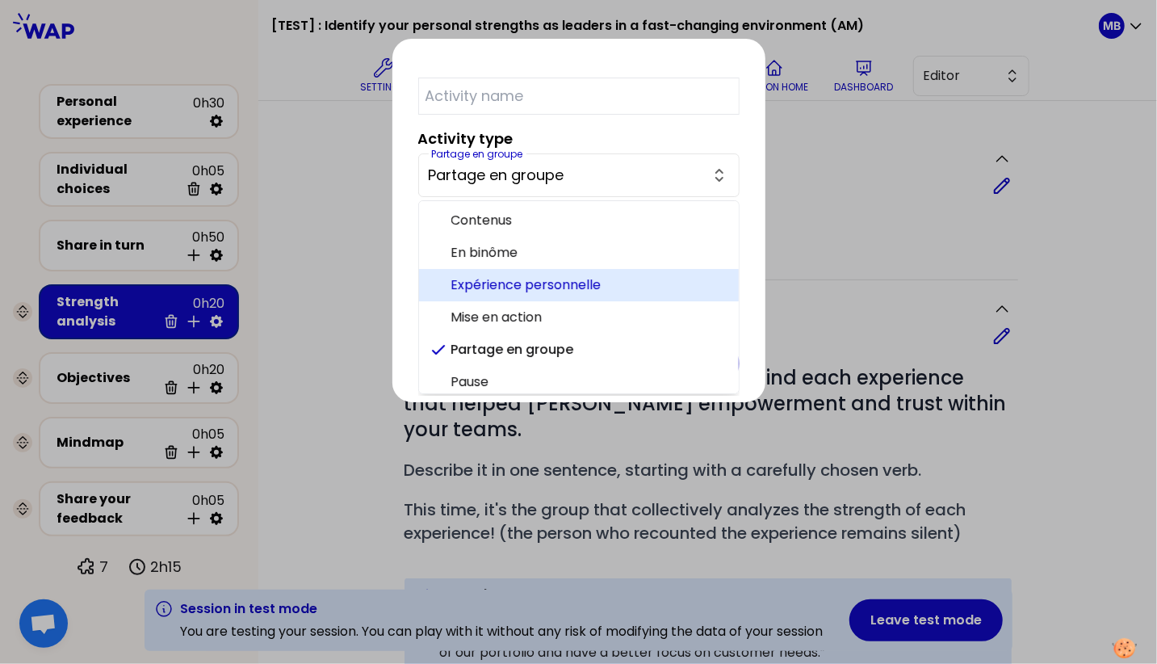
scroll to position [39, 0]
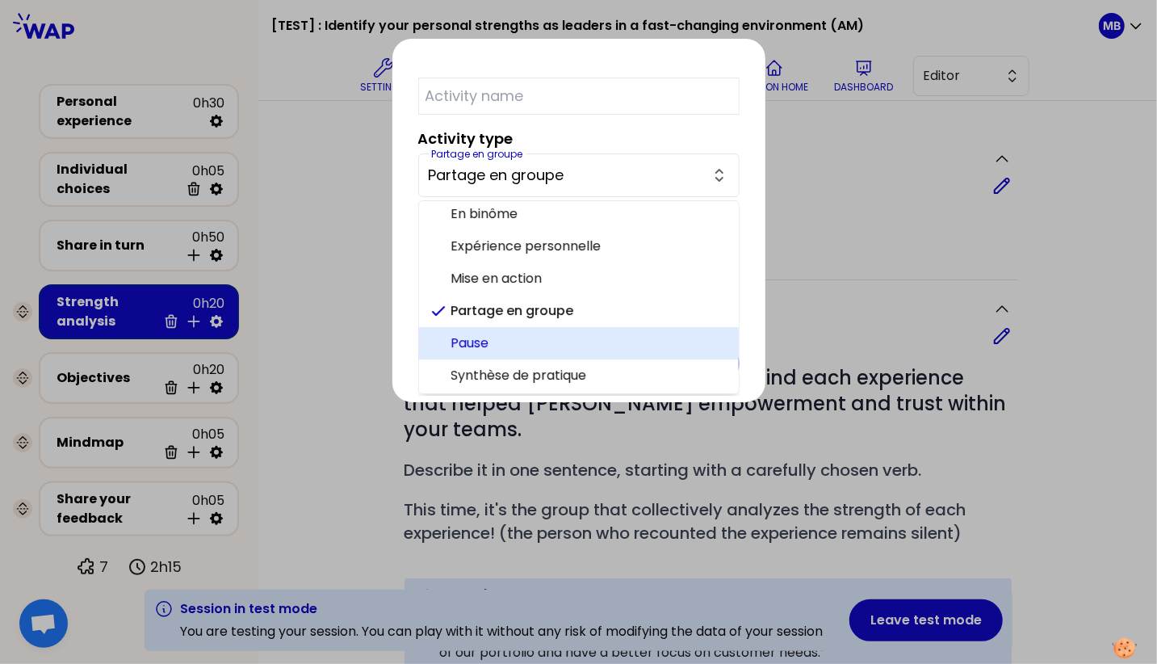
click at [539, 334] on span "Pause" at bounding box center [588, 343] width 275 height 19
type input "Pause"
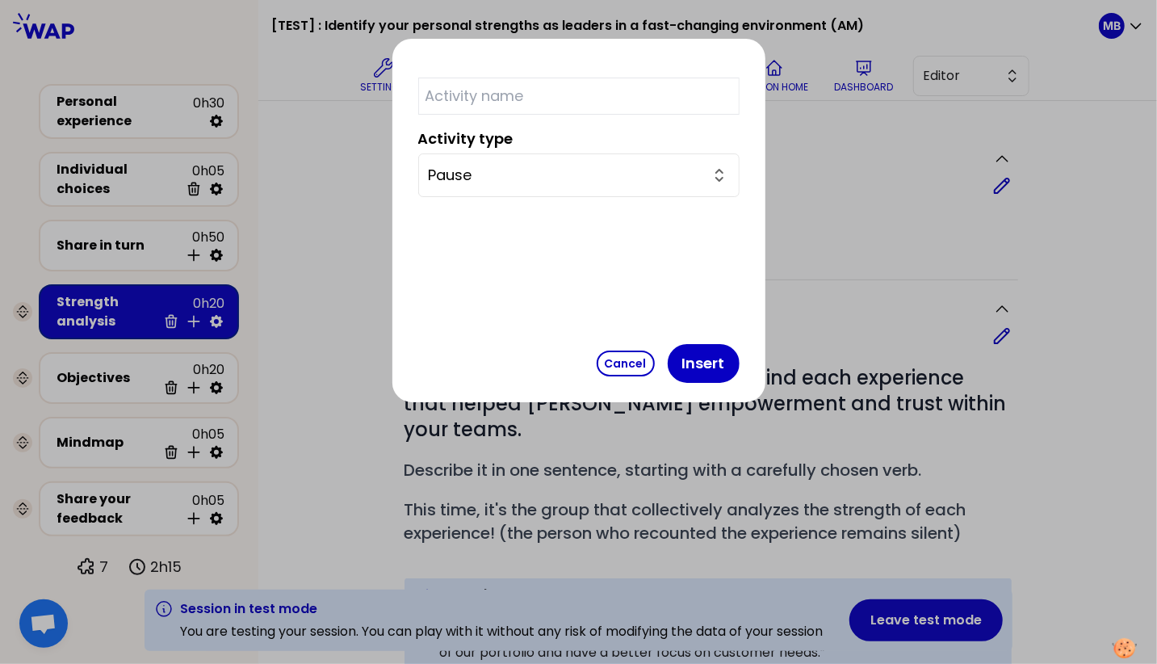
click at [547, 102] on input "text" at bounding box center [578, 96] width 321 height 37
type input "Break ☕️"
click at [668, 371] on button "Insert" at bounding box center [704, 363] width 72 height 39
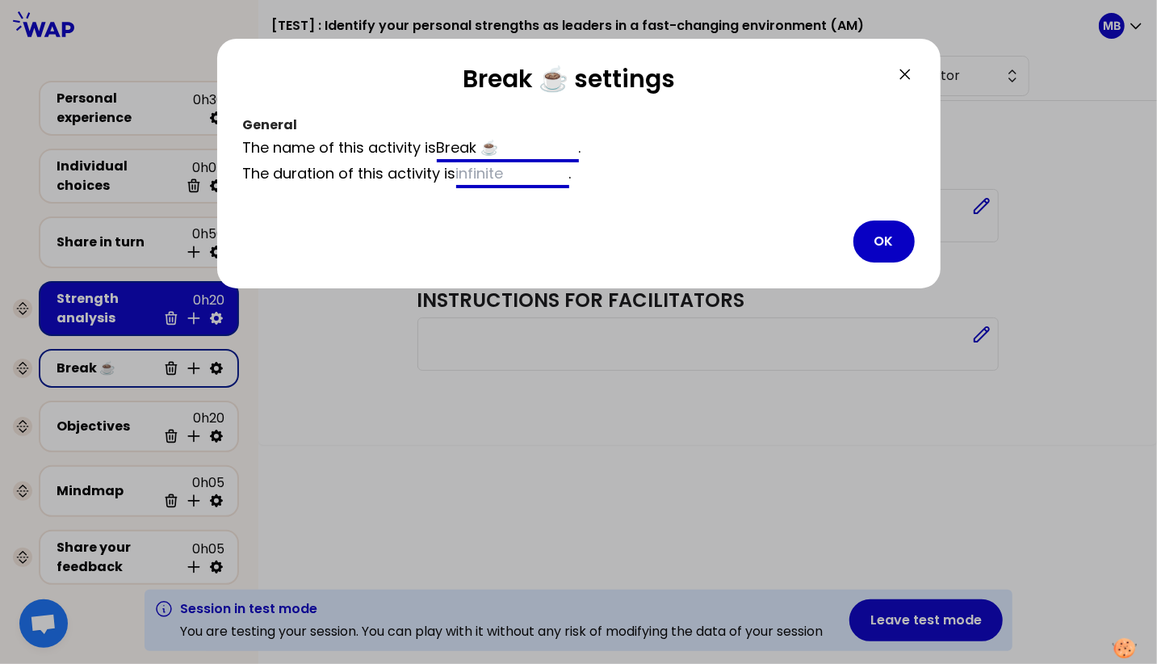
click at [482, 166] on input at bounding box center [512, 175] width 113 height 26
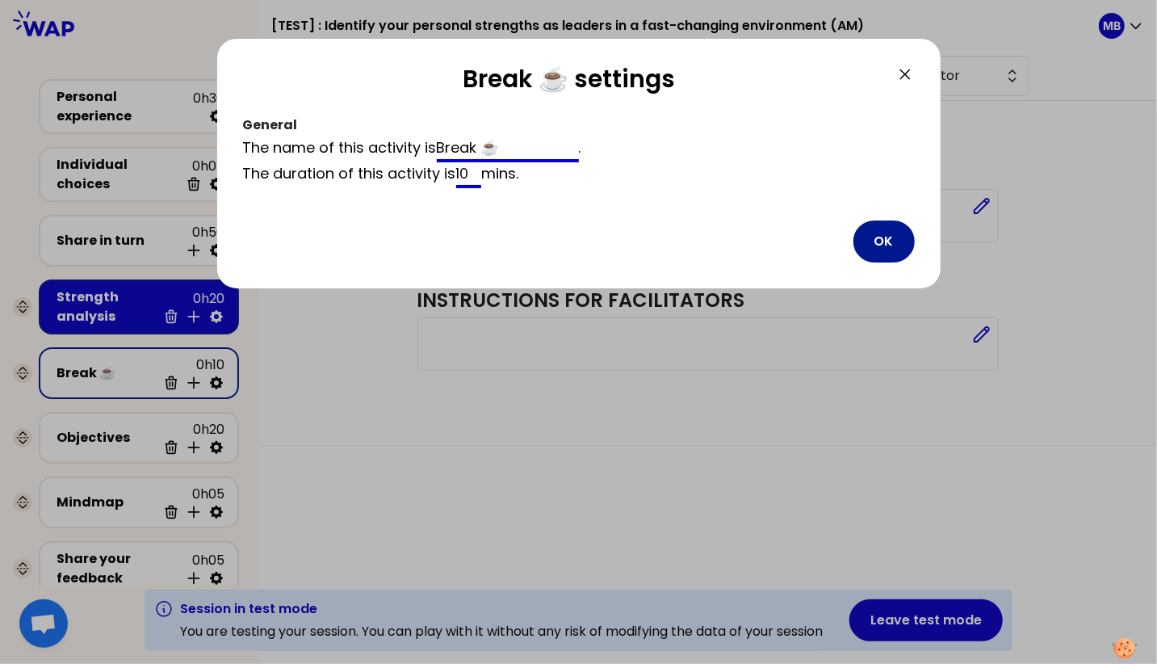
type input "10"
click at [878, 234] on button "OK" at bounding box center [884, 241] width 61 height 42
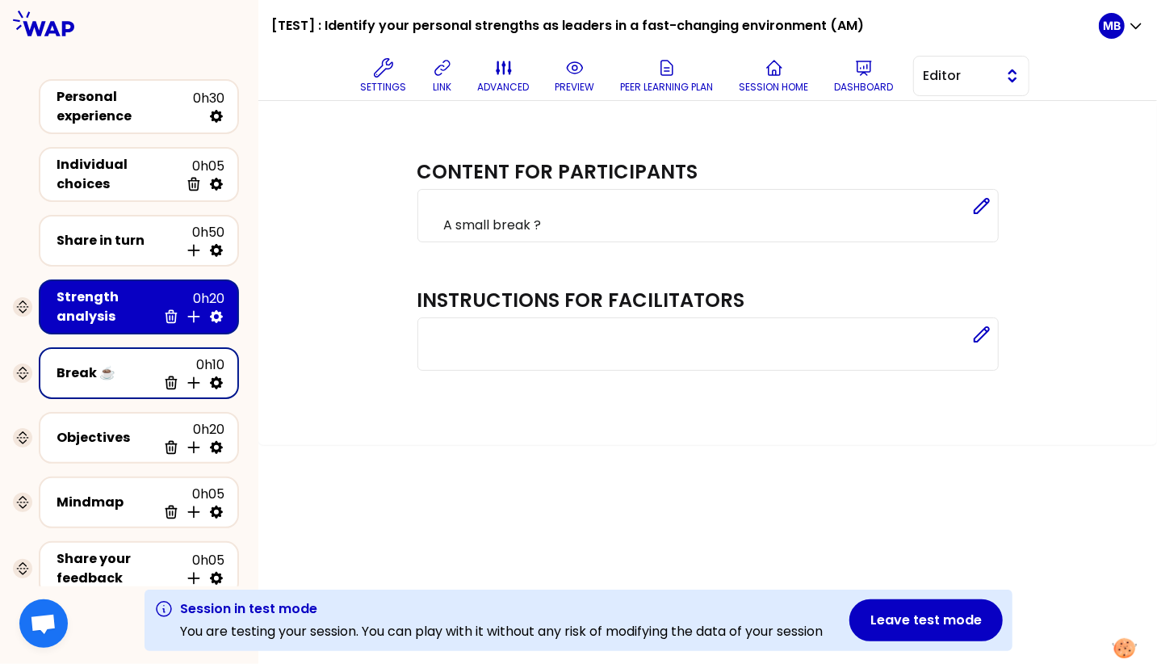
click at [925, 74] on span "Editor" at bounding box center [960, 75] width 73 height 19
click at [932, 132] on li "Facilitator" at bounding box center [971, 142] width 115 height 26
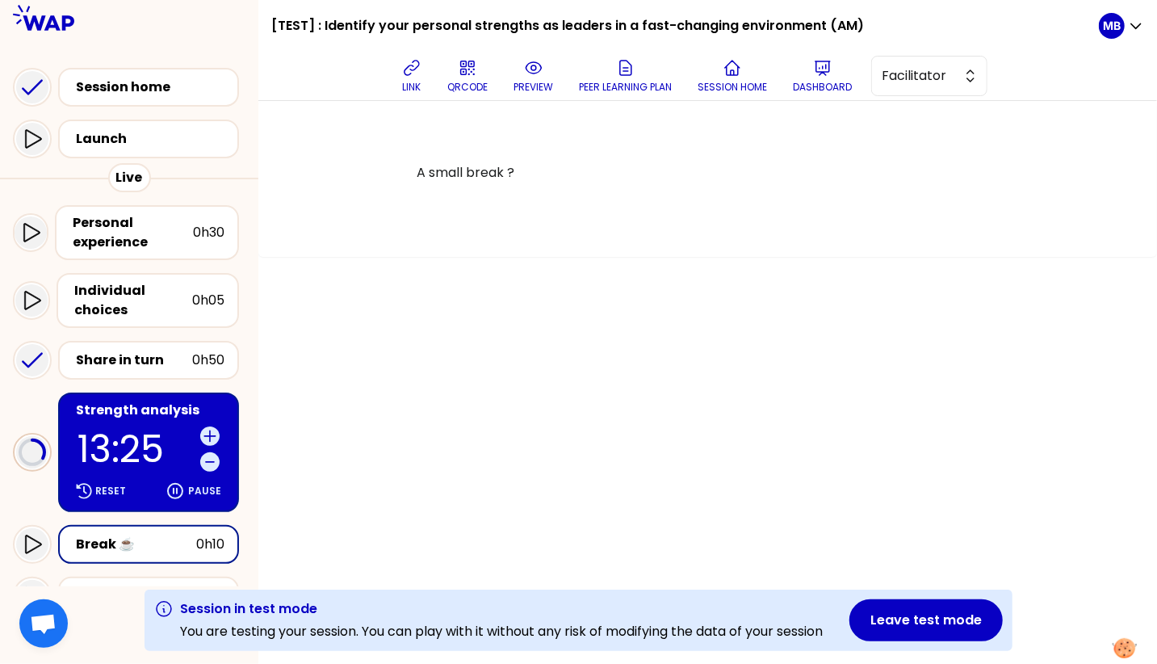
scroll to position [191, 0]
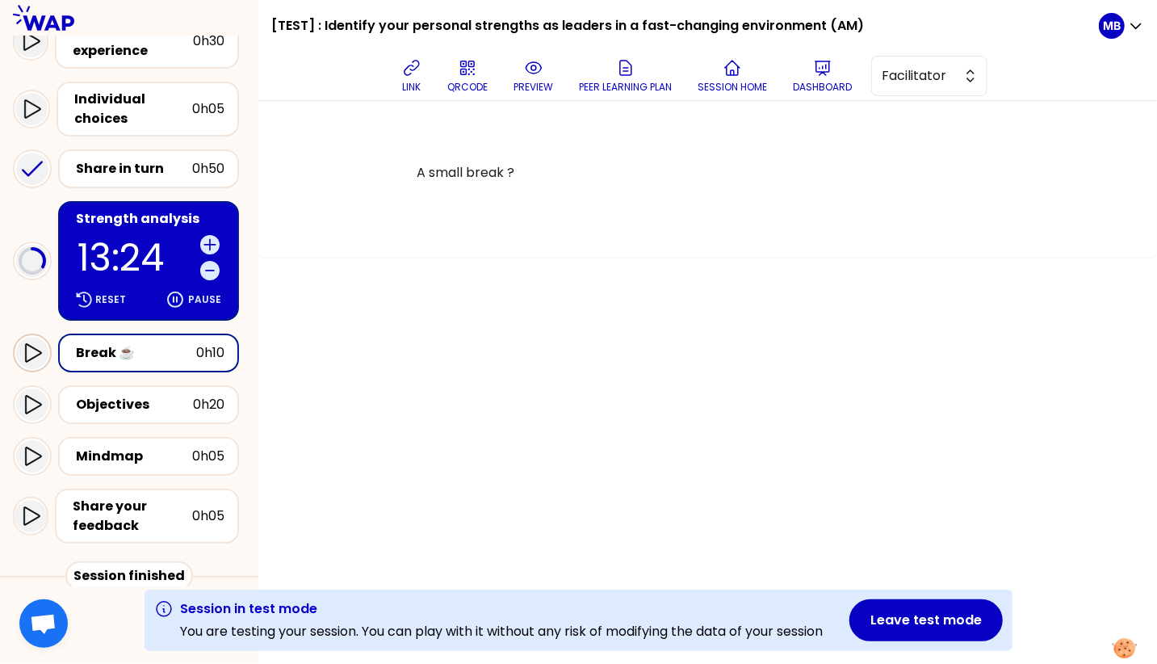
click at [34, 359] on icon at bounding box center [32, 352] width 19 height 19
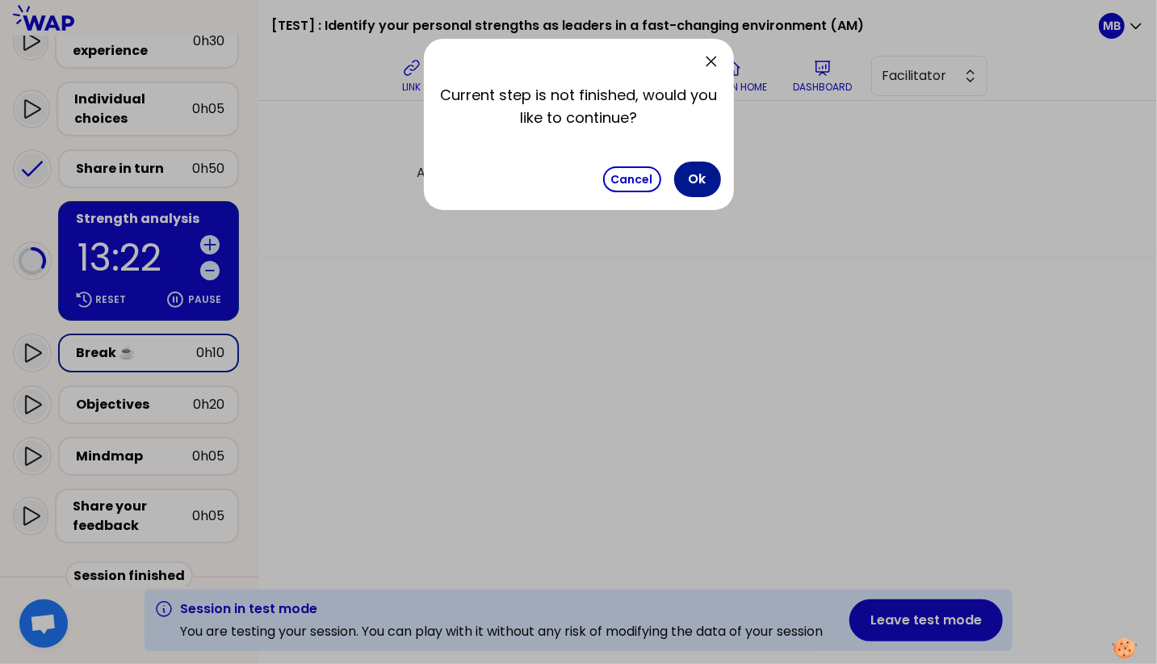
click at [685, 187] on button "Ok" at bounding box center [697, 180] width 47 height 36
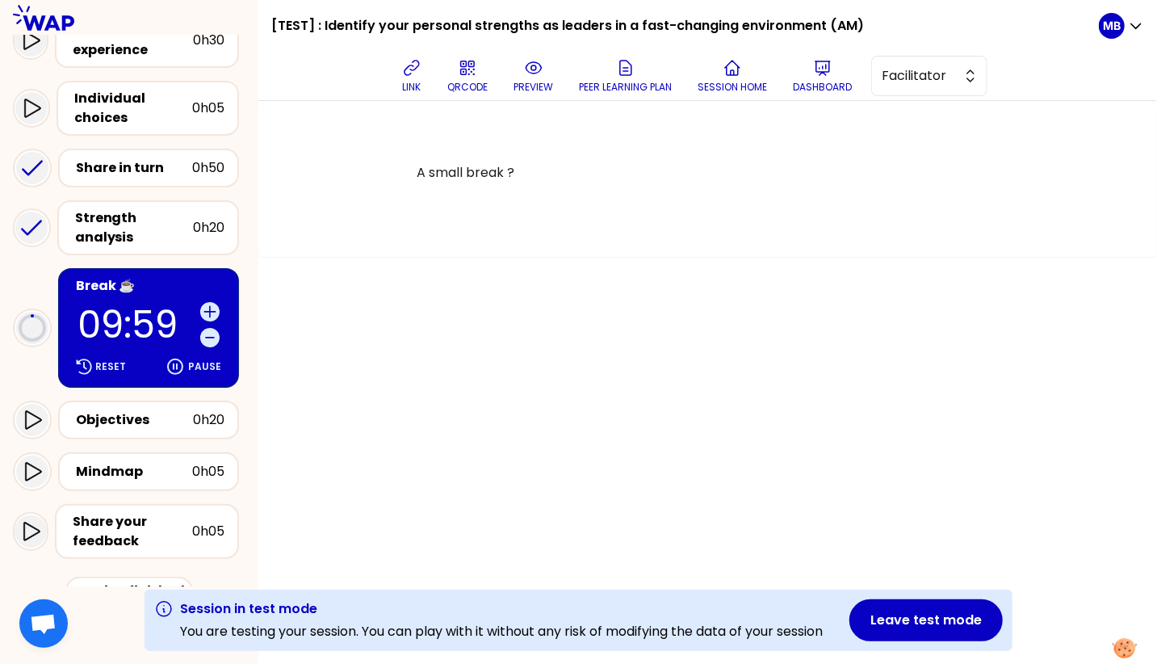
scroll to position [259, 0]
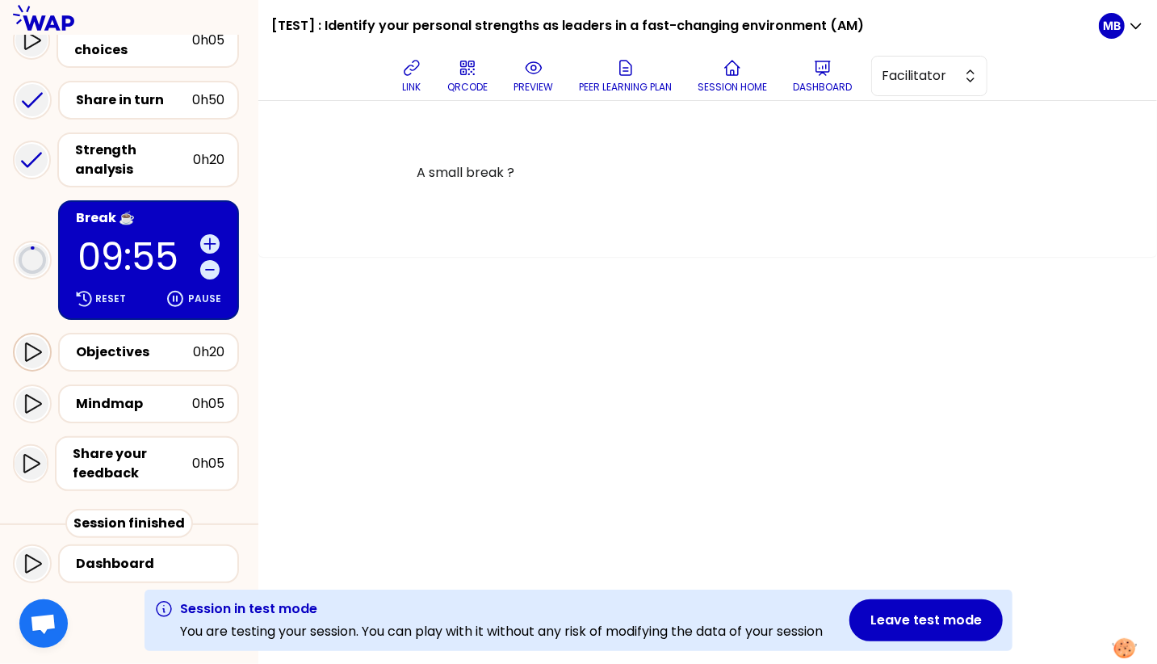
click at [33, 353] on icon at bounding box center [32, 351] width 19 height 19
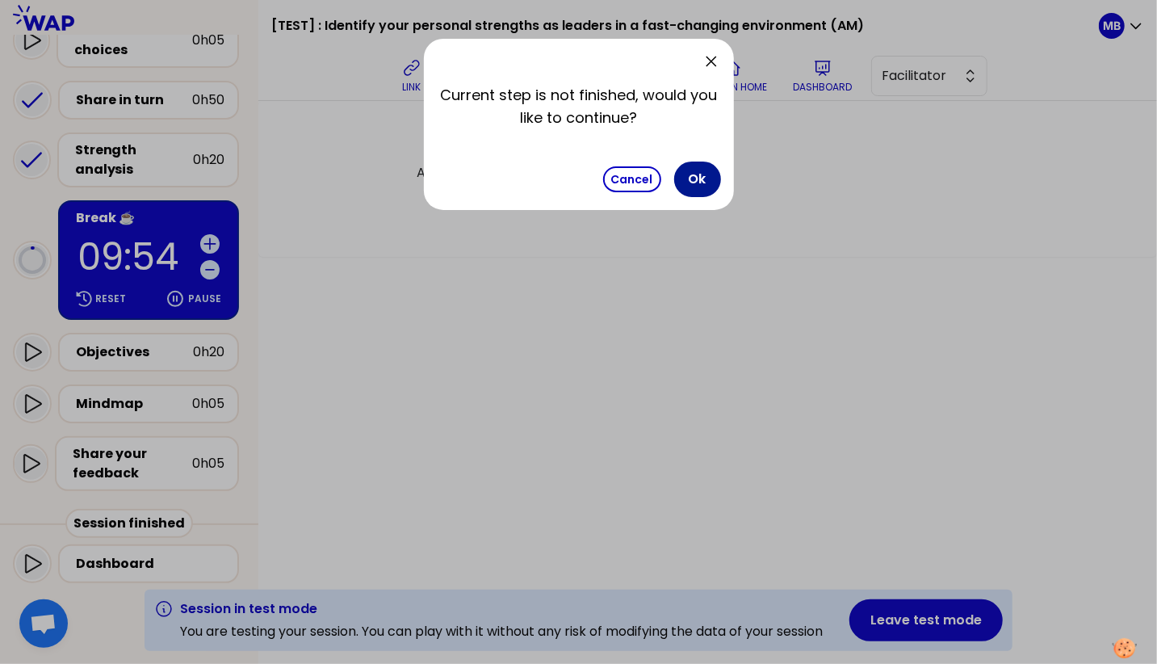
click at [715, 178] on button "Ok" at bounding box center [697, 180] width 47 height 36
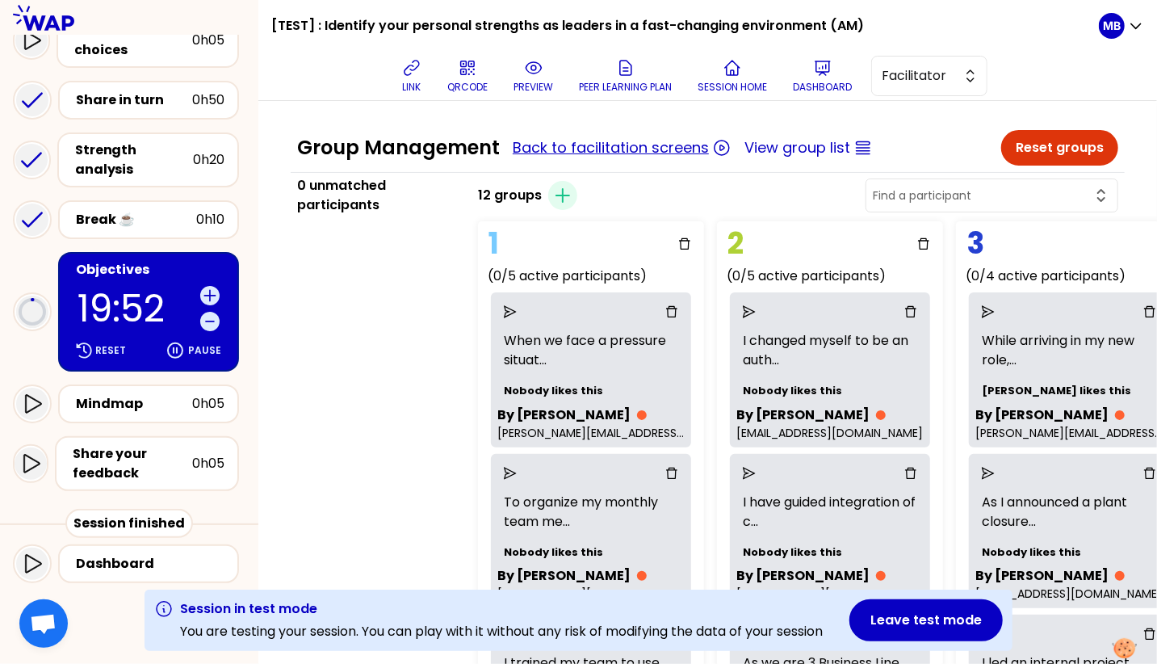
click at [535, 149] on button "Back to facilitation screens" at bounding box center [611, 147] width 196 height 23
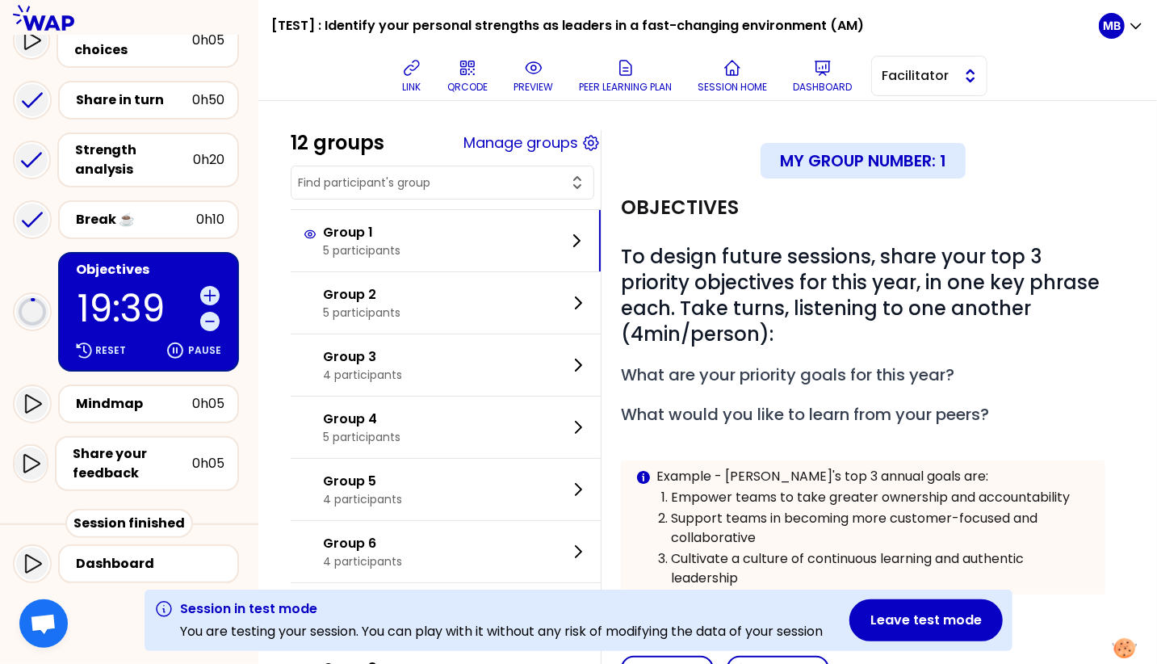
click at [896, 66] on span "Facilitator" at bounding box center [918, 75] width 73 height 19
click at [897, 117] on li "Editor" at bounding box center [929, 116] width 115 height 26
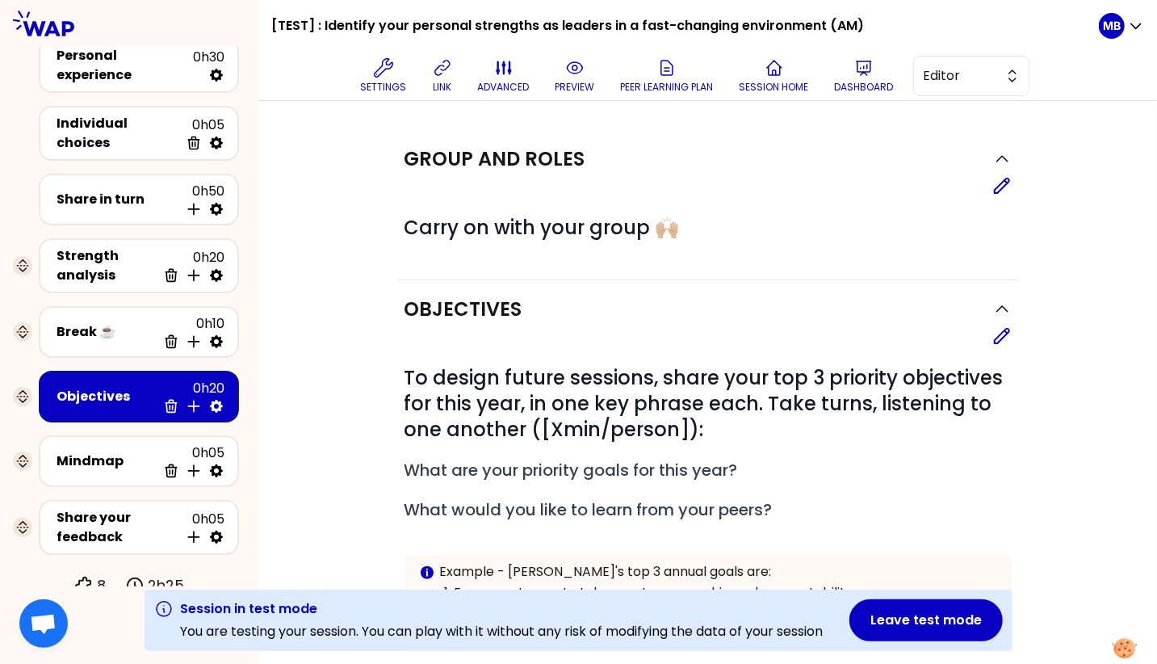
click at [222, 400] on icon at bounding box center [216, 406] width 13 height 13
select select "same_as"
select select "false"
select select "Each"
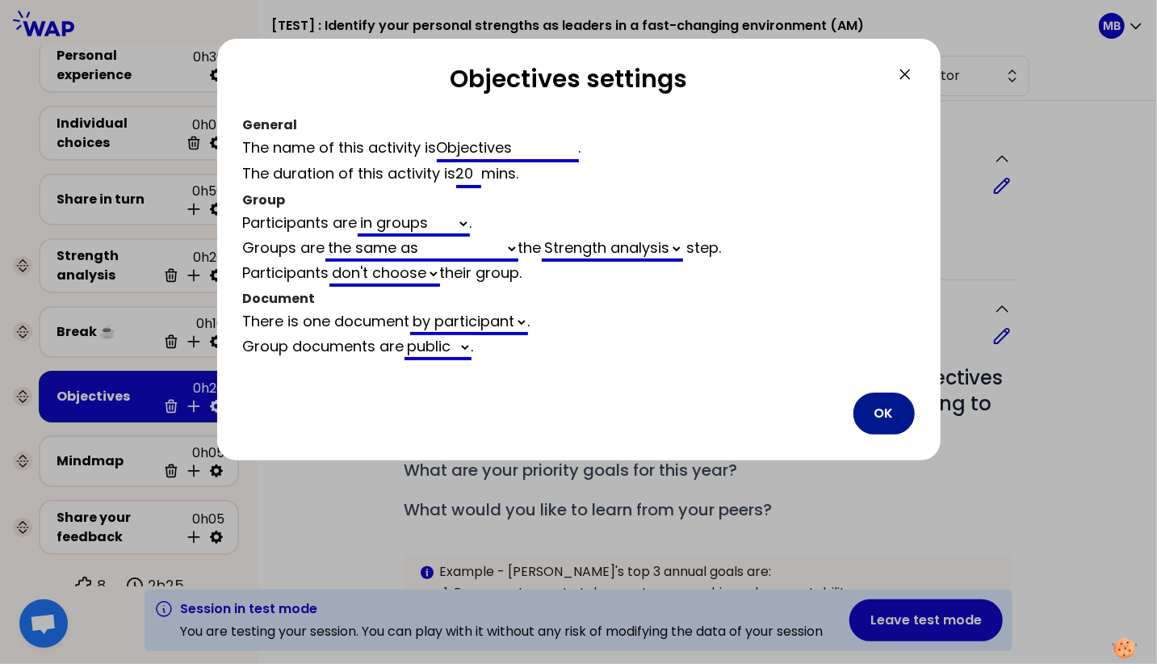
click at [869, 402] on button "OK" at bounding box center [884, 413] width 61 height 42
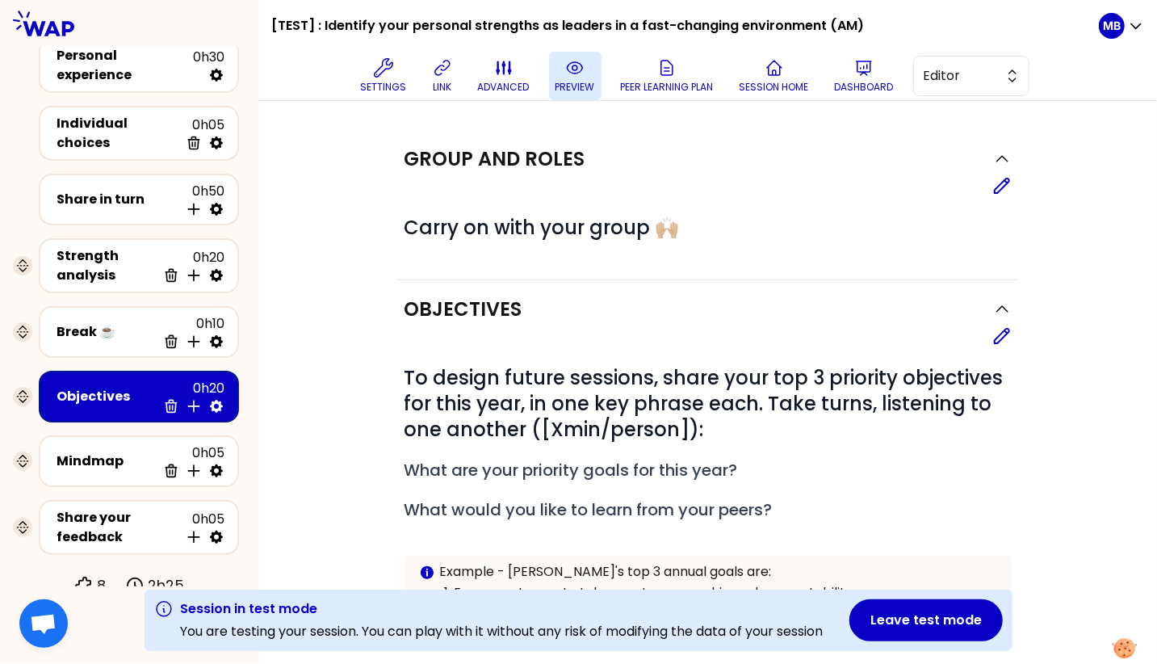
click at [564, 78] on button "preview" at bounding box center [575, 76] width 52 height 48
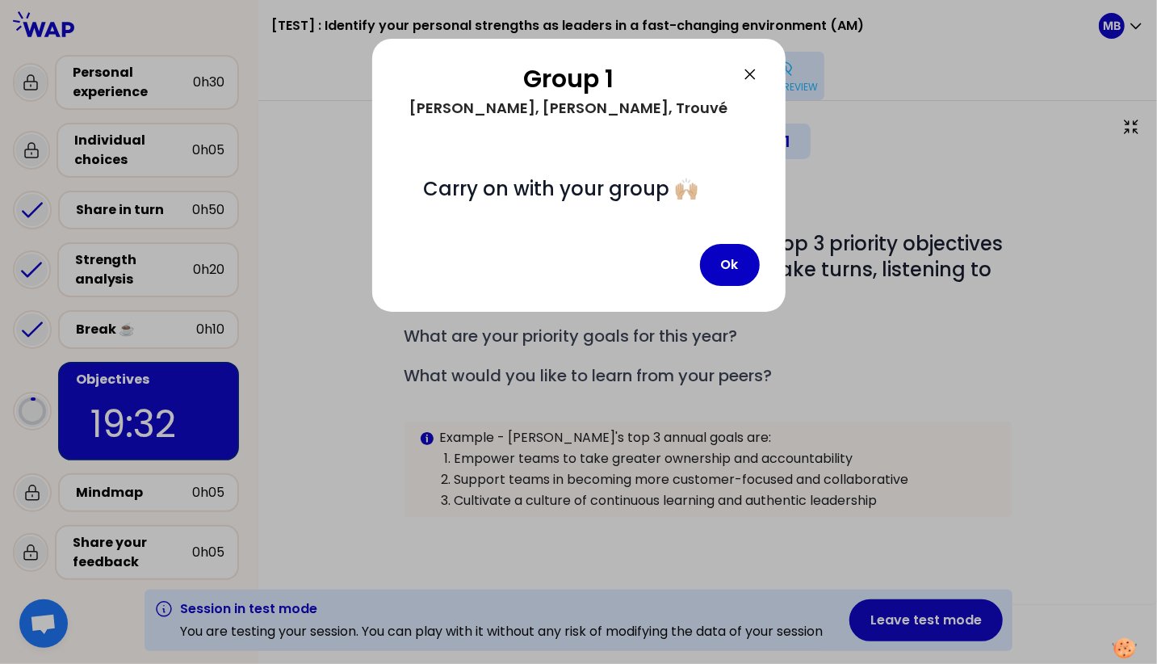
scroll to position [23, 0]
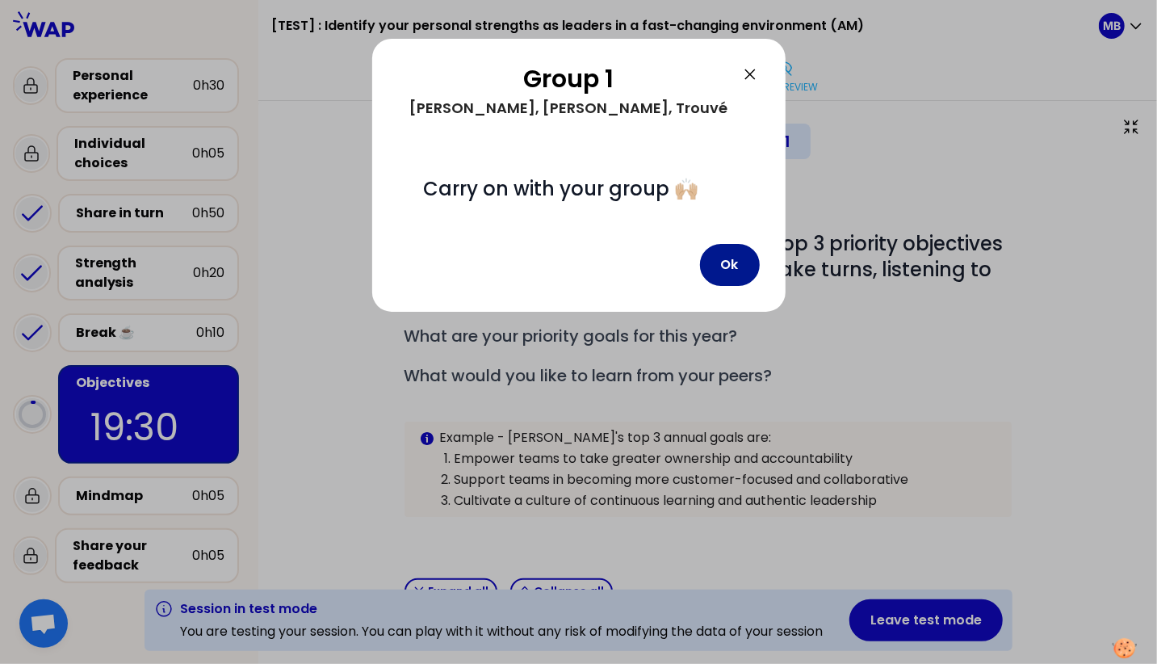
click at [731, 270] on button "Ok" at bounding box center [730, 265] width 60 height 42
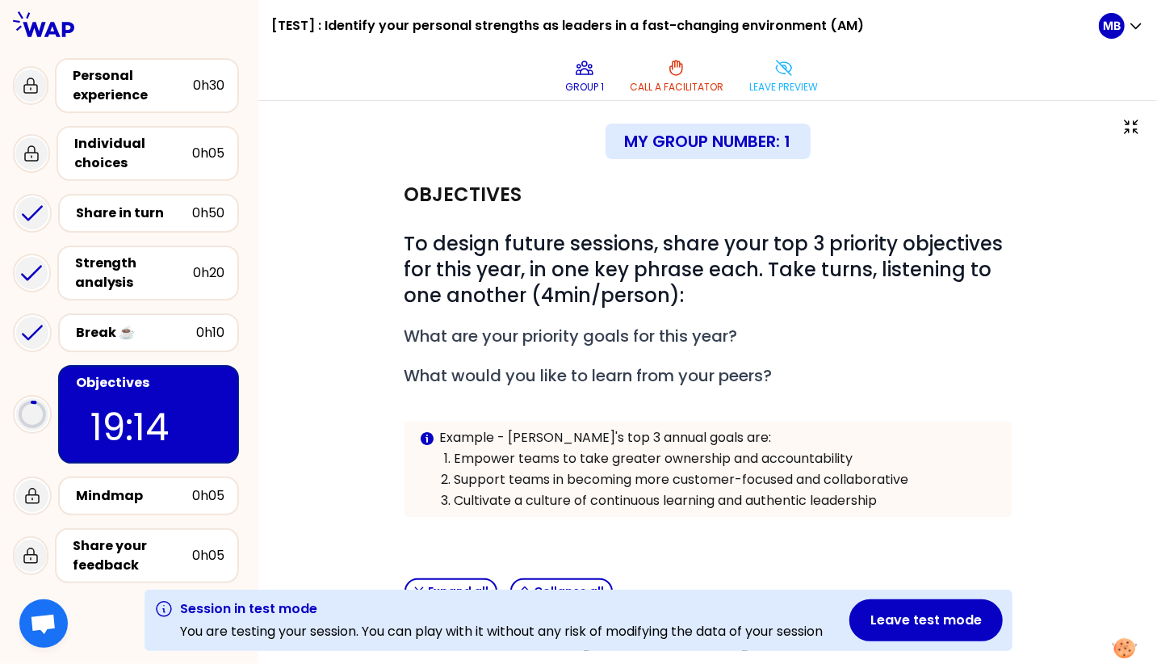
scroll to position [271, 0]
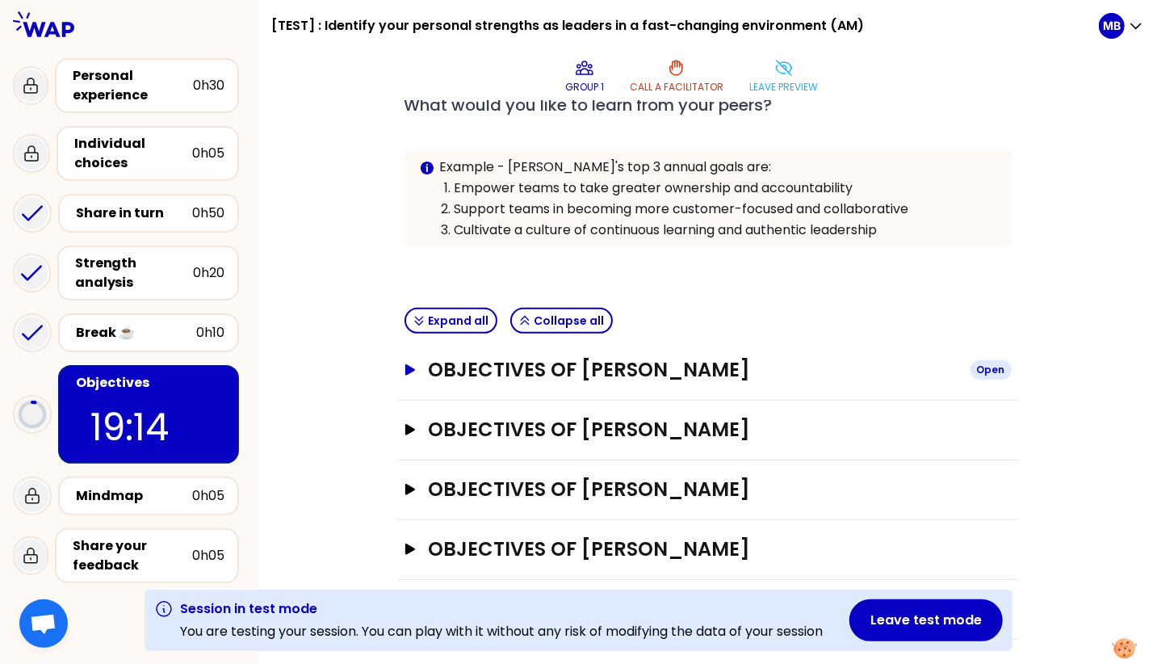
click at [470, 376] on h3 "Objectives of PIERRE LOUIS RODOZ" at bounding box center [692, 370] width 529 height 26
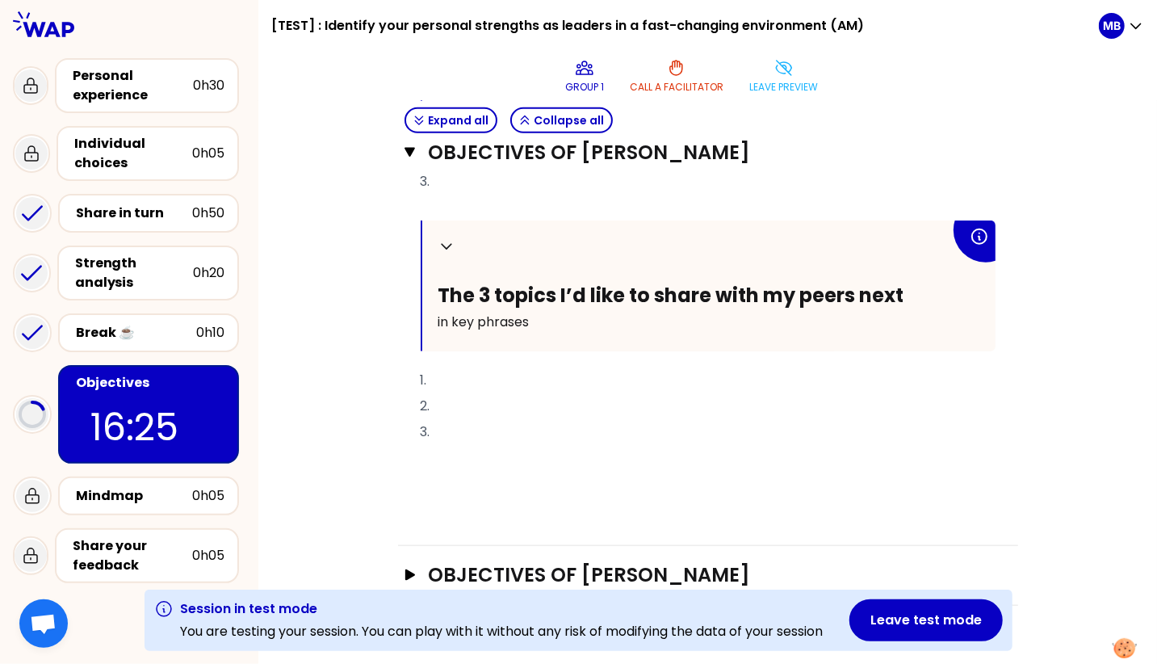
scroll to position [794, 0]
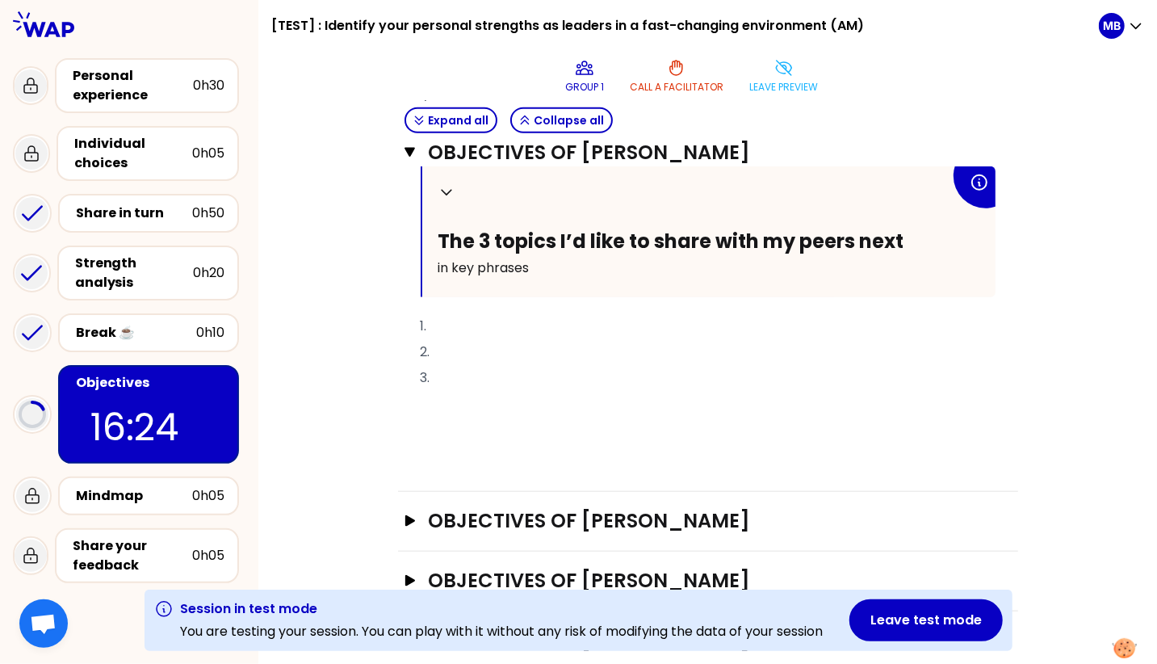
click at [506, 426] on p "﻿" at bounding box center [708, 430] width 575 height 26
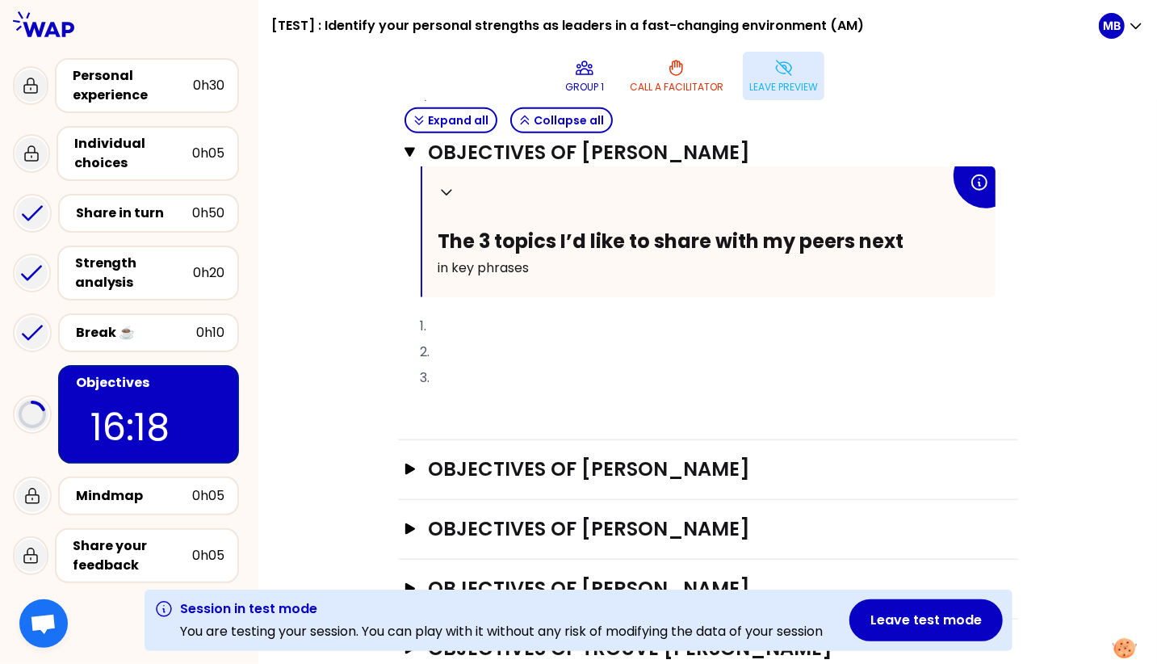
click at [766, 68] on button "Leave preview" at bounding box center [784, 76] width 82 height 48
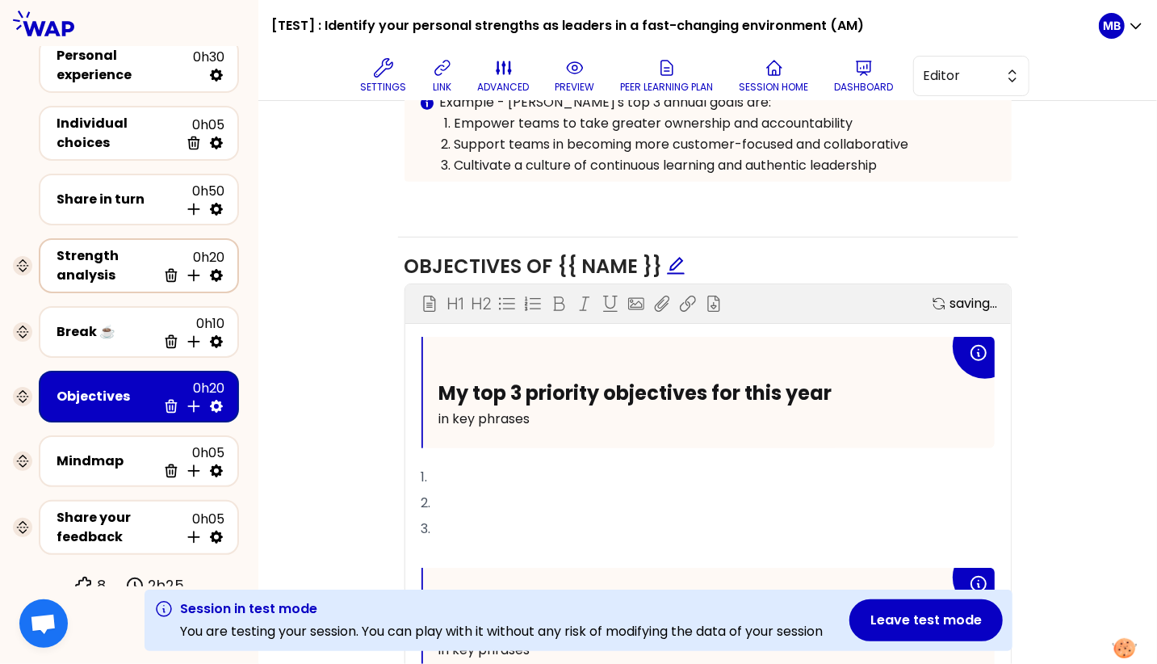
scroll to position [705, 0]
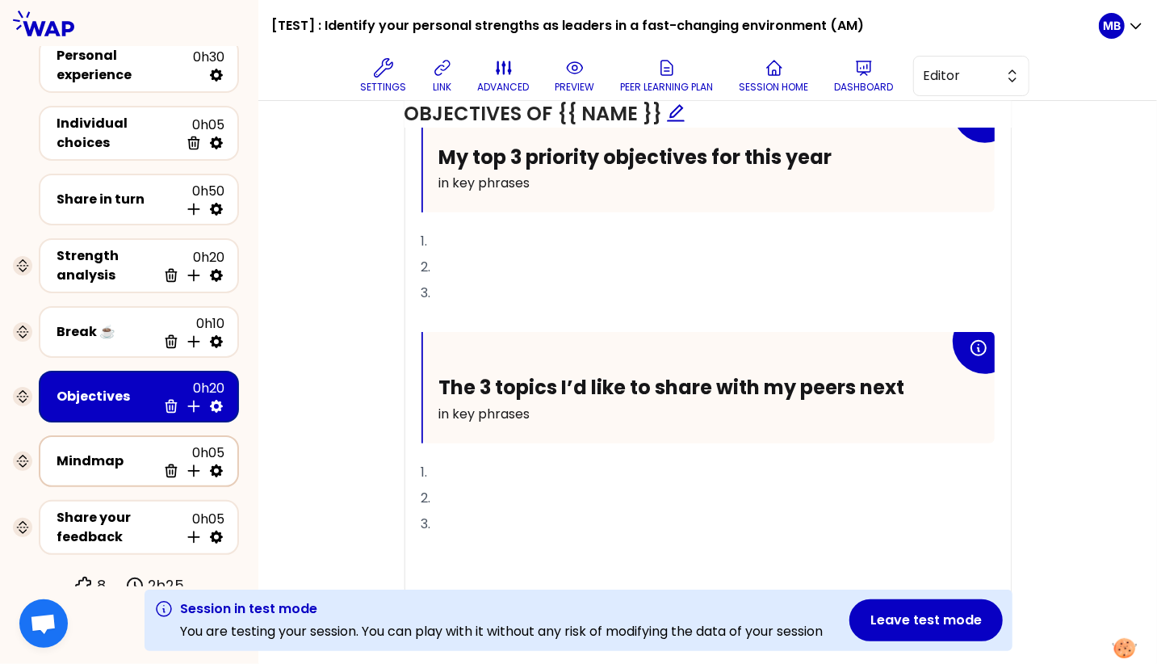
click at [116, 462] on div "Mindmap 0h05 Delete Insert activity below" at bounding box center [138, 461] width 171 height 36
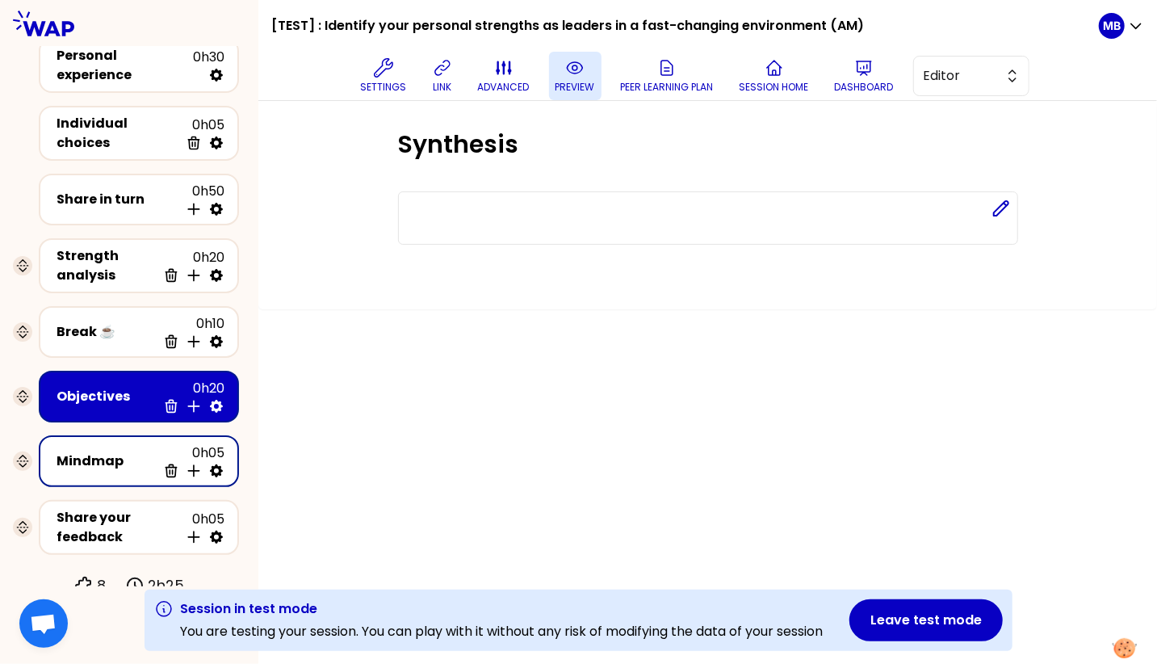
click at [574, 69] on icon at bounding box center [574, 67] width 19 height 19
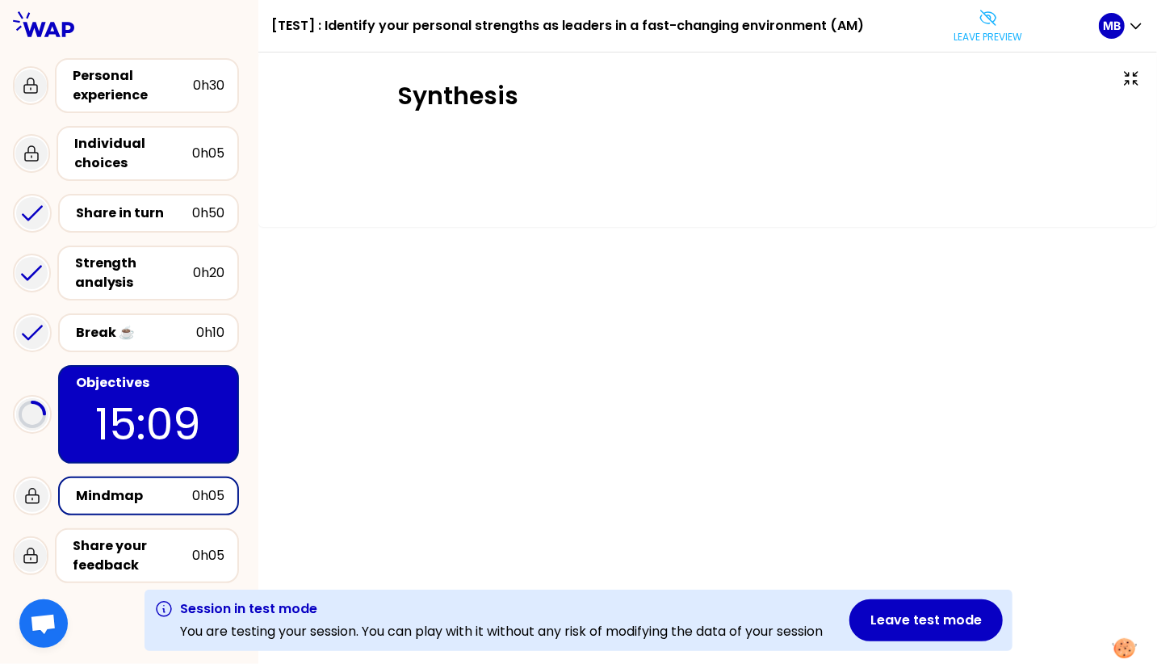
drag, startPoint x: 397, startPoint y: 99, endPoint x: 607, endPoint y: 79, distance: 211.7
click at [607, 79] on div "Synthesis" at bounding box center [707, 139] width 899 height 174
drag, startPoint x: 509, startPoint y: 90, endPoint x: 384, endPoint y: 87, distance: 124.4
click at [384, 87] on div "Synthesis" at bounding box center [708, 138] width 834 height 113
click at [388, 97] on div "Synthesis" at bounding box center [708, 138] width 834 height 113
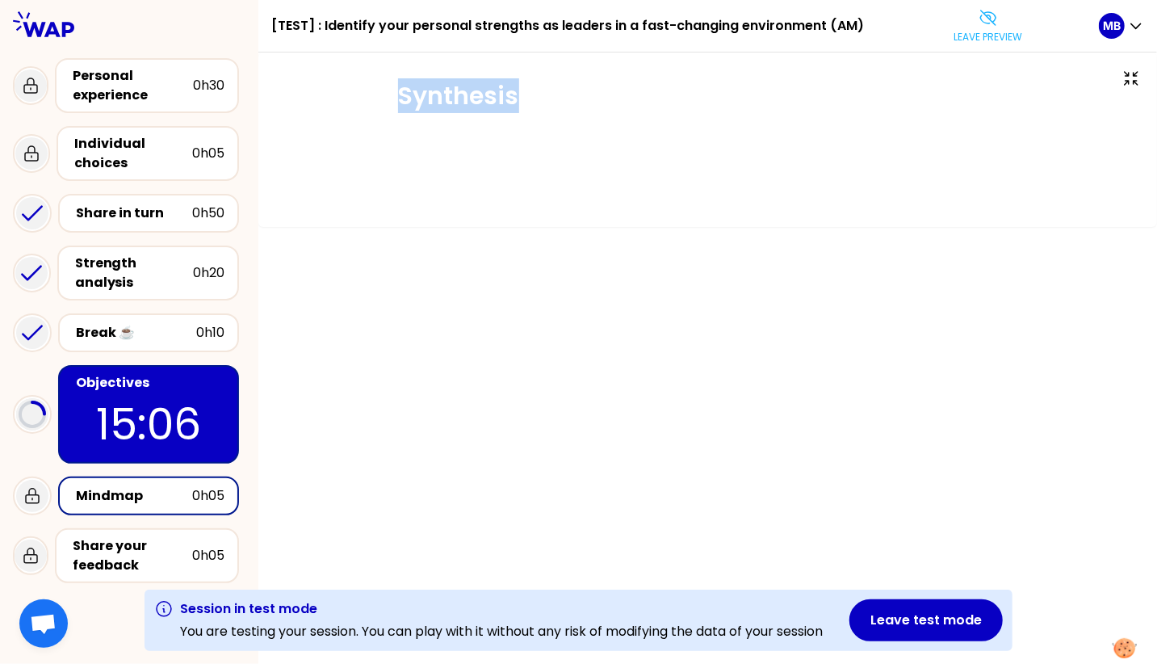
drag, startPoint x: 393, startPoint y: 90, endPoint x: 557, endPoint y: 90, distance: 163.9
click at [557, 90] on div "Synthesis" at bounding box center [708, 138] width 834 height 113
copy h1 "Synthesis"
click at [974, 31] on p "Leave preview" at bounding box center [988, 37] width 69 height 13
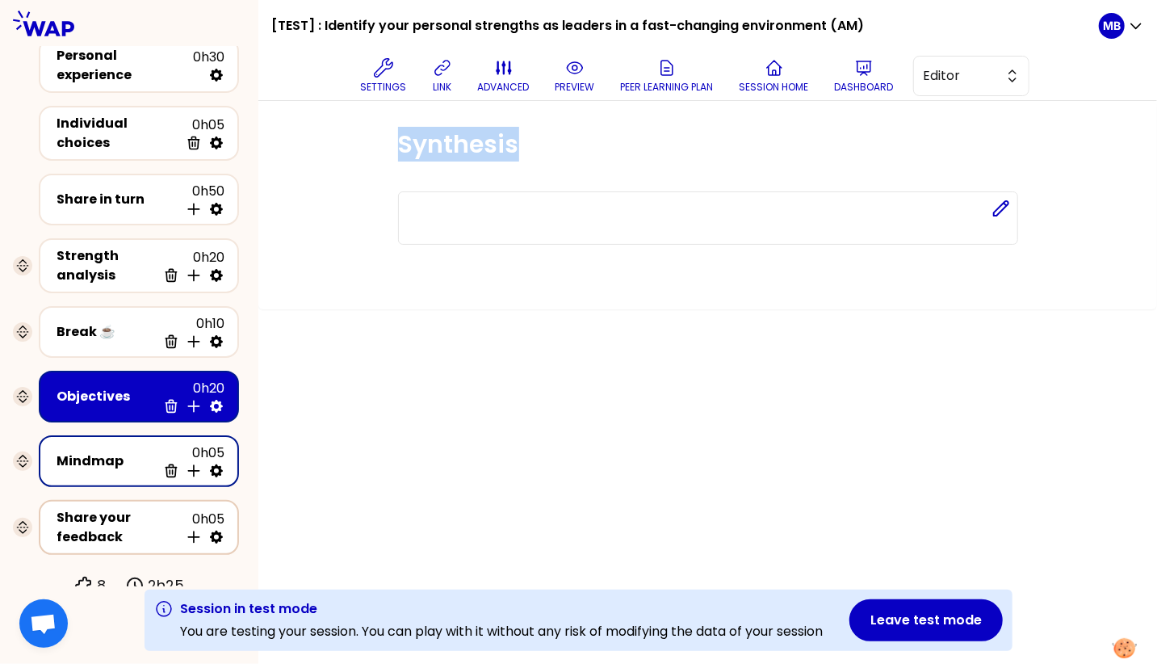
click at [78, 513] on div "Share your feedback" at bounding box center [118, 527] width 123 height 39
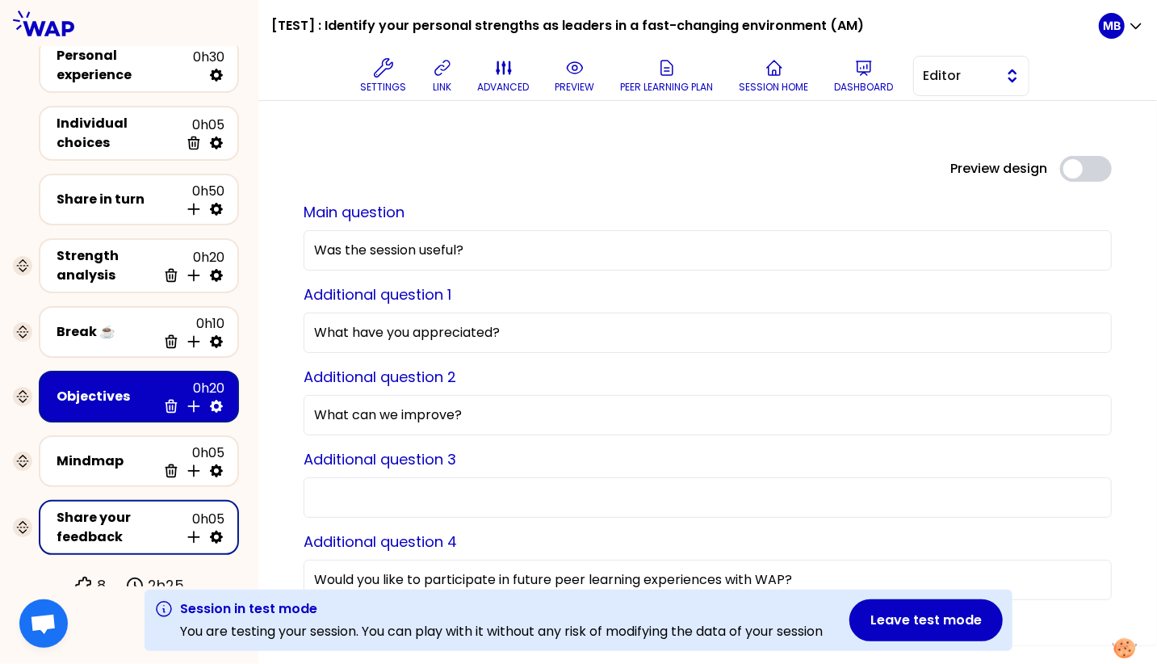
click at [979, 74] on span "Editor" at bounding box center [960, 75] width 73 height 19
click at [964, 134] on span "Facilitator" at bounding box center [980, 141] width 69 height 19
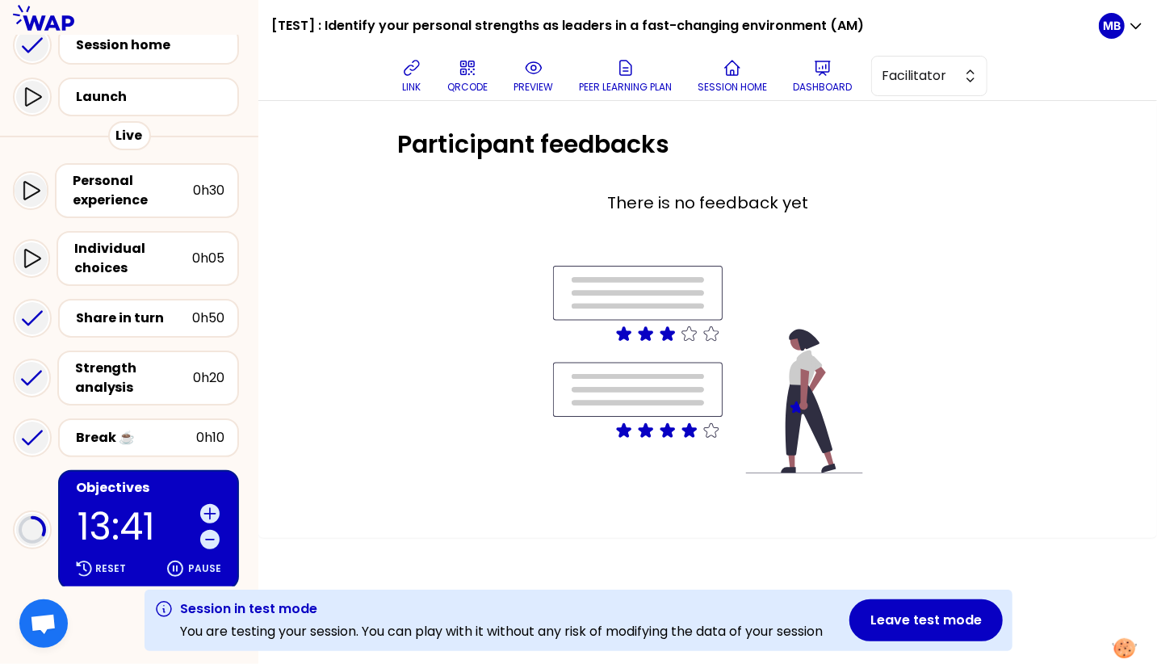
scroll to position [259, 0]
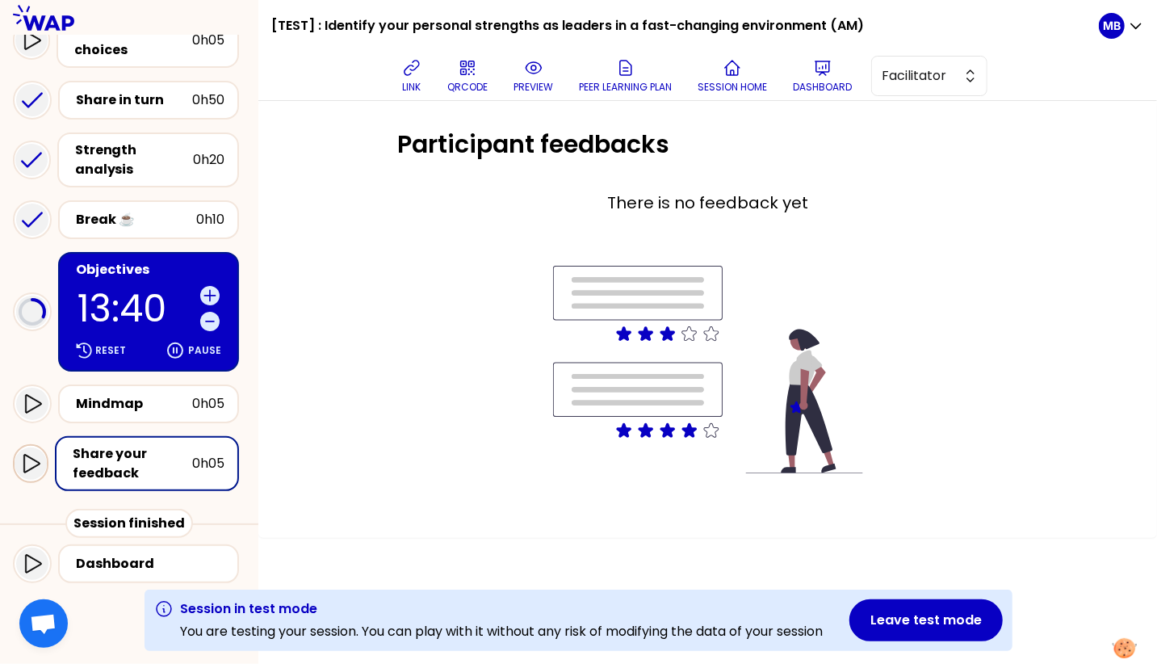
click at [36, 464] on icon at bounding box center [30, 463] width 19 height 19
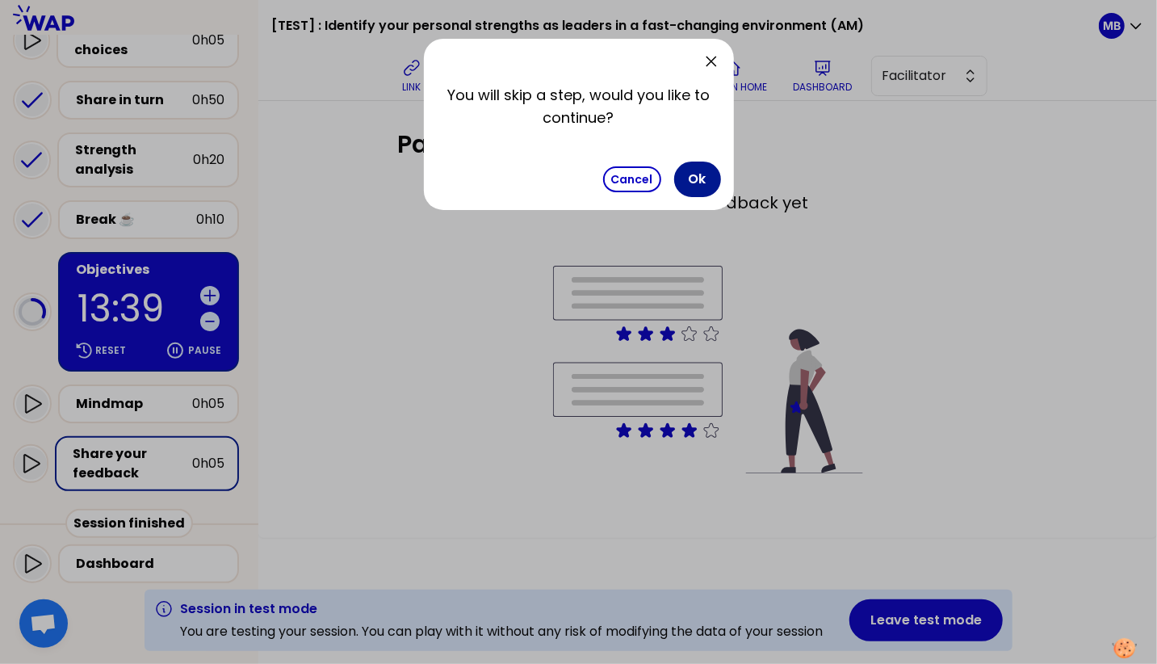
click at [688, 182] on button "Ok" at bounding box center [697, 180] width 47 height 36
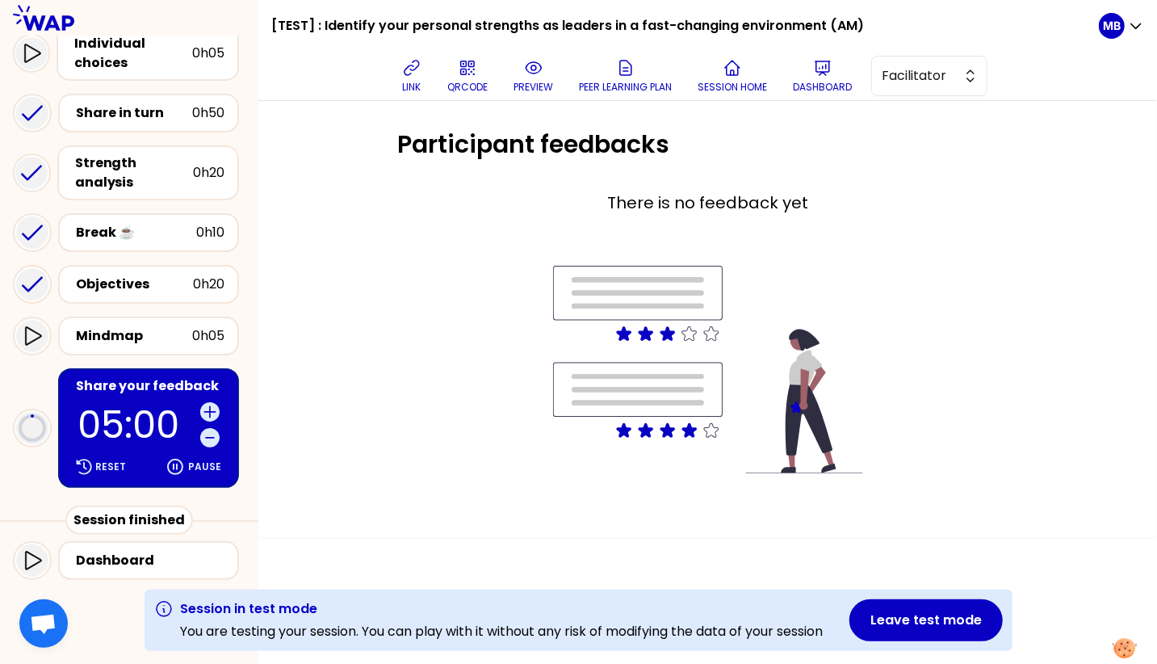
scroll to position [244, 0]
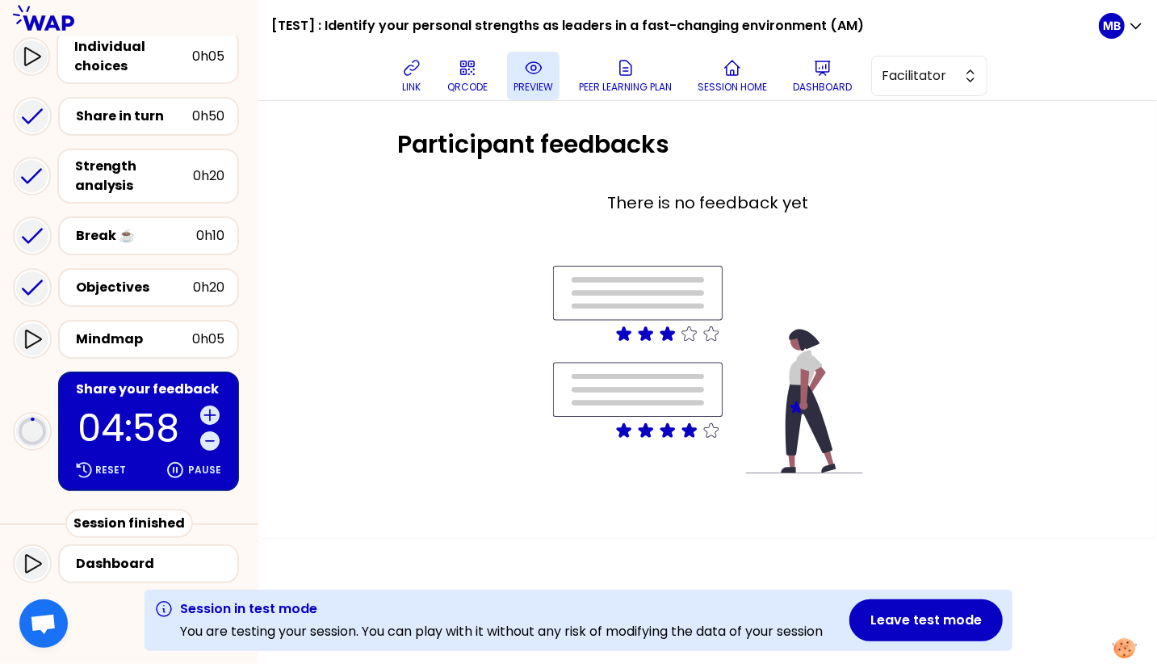
click at [526, 77] on icon at bounding box center [533, 67] width 19 height 19
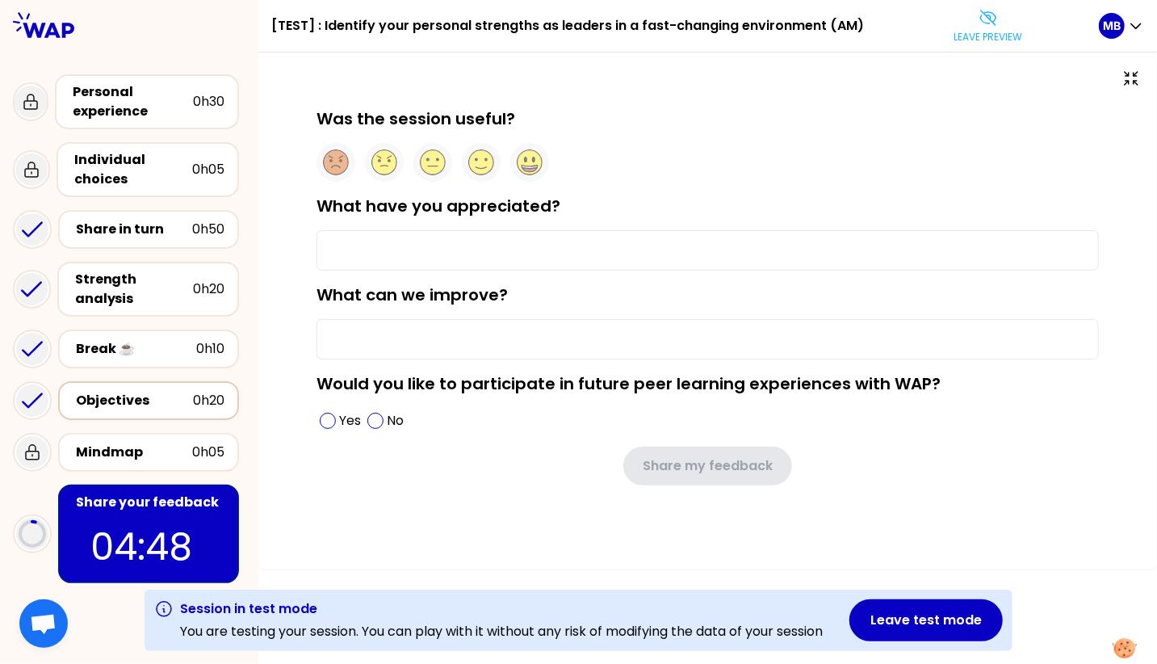
click at [115, 391] on div "Objectives" at bounding box center [134, 400] width 117 height 19
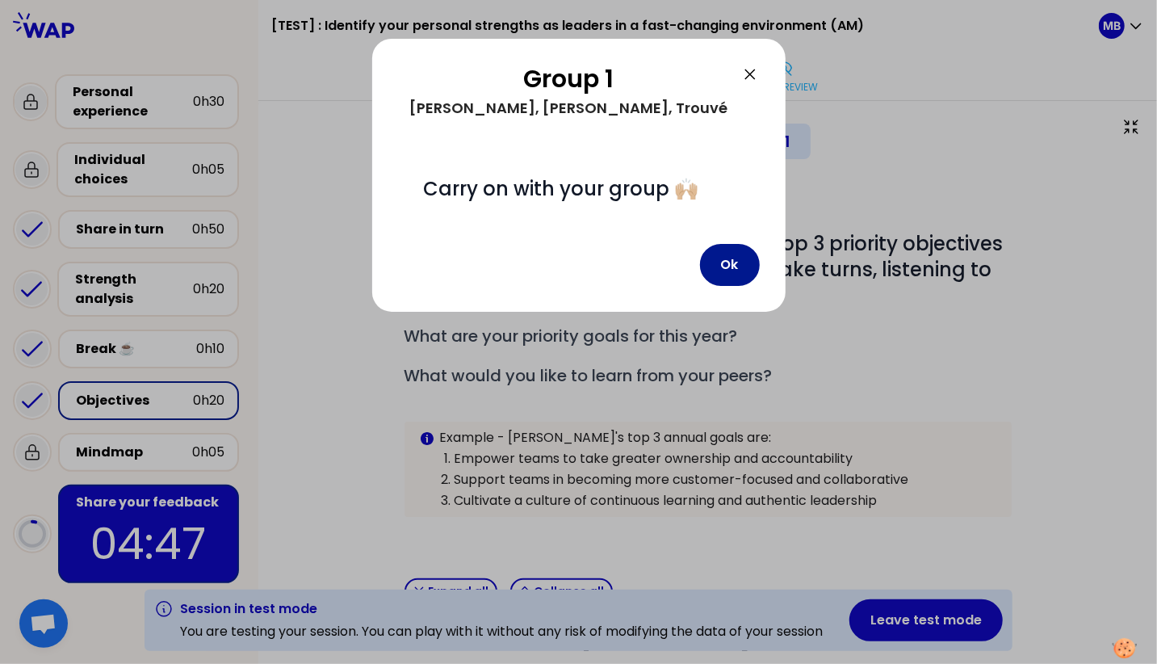
click at [743, 283] on button "Ok" at bounding box center [730, 265] width 60 height 42
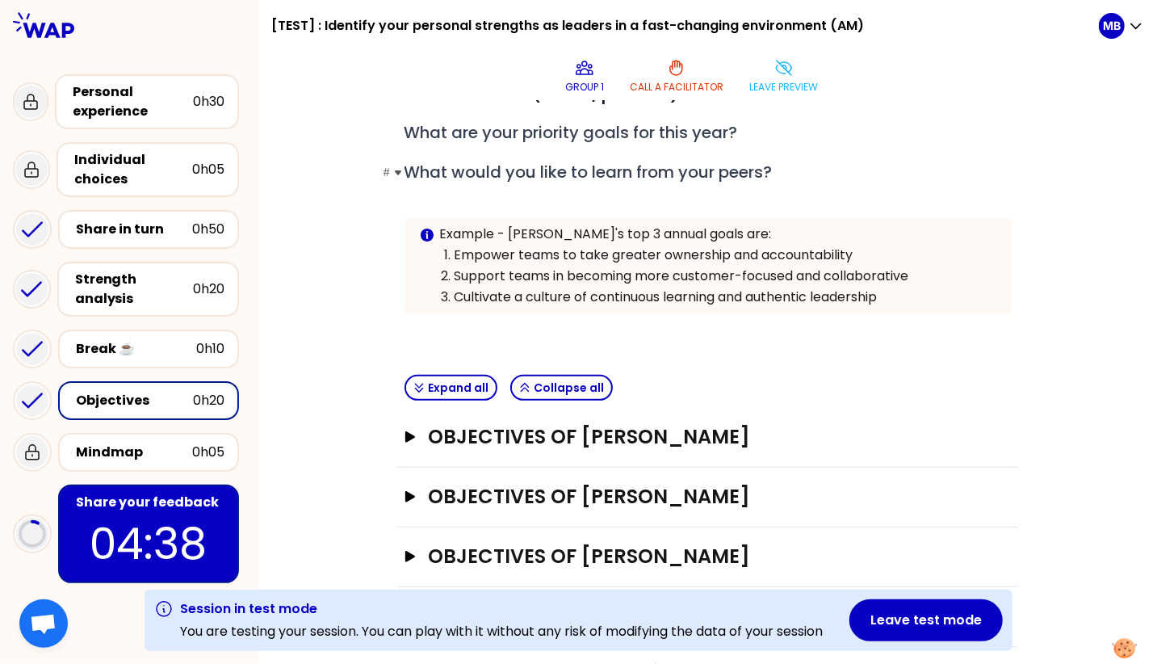
scroll to position [271, 0]
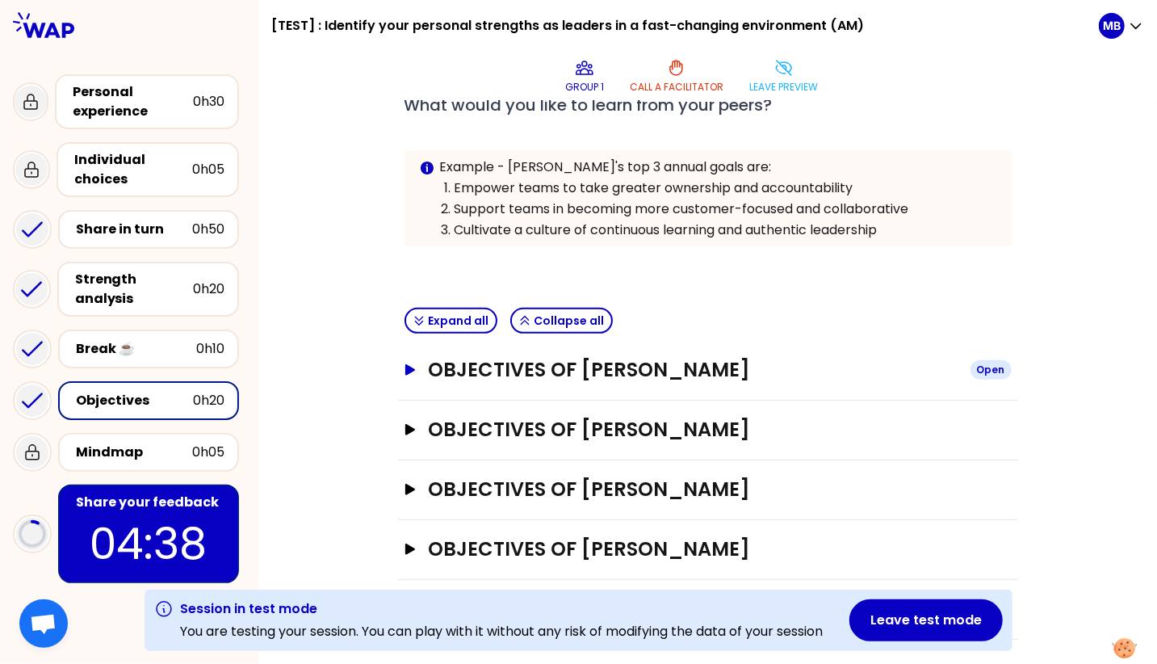
click at [472, 375] on h3 "Objectives of PIERRE LOUIS RODOZ" at bounding box center [692, 370] width 529 height 26
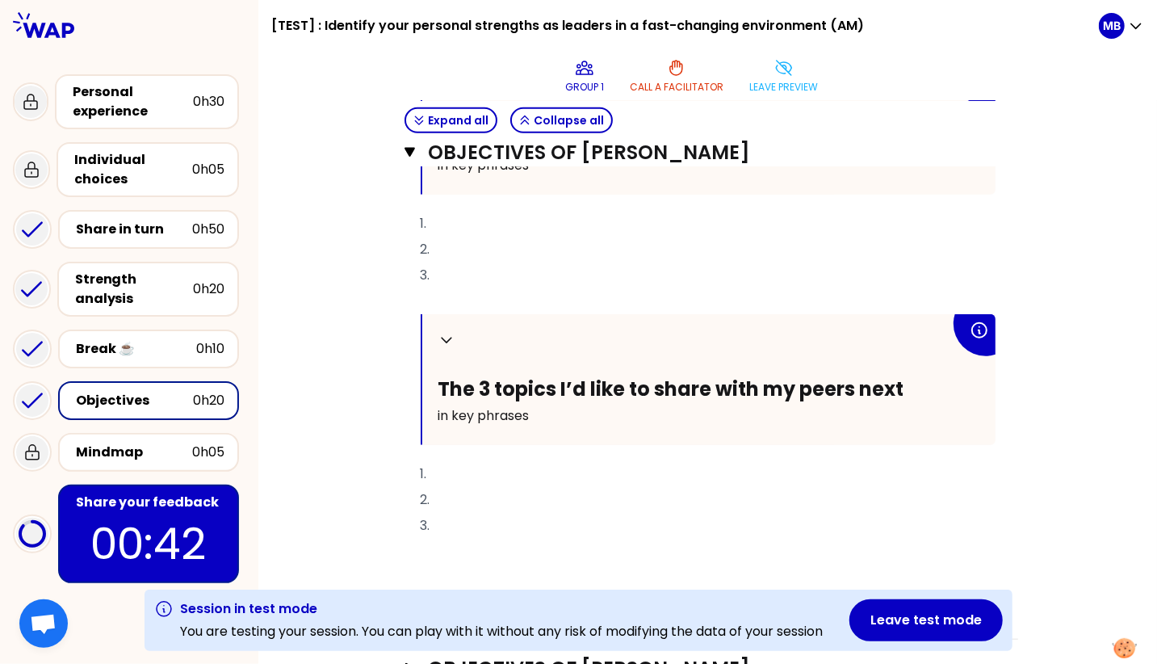
scroll to position [332, 0]
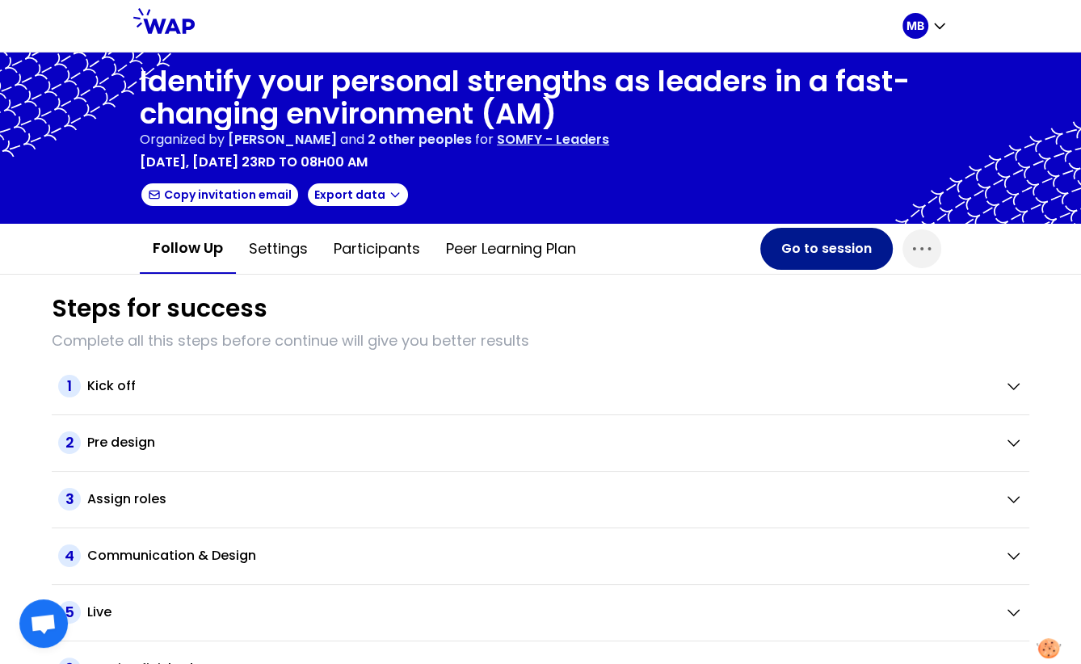
click at [796, 241] on button "Go to session" at bounding box center [826, 249] width 132 height 42
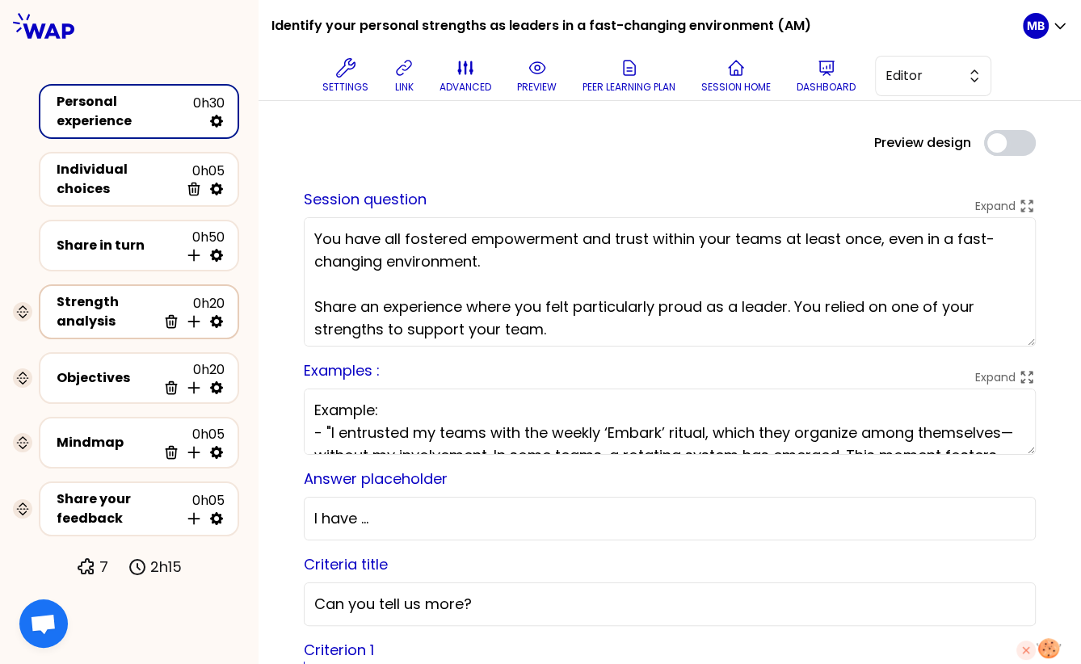
click at [220, 319] on icon at bounding box center [216, 321] width 16 height 16
select select "same_as"
select select "false"
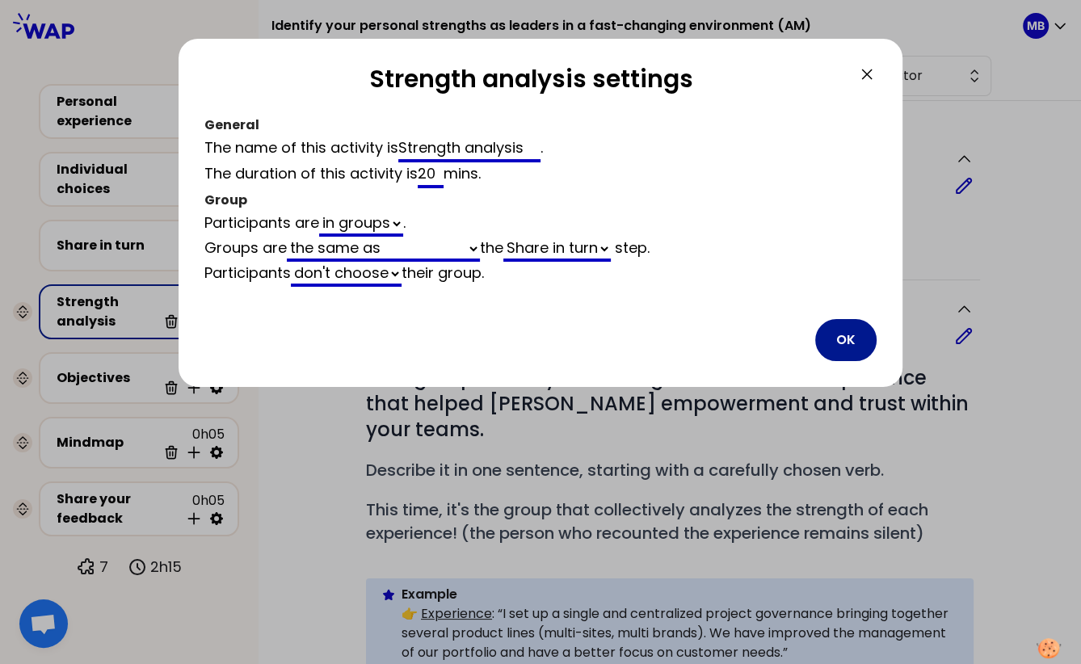
click at [848, 325] on button "OK" at bounding box center [845, 340] width 61 height 42
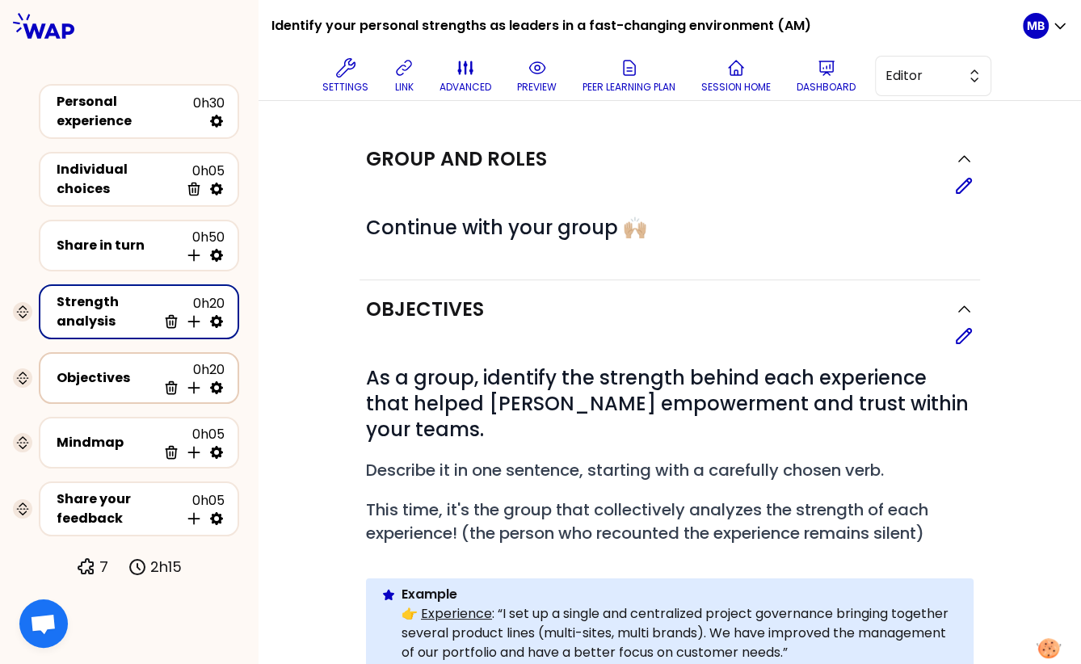
click at [213, 381] on icon at bounding box center [216, 387] width 13 height 13
select select "same_as"
select select "false"
select select "Each"
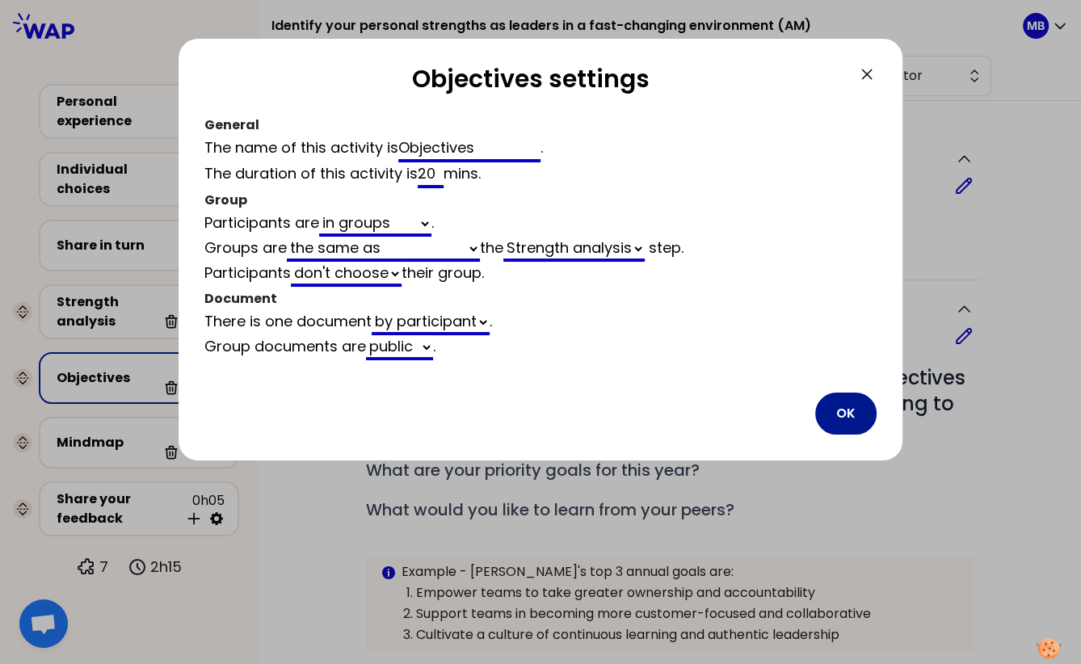
click at [832, 414] on button "OK" at bounding box center [845, 413] width 61 height 42
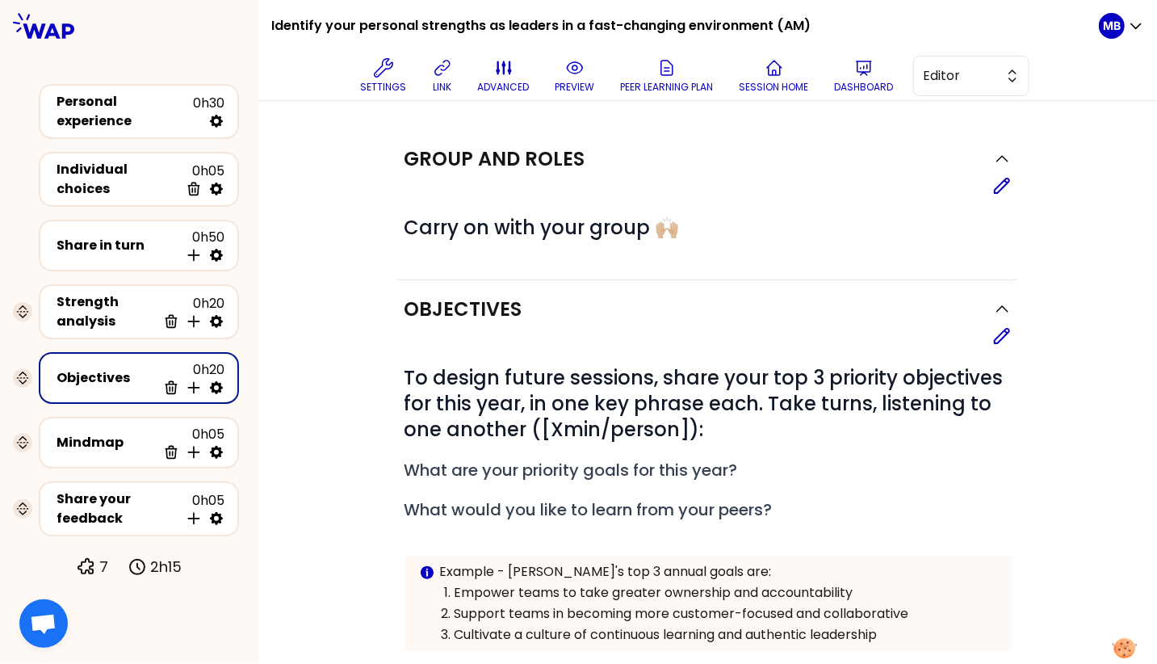
click at [216, 380] on icon at bounding box center [216, 388] width 16 height 16
select select "same_as"
select select "false"
select select "Each"
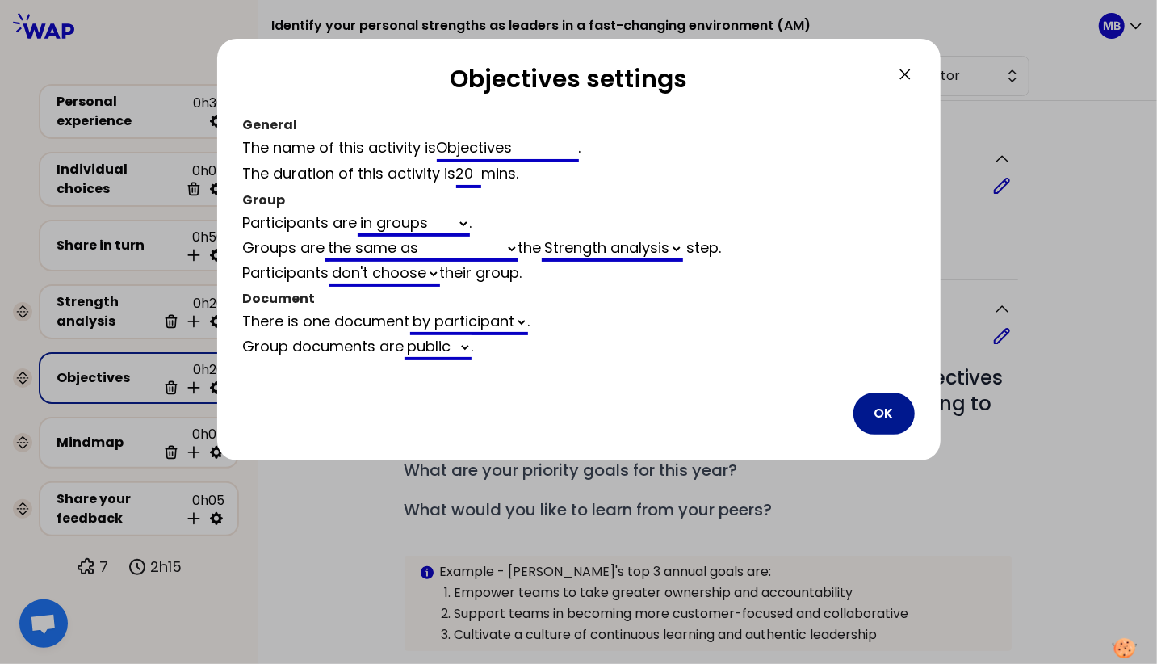
click at [893, 409] on button "OK" at bounding box center [884, 413] width 61 height 42
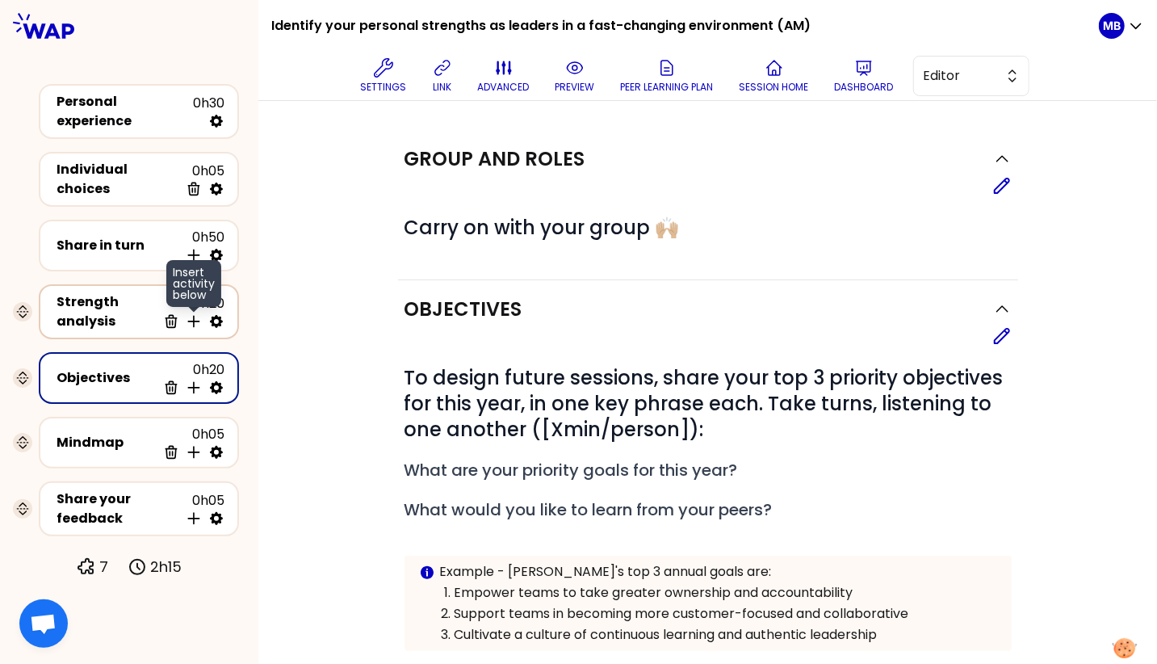
click at [196, 313] on icon at bounding box center [194, 321] width 16 height 16
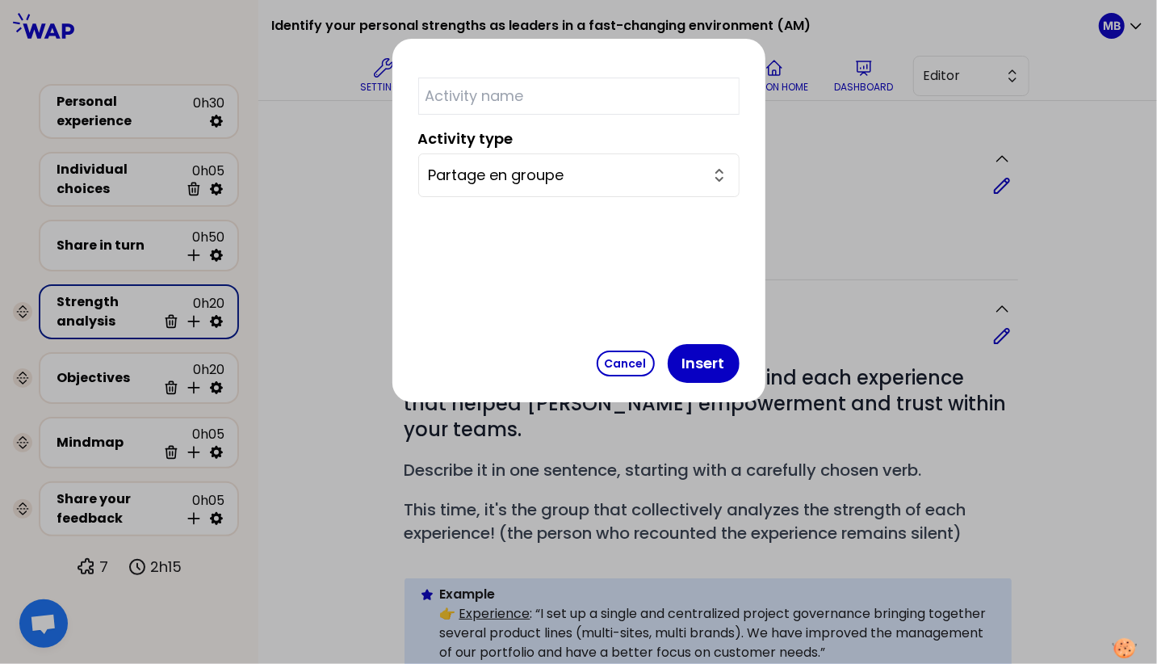
click at [594, 168] on input "Partage en groupe" at bounding box center [569, 175] width 281 height 23
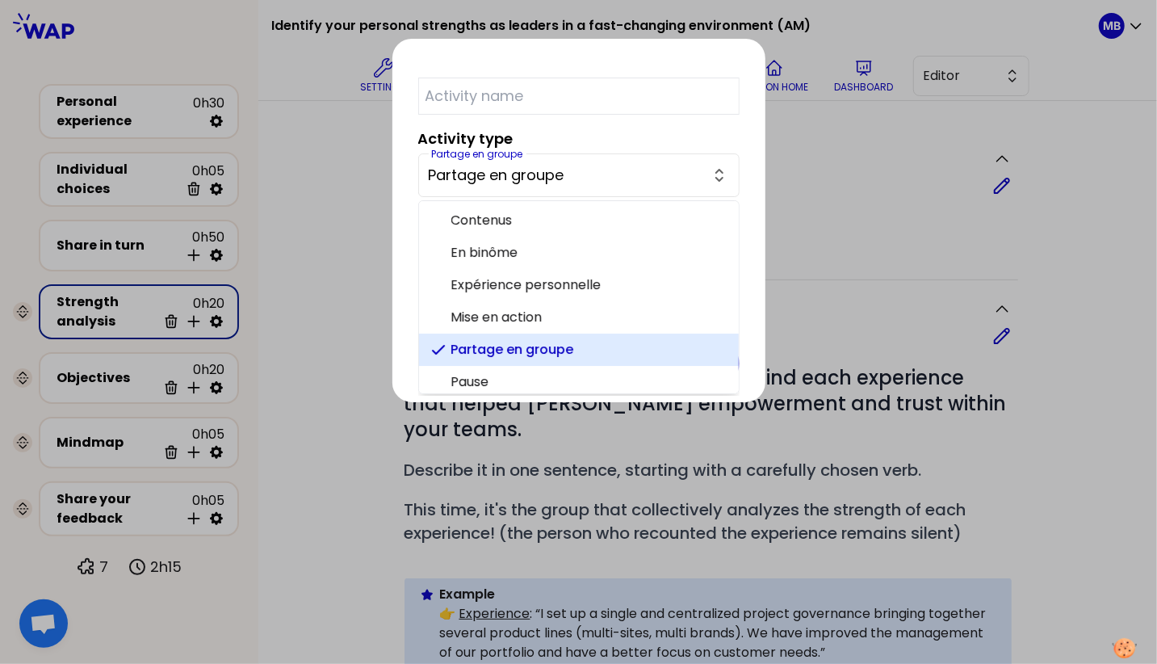
click at [543, 341] on span "Partage en groupe" at bounding box center [588, 349] width 275 height 19
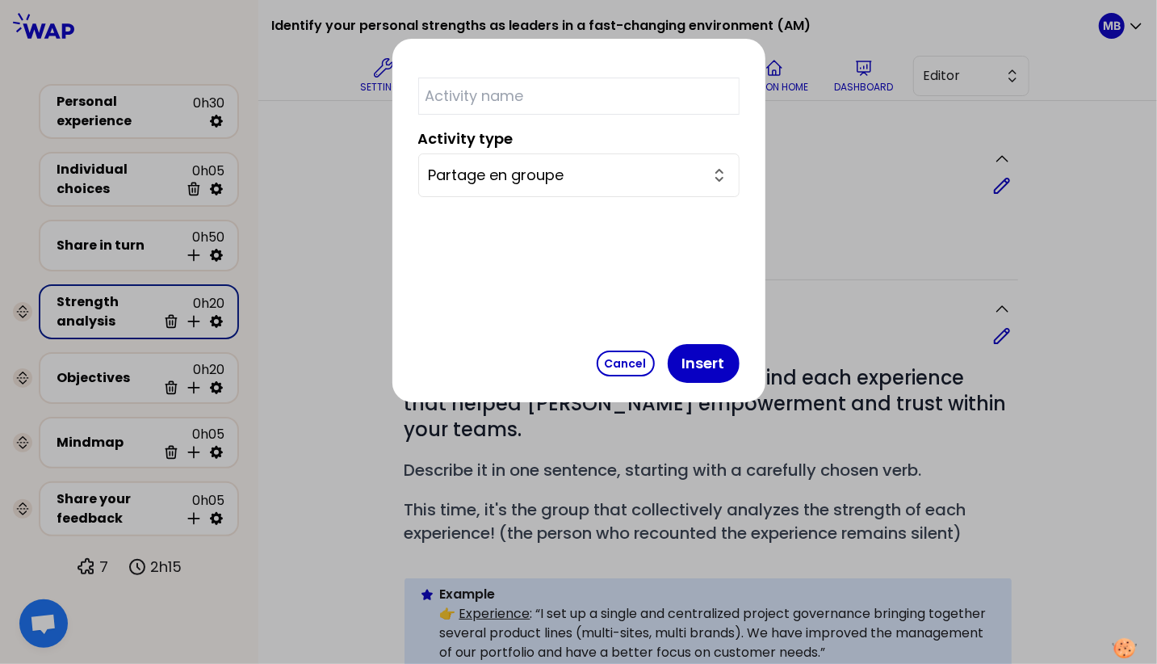
click at [565, 186] on div "Partage en groupe" at bounding box center [578, 175] width 321 height 44
click at [565, 172] on input "Partage en groupe" at bounding box center [569, 175] width 281 height 23
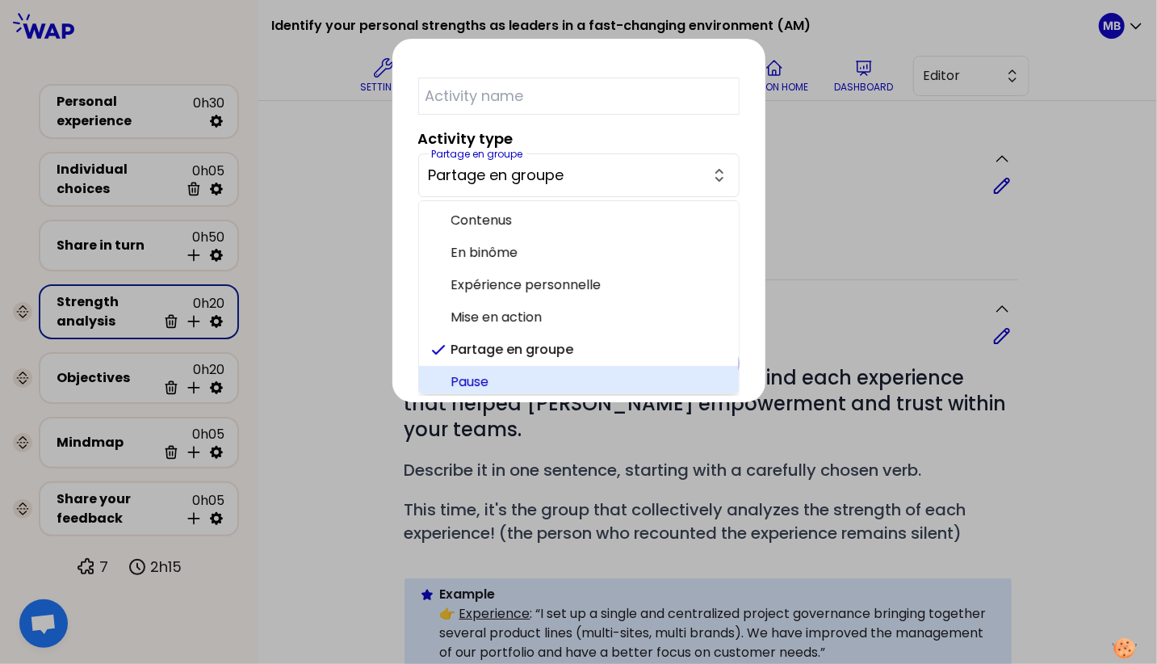
scroll to position [4, 0]
click at [530, 372] on span "Pause" at bounding box center [588, 377] width 275 height 19
type input "Pause"
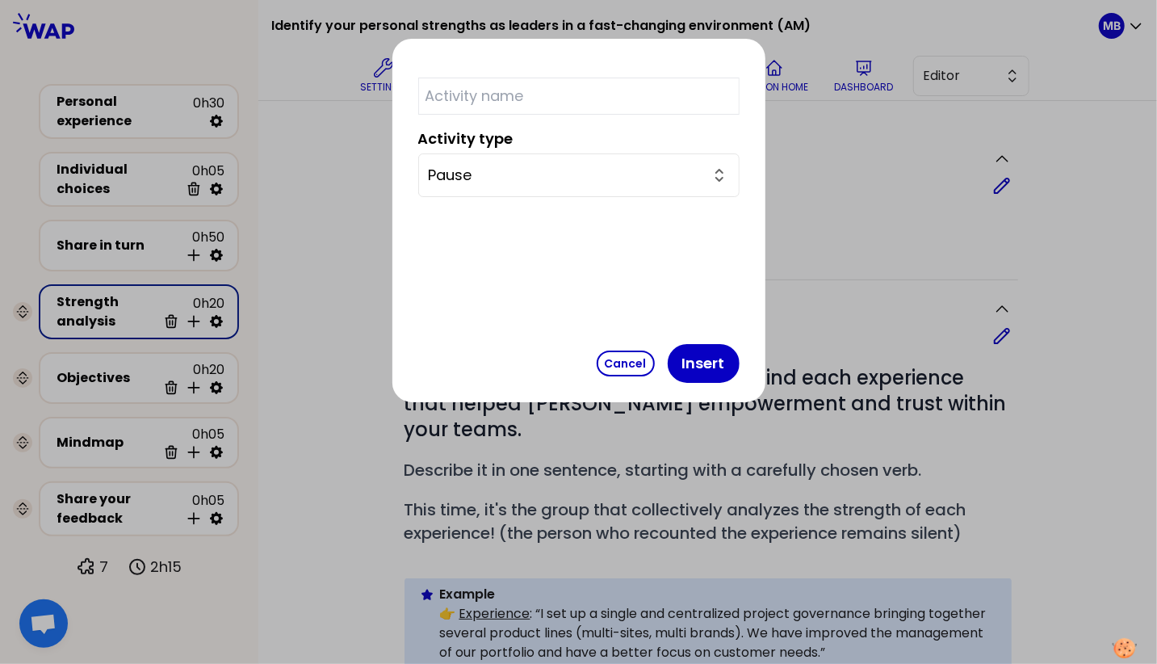
click at [511, 83] on input "text" at bounding box center [578, 96] width 321 height 37
type input "Break ☕️"
click at [668, 363] on button "Insert" at bounding box center [704, 363] width 72 height 39
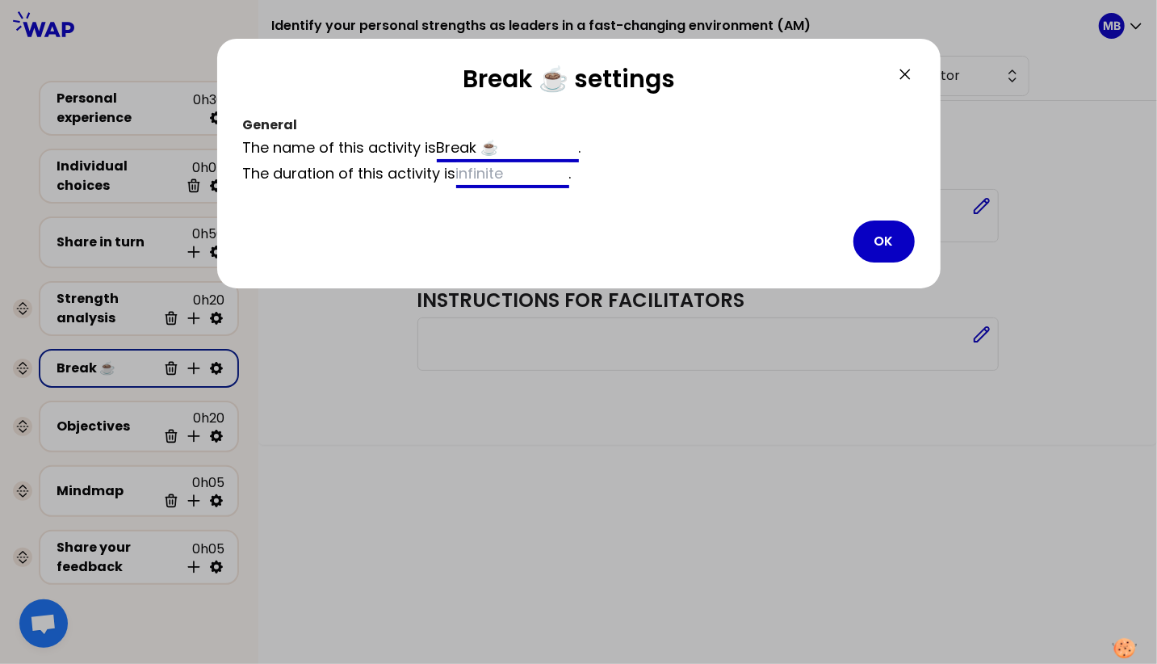
click at [478, 170] on input at bounding box center [512, 175] width 113 height 26
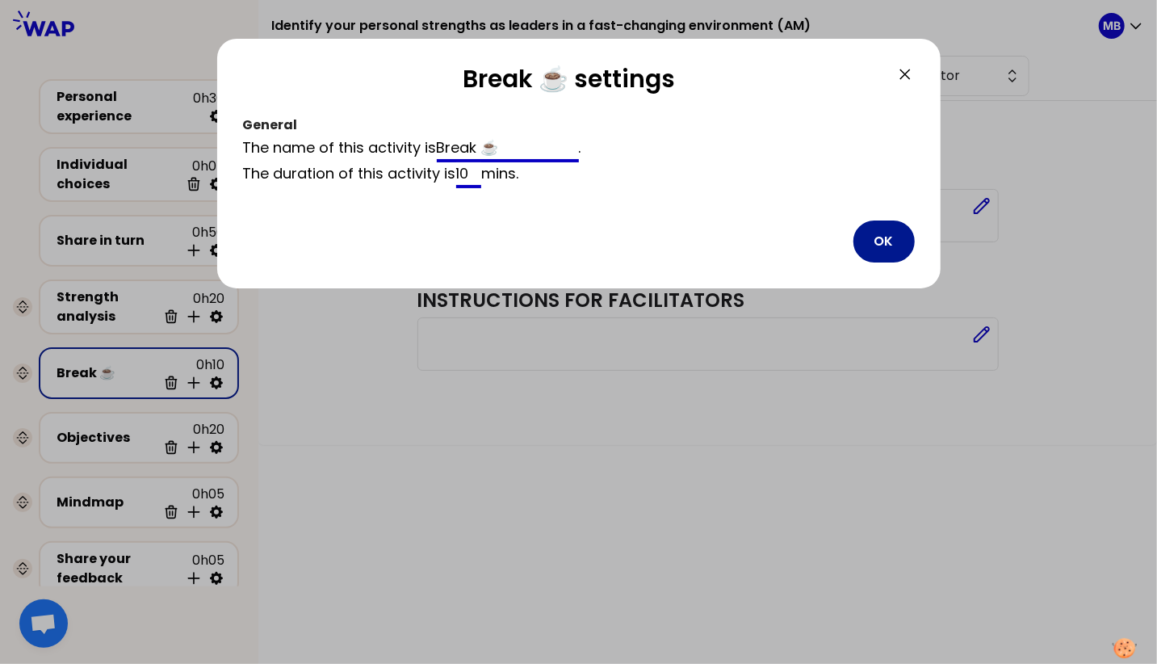
type input "10"
click at [882, 234] on button "OK" at bounding box center [884, 241] width 61 height 42
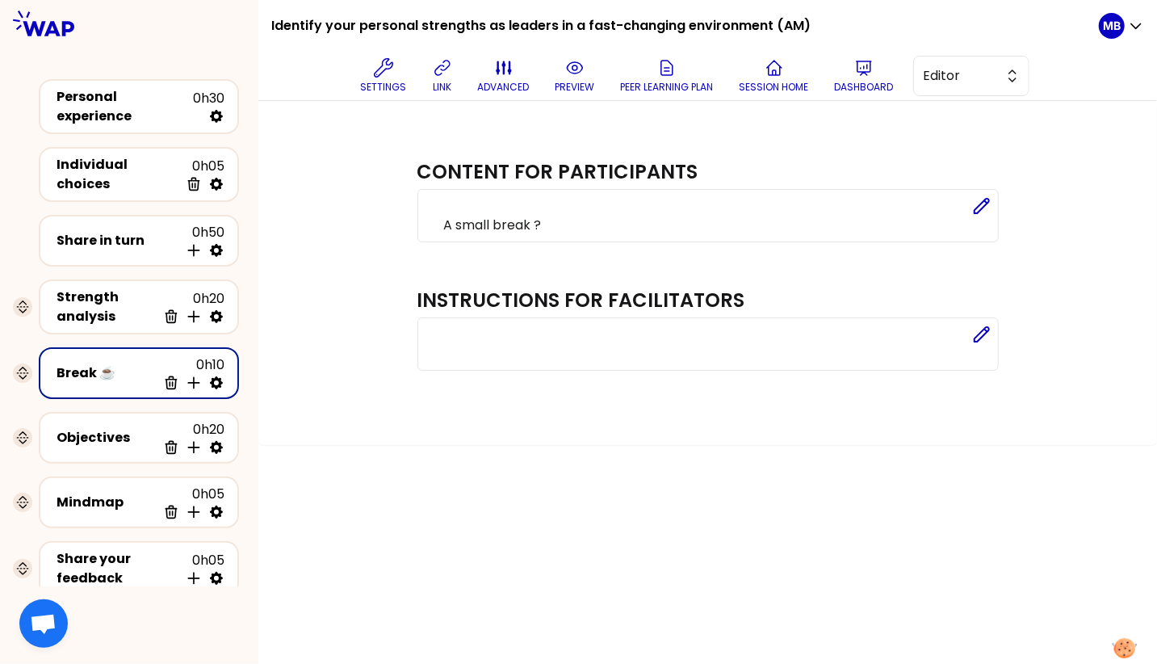
scroll to position [41, 0]
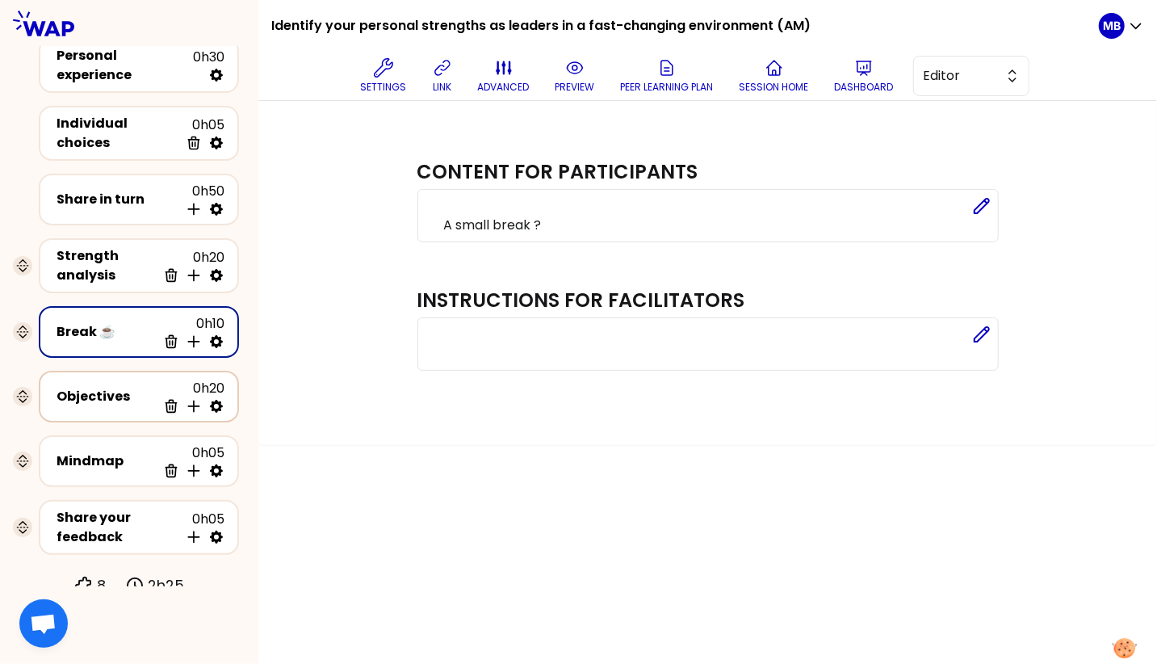
click at [142, 387] on div "Objectives" at bounding box center [107, 396] width 100 height 19
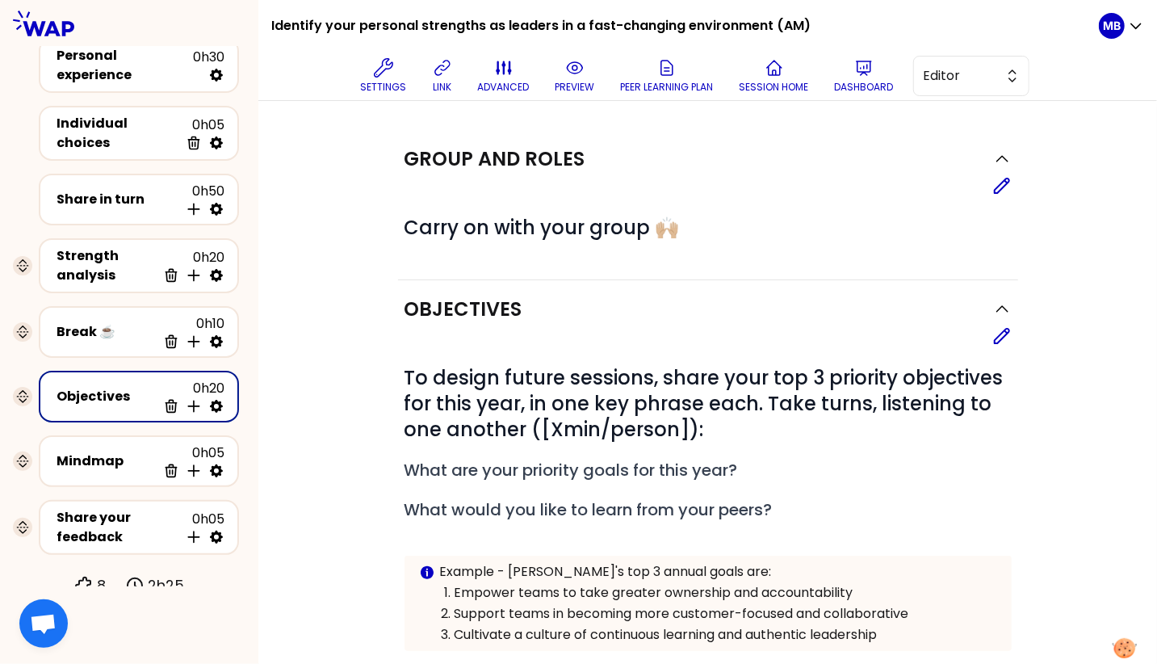
click at [219, 400] on icon at bounding box center [216, 406] width 13 height 13
select select "same_as"
select select "false"
select select "Each"
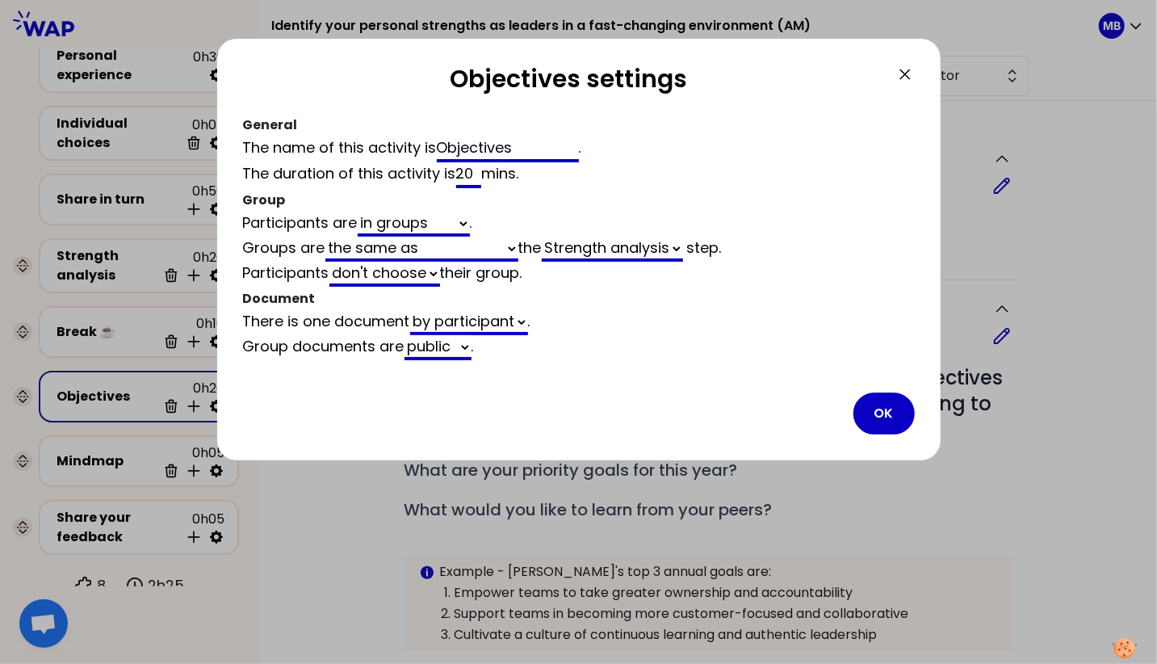
click at [405, 246] on select "automaticaly generated the same as empty" at bounding box center [421, 249] width 193 height 25
click at [327, 237] on select "automaticaly generated the same as empty" at bounding box center [421, 249] width 193 height 25
select select "same_as"
select select "4"
select select "5"
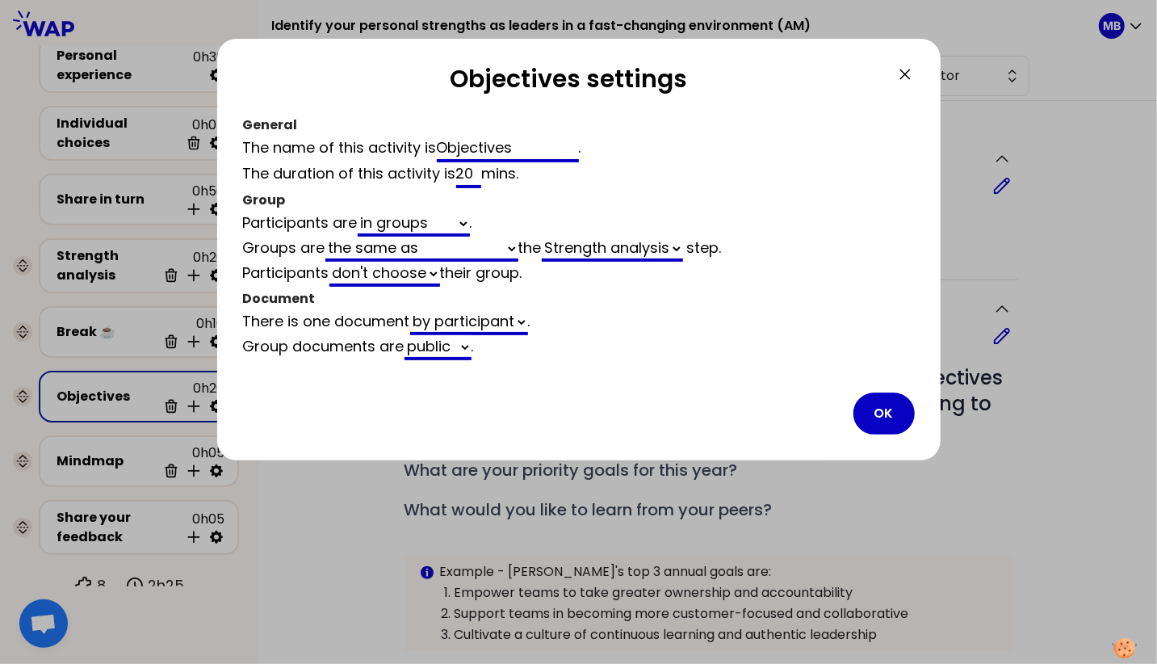
select select "false"
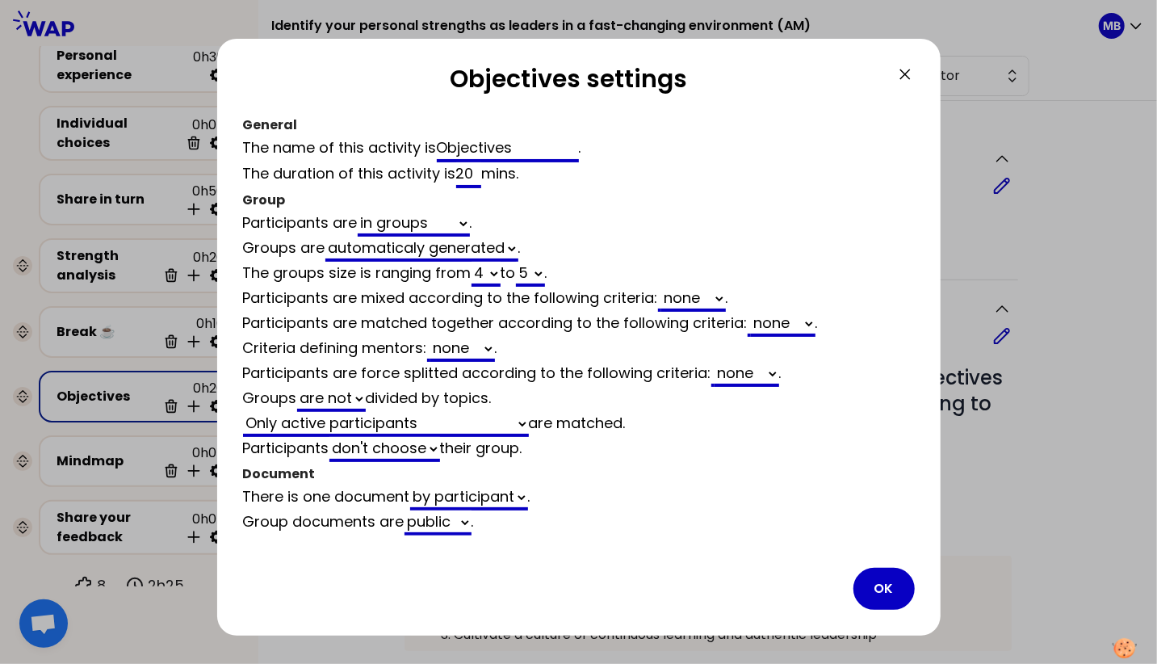
click at [493, 278] on select "2 3 4 5 6 7 8 9 10 11 12" at bounding box center [486, 274] width 29 height 25
select select "3"
select select "5"
select select "false"
click at [530, 274] on select "2 3 4 5 6 7 8 9 10 11 12" at bounding box center [530, 274] width 29 height 25
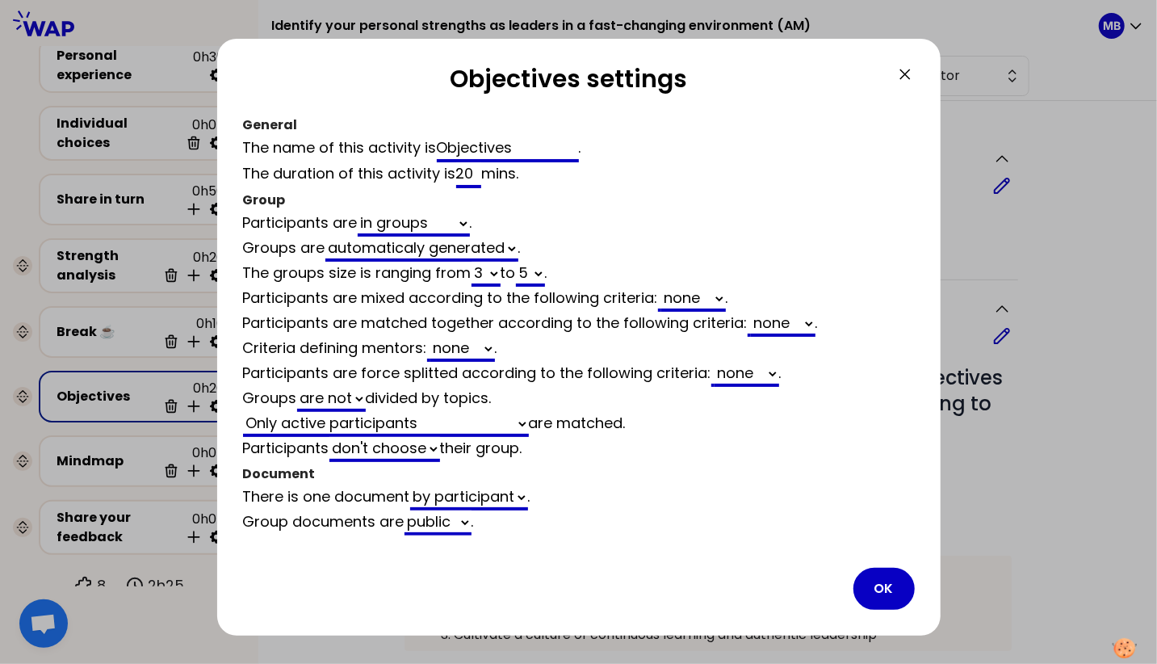
select select "3"
select select "false"
click at [707, 299] on select "none Country Management level Seniority at Somfy" at bounding box center [693, 299] width 65 height 25
click at [424, 422] on select "Only active participants All participants Only participants matched at activity" at bounding box center [386, 424] width 286 height 25
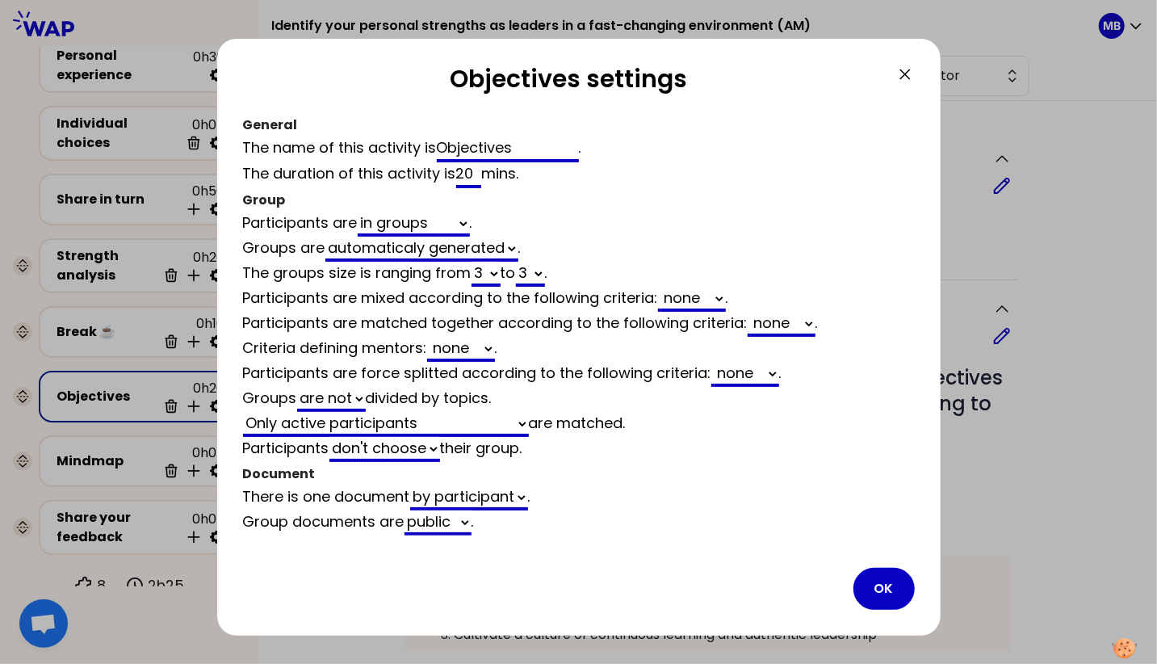
select select "3"
select select "activity"
select select "false"
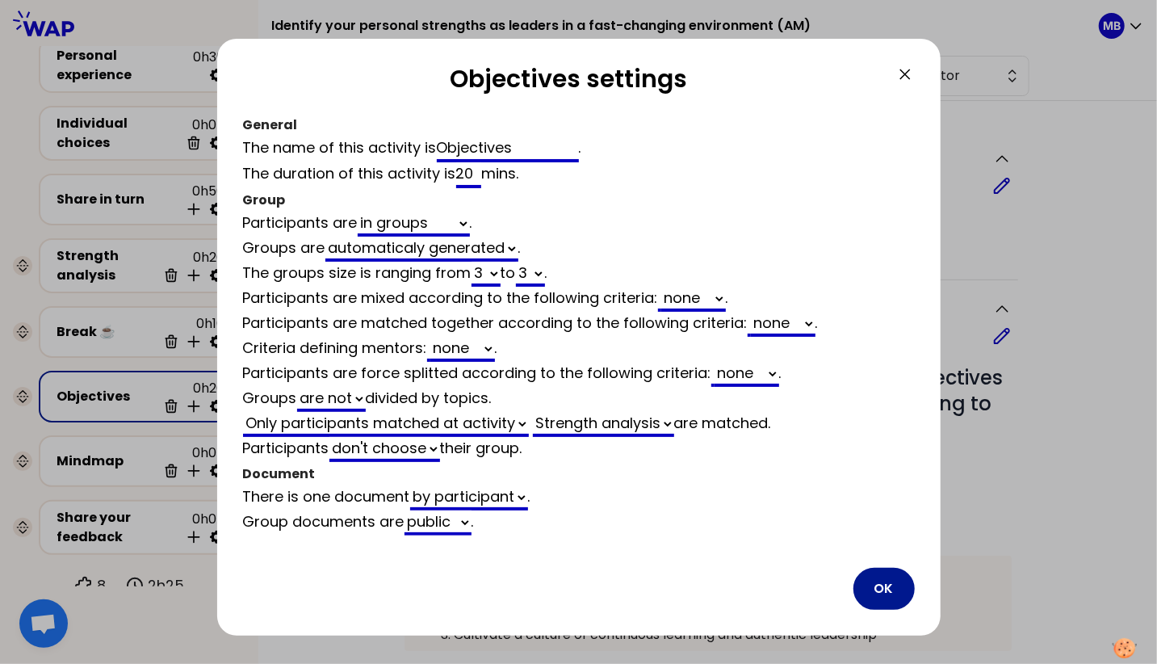
click at [872, 581] on button "OK" at bounding box center [884, 589] width 61 height 42
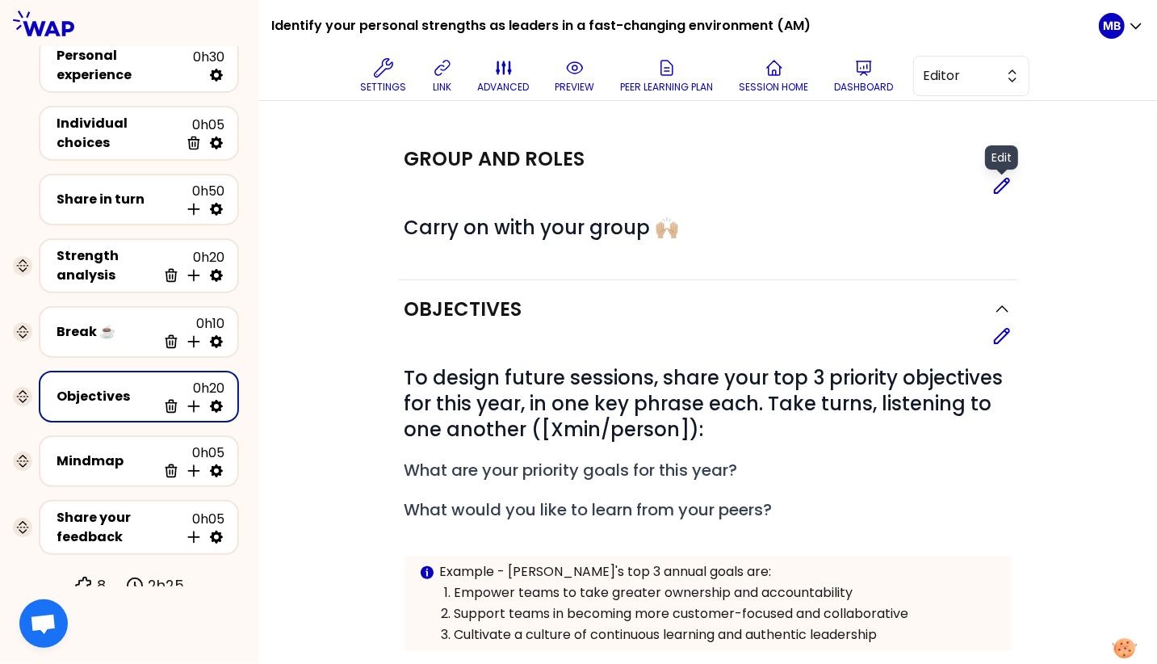
click at [1005, 186] on icon at bounding box center [1001, 185] width 19 height 19
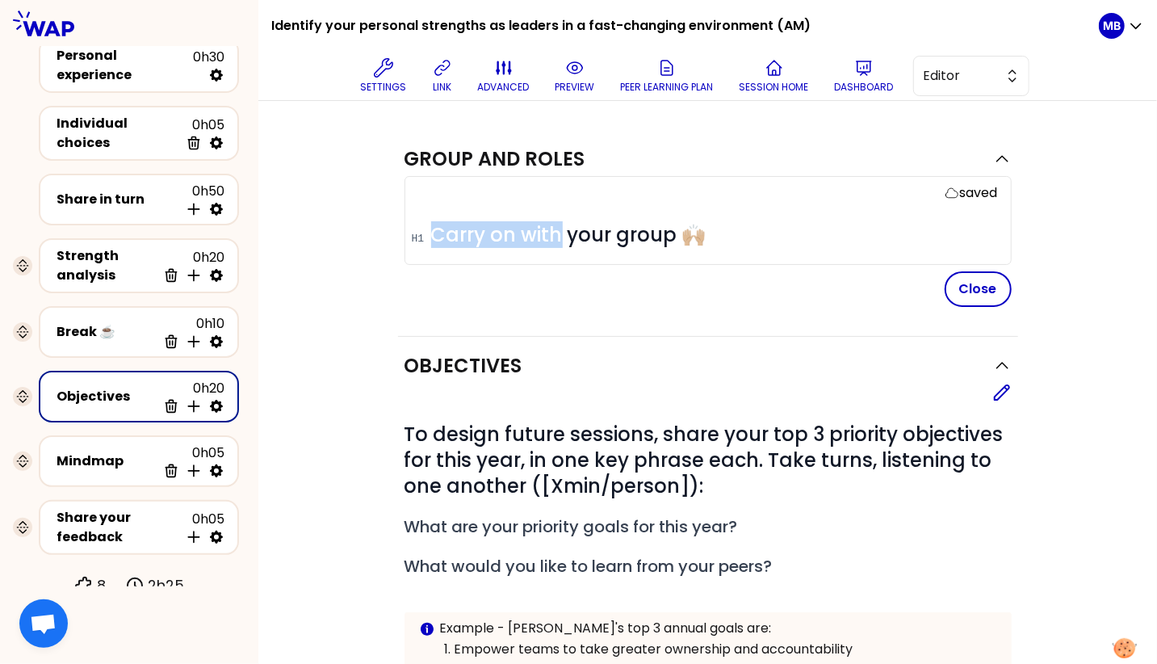
drag, startPoint x: 560, startPoint y: 234, endPoint x: 374, endPoint y: 233, distance: 186.5
click at [374, 233] on div "Group and roles saved # Carry on with your group 🙌🏼 Close Objectives Edit # To …" at bounding box center [708, 606] width 834 height 952
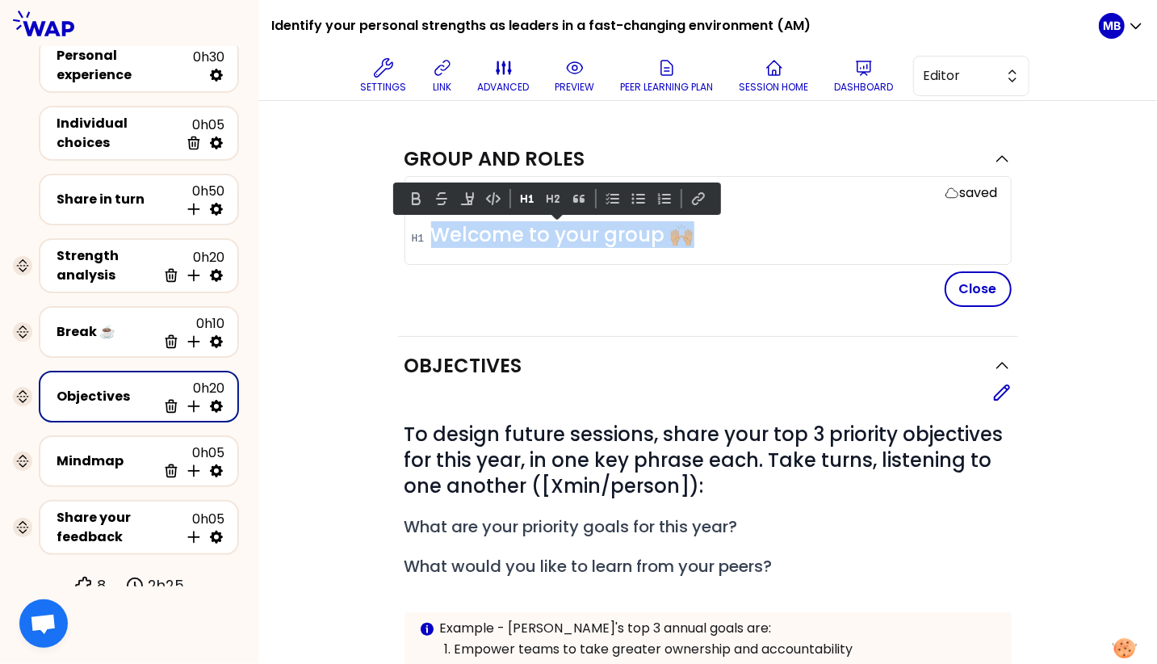
drag, startPoint x: 716, startPoint y: 237, endPoint x: 391, endPoint y: 237, distance: 325.4
click at [391, 237] on div "Group and roles saved # Welcome to your group 🙌🏼 Close Objectives Edit # To des…" at bounding box center [708, 606] width 834 height 952
copy span "Welcome to your group 🙌🏼"
click at [576, 342] on div "Objectives Edit # To design future sessions, share your top 3 priority objectiv…" at bounding box center [708, 550] width 620 height 426
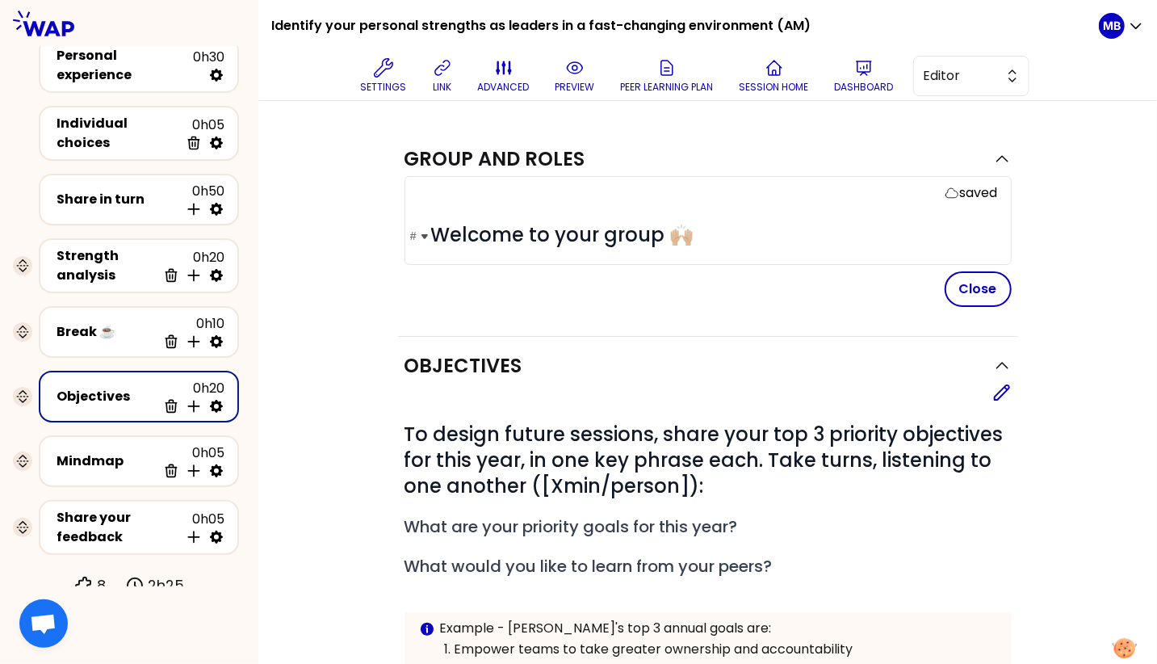
click at [602, 233] on span "Welcome to your group 🙌🏼" at bounding box center [562, 234] width 263 height 27
click at [987, 296] on button "Close" at bounding box center [978, 289] width 67 height 36
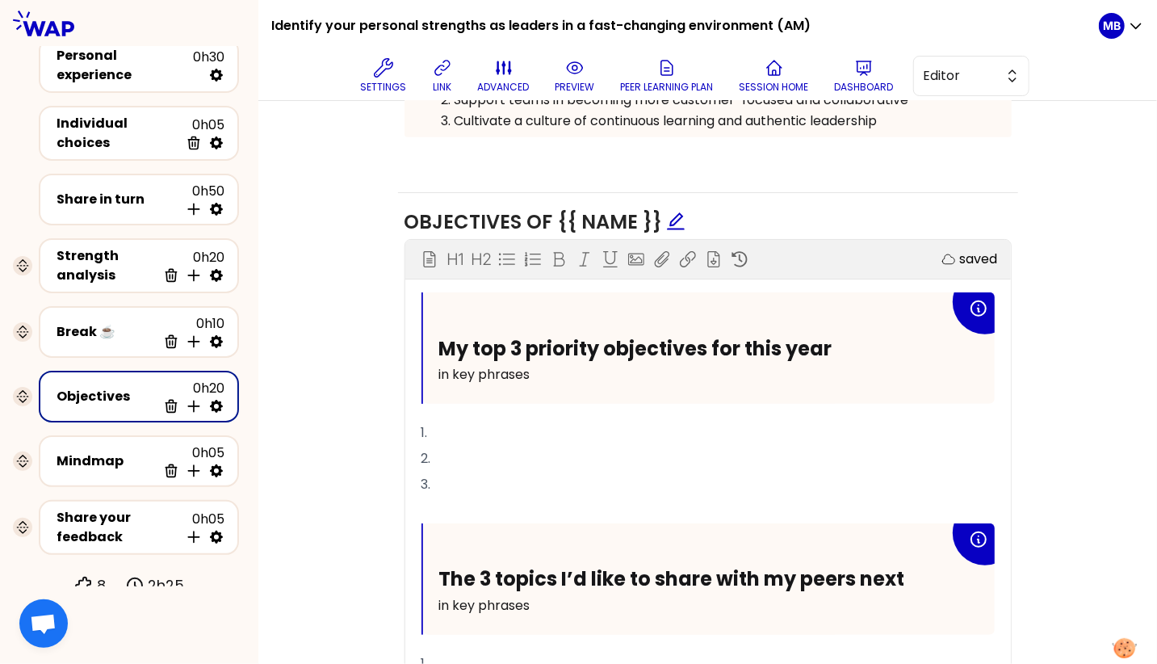
scroll to position [522, 0]
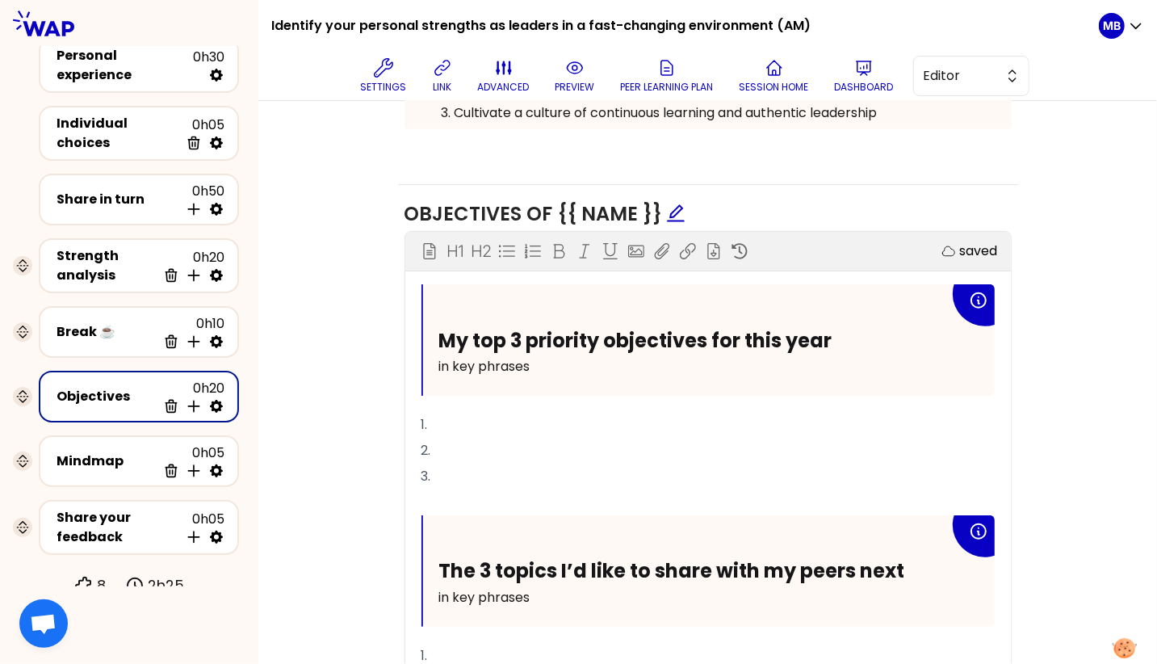
click at [221, 398] on icon at bounding box center [216, 406] width 16 height 16
select select "3"
select select "activity"
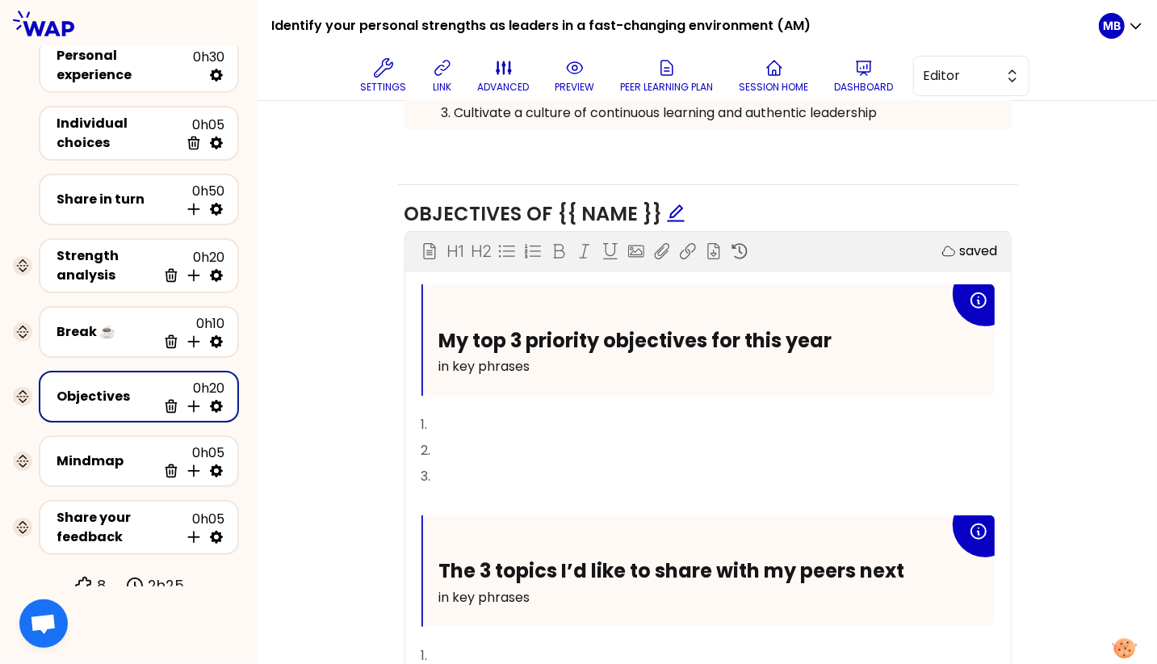
select select "false"
select select "Each"
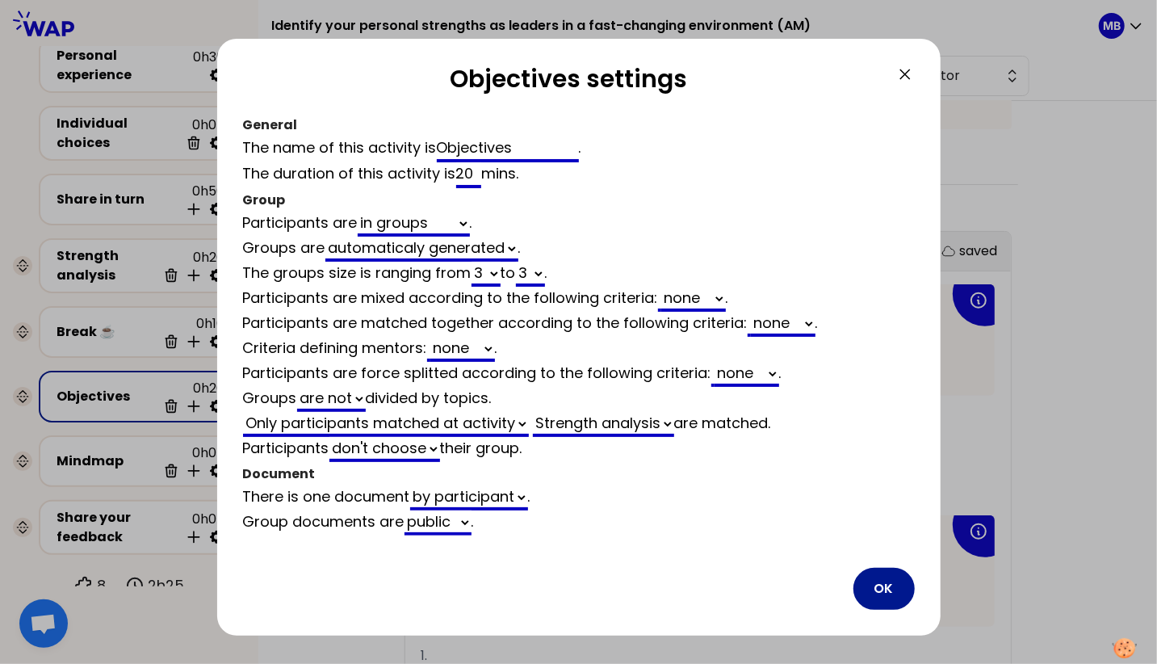
click at [871, 572] on button "OK" at bounding box center [884, 589] width 61 height 42
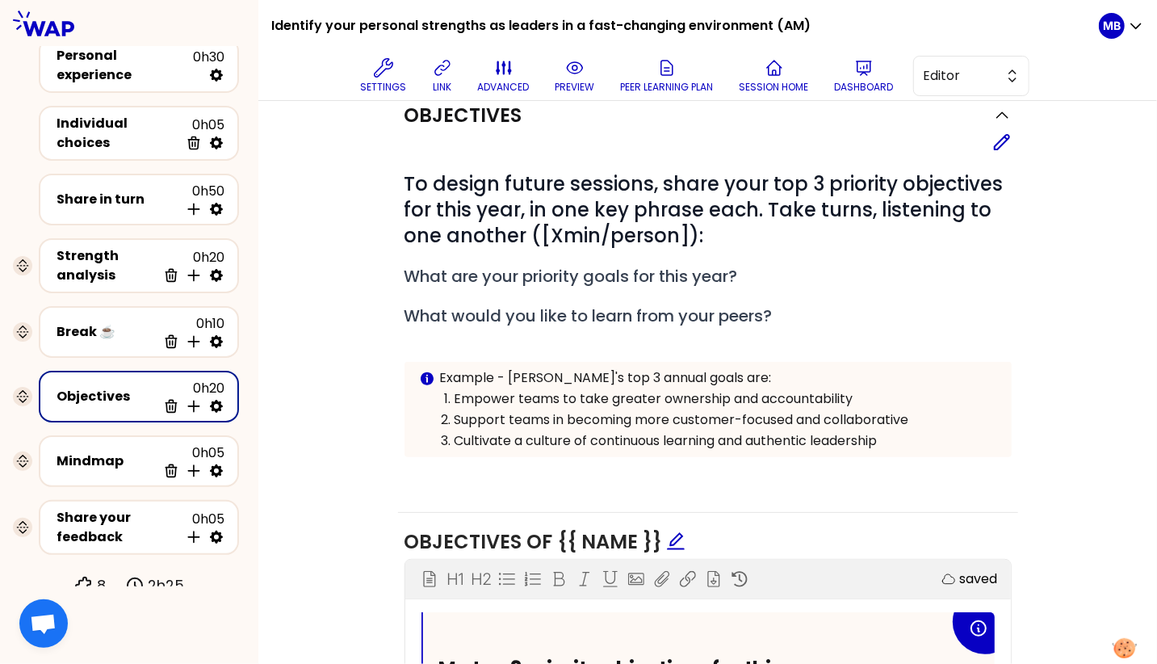
scroll to position [175, 0]
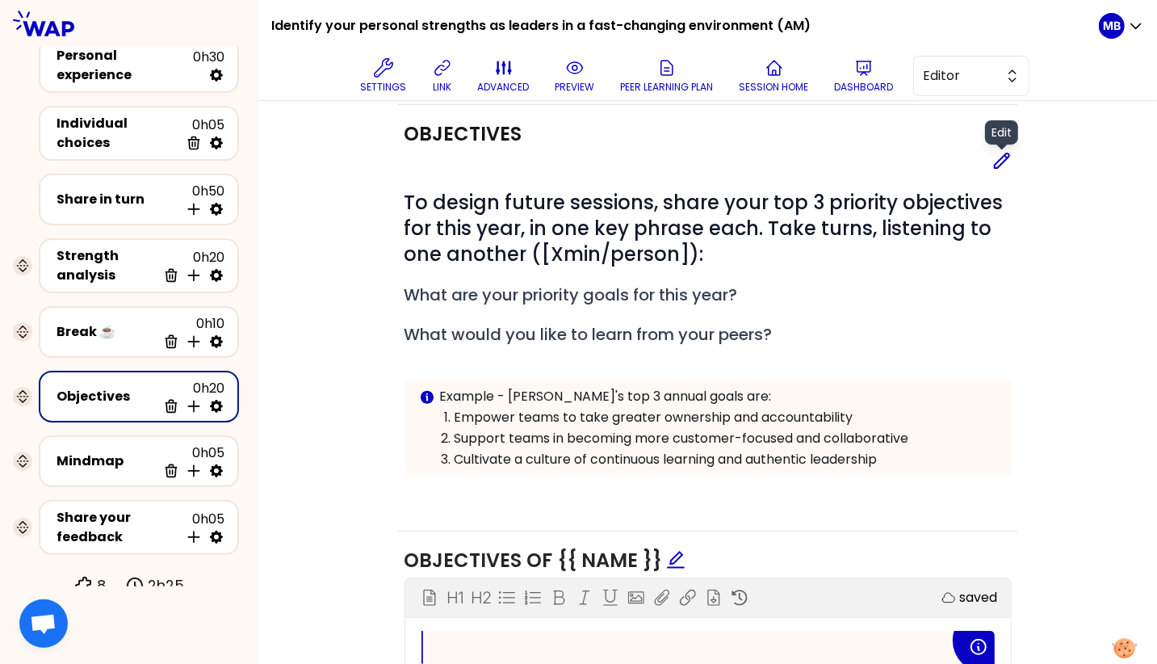
click at [1002, 159] on icon at bounding box center [1002, 160] width 15 height 15
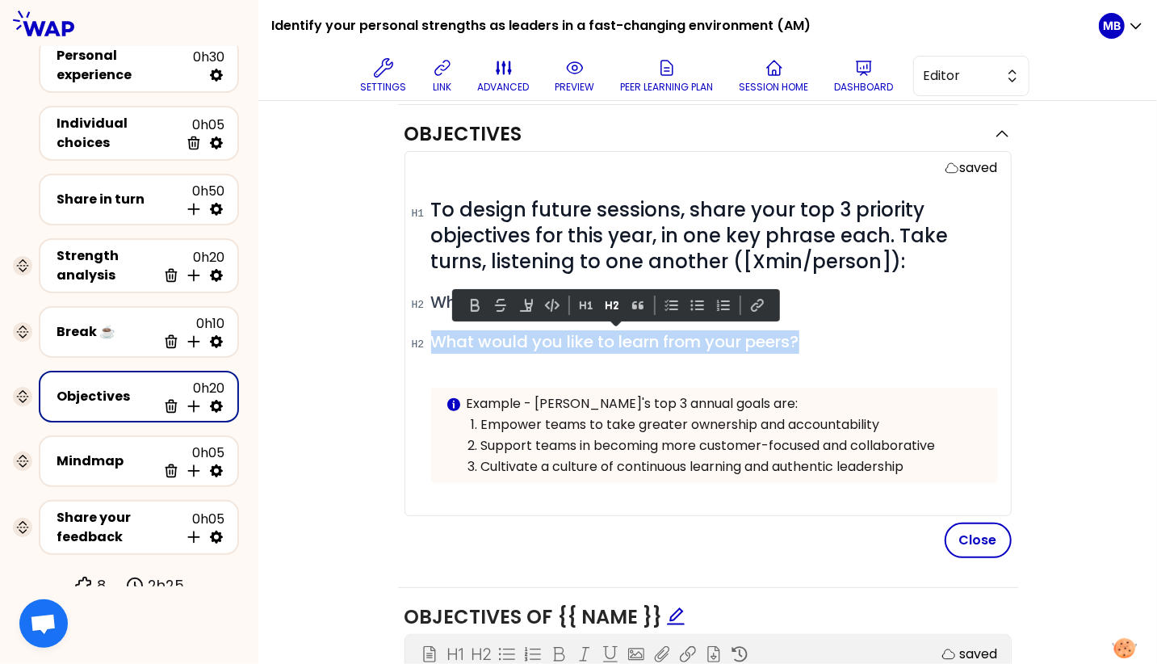
drag, startPoint x: 822, startPoint y: 342, endPoint x: 392, endPoint y: 325, distance: 430.7
click at [392, 325] on div "Objectives saved # To design future sessions, share your top 3 priority objecti…" at bounding box center [708, 664] width 834 height 1119
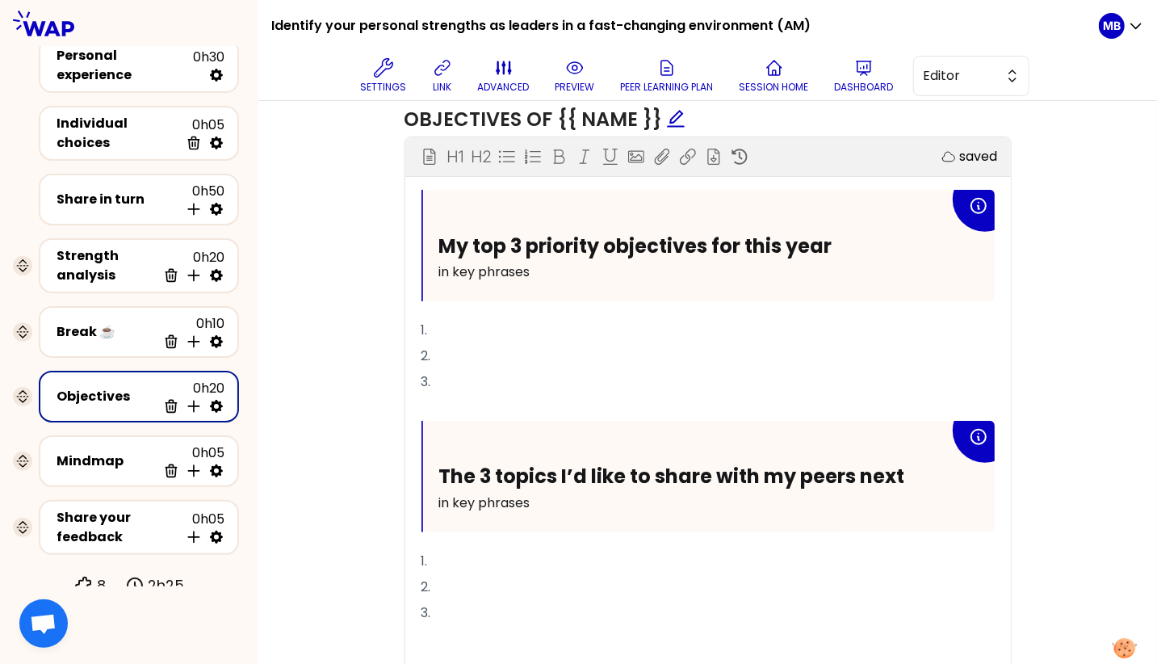
scroll to position [760, 0]
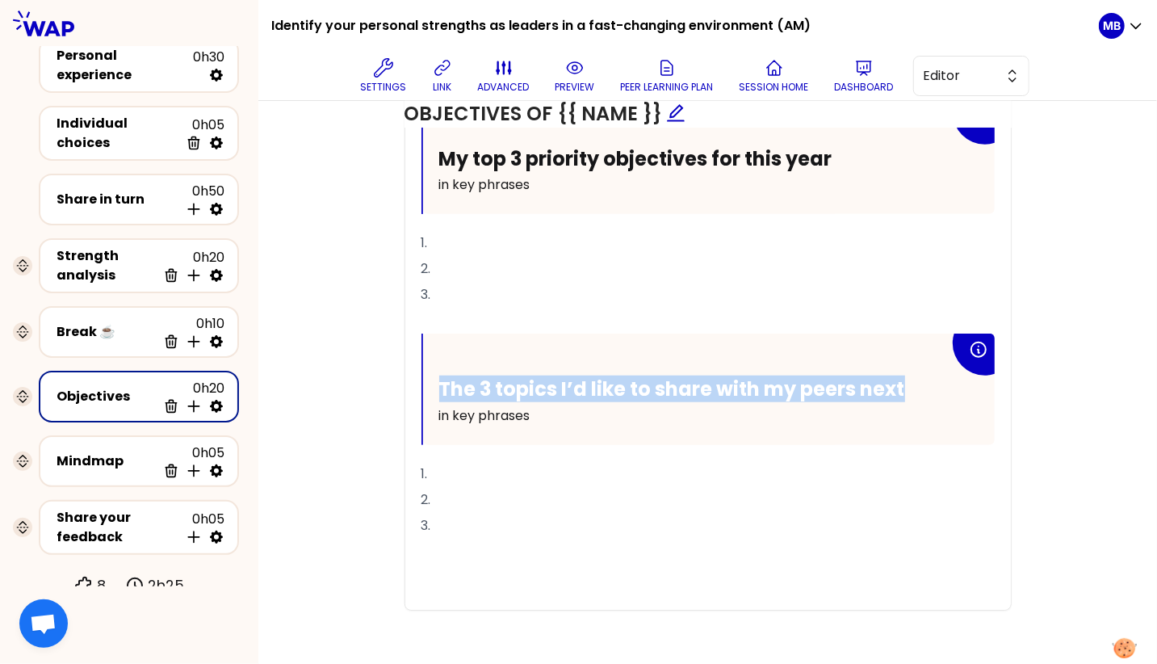
drag, startPoint x: 919, startPoint y: 384, endPoint x: 381, endPoint y: 351, distance: 538.8
click at [381, 351] on div "Objectives saved # To design future sessions, share your top 3 priority objecti…" at bounding box center [708, 79] width 834 height 1119
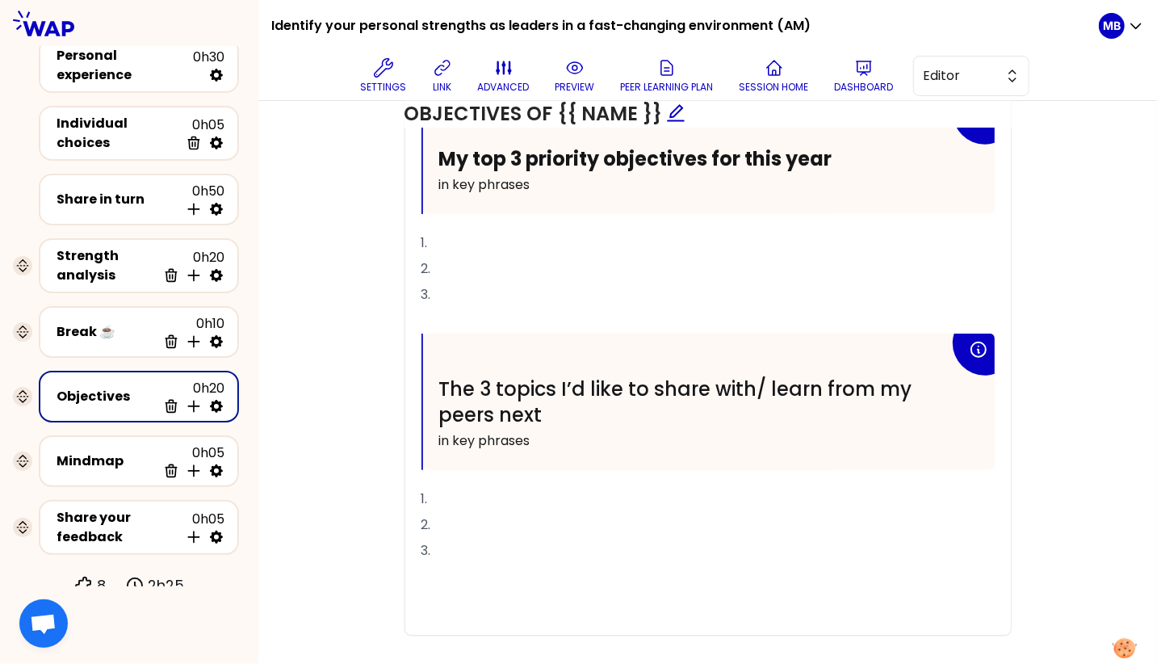
click at [359, 413] on div "Objectives saved # To design future sessions, share your top 3 priority objecti…" at bounding box center [708, 92] width 834 height 1144
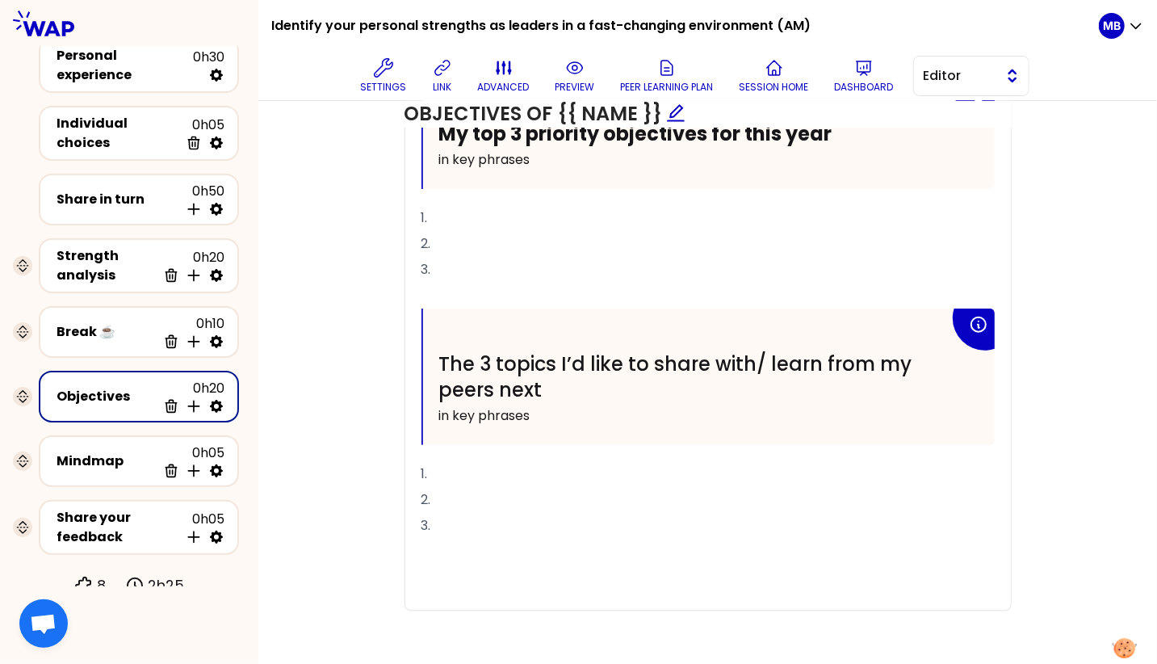
click at [929, 80] on span "Editor" at bounding box center [960, 75] width 73 height 19
click at [930, 140] on li "Facilitator" at bounding box center [971, 142] width 115 height 26
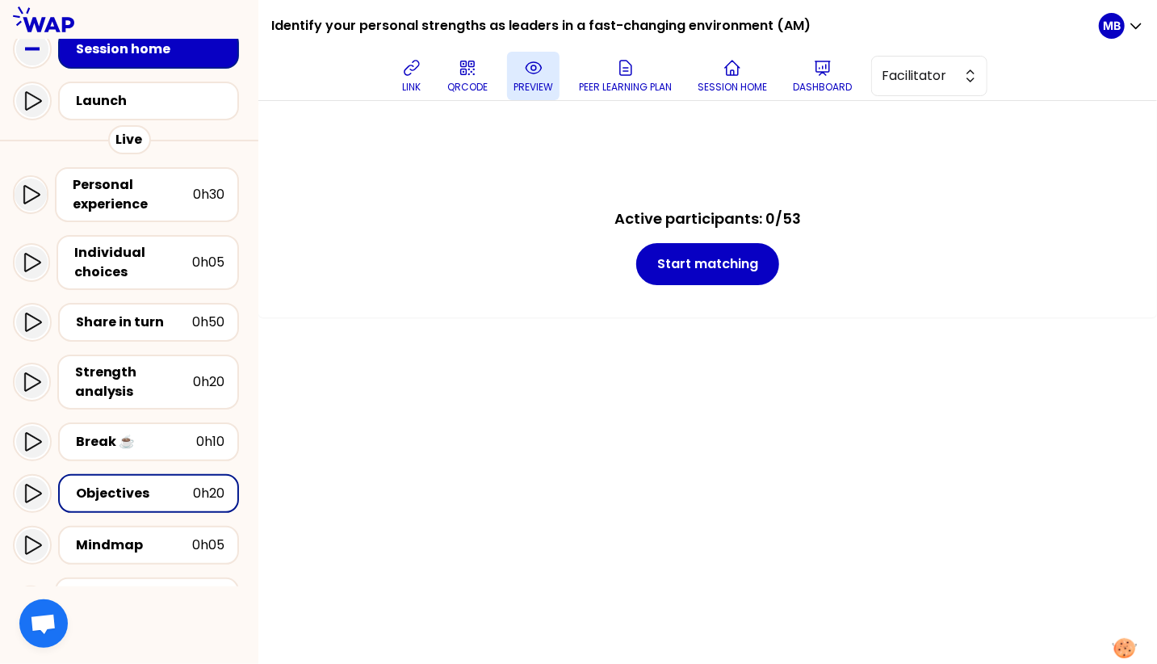
click at [532, 82] on p "preview" at bounding box center [534, 87] width 40 height 13
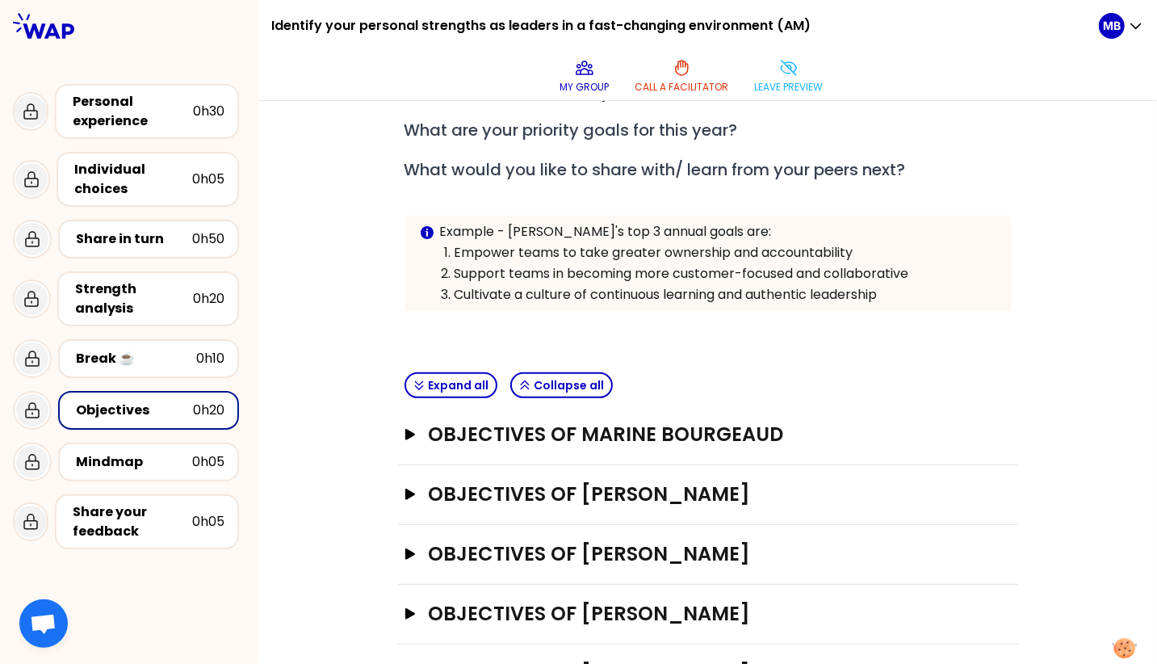
scroll to position [187, 0]
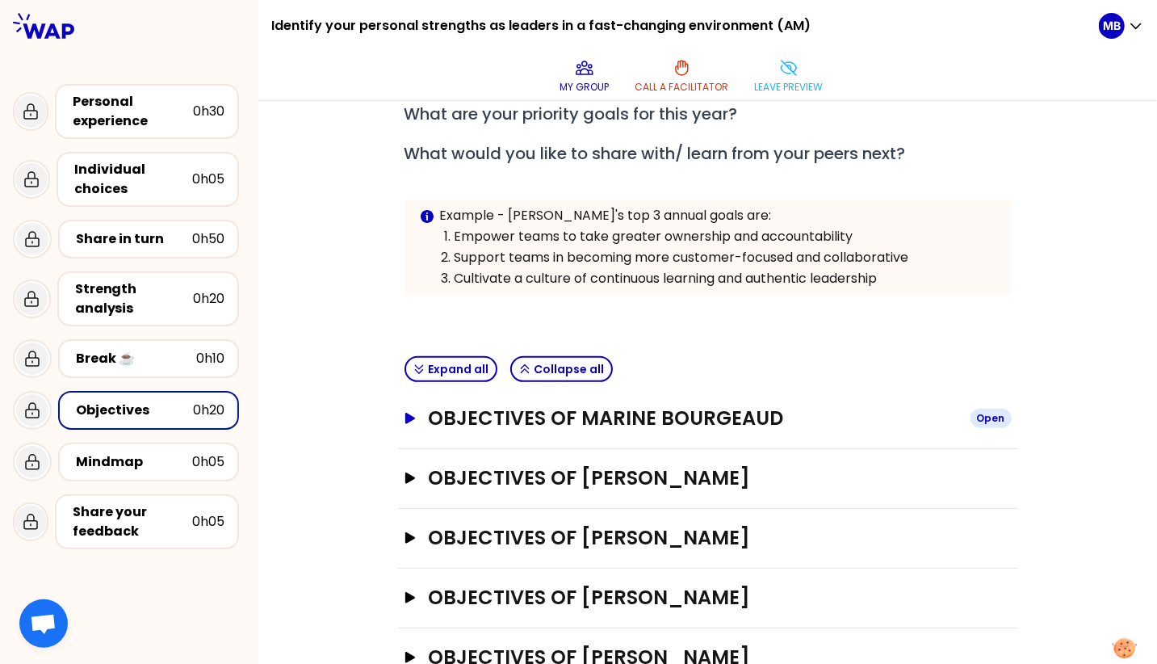
click at [480, 405] on h3 "Objectives of Marine Bourgeaud" at bounding box center [692, 418] width 529 height 26
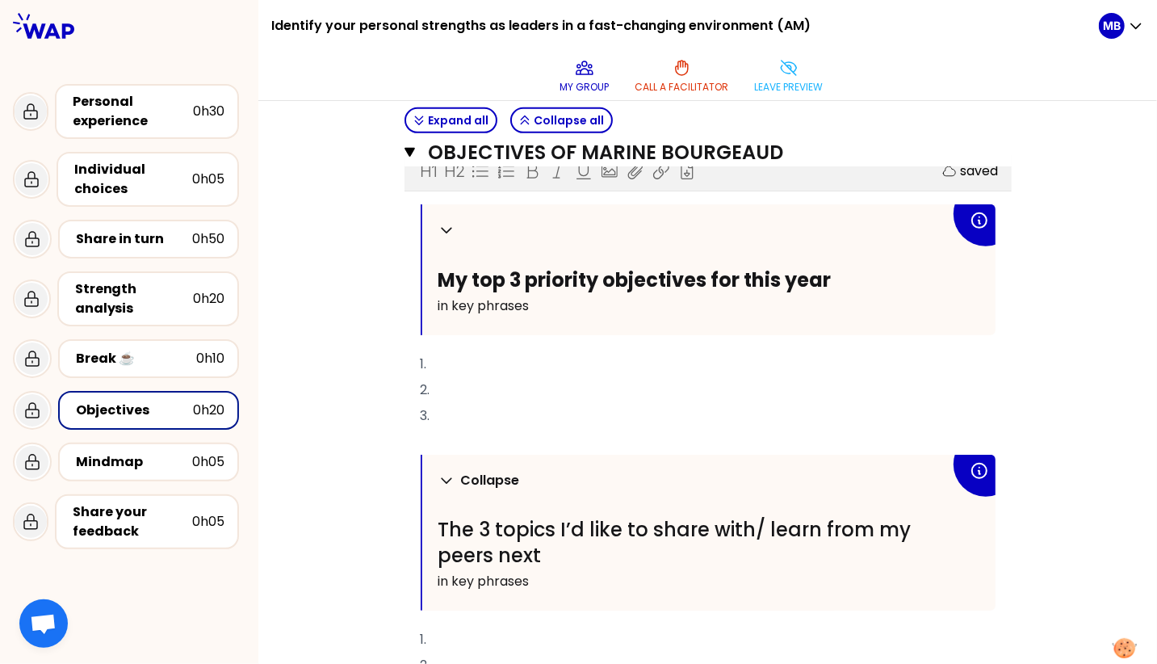
scroll to position [447, 0]
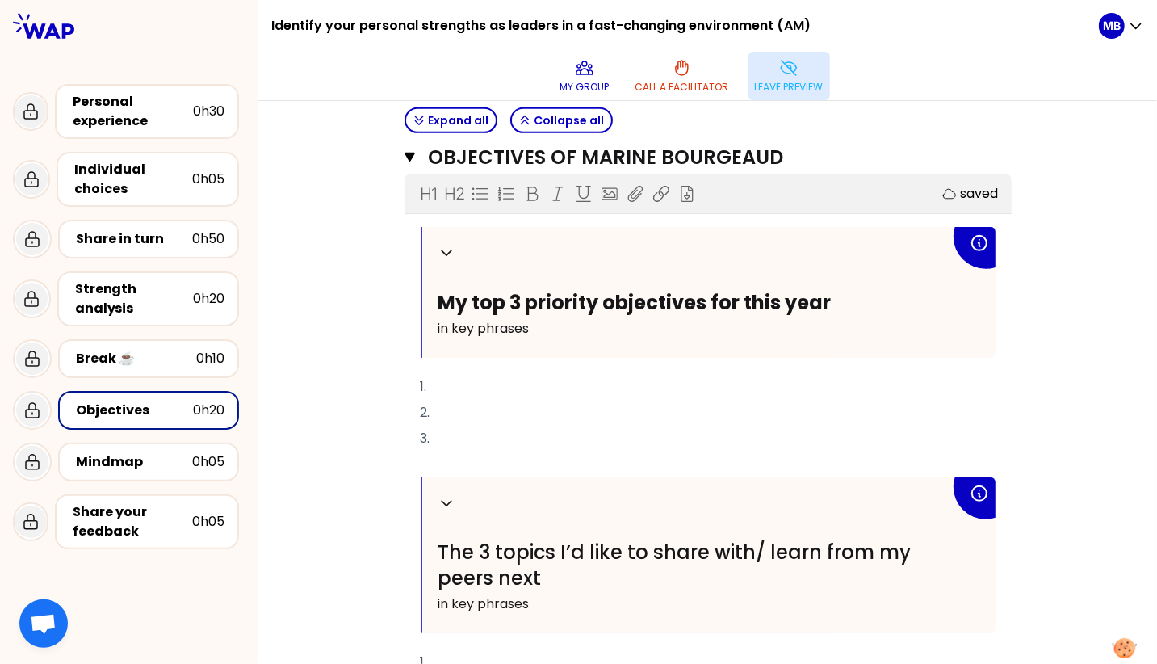
click at [796, 61] on icon at bounding box center [788, 68] width 15 height 15
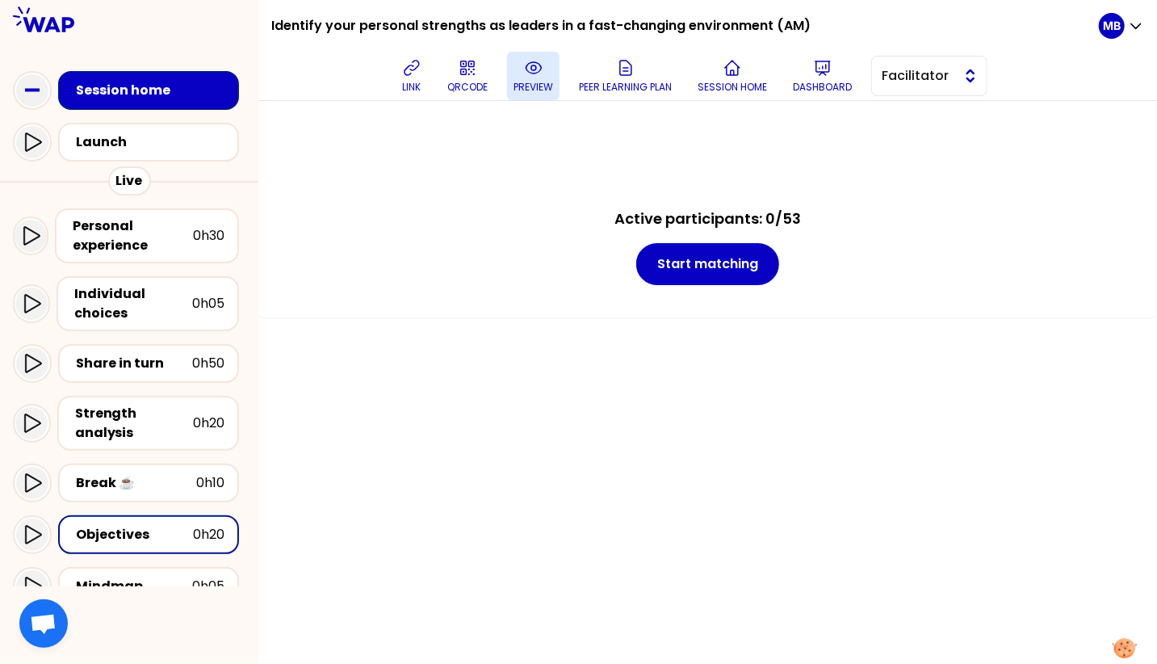
click at [901, 78] on span "Facilitator" at bounding box center [918, 75] width 73 height 19
click at [900, 126] on li "Editor" at bounding box center [929, 116] width 115 height 26
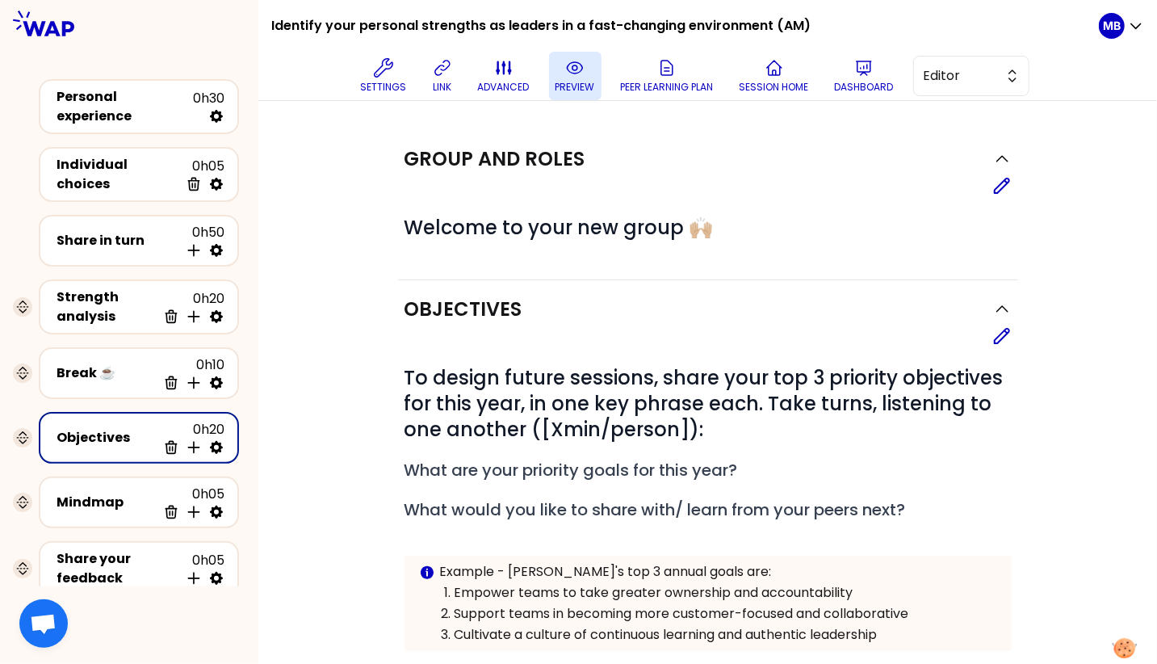
click at [575, 79] on button "preview" at bounding box center [575, 76] width 52 height 48
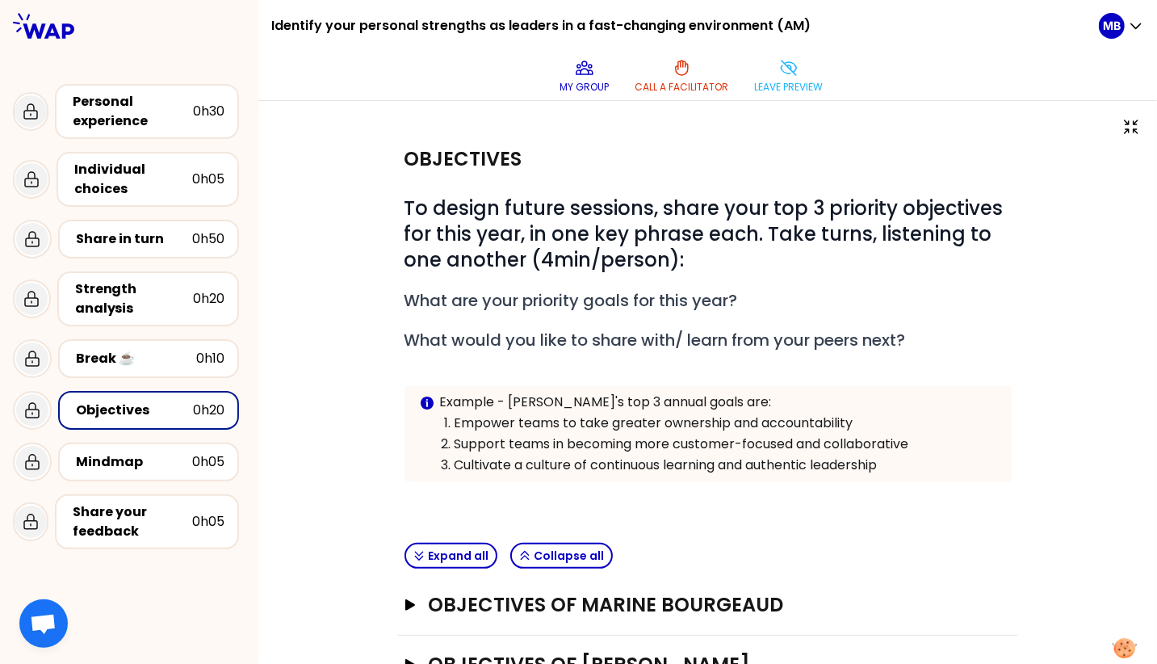
scroll to position [187, 0]
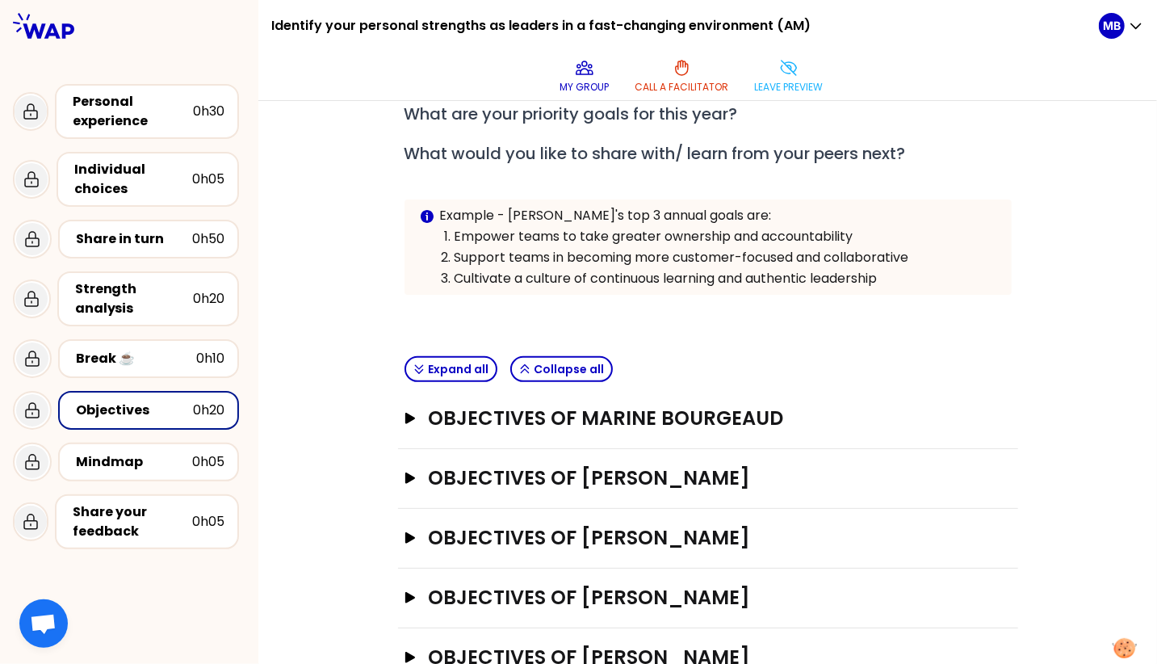
click at [535, 389] on div "Objectives of Marine Bourgeaud Open" at bounding box center [708, 419] width 620 height 60
click at [830, 52] on button "Leave preview" at bounding box center [790, 76] width 82 height 48
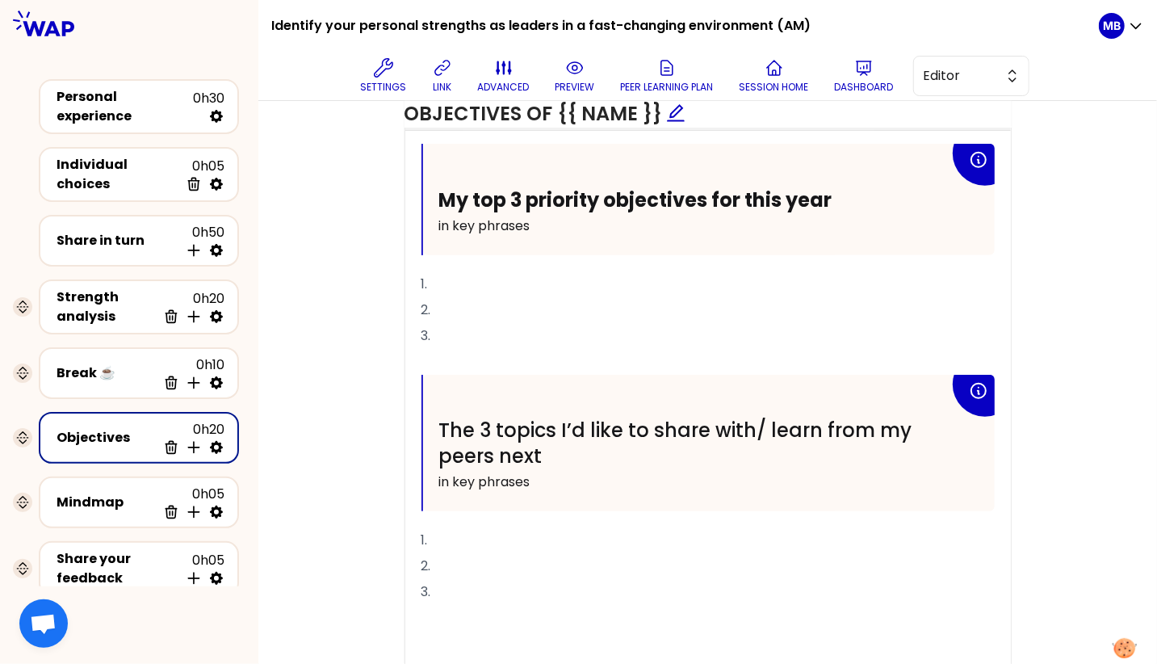
scroll to position [730, 0]
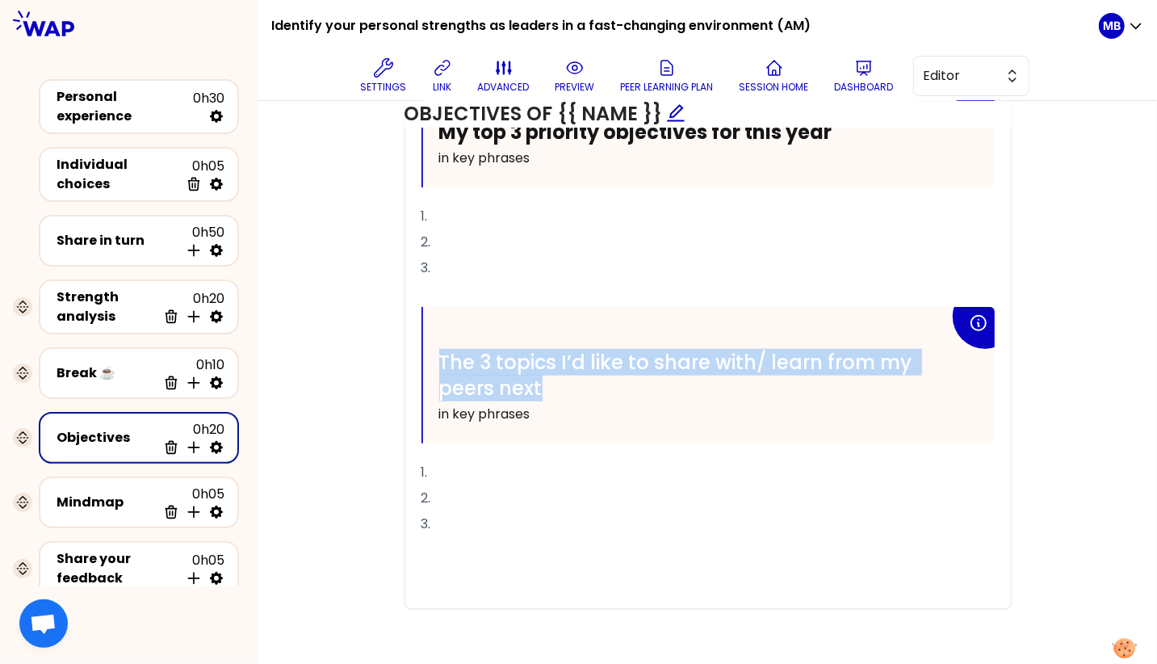
drag, startPoint x: 547, startPoint y: 381, endPoint x: 435, endPoint y: 359, distance: 113.7
click at [435, 359] on div "The 3 topics I’d like to share with/ learn from my peers next in key phrases" at bounding box center [709, 375] width 572 height 136
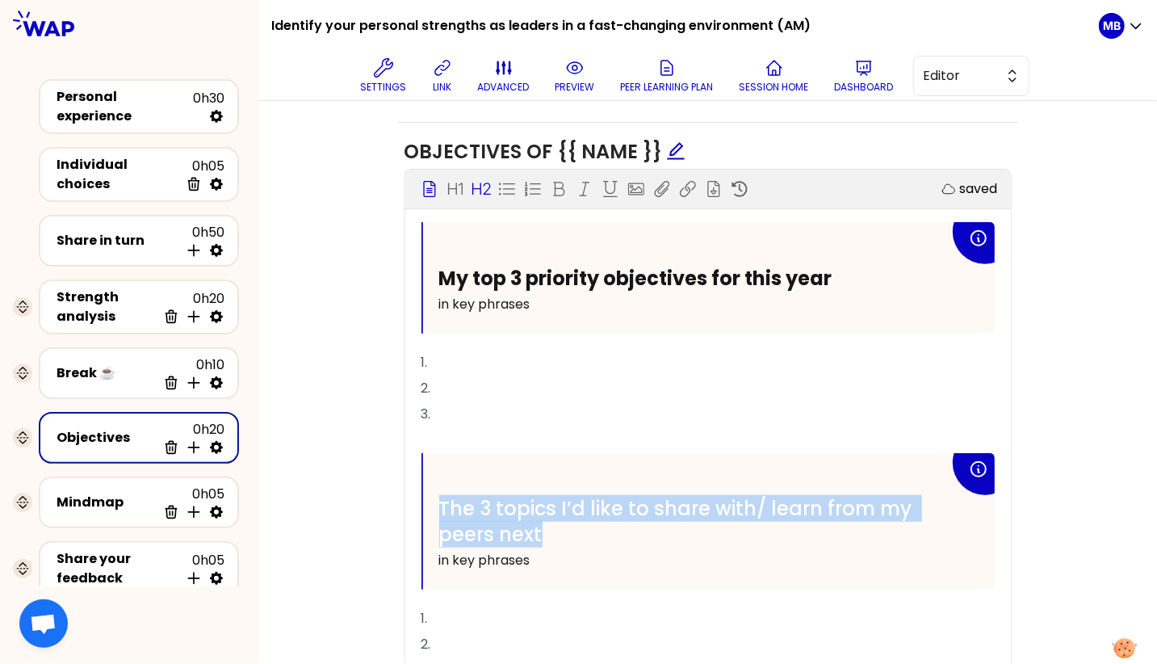
scroll to position [568, 0]
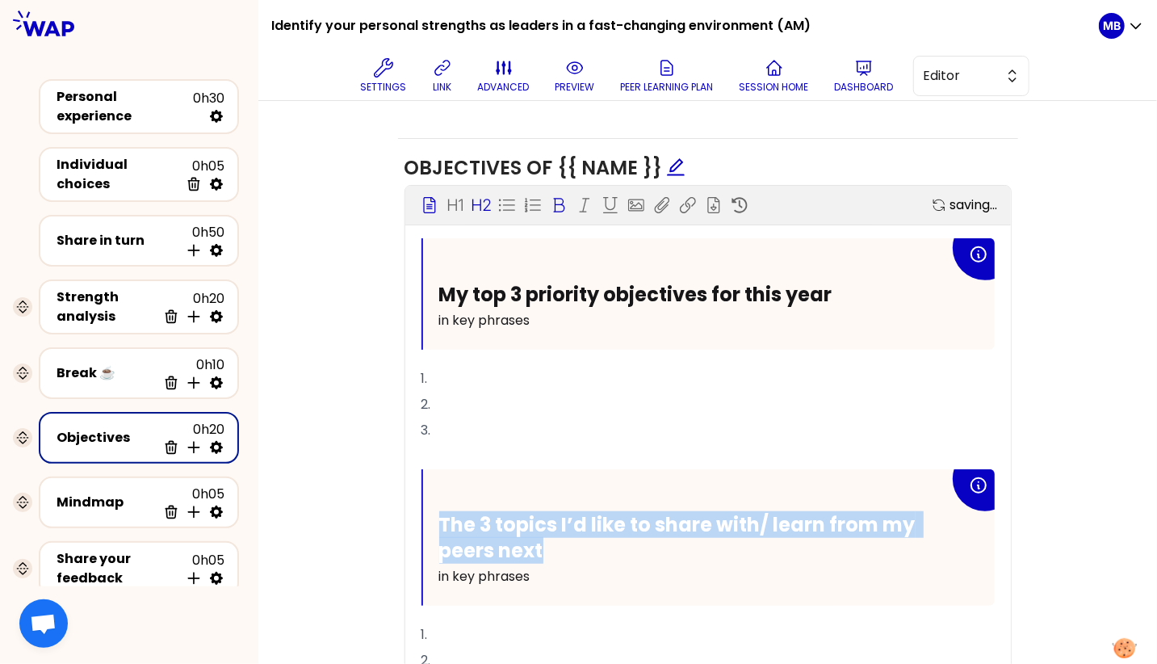
click at [556, 199] on icon at bounding box center [559, 205] width 16 height 16
click at [533, 485] on div "The 3 topics I’d like to share with/ learn from my peers next in key phrases" at bounding box center [709, 537] width 572 height 136
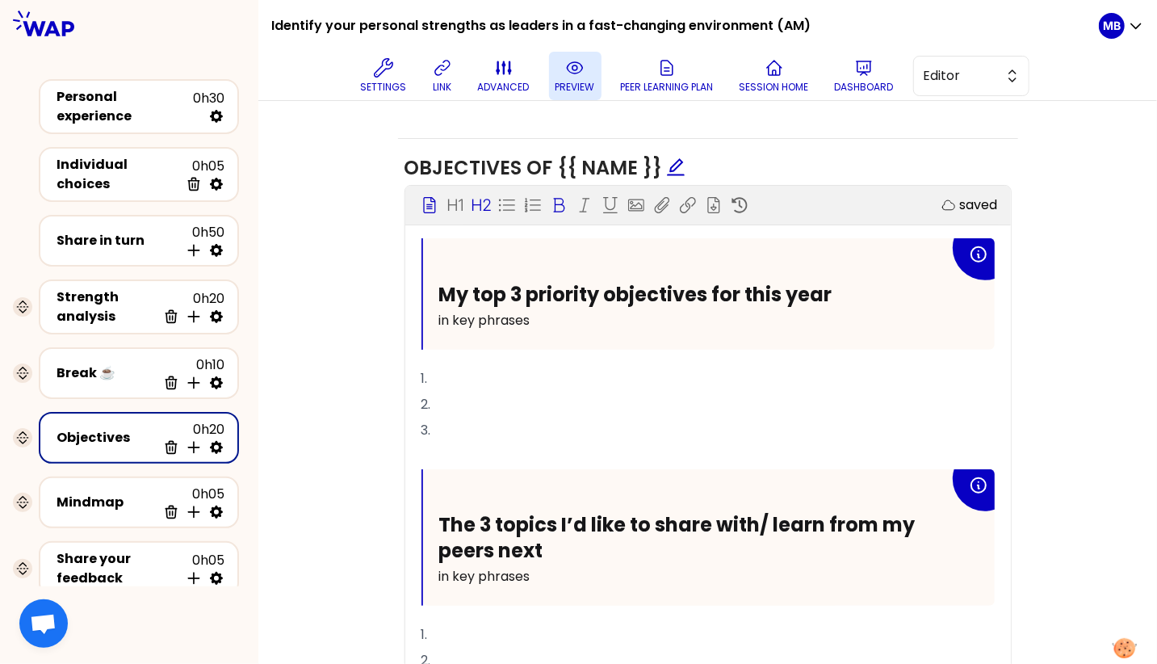
click at [573, 67] on icon at bounding box center [574, 67] width 19 height 19
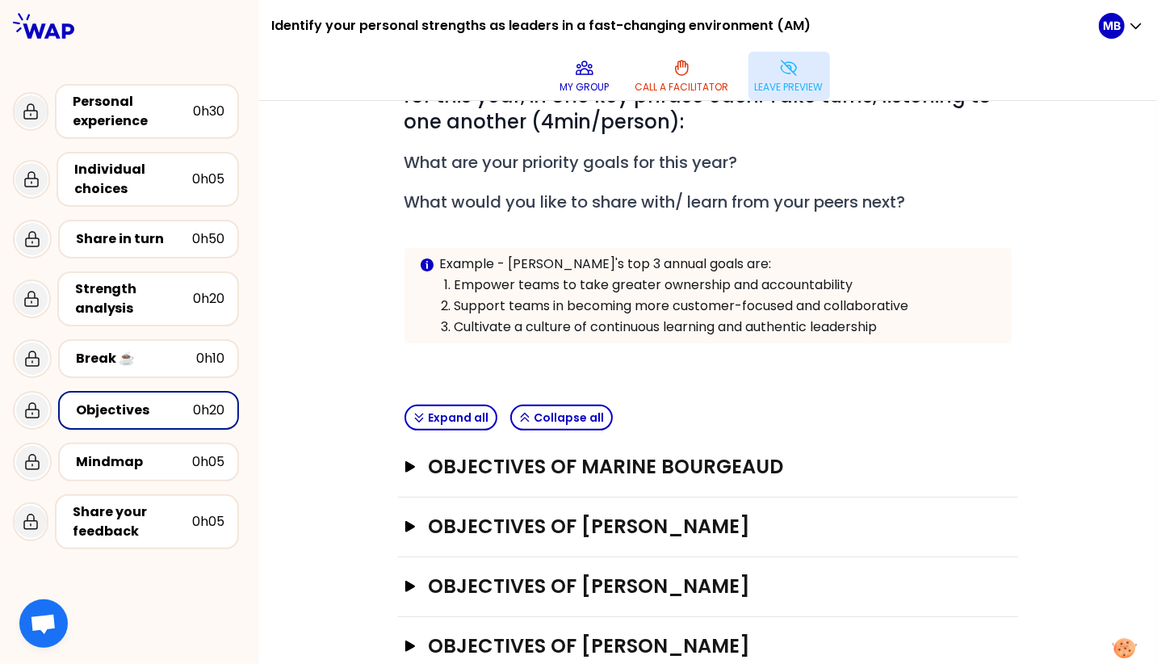
scroll to position [187, 0]
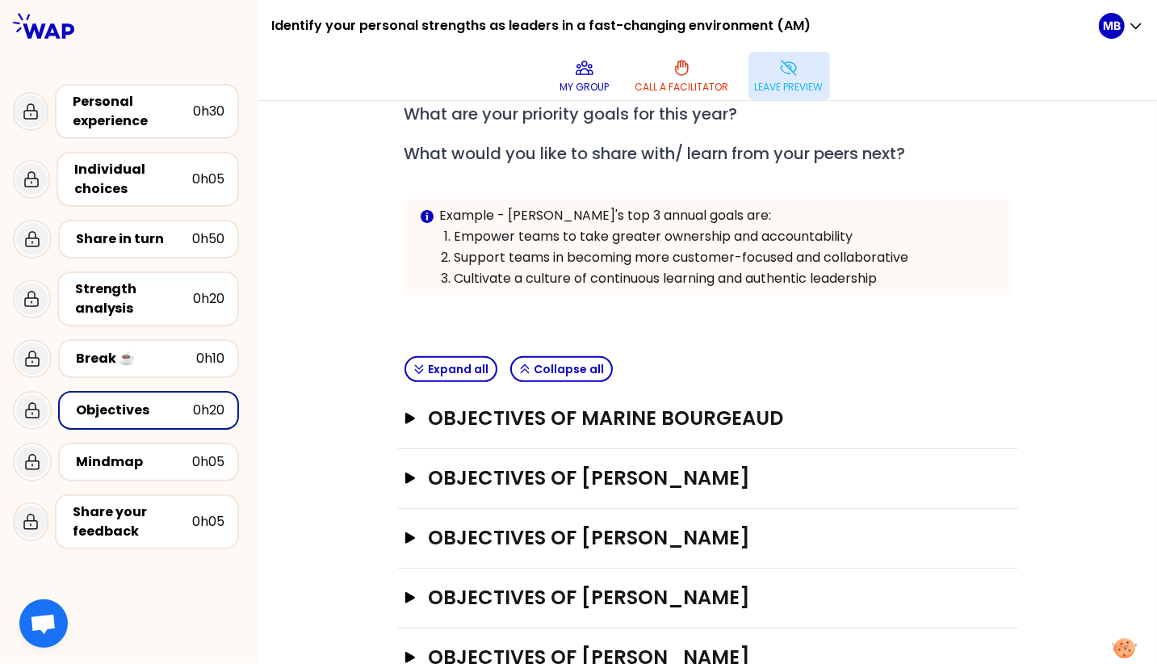
click at [515, 389] on div "Objectives of Marine Bourgeaud Open" at bounding box center [708, 419] width 620 height 60
click at [527, 405] on h3 "Objectives of Marine Bourgeaud" at bounding box center [692, 418] width 529 height 26
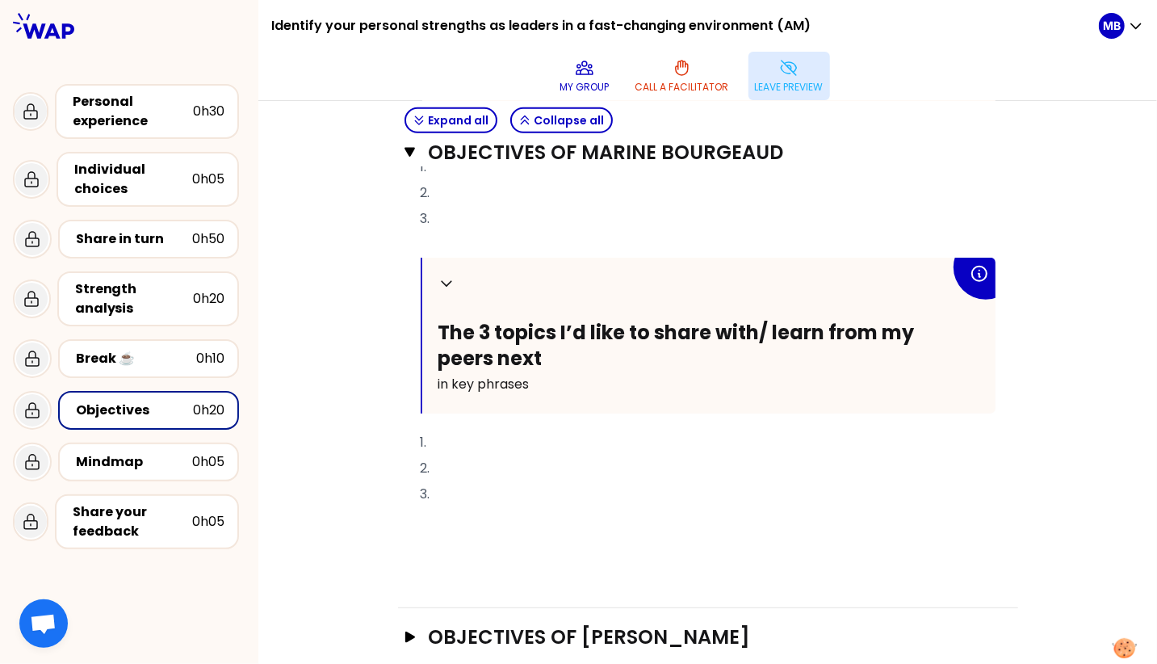
scroll to position [661, 0]
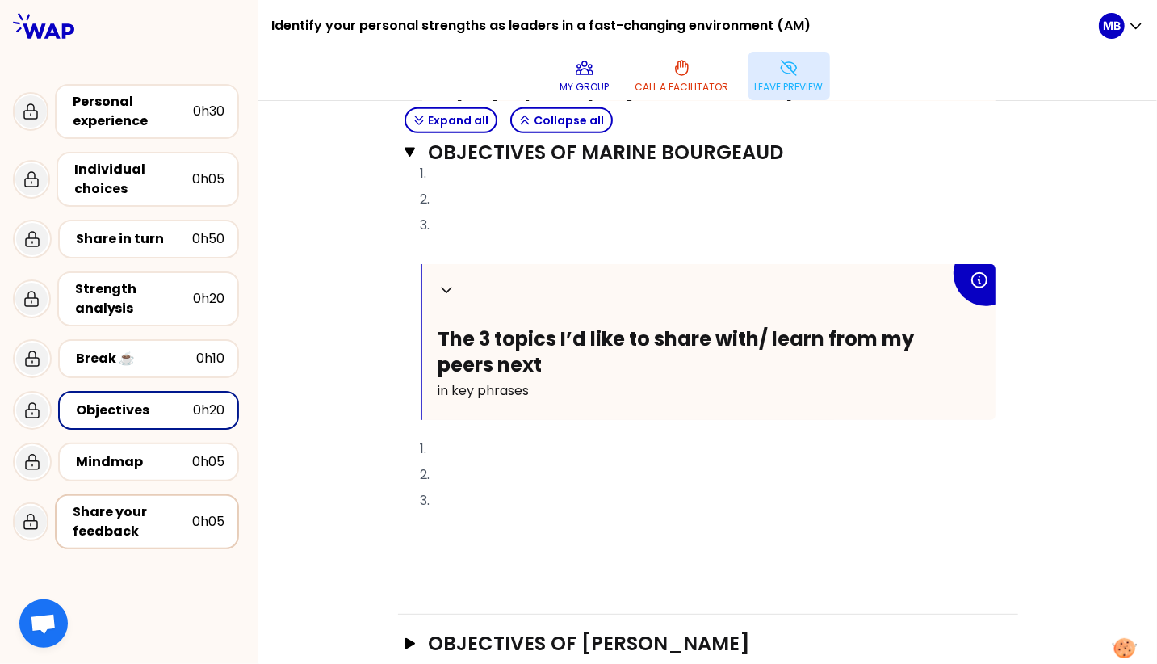
click at [125, 525] on div "Share your feedback" at bounding box center [133, 521] width 120 height 39
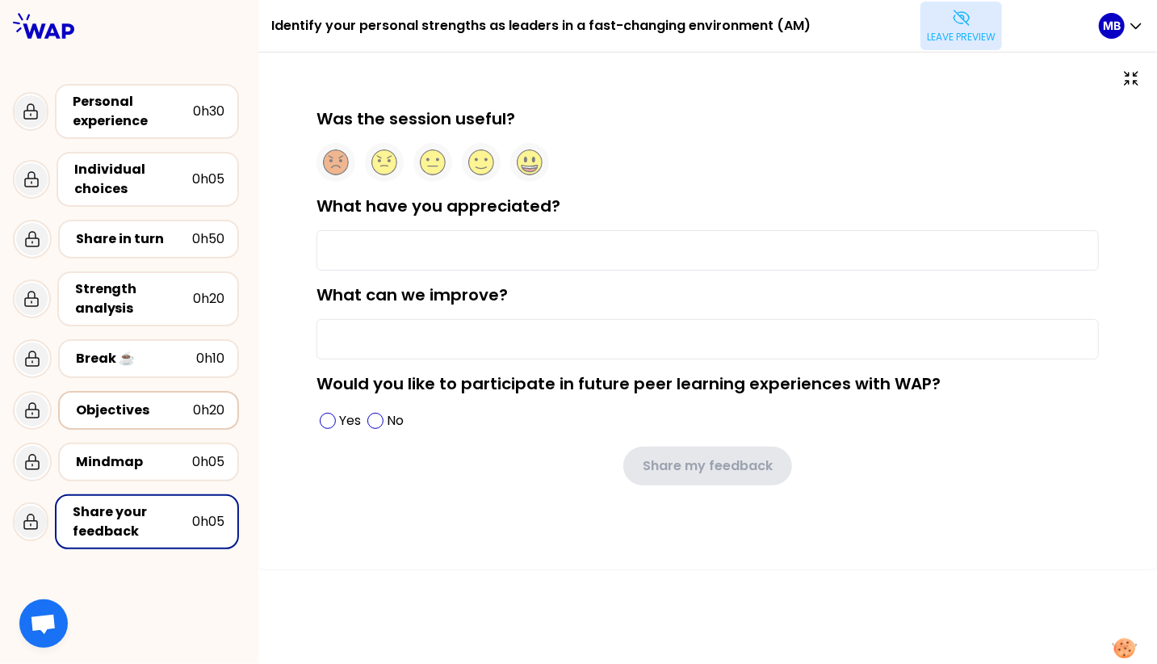
click at [113, 401] on div "Objectives" at bounding box center [134, 410] width 117 height 19
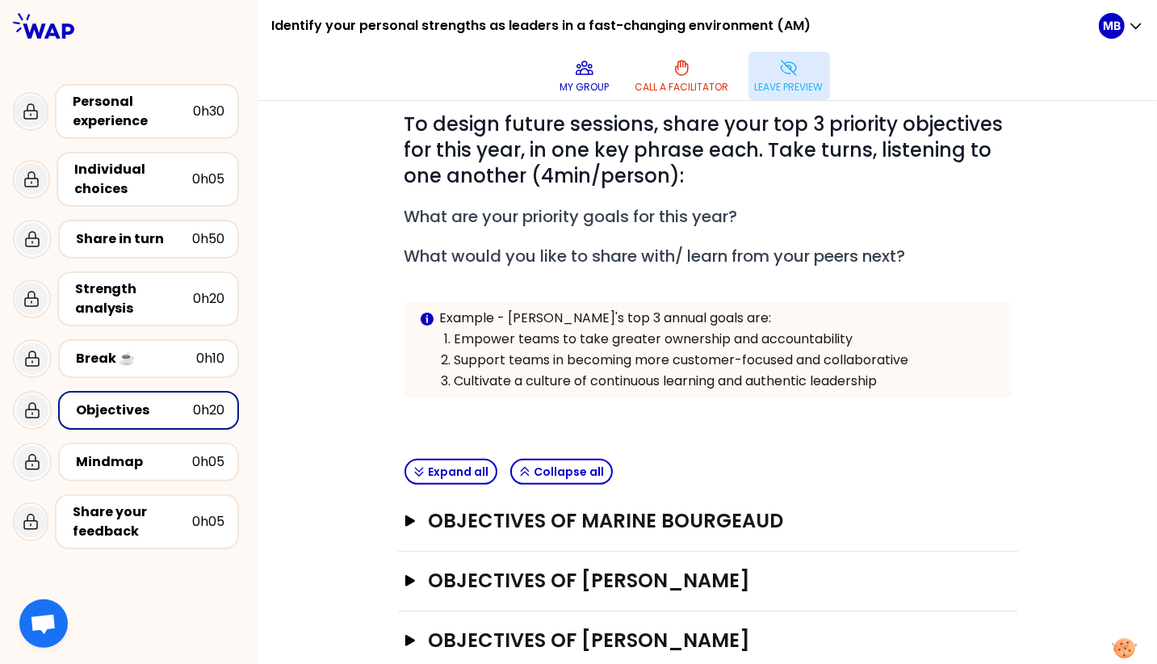
scroll to position [187, 0]
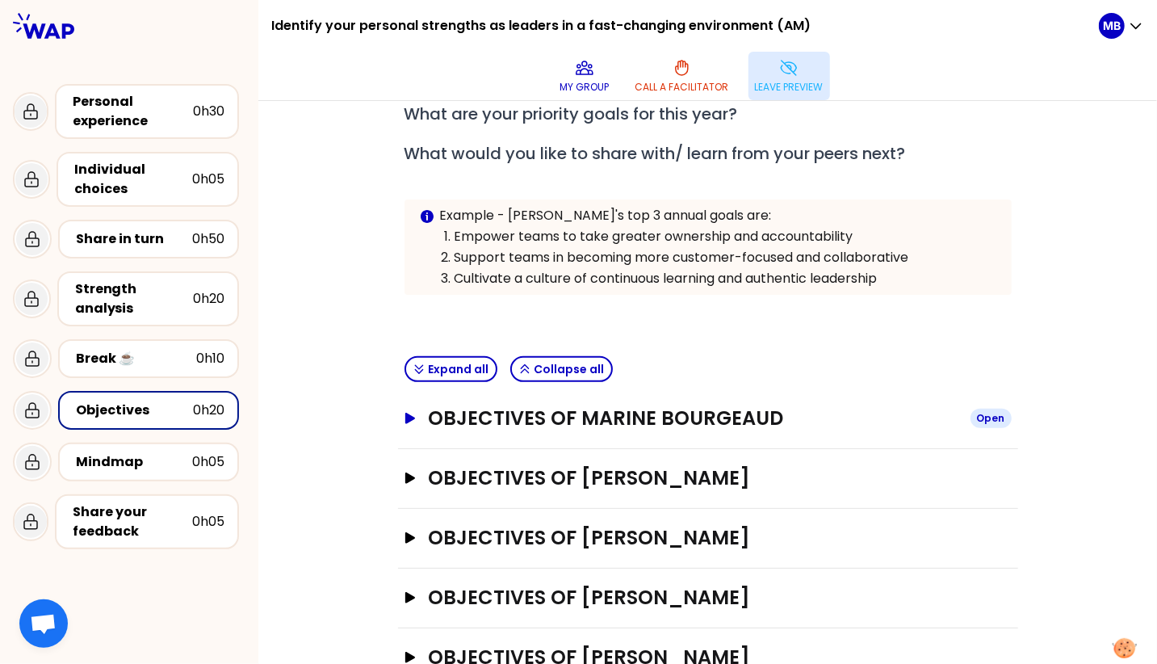
click at [477, 405] on h3 "Objectives of Marine Bourgeaud" at bounding box center [692, 418] width 529 height 26
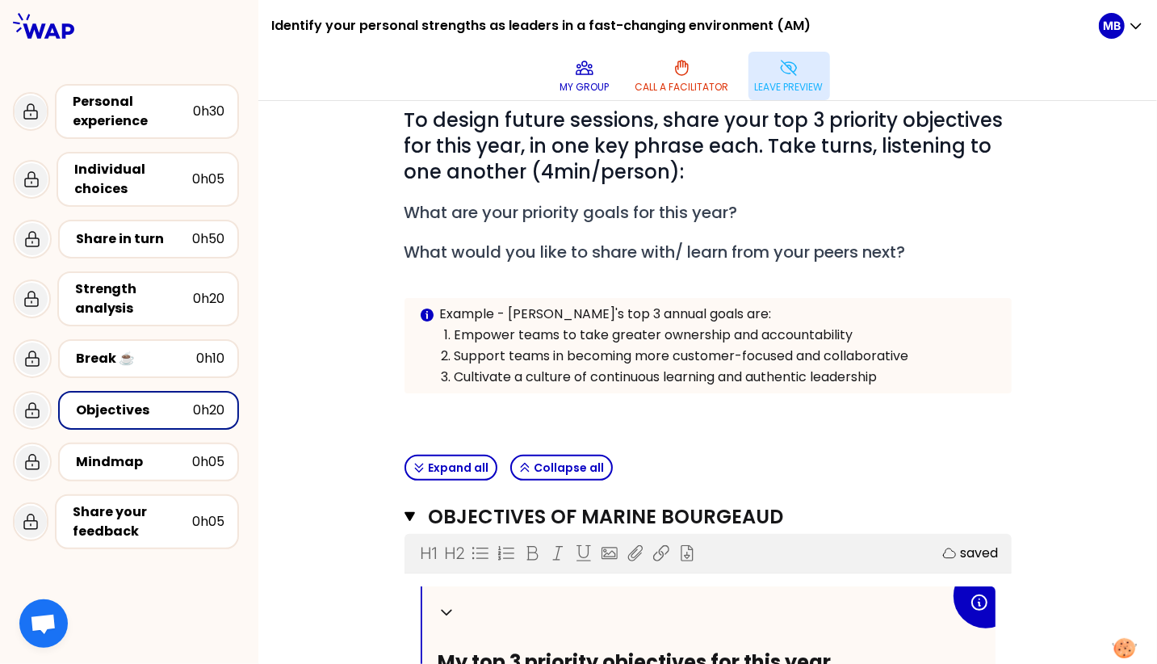
scroll to position [0, 0]
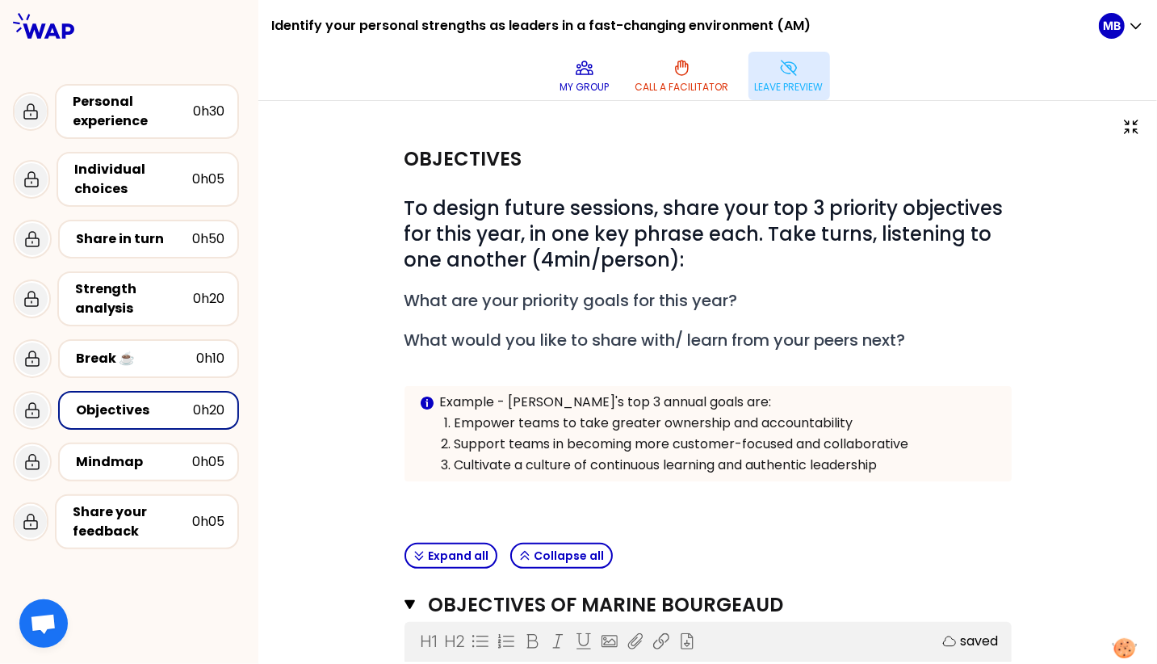
click at [824, 81] on p "Leave preview" at bounding box center [789, 87] width 69 height 13
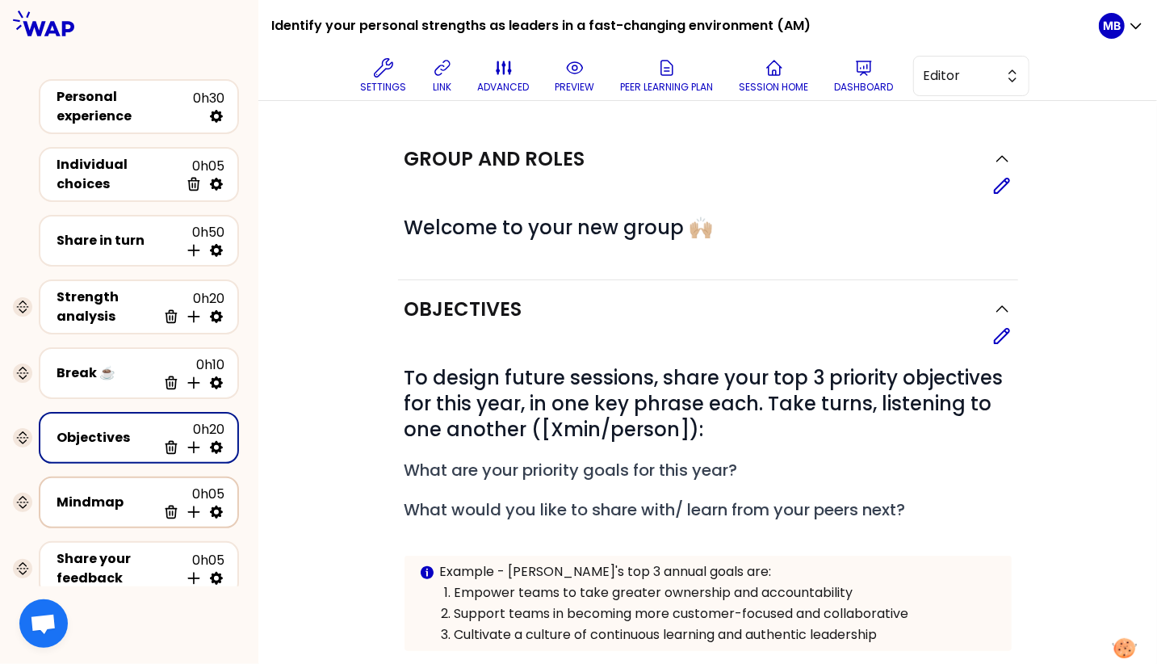
scroll to position [41, 0]
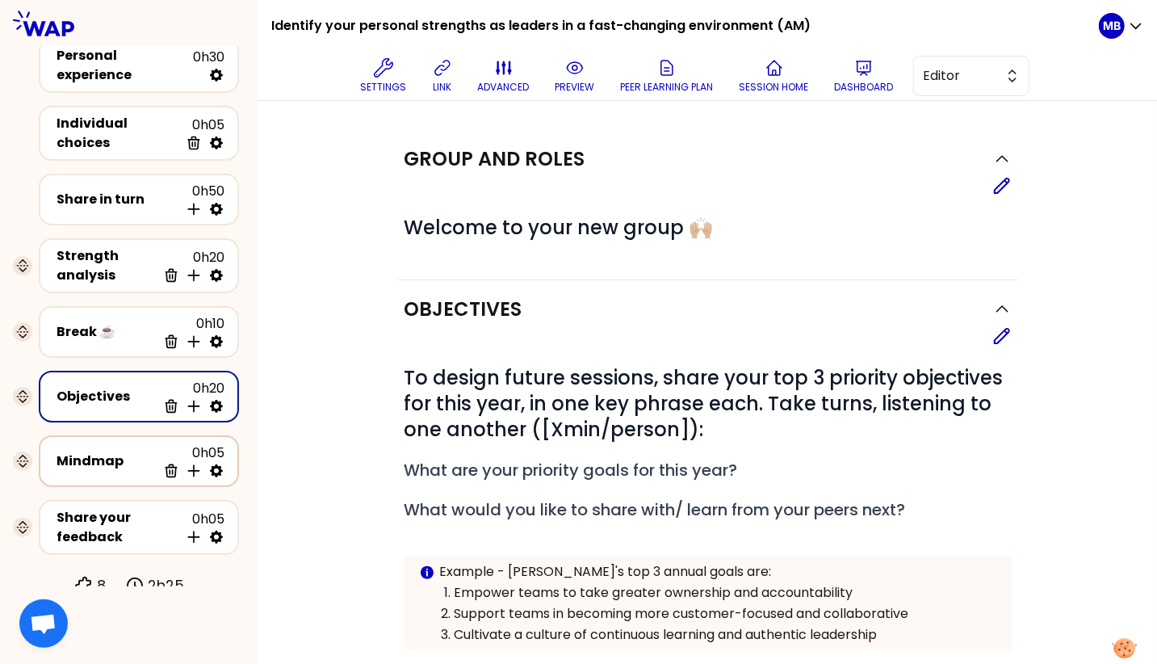
click at [220, 464] on icon at bounding box center [216, 470] width 13 height 13
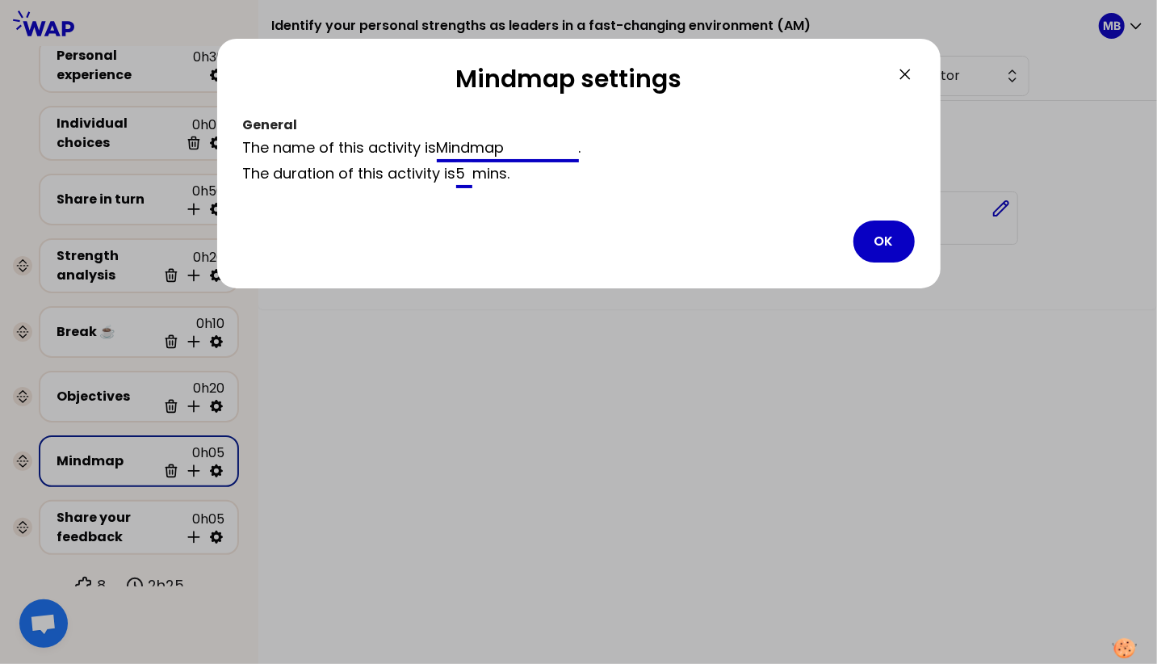
drag, startPoint x: 519, startPoint y: 146, endPoint x: 322, endPoint y: 136, distance: 197.3
click at [322, 136] on div "The name of this activity is Mindmap ." at bounding box center [579, 149] width 672 height 26
type input "Summary"
click at [885, 238] on button "OK" at bounding box center [884, 241] width 61 height 42
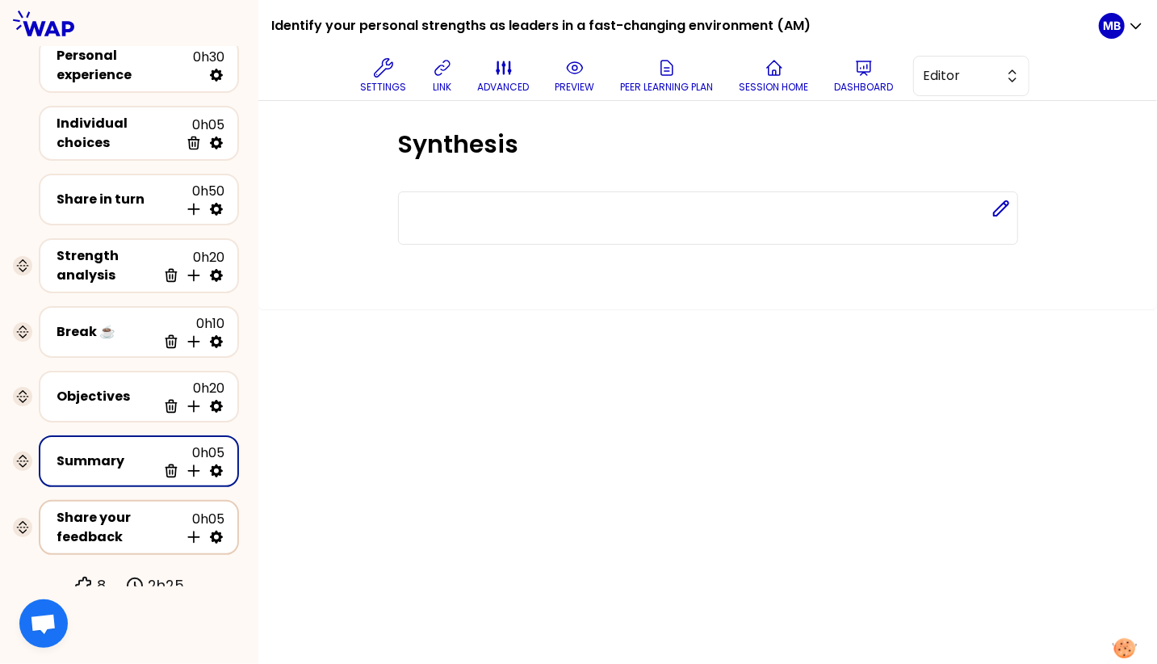
click at [125, 510] on div "Share your feedback" at bounding box center [118, 527] width 123 height 39
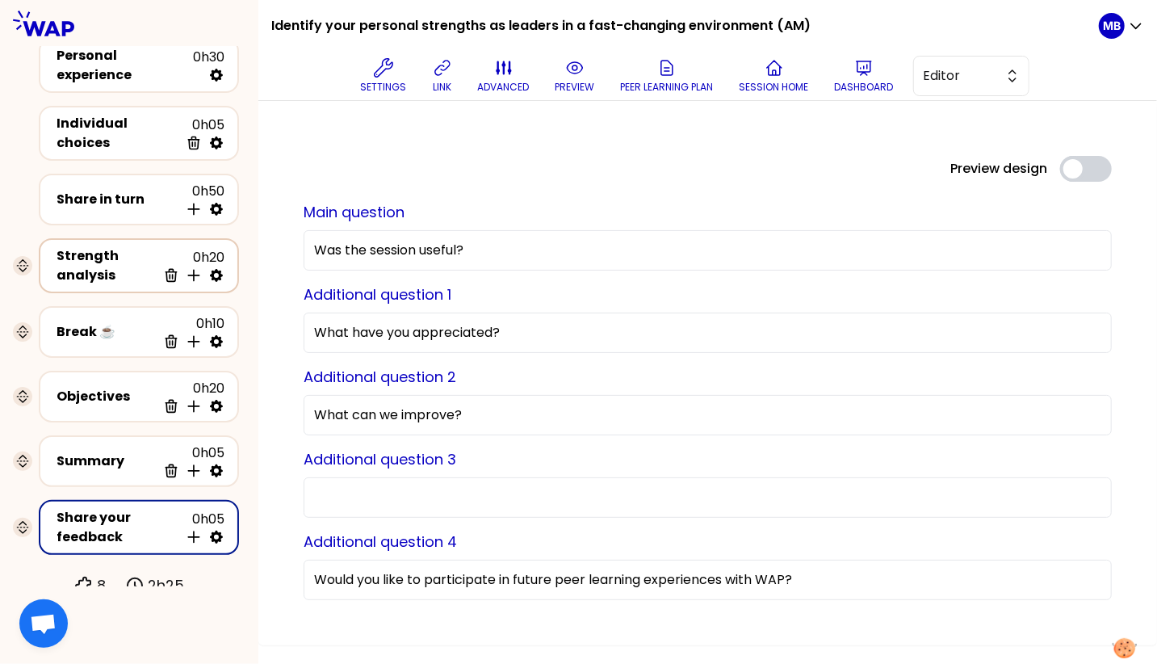
click at [113, 269] on div "Strength analysis" at bounding box center [107, 265] width 100 height 39
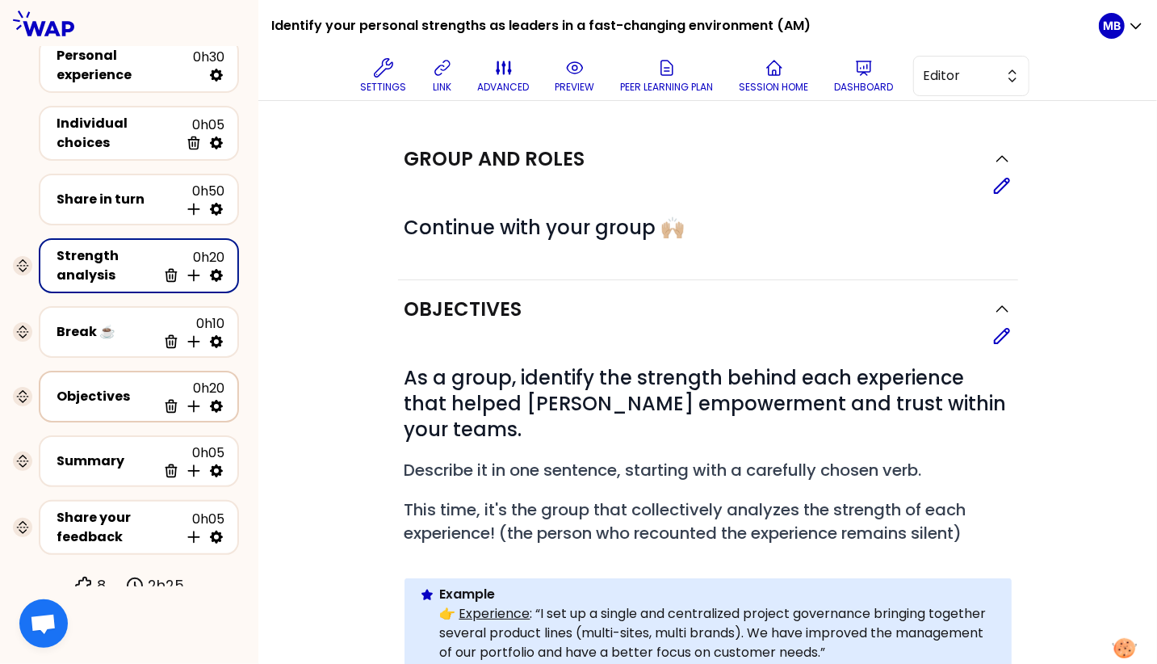
click at [107, 400] on div "Objectives 0h20 Delete Insert activity below" at bounding box center [138, 397] width 171 height 36
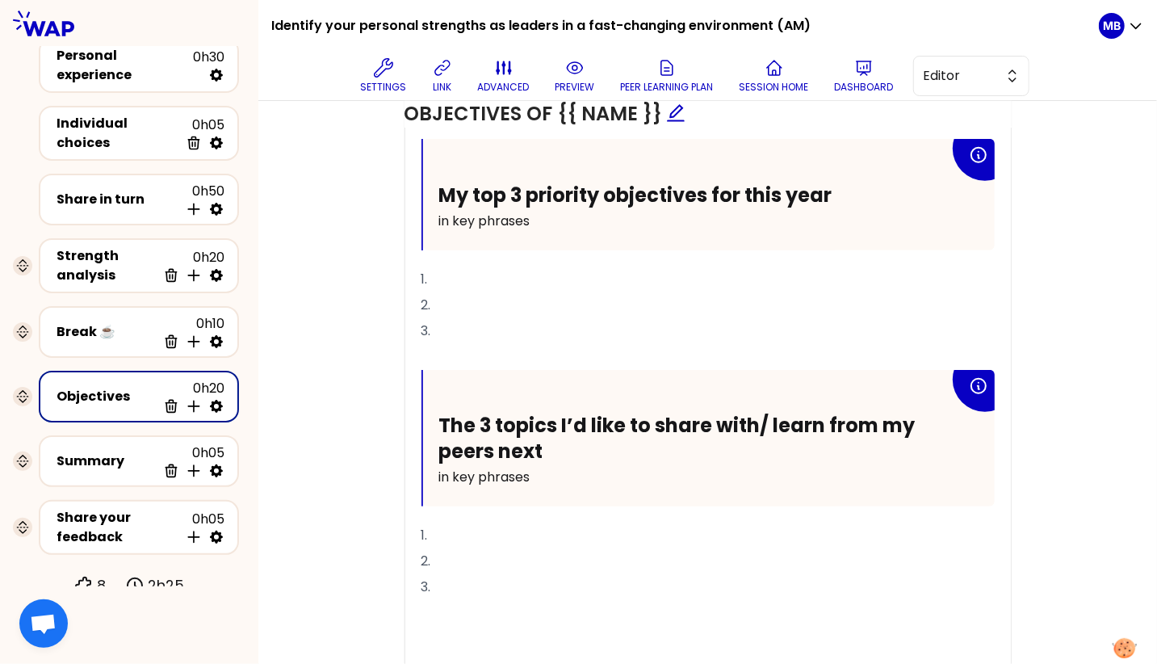
scroll to position [695, 0]
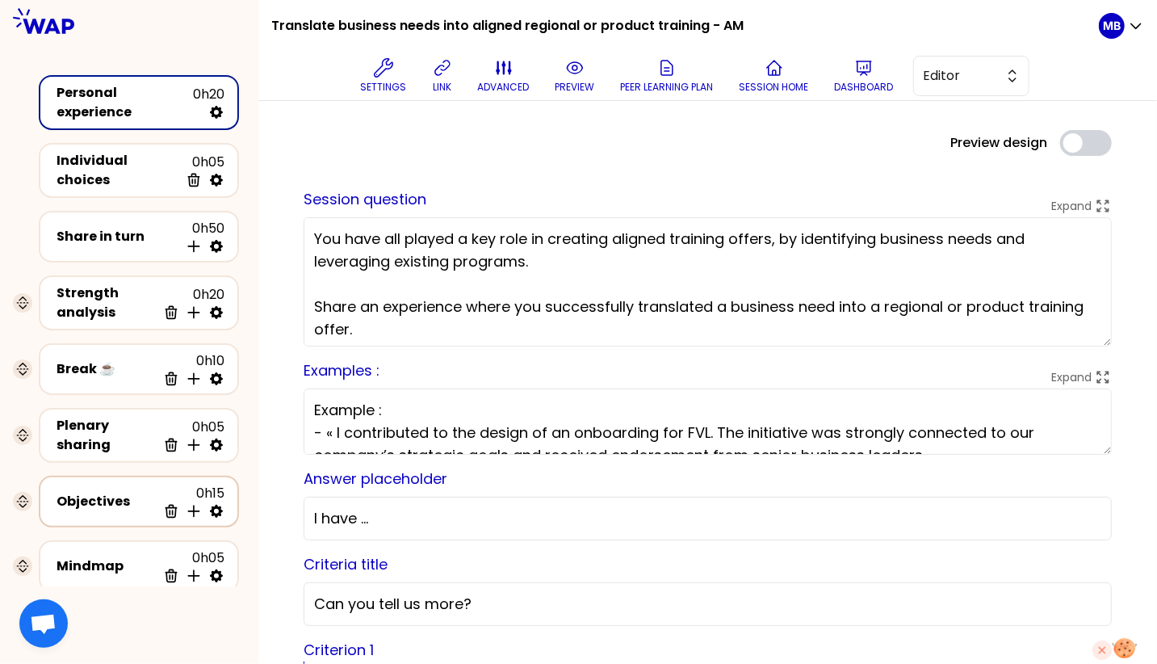
click at [136, 484] on div "Objectives 0h15 Delete Insert activity below" at bounding box center [138, 502] width 171 height 36
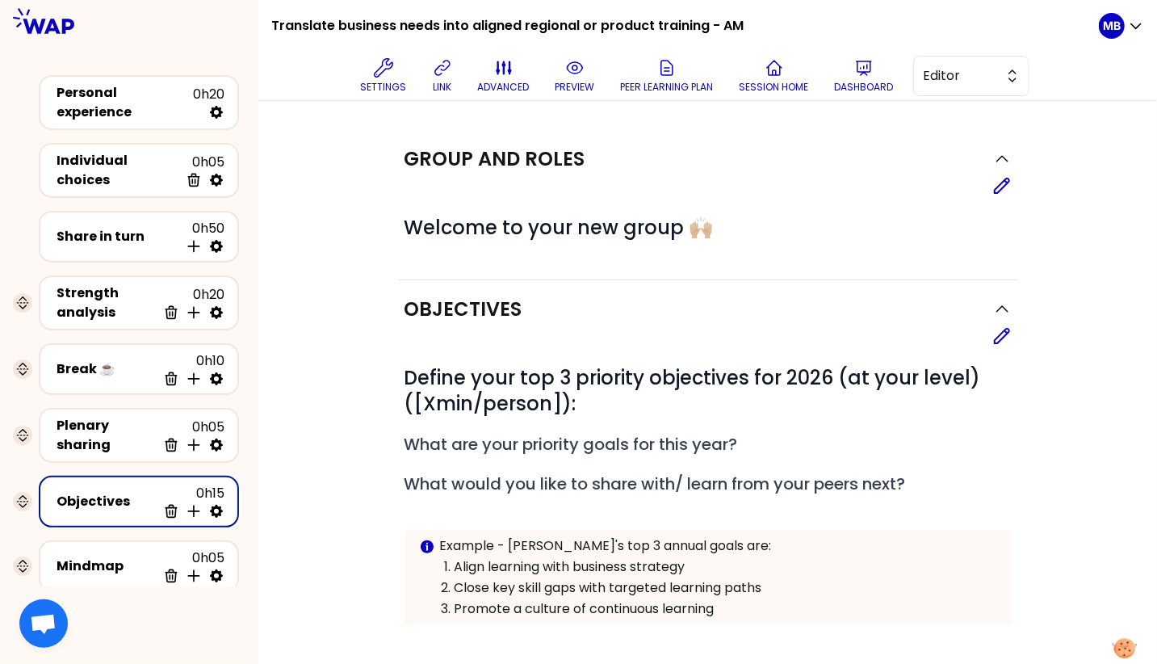
scroll to position [111, 0]
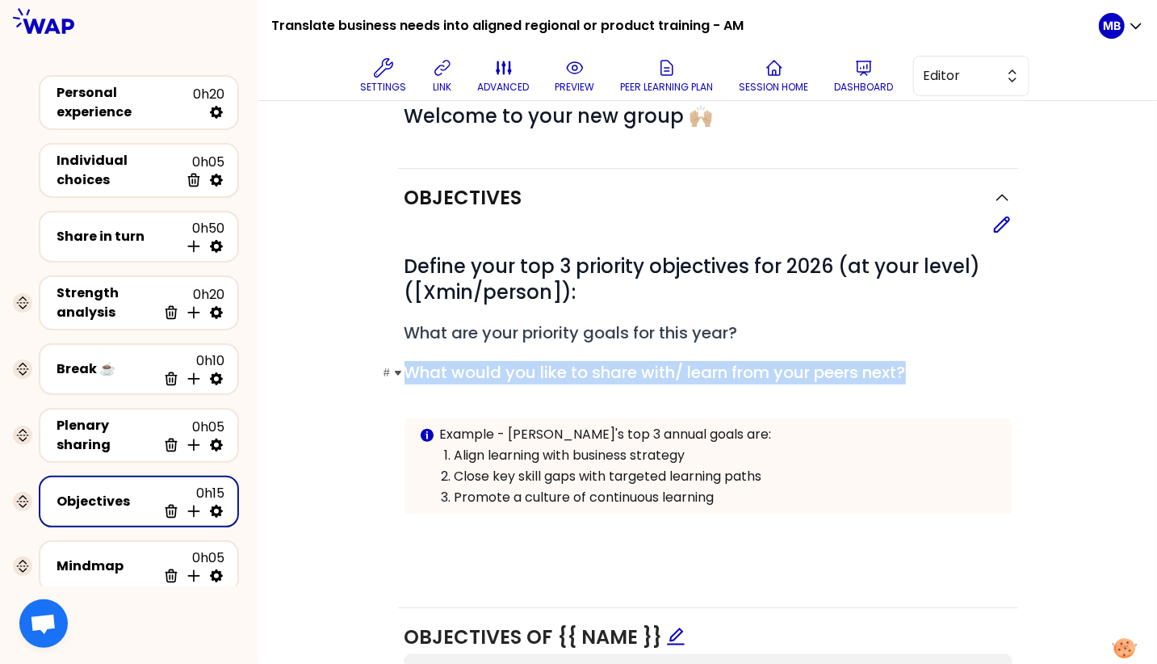
drag, startPoint x: 405, startPoint y: 371, endPoint x: 925, endPoint y: 363, distance: 519.3
click at [925, 363] on h2 "# What would you like to share with/ learn from your peers next?" at bounding box center [708, 372] width 607 height 23
copy span "What would you like to share with/ learn from your peers next?"
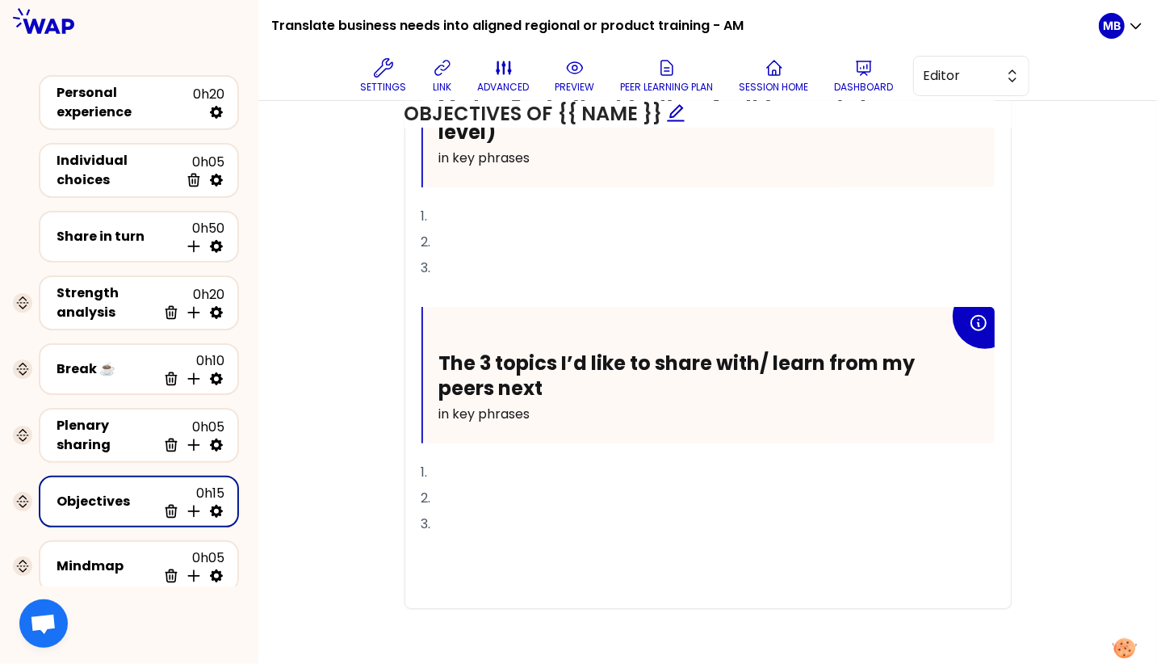
scroll to position [675, 0]
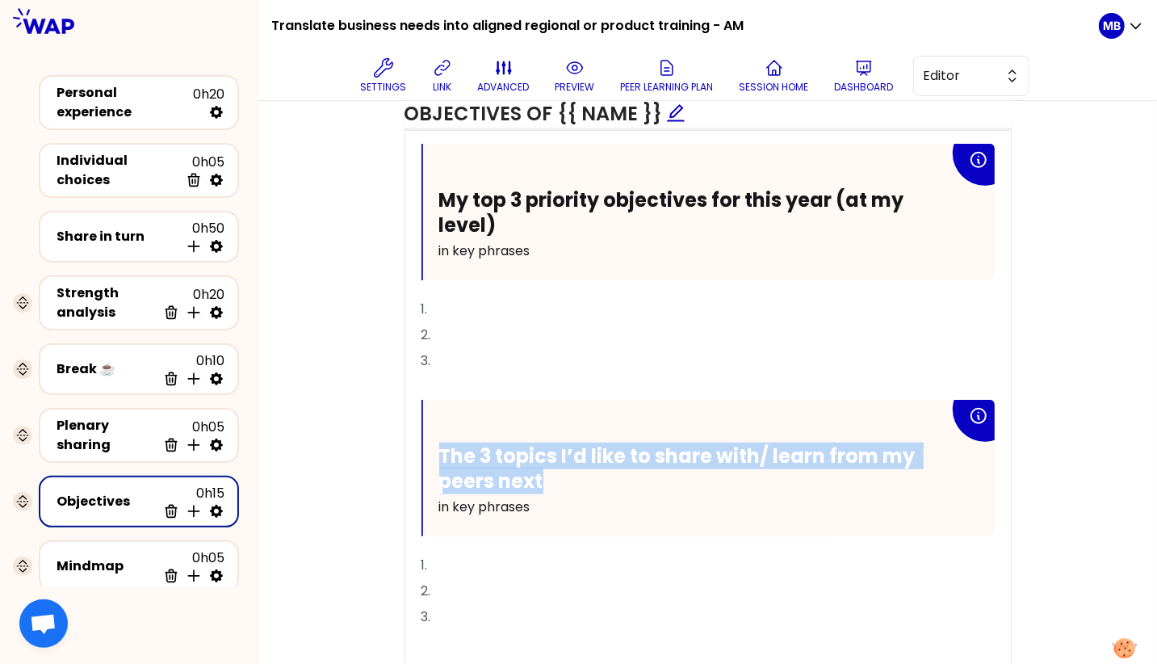
drag, startPoint x: 569, startPoint y: 472, endPoint x: 434, endPoint y: 457, distance: 135.6
click at [434, 457] on div "The 3 topics I’d like to share with/ learn from my peers next in key phrases" at bounding box center [709, 468] width 572 height 136
copy span "The 3 topics I’d like to share with/ learn from my peers next"
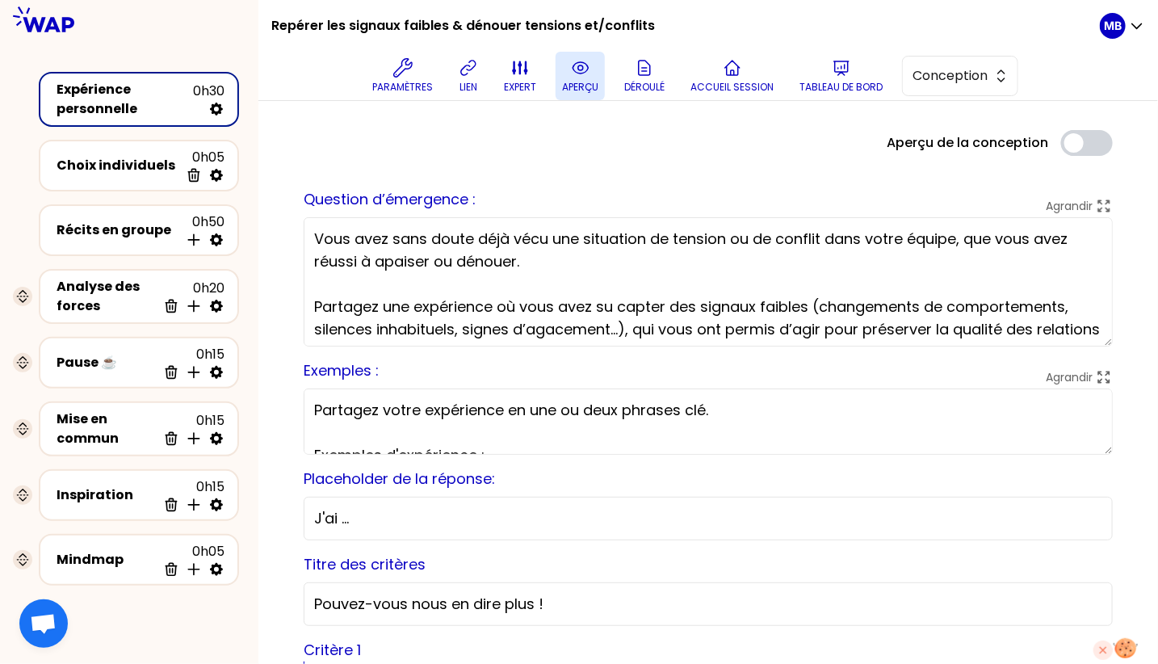
click at [564, 71] on button "aperçu" at bounding box center [580, 76] width 49 height 48
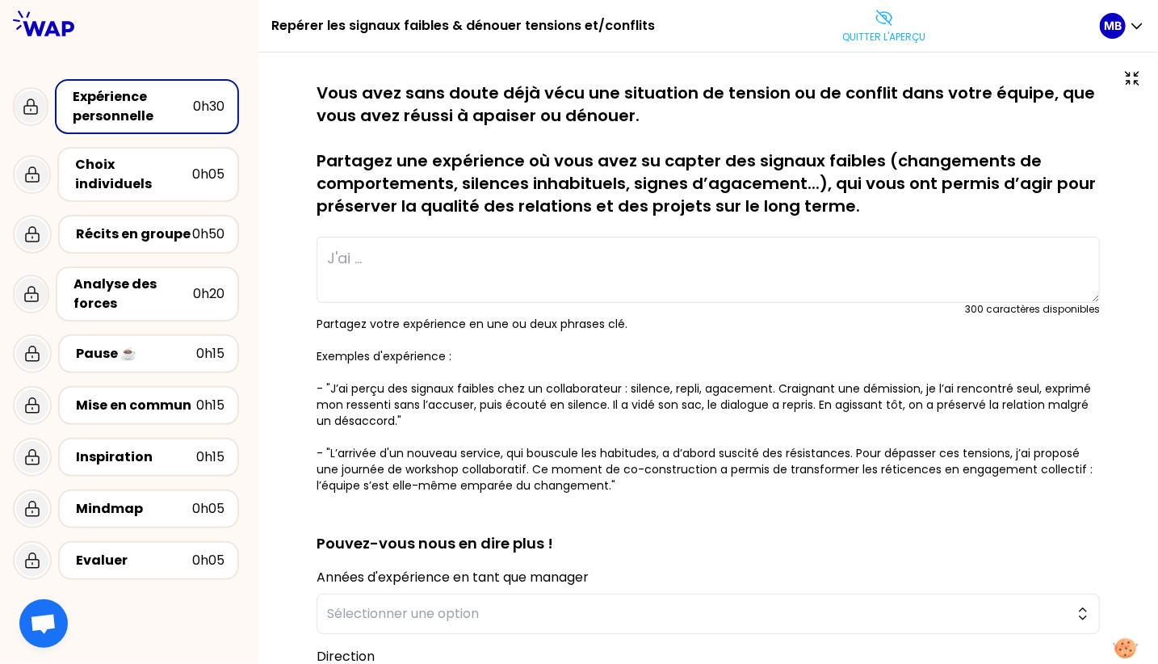
type textarea "J'ai ressenti une démotivation chez un collaborateur, pensant connaître la rais…"
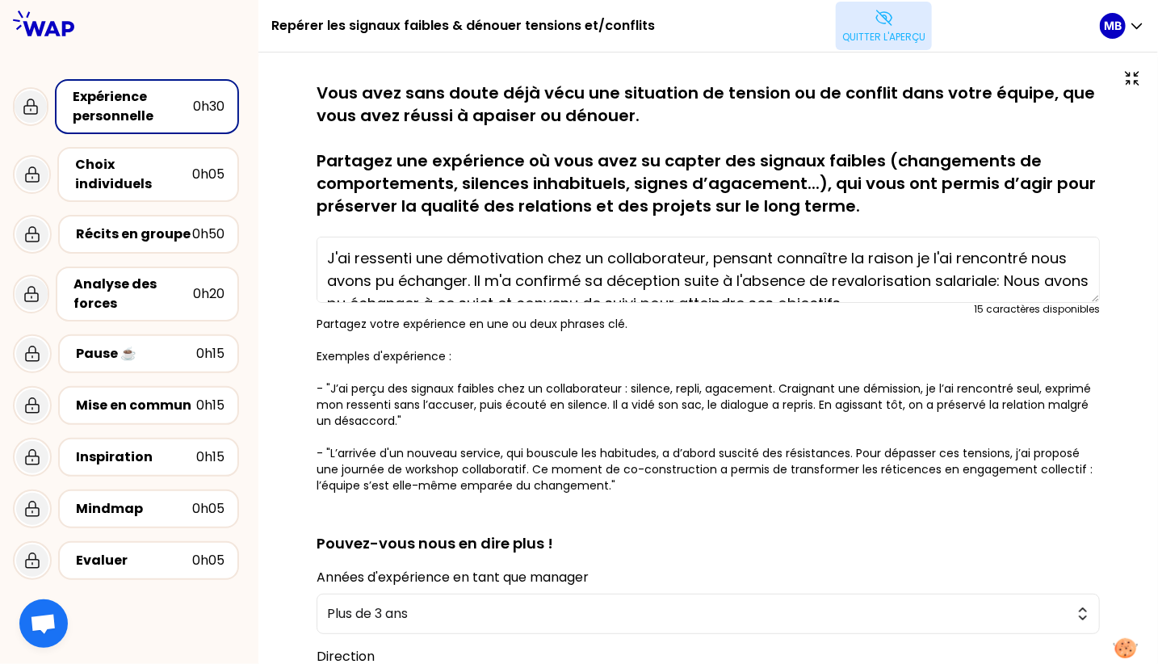
click at [866, 24] on button "Quitter l'aperçu" at bounding box center [884, 26] width 96 height 48
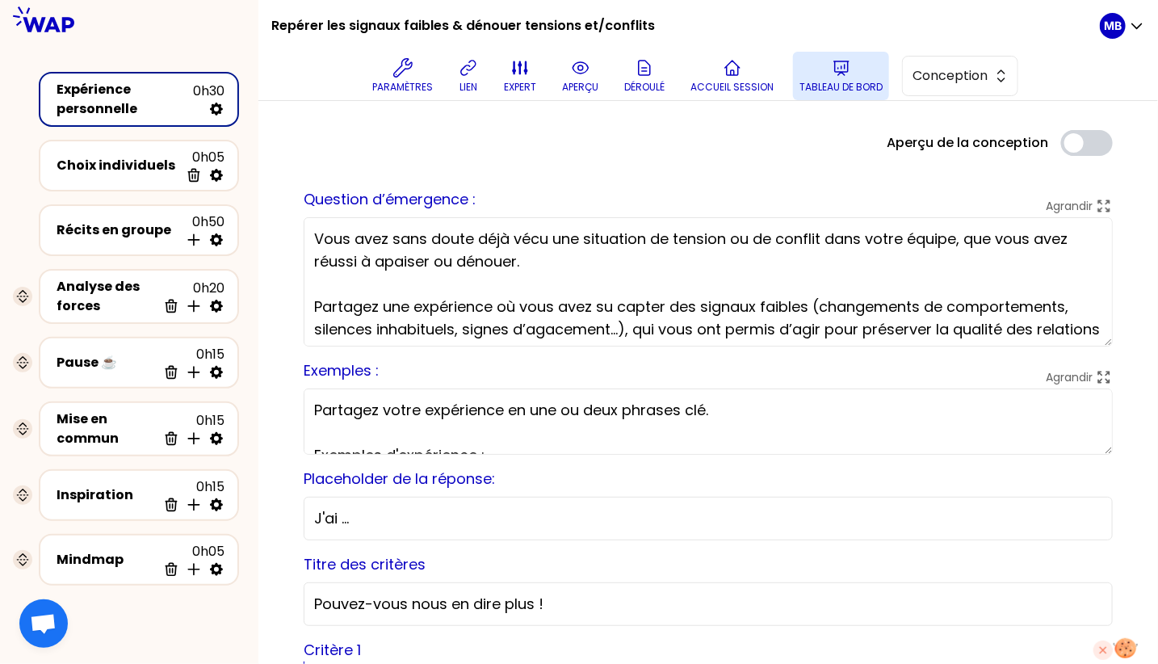
click at [865, 85] on p "Tableau de bord" at bounding box center [840, 87] width 83 height 13
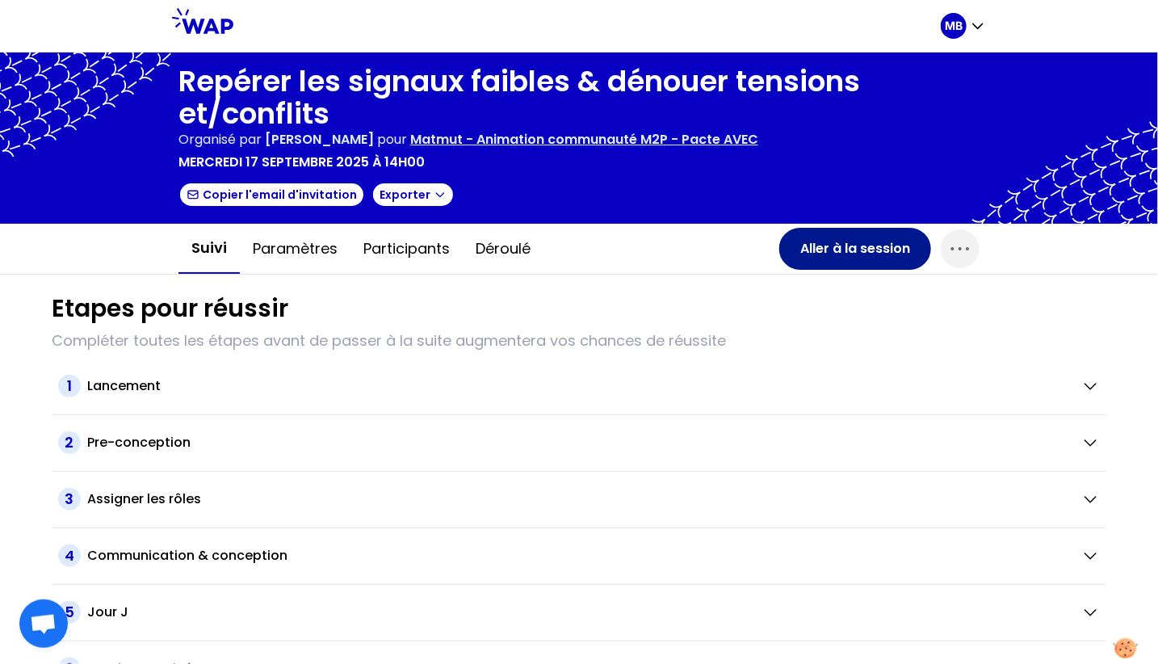
click at [804, 250] on button "Aller à la session" at bounding box center [855, 249] width 152 height 42
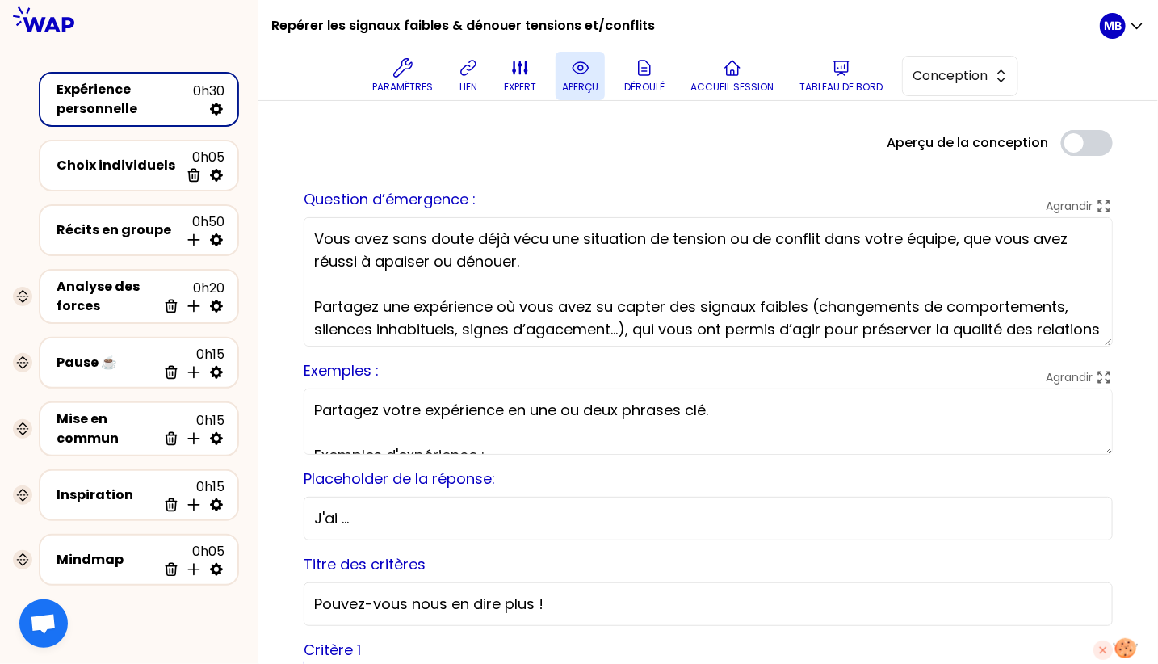
click at [601, 66] on button "aperçu" at bounding box center [580, 76] width 49 height 48
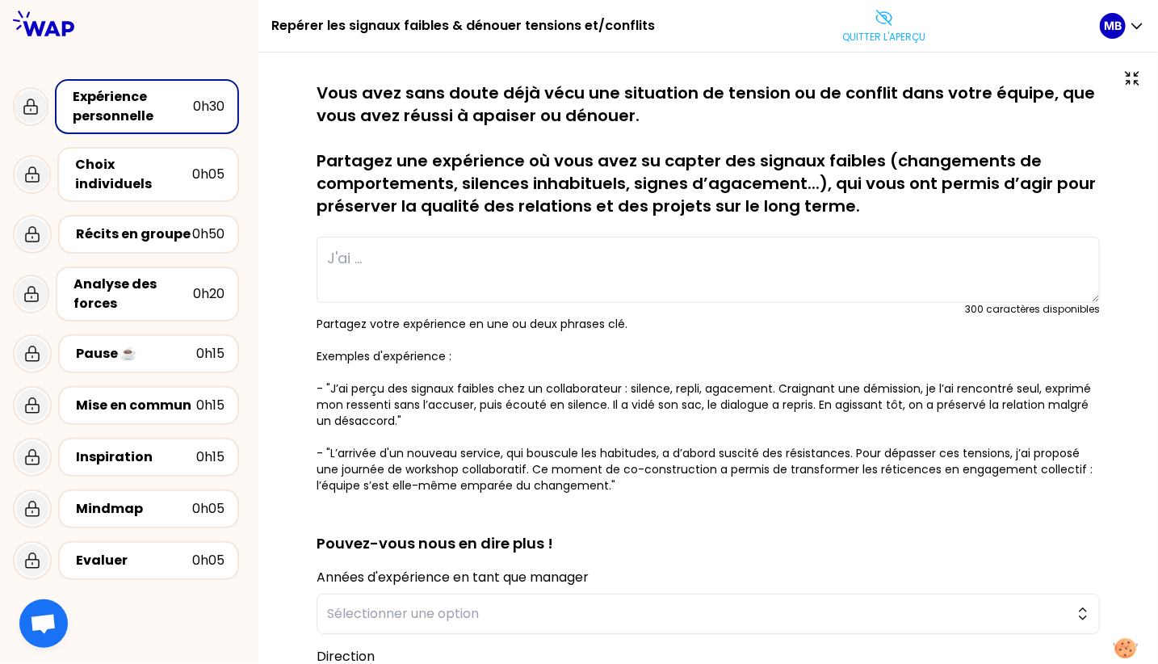
type textarea "J'ai ressenti une démotivation chez un collaborateur, pensant connaître la rais…"
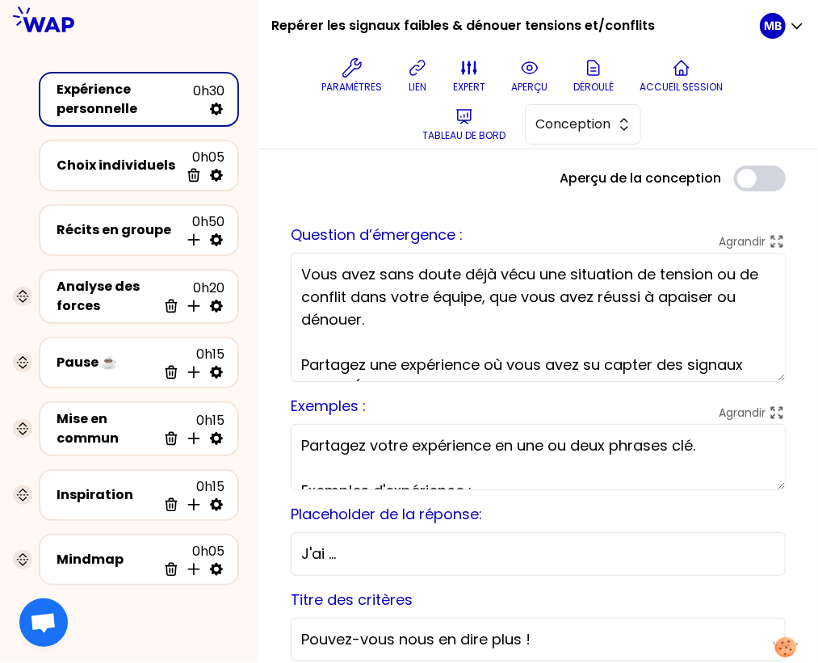
drag, startPoint x: 812, startPoint y: 648, endPoint x: 903, endPoint y: 648, distance: 90.4
click at [817, 648] on html "Repérer les signaux faibles & dénouer tensions et/conflits Paramètres lien expe…" at bounding box center [409, 331] width 818 height 663
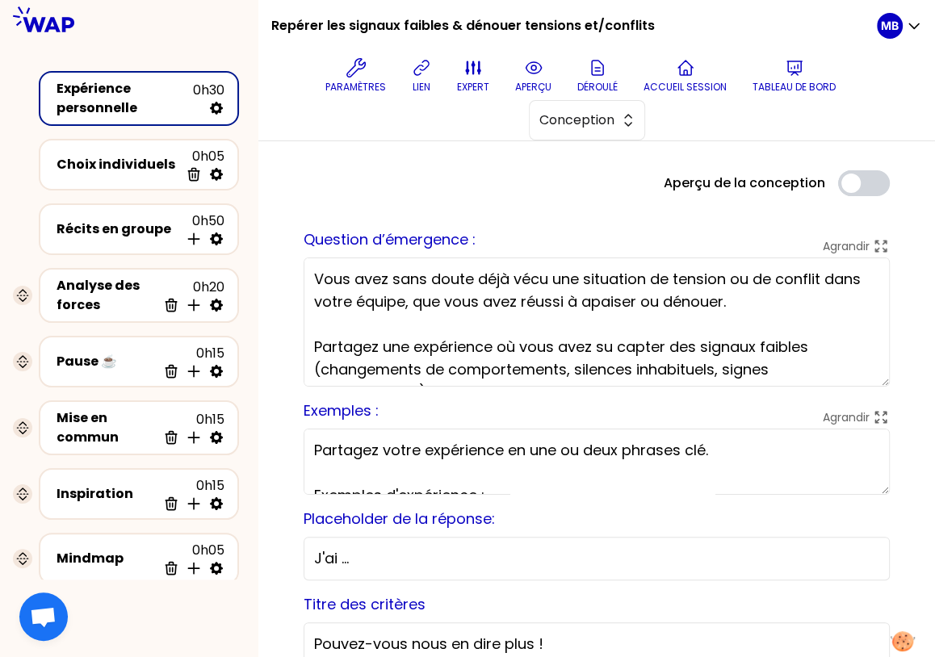
click at [745, 595] on div "Titre des critères Pouvez-vous nous en dire plus !" at bounding box center [597, 630] width 586 height 73
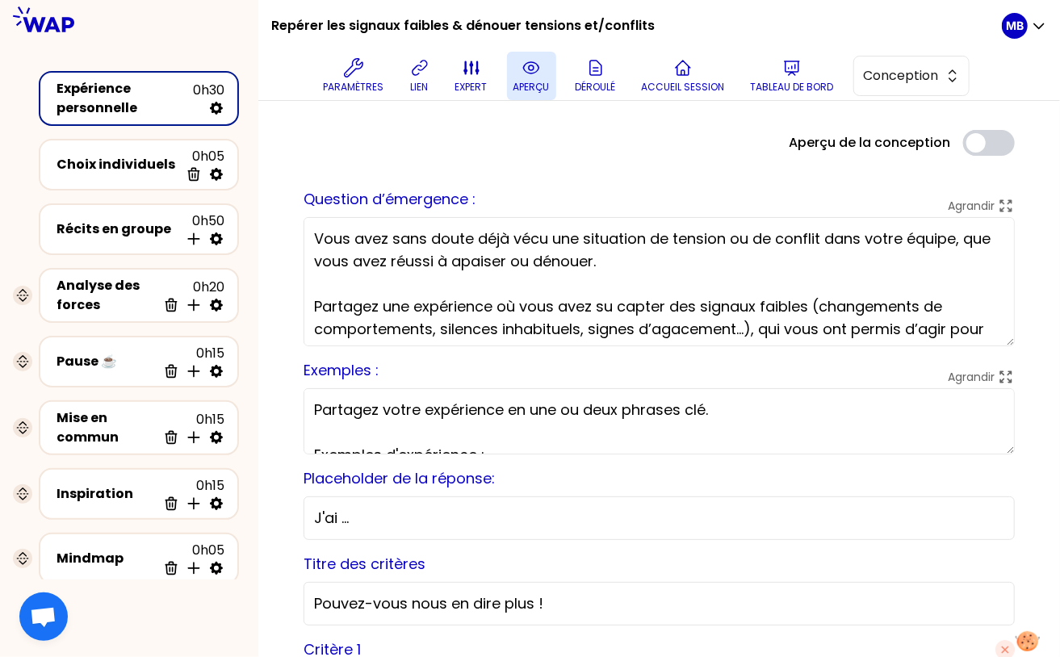
click at [534, 77] on icon at bounding box center [531, 67] width 19 height 19
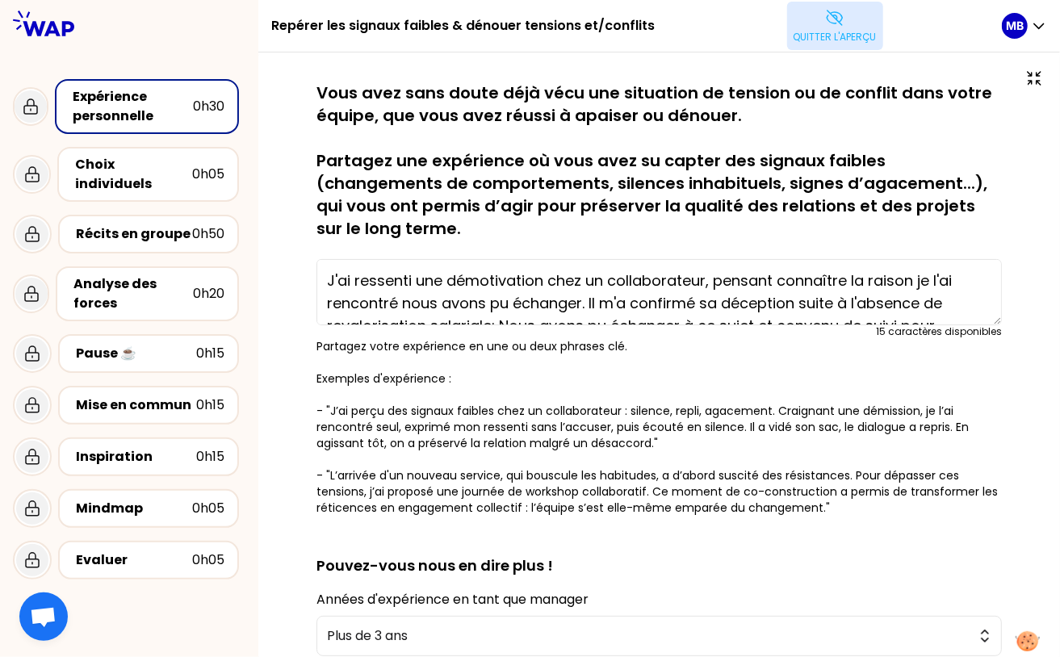
click at [817, 24] on button "Quitter l'aperçu" at bounding box center [835, 26] width 96 height 48
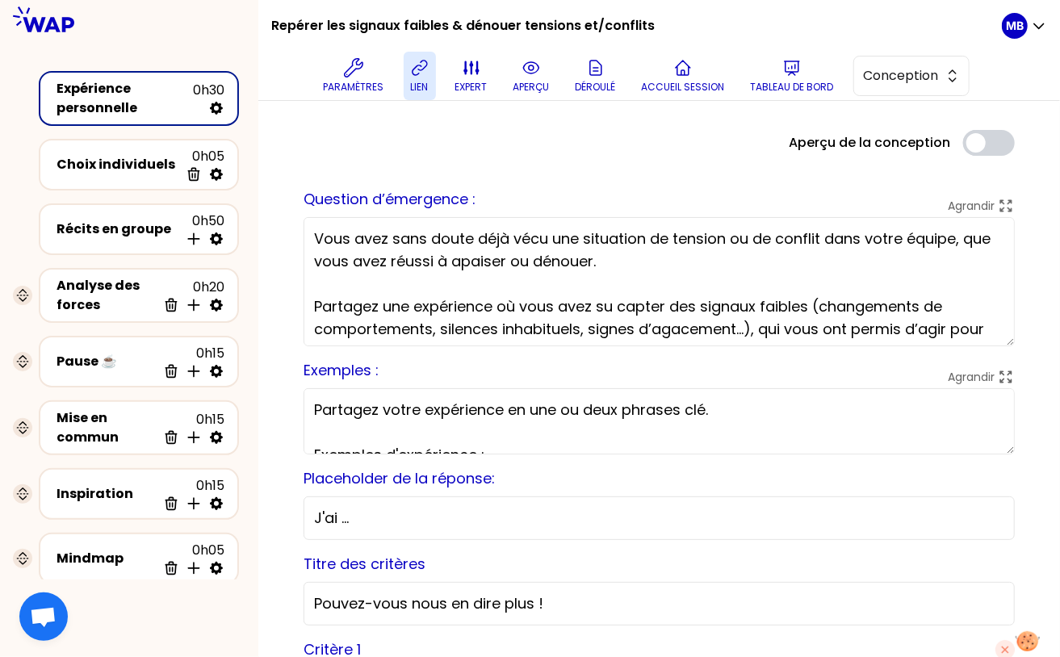
click at [428, 69] on icon at bounding box center [419, 67] width 19 height 19
click at [424, 73] on icon at bounding box center [419, 67] width 19 height 19
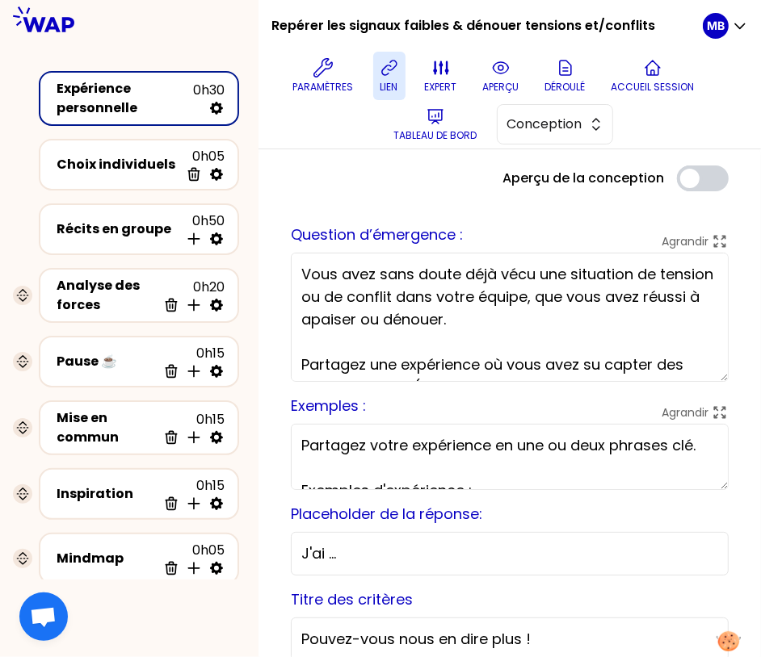
click at [392, 73] on icon at bounding box center [389, 67] width 19 height 19
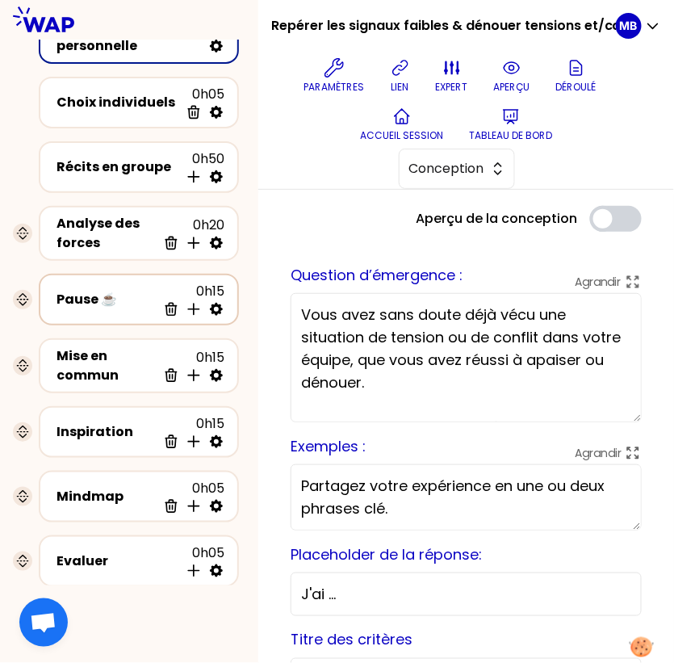
scroll to position [166, 0]
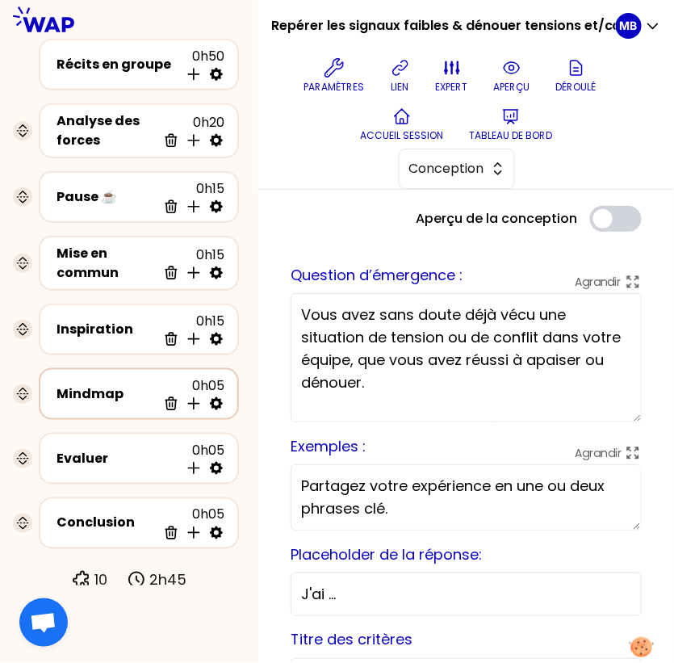
click at [219, 401] on icon at bounding box center [216, 403] width 13 height 13
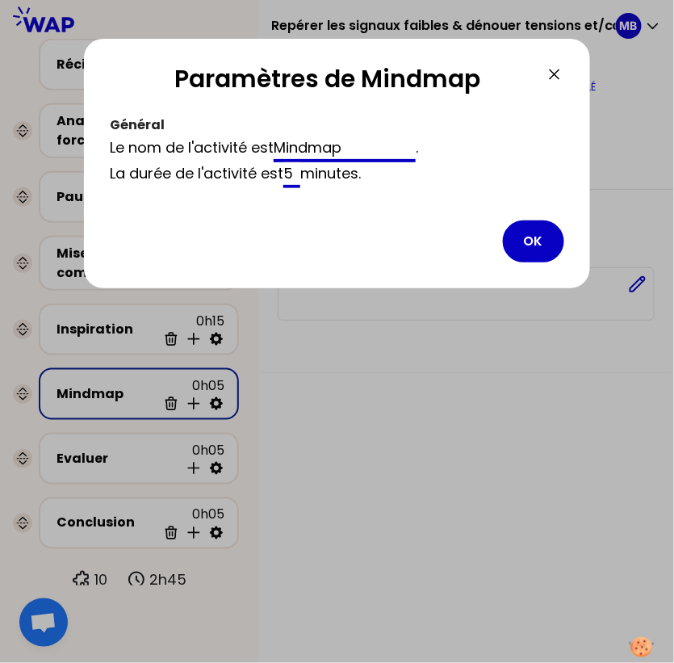
drag, startPoint x: 358, startPoint y: 151, endPoint x: 208, endPoint y: 128, distance: 151.9
click at [208, 128] on div "Général Le nom de l'activité est Mindmap . La durée de l'activité est 5 minutes…" at bounding box center [337, 150] width 454 height 75
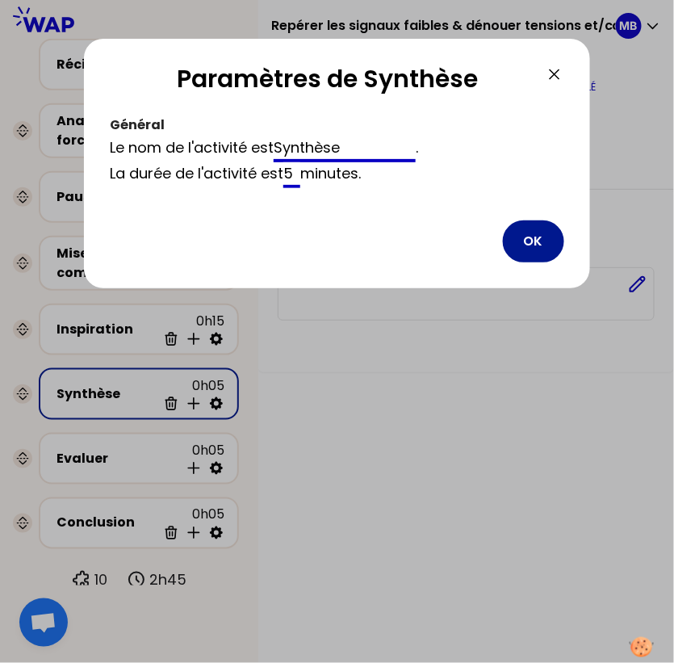
type input "Synthèse"
click at [526, 241] on button "OK" at bounding box center [533, 241] width 61 height 42
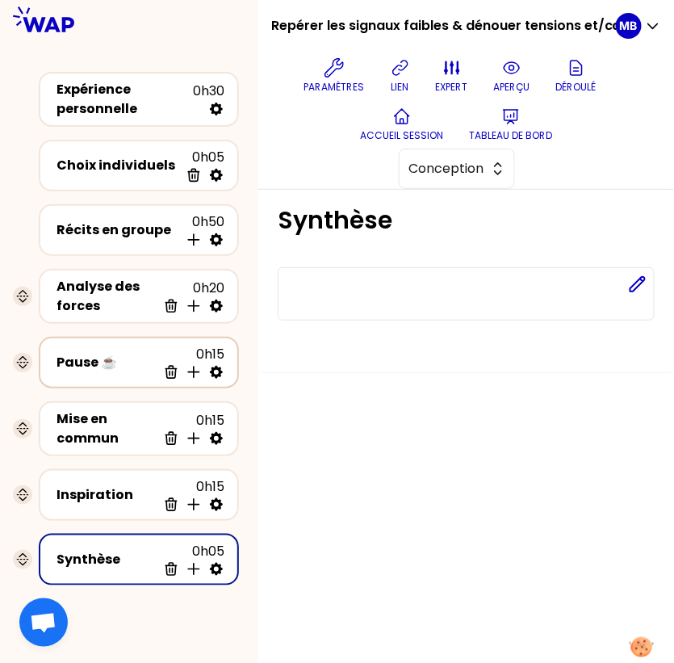
click at [217, 370] on icon at bounding box center [216, 372] width 16 height 16
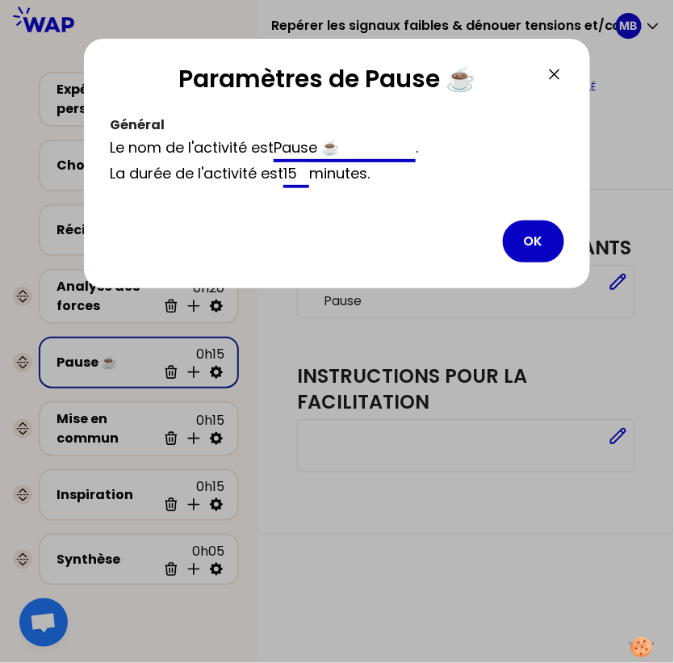
click at [303, 172] on input "15" at bounding box center [296, 175] width 26 height 26
type input "10"
click at [544, 245] on button "OK" at bounding box center [533, 241] width 61 height 42
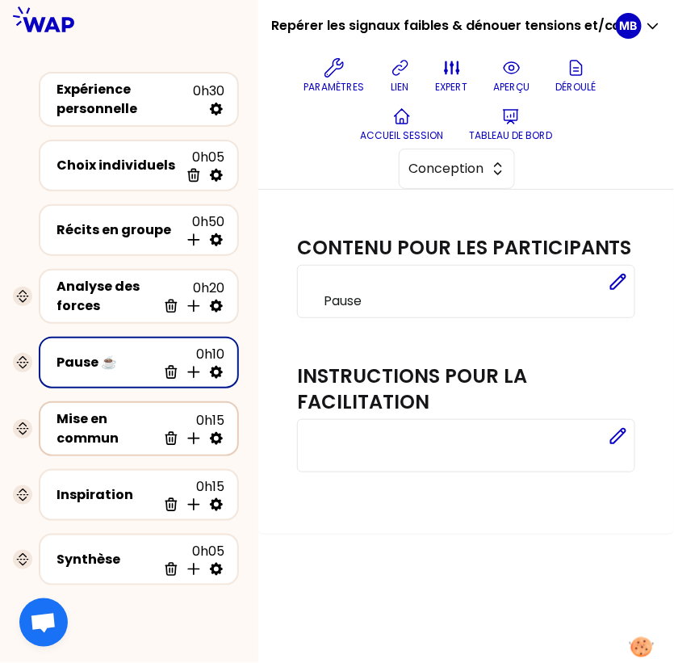
click at [220, 435] on icon at bounding box center [216, 438] width 13 height 13
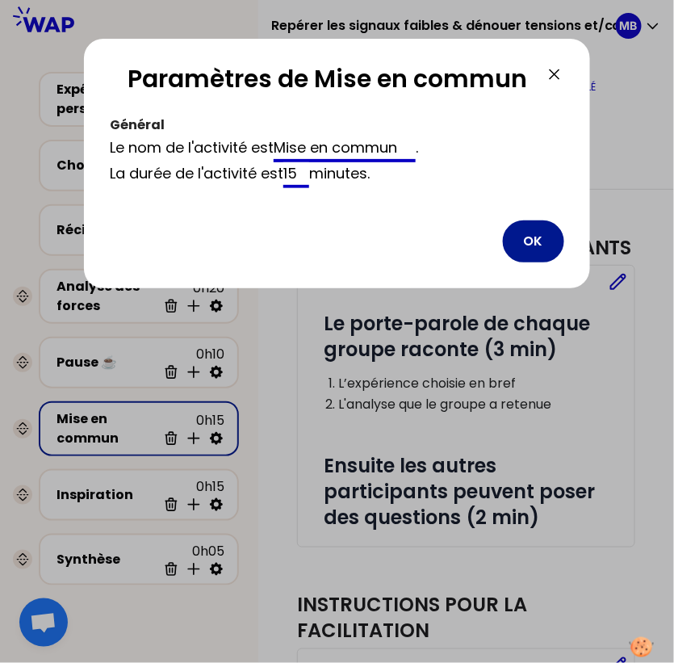
click at [523, 246] on button "OK" at bounding box center [533, 241] width 61 height 42
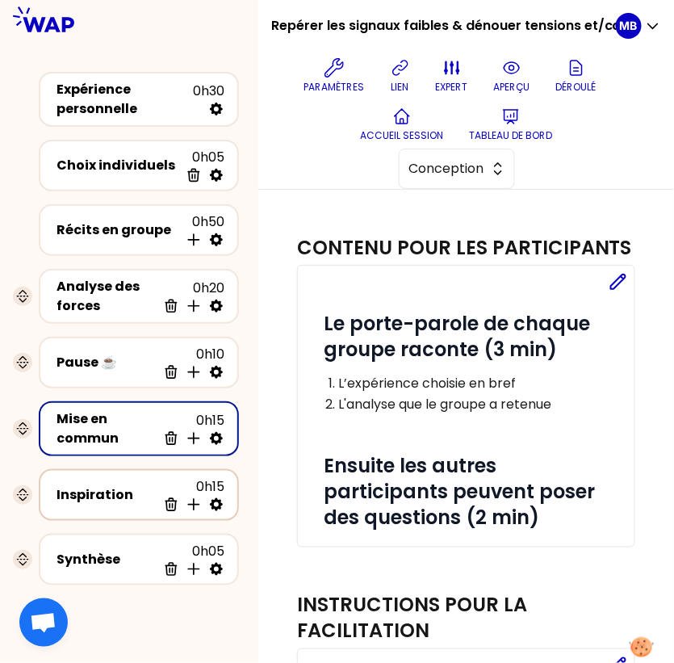
click at [218, 498] on icon at bounding box center [216, 504] width 13 height 13
select select "3"
select select "activity"
select select "share"
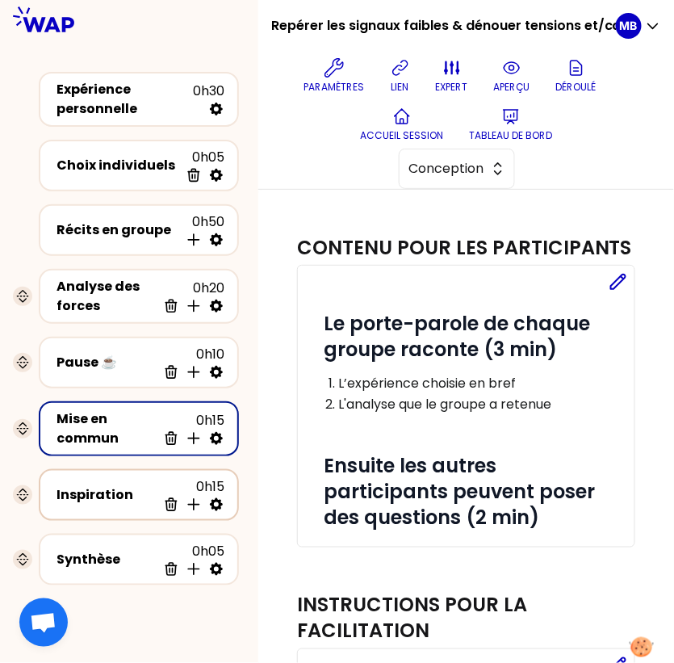
select select "false"
select select "Each"
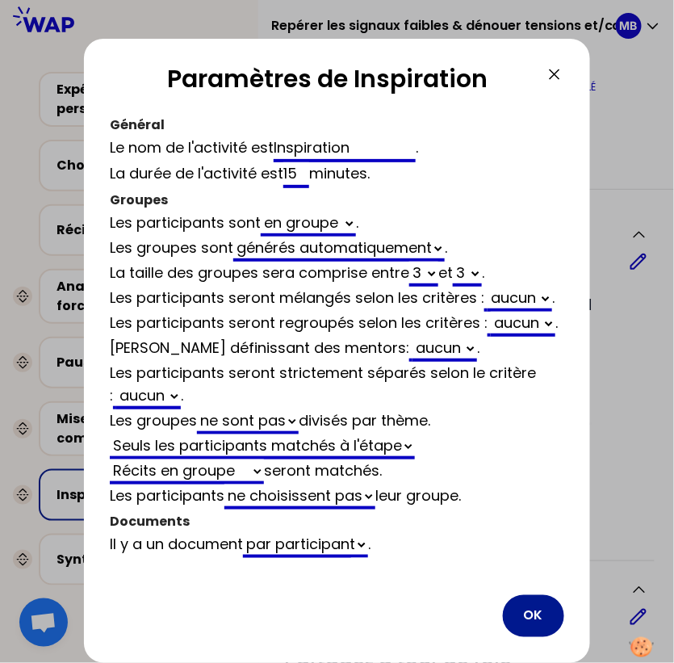
click at [525, 620] on button "OK" at bounding box center [533, 616] width 61 height 42
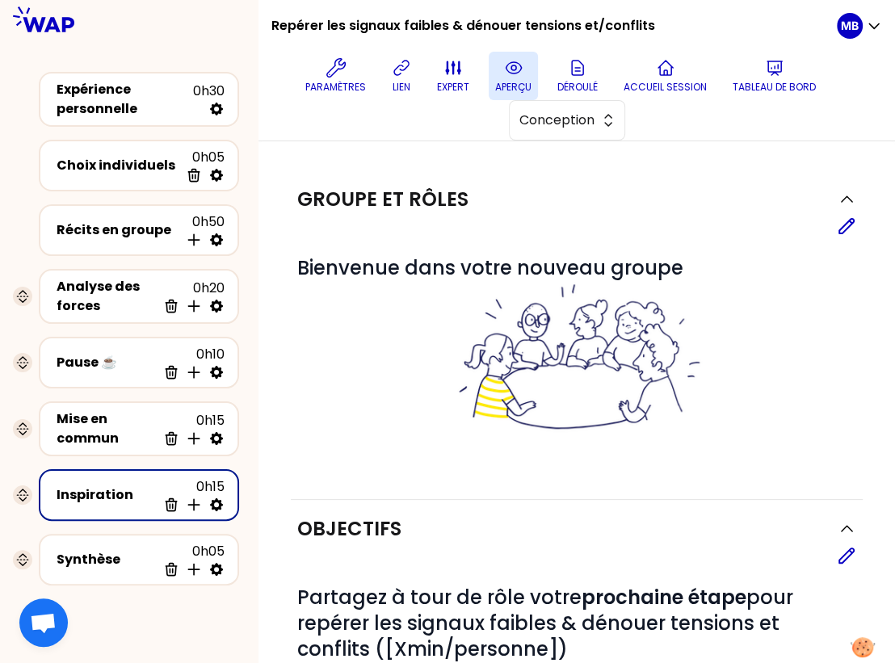
click at [514, 73] on icon at bounding box center [513, 67] width 15 height 11
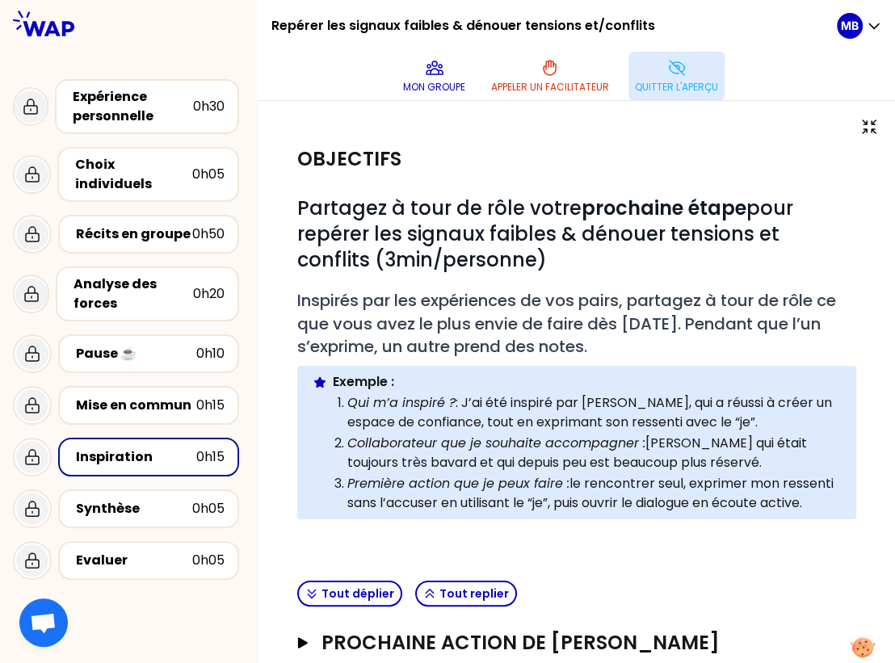
click at [156, 447] on div "Inspiration" at bounding box center [136, 456] width 120 height 19
click at [437, 74] on icon at bounding box center [434, 67] width 16 height 13
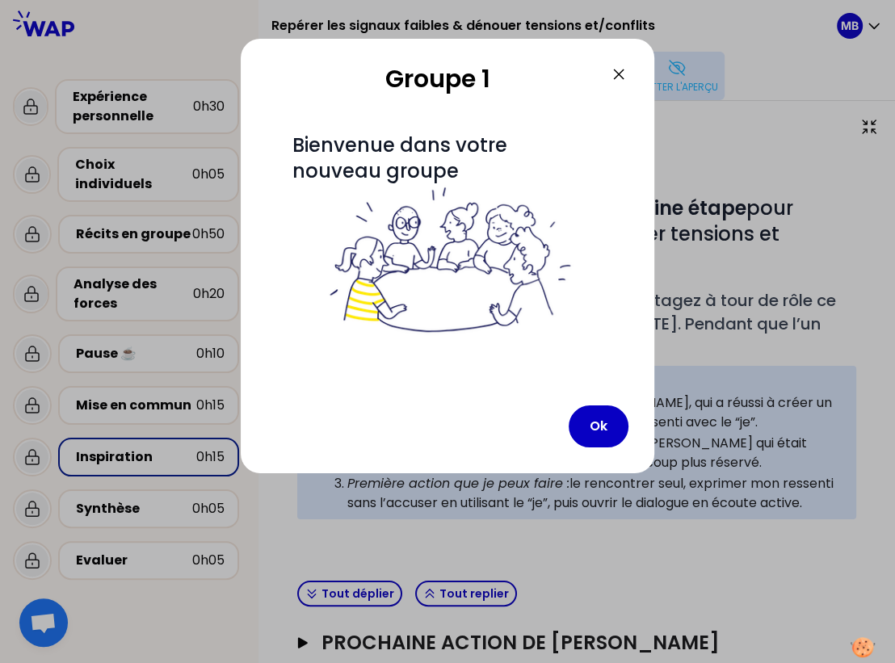
click at [618, 77] on icon at bounding box center [618, 74] width 19 height 19
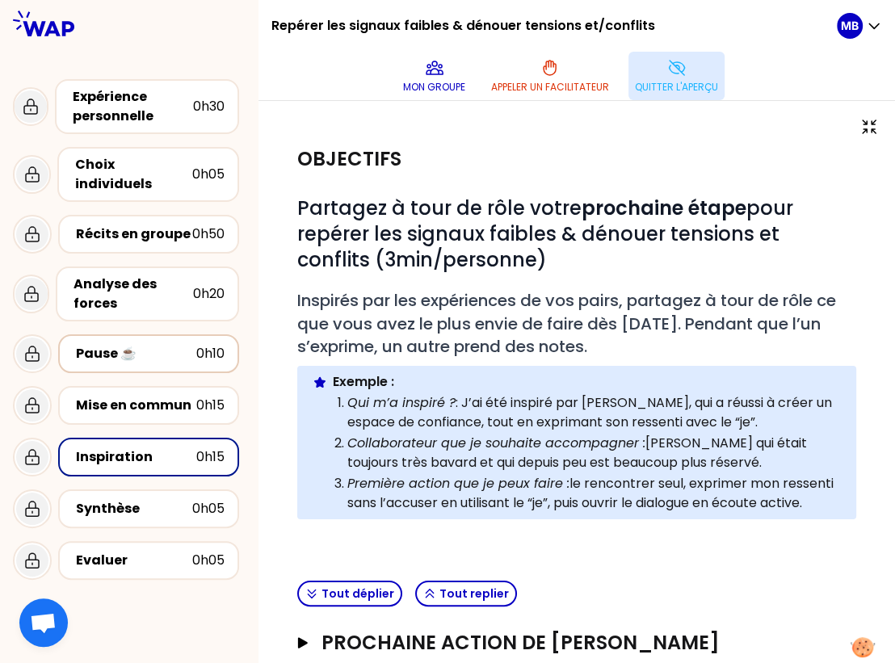
click at [197, 344] on div "0h10" at bounding box center [210, 353] width 28 height 19
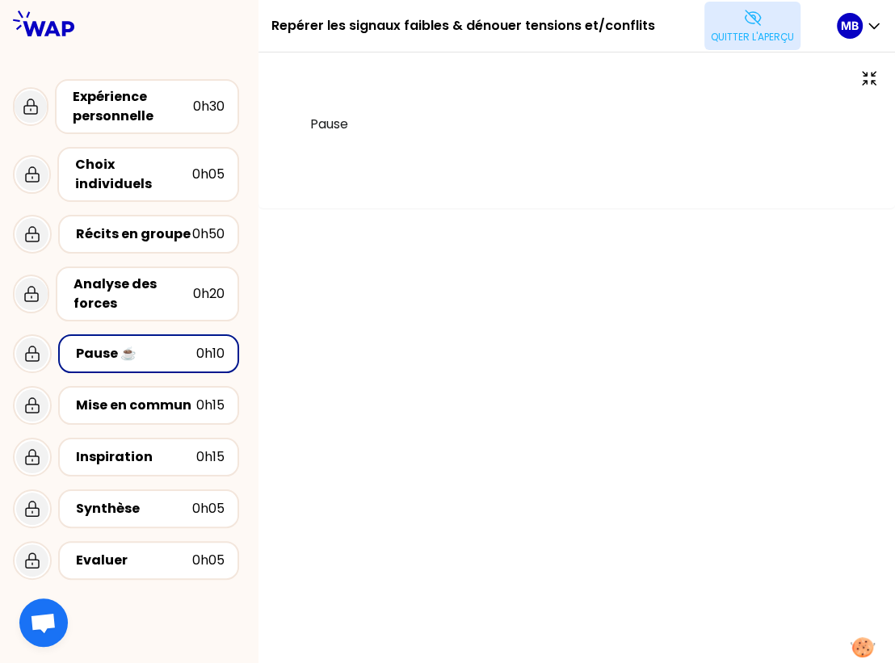
click at [731, 4] on button "Quitter l'aperçu" at bounding box center [752, 26] width 96 height 48
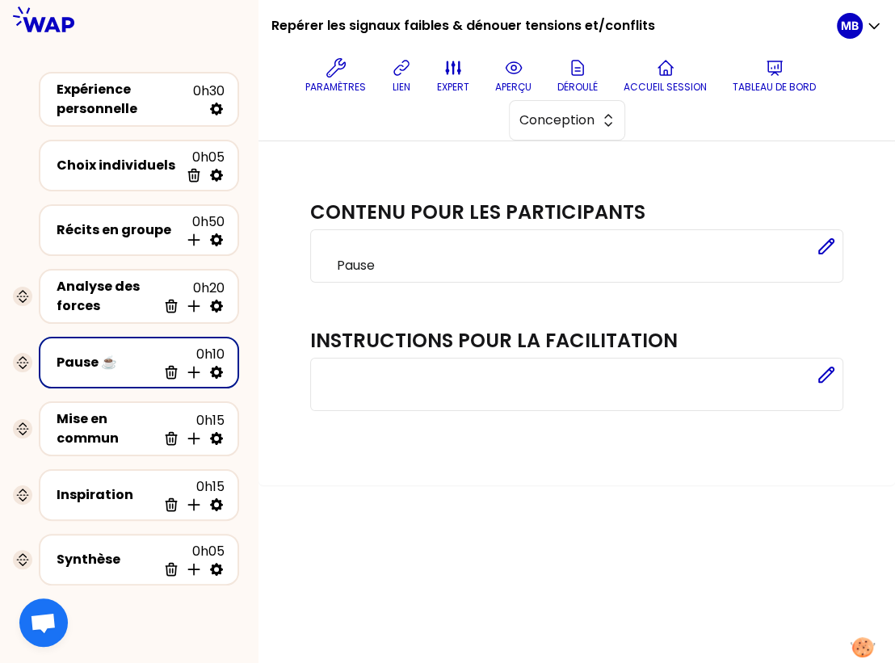
click at [214, 371] on icon at bounding box center [216, 372] width 13 height 13
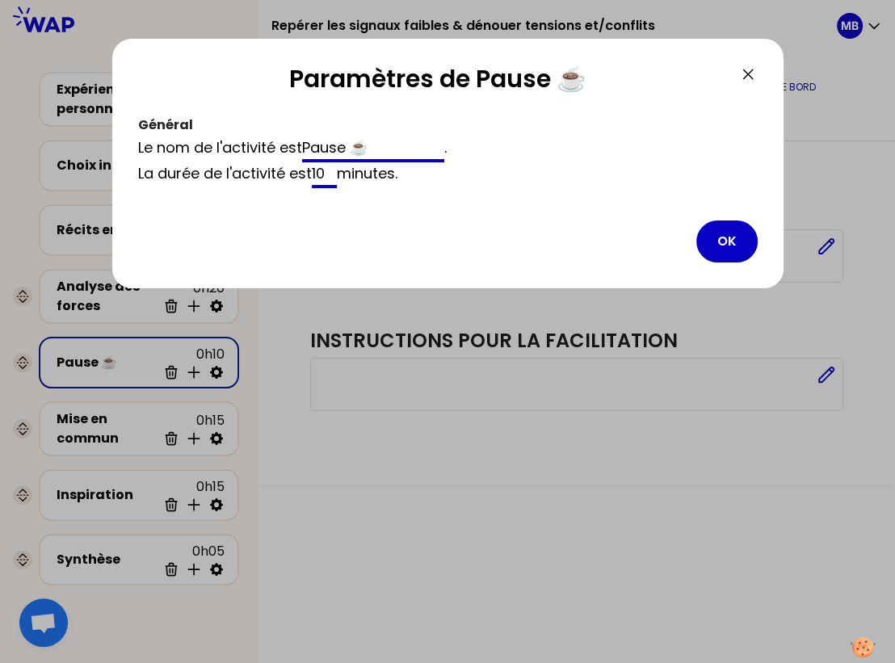
click at [325, 170] on input "10" at bounding box center [325, 175] width 26 height 26
type input "15"
click at [725, 243] on button "OK" at bounding box center [726, 241] width 61 height 42
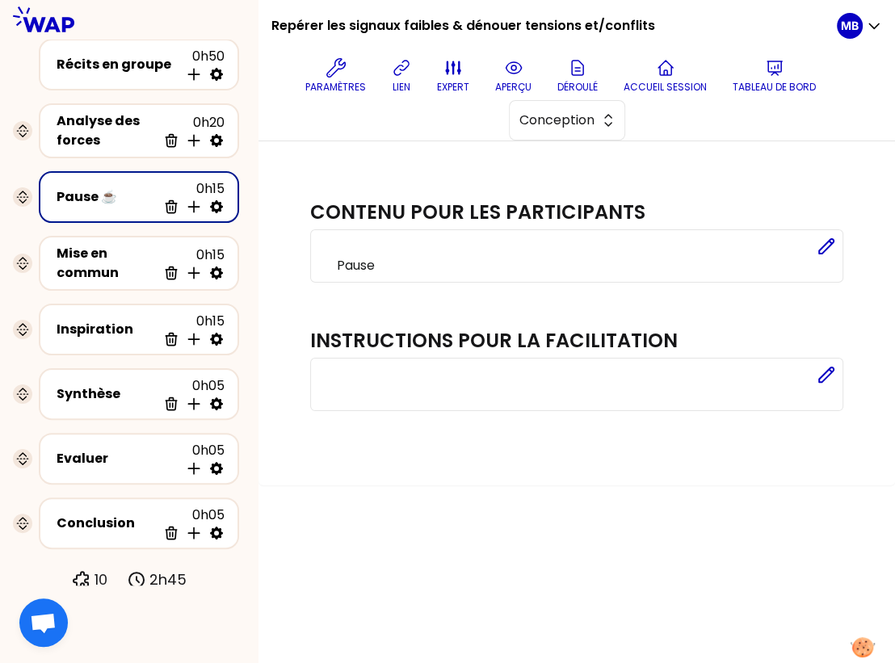
scroll to position [150, 0]
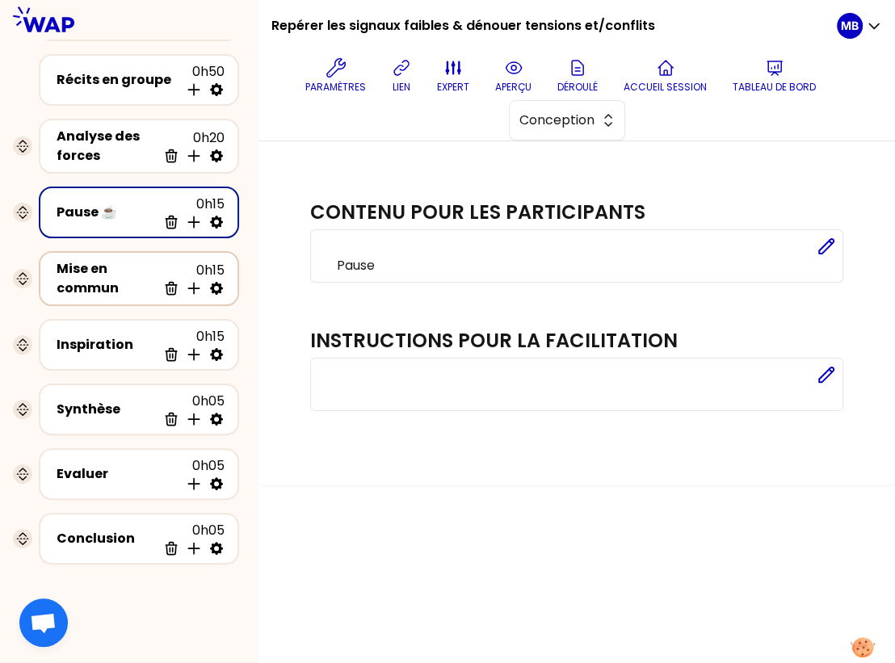
click at [144, 277] on div "Mise en commun" at bounding box center [107, 278] width 100 height 39
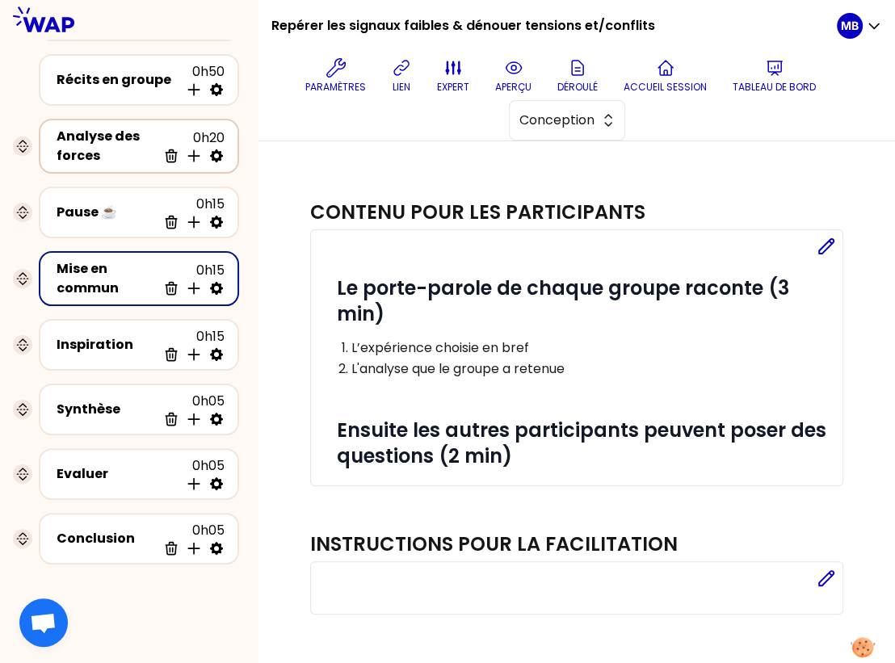
click at [119, 157] on div "Analyse des forces" at bounding box center [107, 146] width 100 height 39
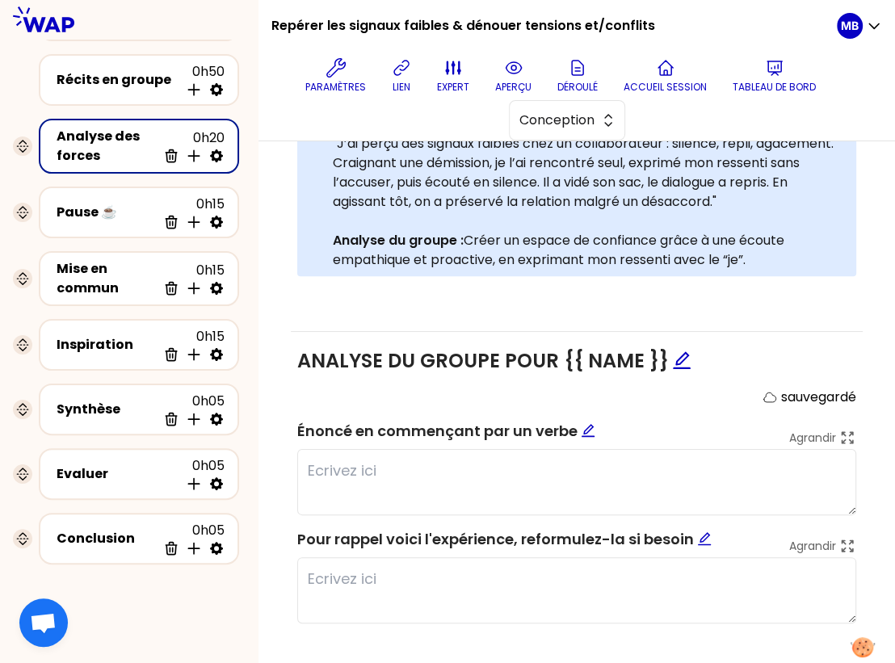
scroll to position [492, 0]
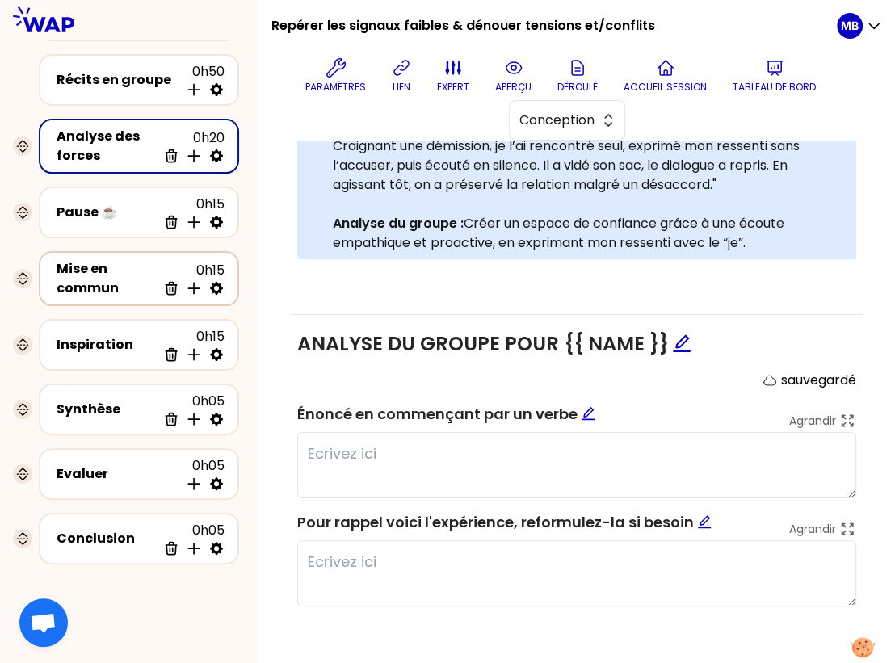
click at [133, 283] on div "Mise en commun" at bounding box center [107, 278] width 100 height 39
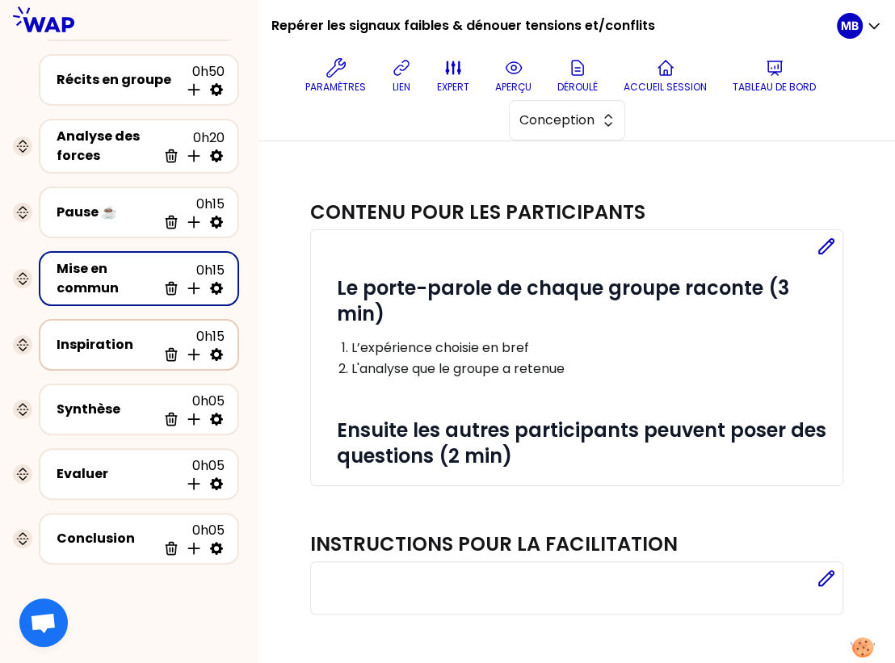
click at [128, 341] on div "Inspiration" at bounding box center [107, 344] width 100 height 19
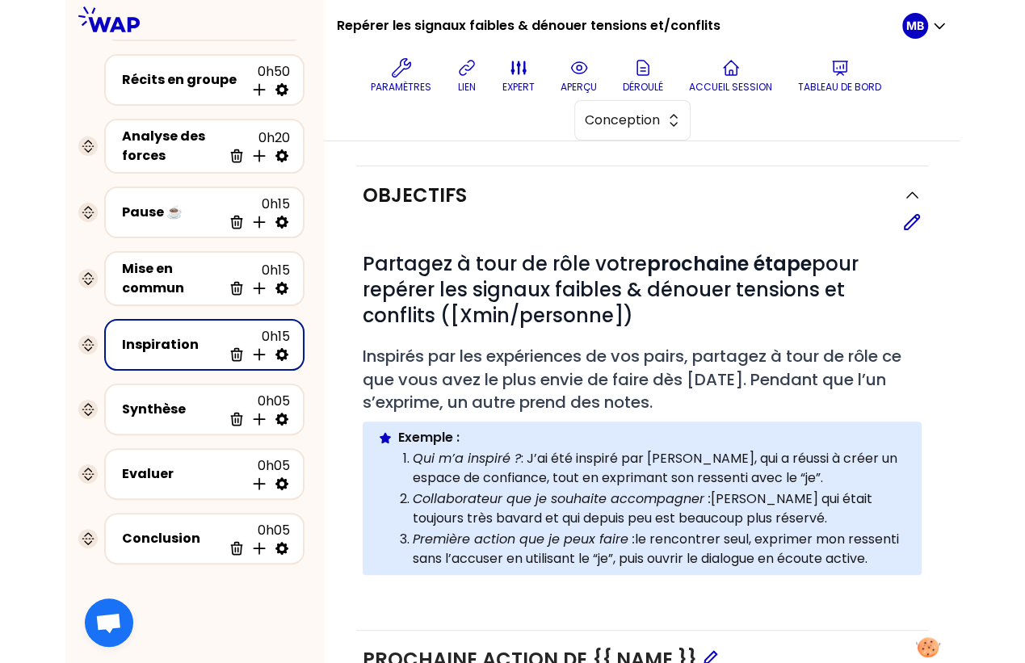
scroll to position [412, 0]
